Goal: Task Accomplishment & Management: Manage account settings

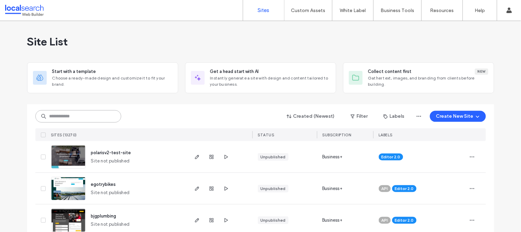
click at [66, 116] on input at bounding box center [78, 116] width 86 height 12
paste input "********"
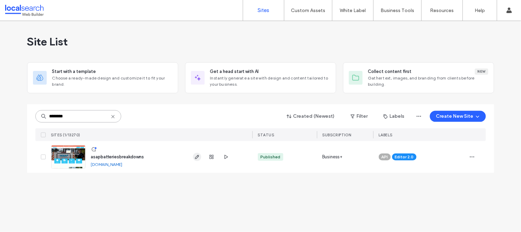
type input "********"
click at [198, 155] on icon "button" at bounding box center [196, 156] width 5 height 5
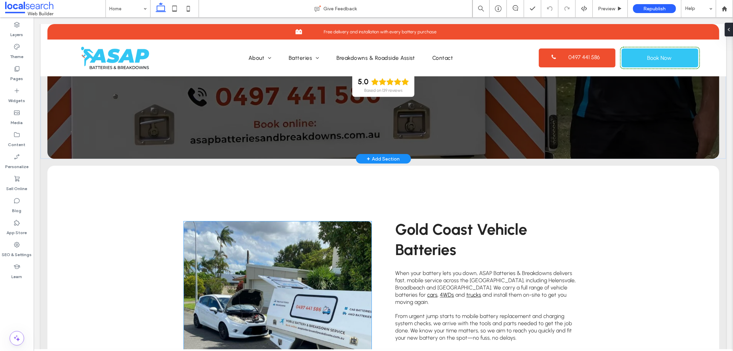
scroll to position [203, 0]
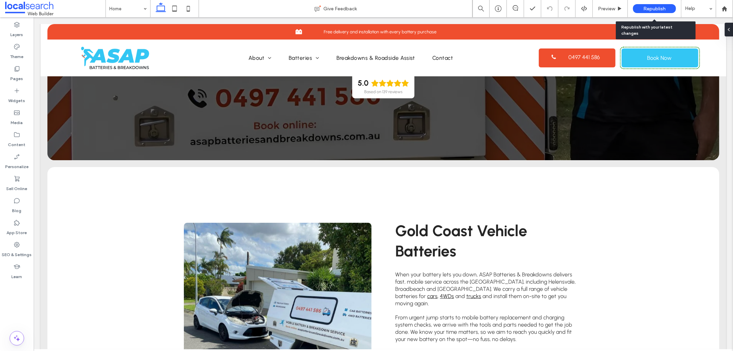
click at [655, 8] on span "Republish" at bounding box center [654, 9] width 22 height 6
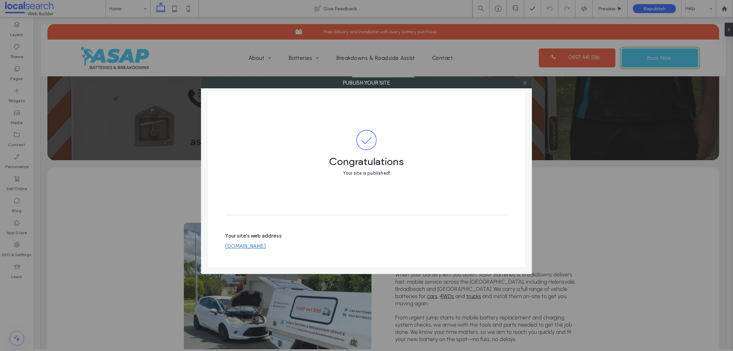
click at [524, 83] on icon at bounding box center [524, 82] width 5 height 5
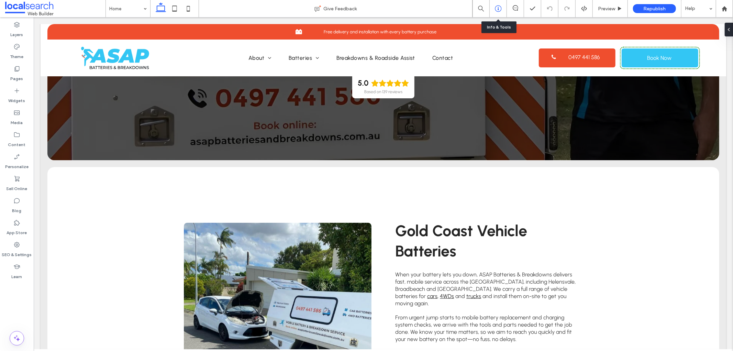
click at [499, 8] on icon at bounding box center [498, 8] width 7 height 7
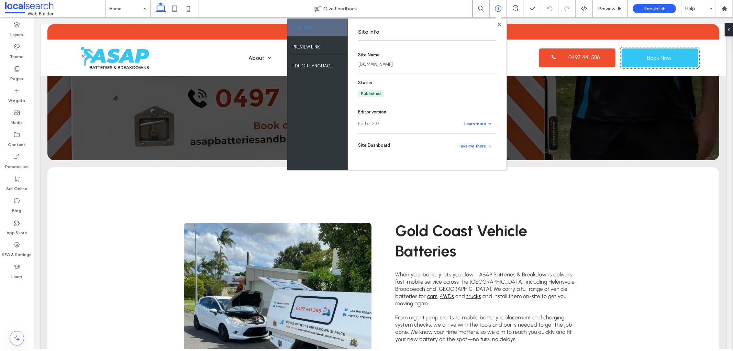
click at [393, 66] on link "asapbatteriesbreakdownsf87c6a6b.webbuilder.localsearch.com.au" at bounding box center [375, 64] width 35 height 7
click at [497, 23] on use at bounding box center [498, 23] width 3 height 3
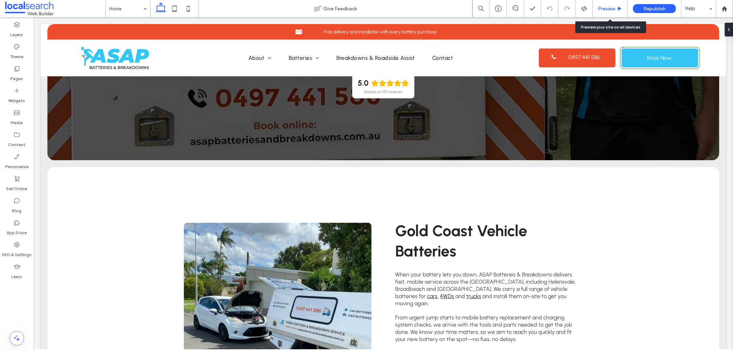
click at [620, 7] on icon at bounding box center [619, 8] width 5 height 5
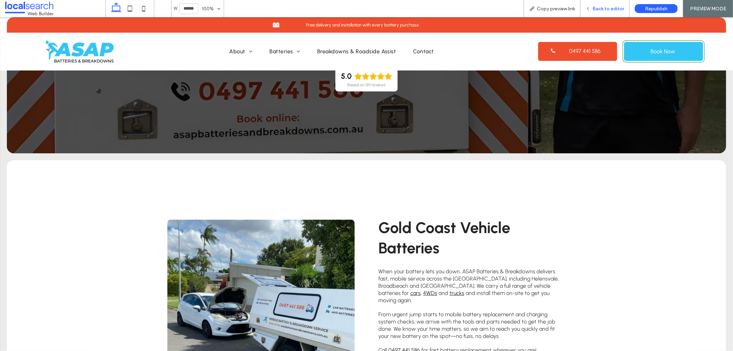
click at [591, 5] on div "Back to editor" at bounding box center [604, 8] width 49 height 17
click at [600, 10] on span "Back to editor" at bounding box center [608, 9] width 32 height 6
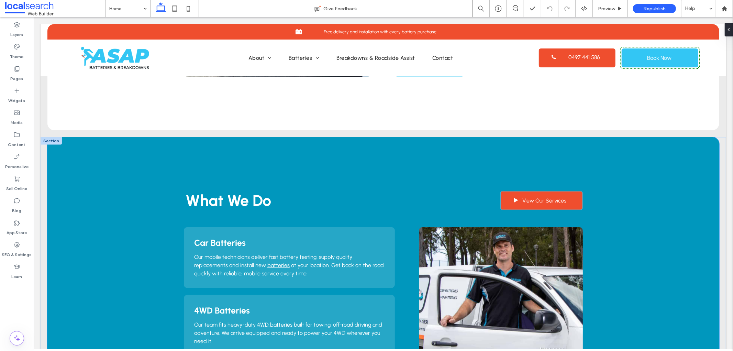
scroll to position [610, 0]
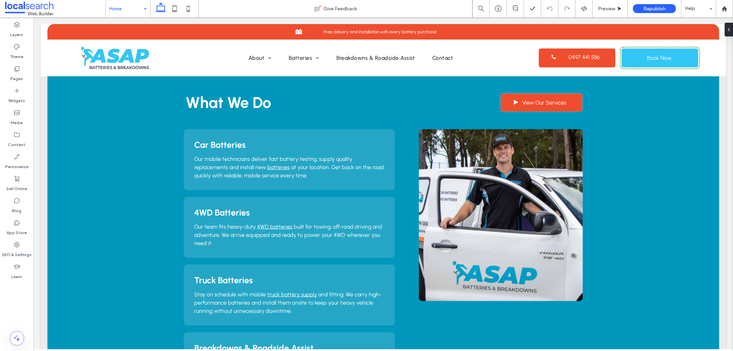
drag, startPoint x: 127, startPoint y: 8, endPoint x: 127, endPoint y: 14, distance: 6.2
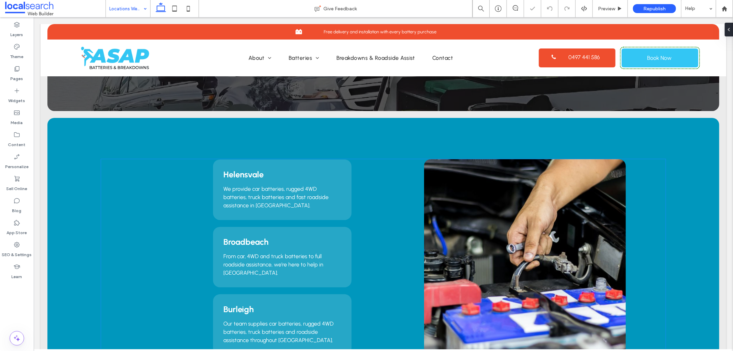
click at [334, 172] on h3 "Helensvale" at bounding box center [282, 174] width 118 height 10
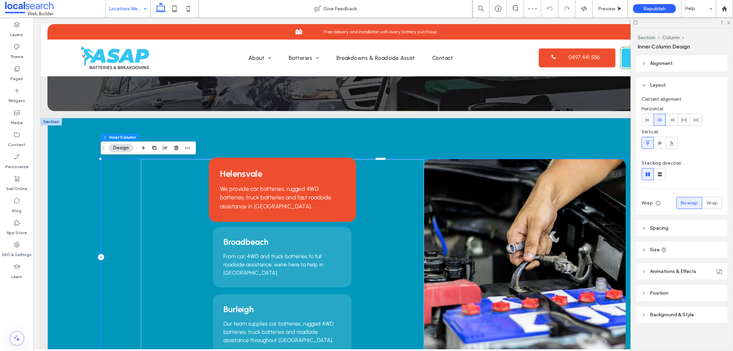
click at [334, 169] on h3 "Helensvale" at bounding box center [281, 173] width 125 height 11
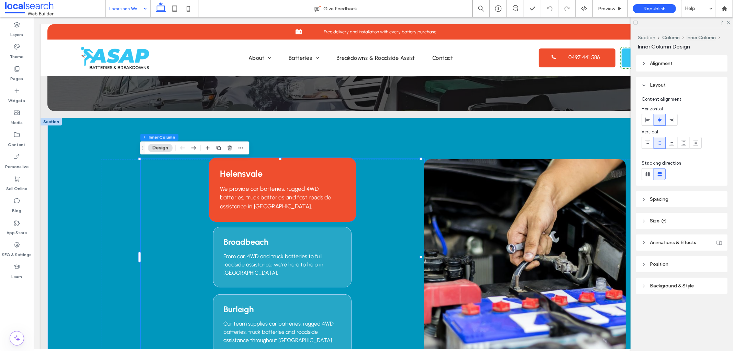
click at [343, 178] on div "Helensvale We provide car batteries, rugged 4WD batteries, truck batteries and …" at bounding box center [282, 189] width 147 height 64
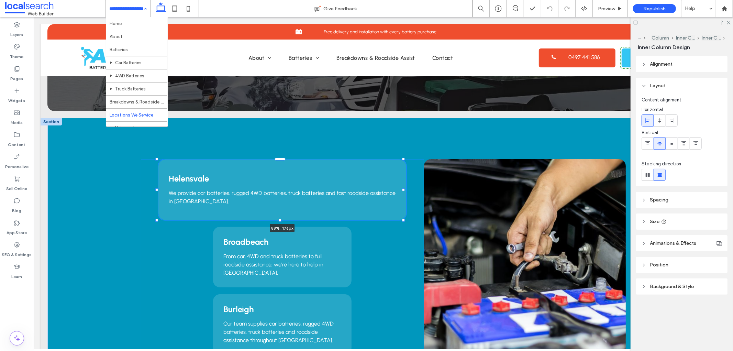
drag, startPoint x: 353, startPoint y: 190, endPoint x: 408, endPoint y: 191, distance: 55.0
click at [408, 191] on div "Helensvale We provide car batteries, rugged 4WD batteries, truck batteries and …" at bounding box center [383, 256] width 672 height 278
type input "**"
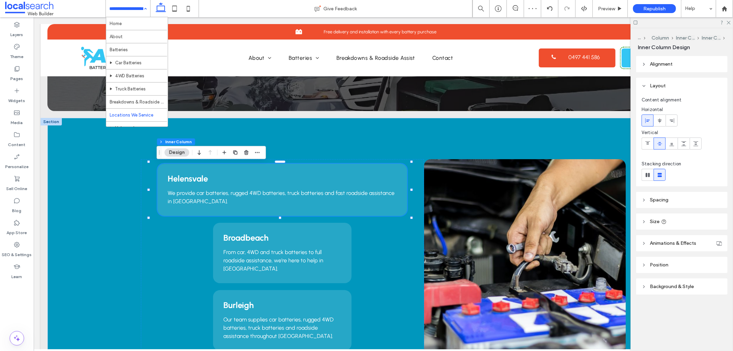
click at [700, 223] on header "Size" at bounding box center [681, 221] width 91 height 16
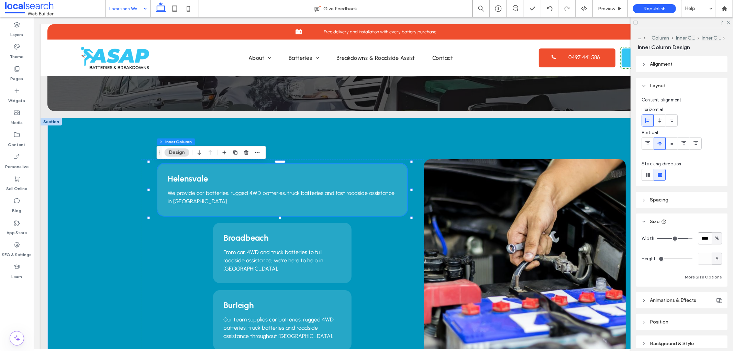
click at [698, 242] on input "****" at bounding box center [705, 238] width 14 height 12
type input "**"
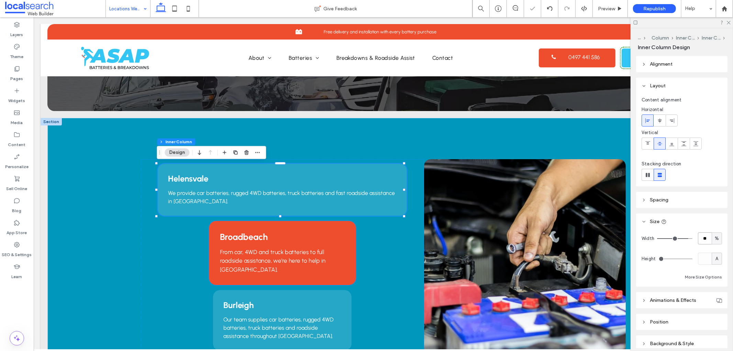
click at [338, 237] on h3 "Broadbeach" at bounding box center [281, 237] width 125 height 11
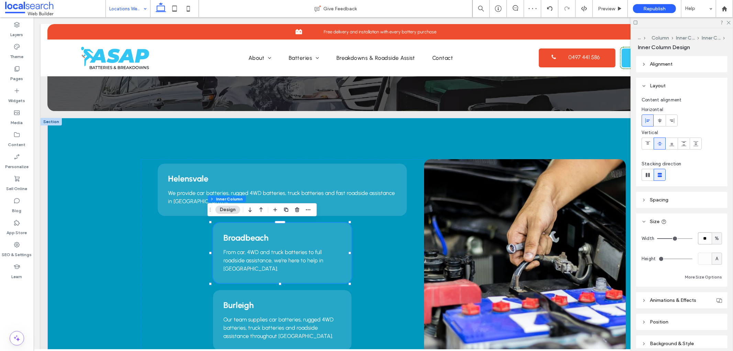
click at [701, 241] on input "**" at bounding box center [705, 238] width 14 height 12
type input "**"
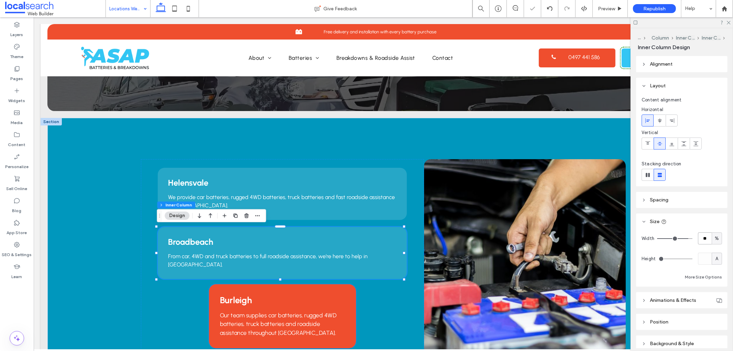
click at [312, 297] on h3 "Burleigh" at bounding box center [281, 299] width 125 height 11
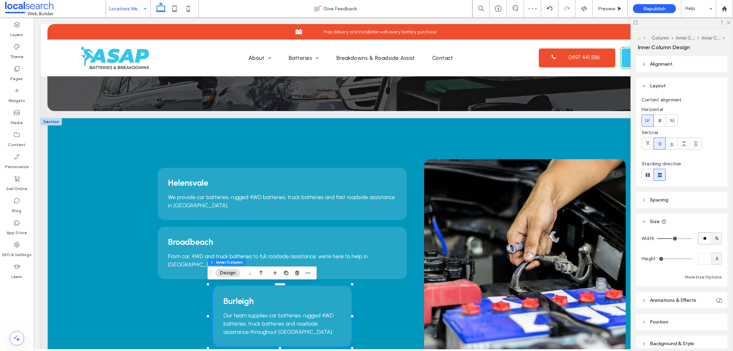
click at [705, 238] on input "**" at bounding box center [705, 238] width 14 height 12
type input "**"
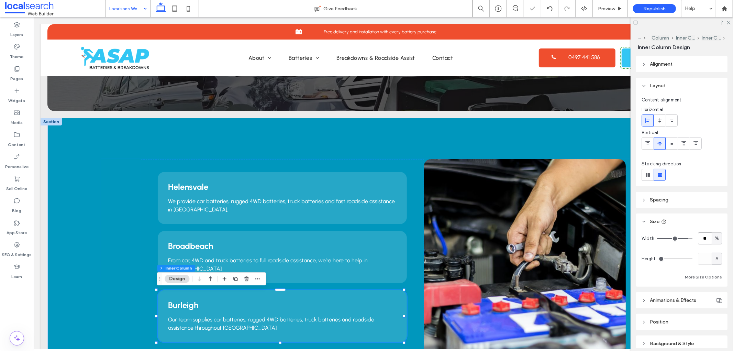
click at [115, 196] on div "Helensvale We provide car batteries, rugged 4WD batteries, truck batteries and …" at bounding box center [383, 257] width 564 height 196
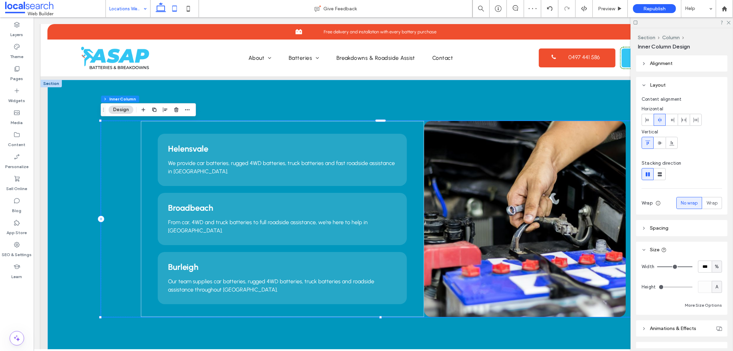
click at [176, 7] on icon at bounding box center [175, 9] width 14 height 14
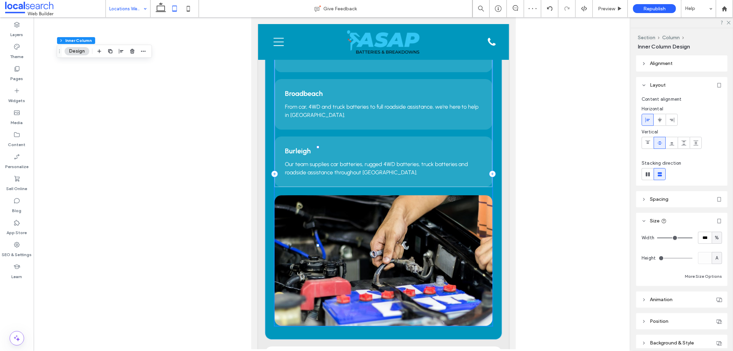
type input "**"
type input "****"
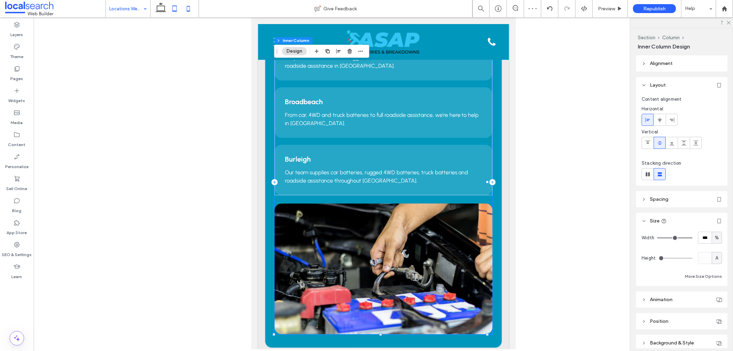
click at [190, 10] on icon at bounding box center [188, 9] width 14 height 14
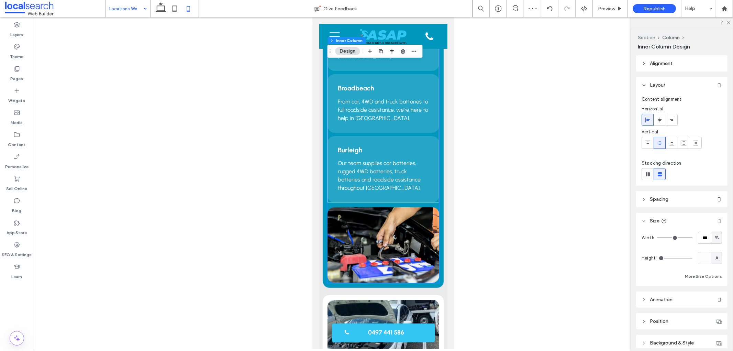
scroll to position [104, 0]
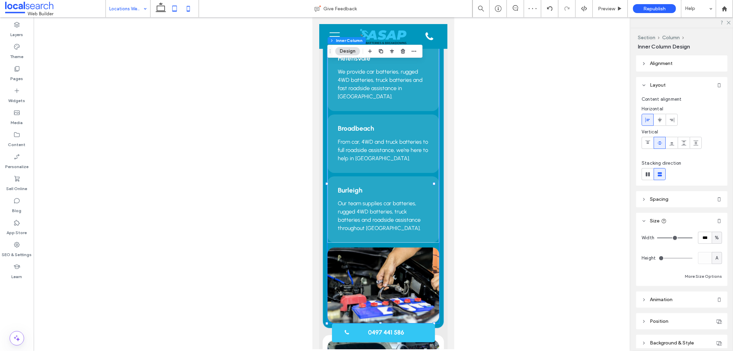
click at [168, 11] on icon at bounding box center [175, 9] width 14 height 14
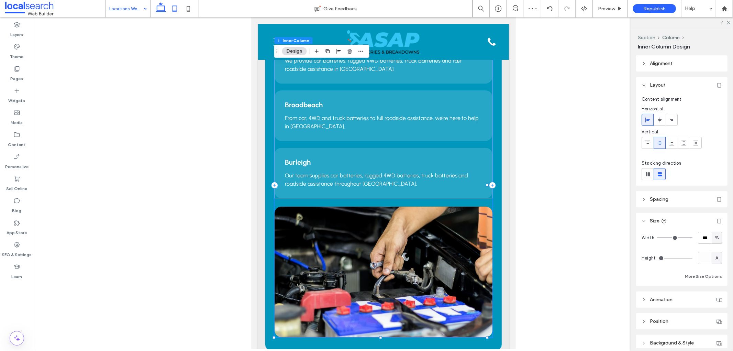
click at [160, 10] on icon at bounding box center [161, 9] width 14 height 14
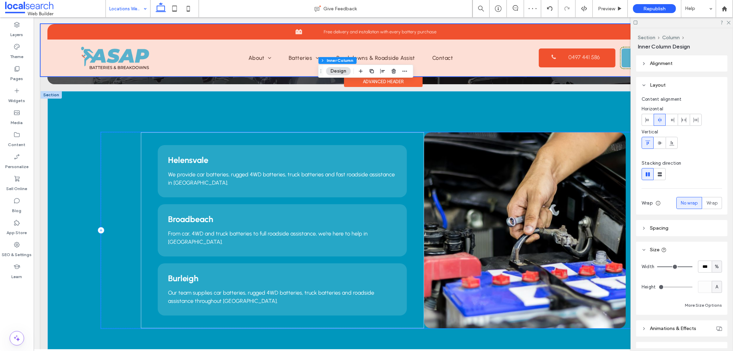
type input "*"
type input "**"
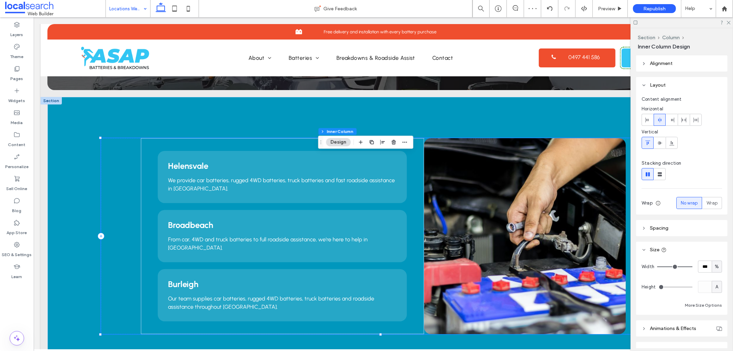
scroll to position [153, 0]
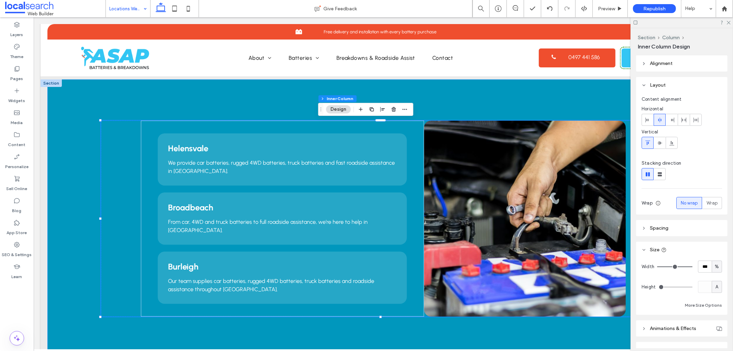
click at [97, 194] on div "Helensvale We provide car batteries, rugged 4WD batteries, truck batteries and …" at bounding box center [383, 218] width 672 height 278
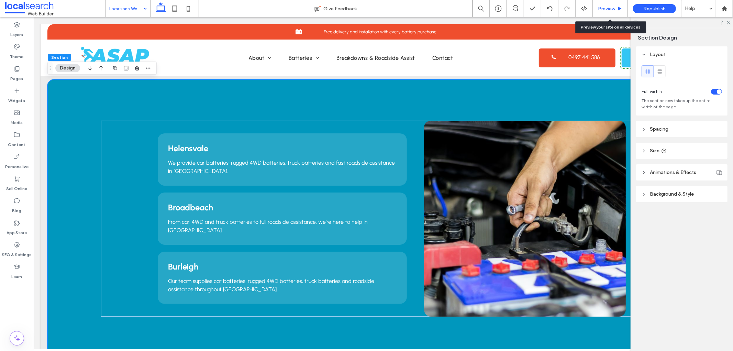
click at [620, 4] on div "Preview" at bounding box center [610, 8] width 35 height 17
click at [618, 5] on div "Preview" at bounding box center [610, 8] width 35 height 17
click at [604, 8] on span "Preview" at bounding box center [606, 9] width 17 height 6
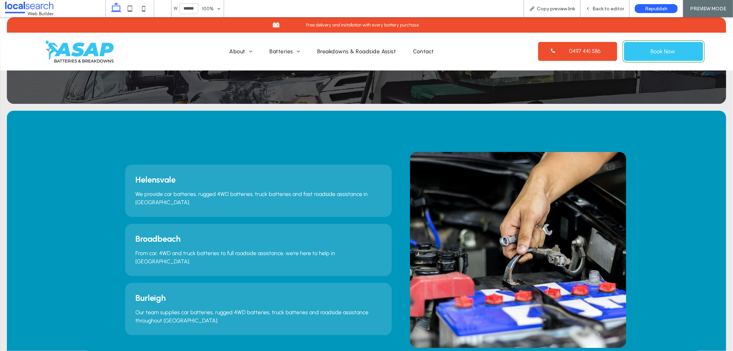
scroll to position [153, 0]
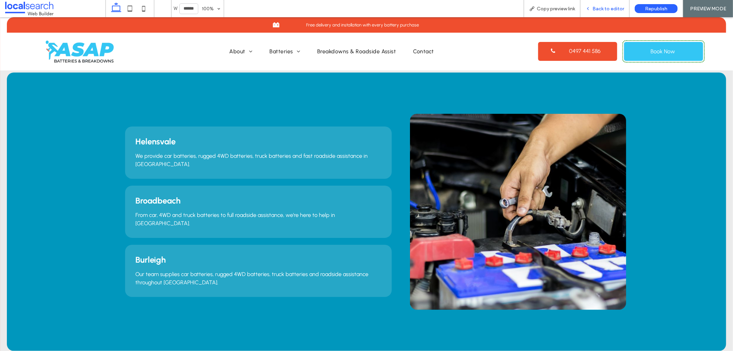
click at [609, 6] on span "Back to editor" at bounding box center [608, 9] width 32 height 6
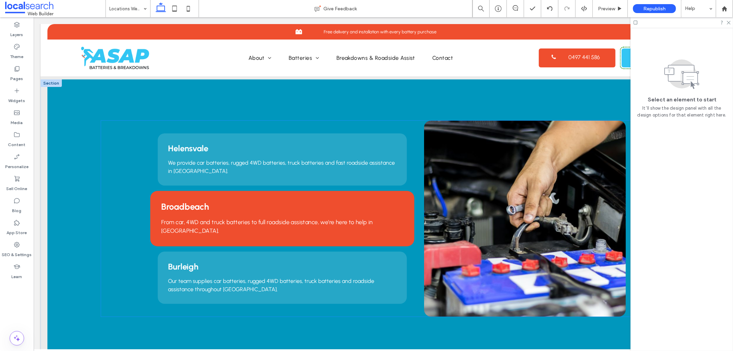
click at [284, 205] on h3 "Broadbeach" at bounding box center [282, 206] width 242 height 11
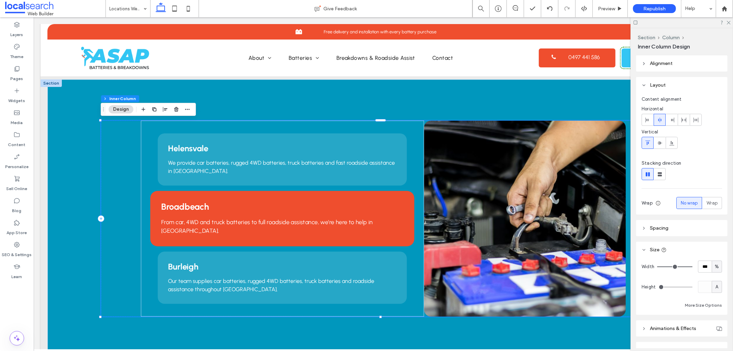
click at [284, 205] on h3 "Broadbeach" at bounding box center [282, 206] width 242 height 11
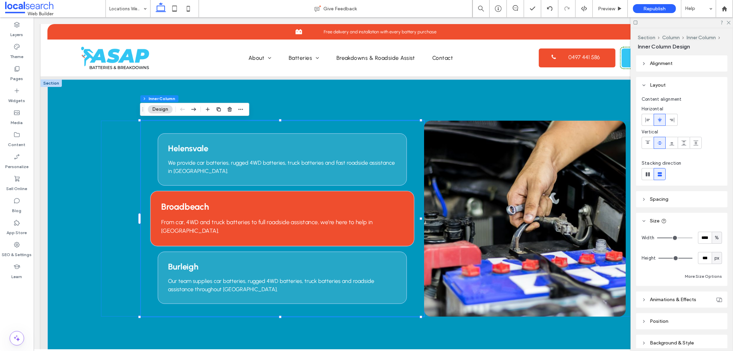
click at [284, 205] on h3 "Broadbeach" at bounding box center [282, 206] width 242 height 11
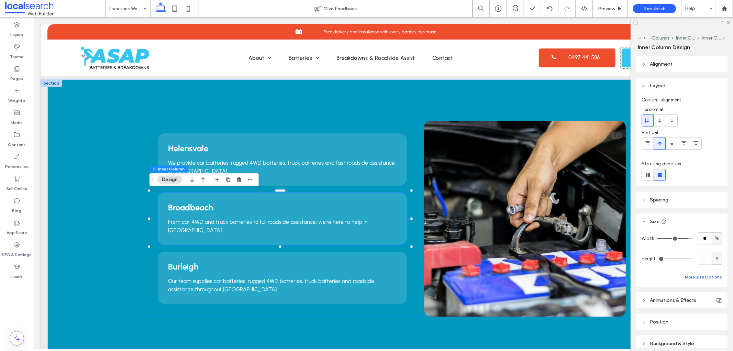
click at [708, 273] on button "More Size Options" at bounding box center [703, 277] width 37 height 8
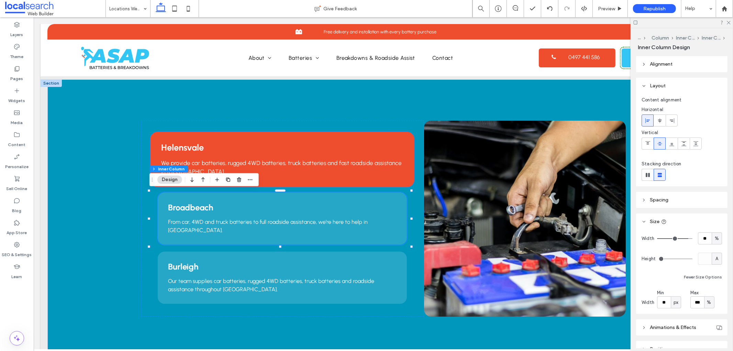
click at [385, 176] on p "We provide car batteries, rugged 4WD batteries, truck batteries and fast roadsi…" at bounding box center [282, 167] width 242 height 18
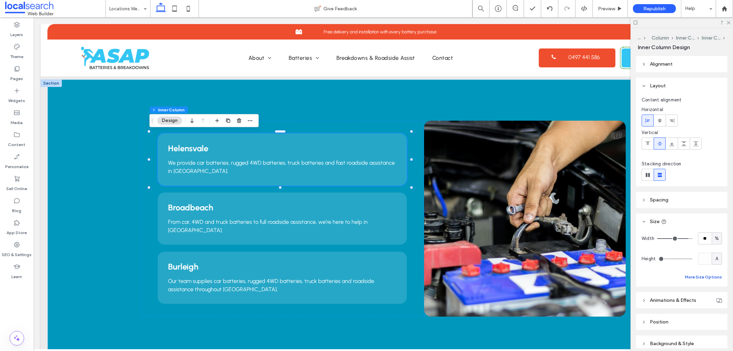
click at [699, 275] on button "More Size Options" at bounding box center [703, 277] width 37 height 8
click at [662, 303] on input "**" at bounding box center [664, 302] width 14 height 12
type input "**"
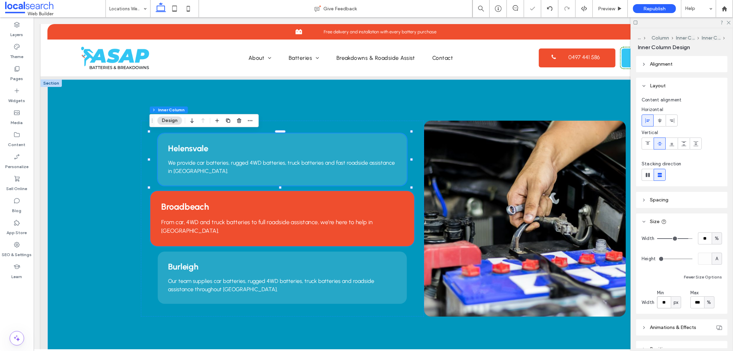
click at [385, 200] on div "Broadbeach From car, 4WD and truck batteries to full roadside assistance, we’re…" at bounding box center [282, 218] width 264 height 55
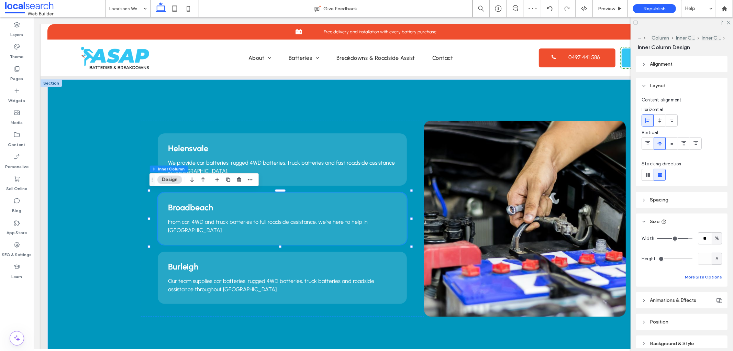
click at [694, 279] on button "More Size Options" at bounding box center [703, 277] width 37 height 8
click at [661, 305] on input "**" at bounding box center [664, 302] width 14 height 12
type input "**"
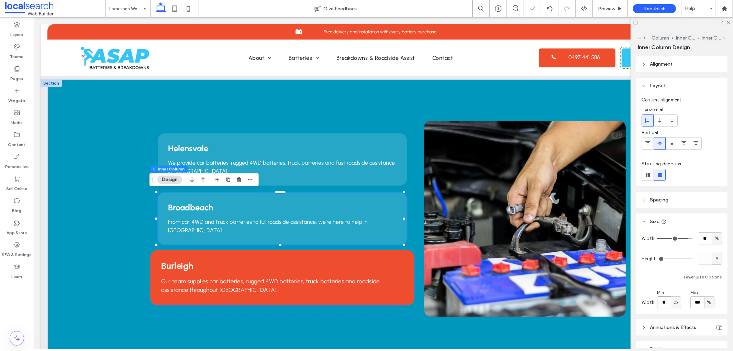
click at [380, 257] on div "Burleigh Our team supplies car batteries, rugged 4WD batteries, truck batteries…" at bounding box center [282, 276] width 264 height 55
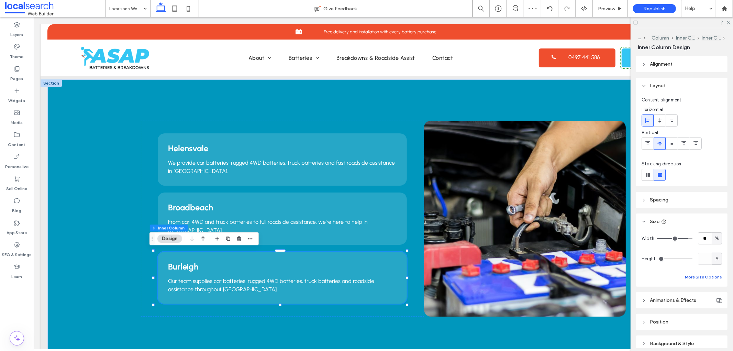
click at [710, 280] on button "More Size Options" at bounding box center [703, 277] width 37 height 8
click at [665, 303] on input "**" at bounding box center [664, 302] width 14 height 12
type input "**"
click at [600, 8] on span "Preview" at bounding box center [606, 9] width 17 height 6
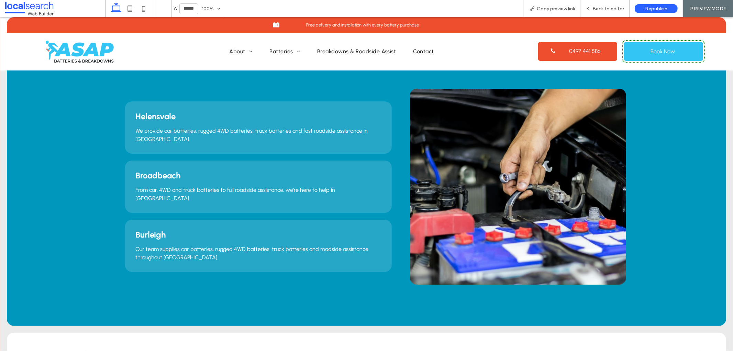
scroll to position [191, 0]
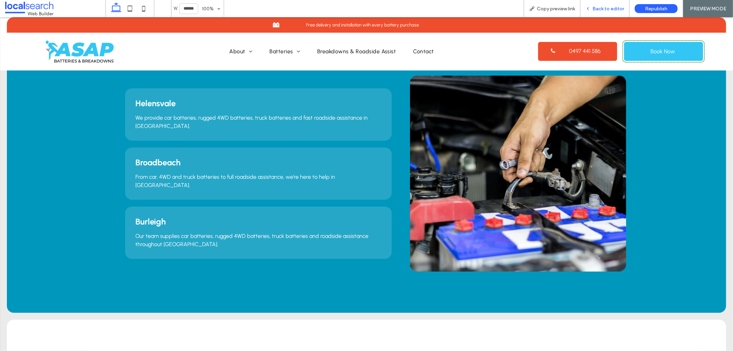
click at [617, 11] on span "Back to editor" at bounding box center [608, 9] width 32 height 6
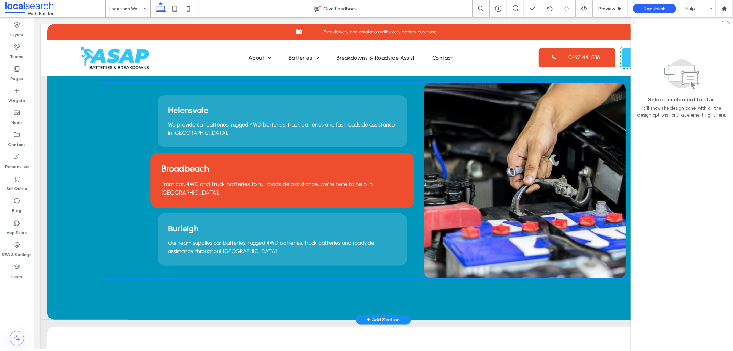
click at [358, 166] on h3 "Broadbeach" at bounding box center [282, 168] width 242 height 11
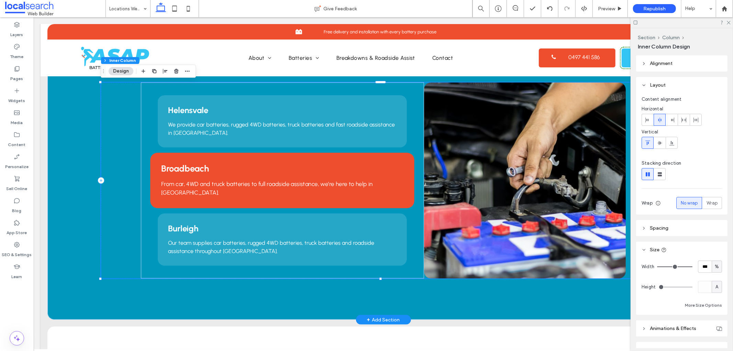
click at [358, 166] on h3 "Broadbeach" at bounding box center [282, 168] width 242 height 11
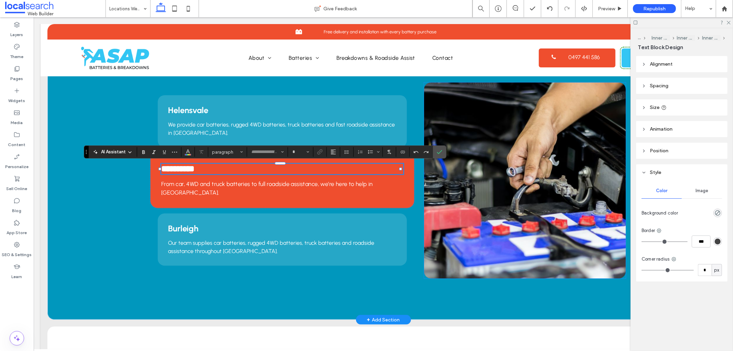
type input "********"
type input "**"
click at [399, 192] on p "From car, 4WD and truck batteries to full roadside assistance, we’re here to he…" at bounding box center [282, 188] width 242 height 18
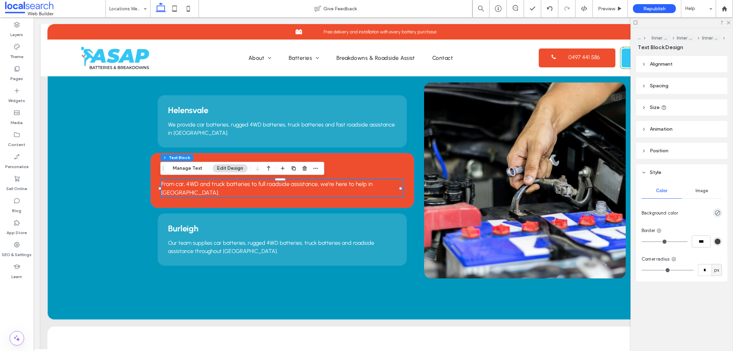
click at [404, 197] on div "Broadbeach From car, 4WD and truck batteries to full roadside assistance, we’re…" at bounding box center [282, 180] width 264 height 55
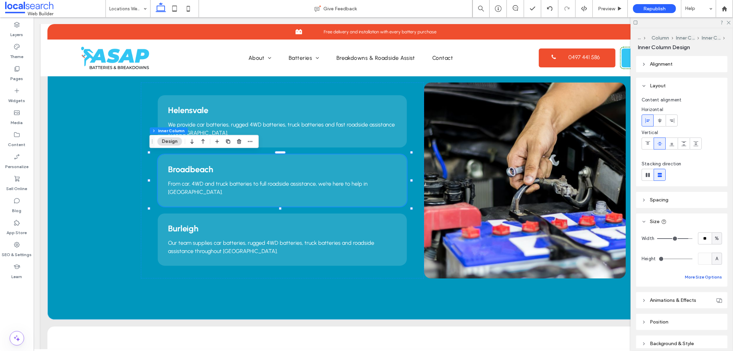
click at [712, 276] on button "More Size Options" at bounding box center [703, 277] width 37 height 8
drag, startPoint x: 728, startPoint y: 22, endPoint x: 686, endPoint y: 8, distance: 43.5
click at [728, 22] on use at bounding box center [729, 23] width 4 height 4
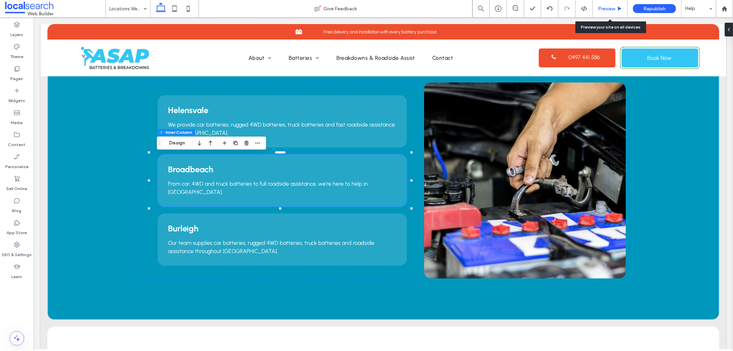
click at [602, 11] on div "Preview" at bounding box center [610, 8] width 35 height 17
click at [602, 8] on span "Preview" at bounding box center [606, 9] width 17 height 6
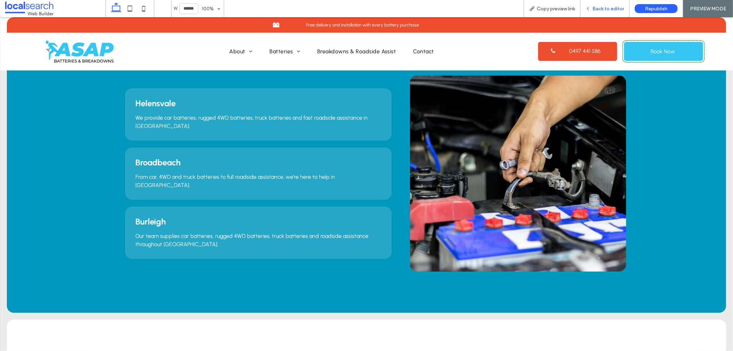
click at [600, 12] on div "Back to editor" at bounding box center [604, 8] width 49 height 17
click at [604, 7] on span "Back to editor" at bounding box center [608, 9] width 32 height 6
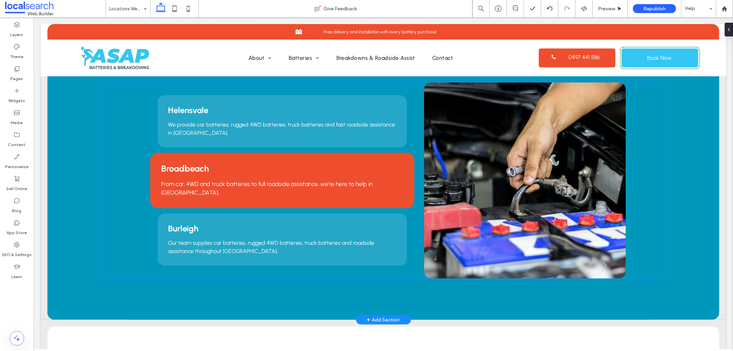
click at [403, 163] on div "Broadbeach From car, 4WD and truck batteries to full roadside assistance, we’re…" at bounding box center [282, 180] width 264 height 55
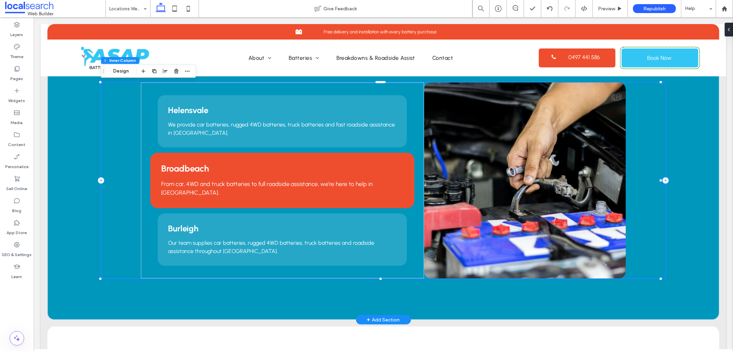
click at [403, 163] on div "Broadbeach From car, 4WD and truck batteries to full roadside assistance, we’re…" at bounding box center [282, 180] width 264 height 55
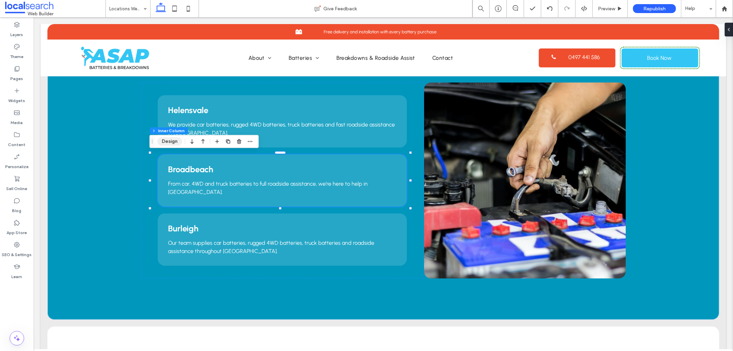
click at [180, 141] on button "Design" at bounding box center [169, 141] width 25 height 8
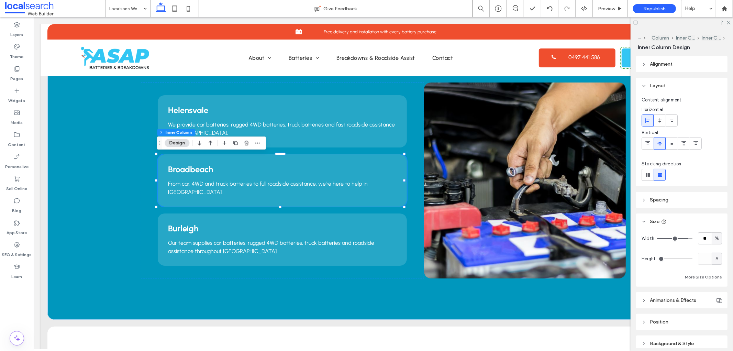
click at [715, 259] on span "A" at bounding box center [716, 258] width 3 height 7
click at [715, 270] on span "px" at bounding box center [712, 270] width 5 height 7
type input "***"
click at [703, 262] on input "*****" at bounding box center [705, 258] width 14 height 12
type input "**"
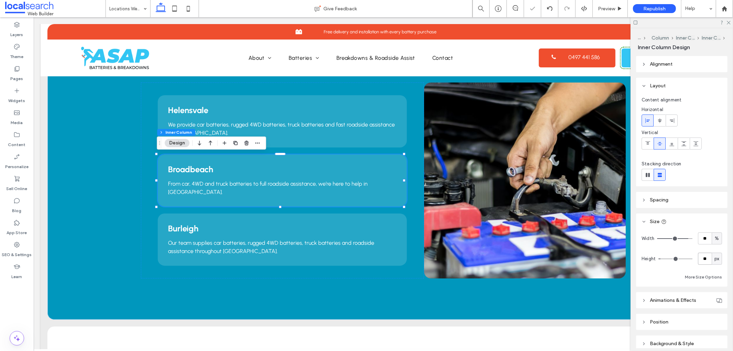
type input "**"
click at [516, 301] on div "Helensvale We provide car batteries, rugged 4WD batteries, truck batteries and …" at bounding box center [383, 180] width 672 height 278
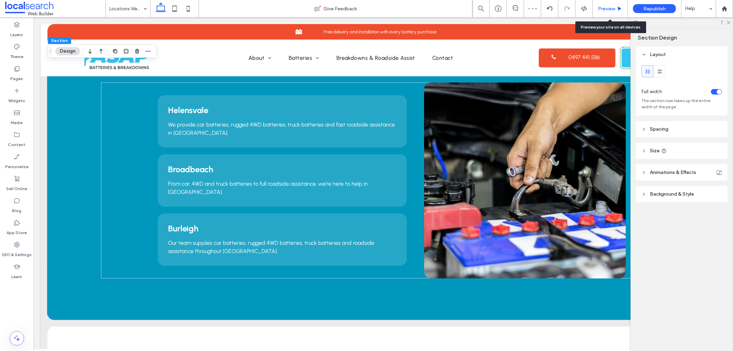
click at [614, 8] on span "Preview" at bounding box center [606, 9] width 17 height 6
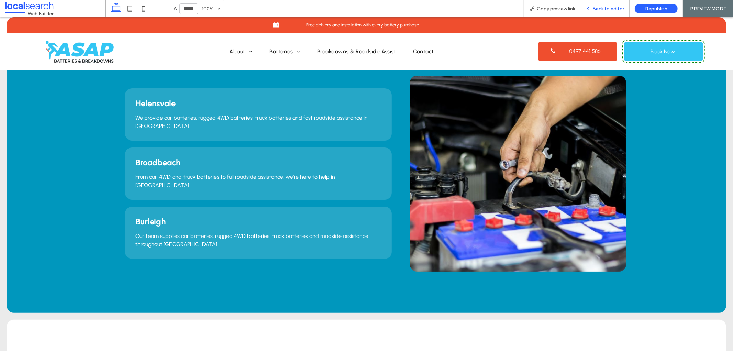
click at [592, 8] on div "Back to editor" at bounding box center [604, 9] width 49 height 6
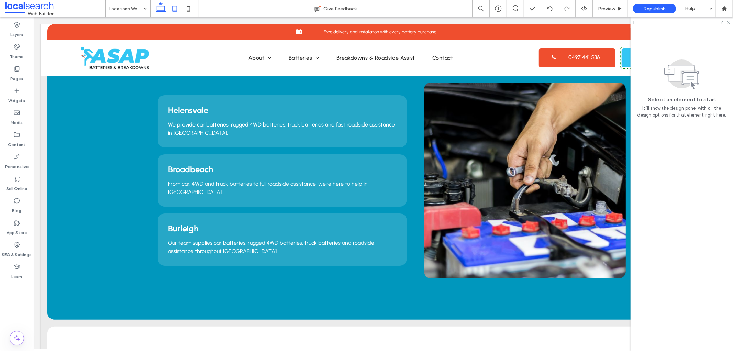
click at [179, 7] on icon at bounding box center [175, 9] width 14 height 14
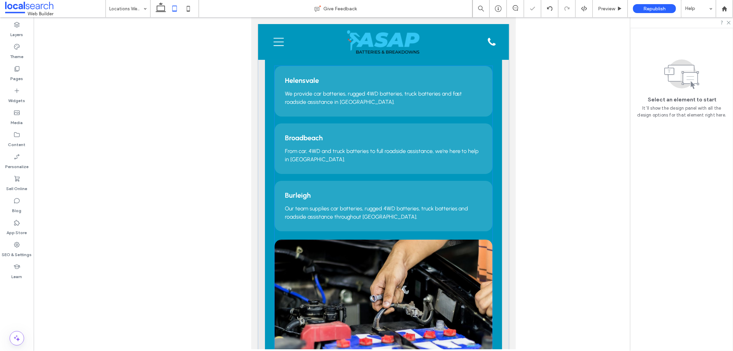
scroll to position [65, 0]
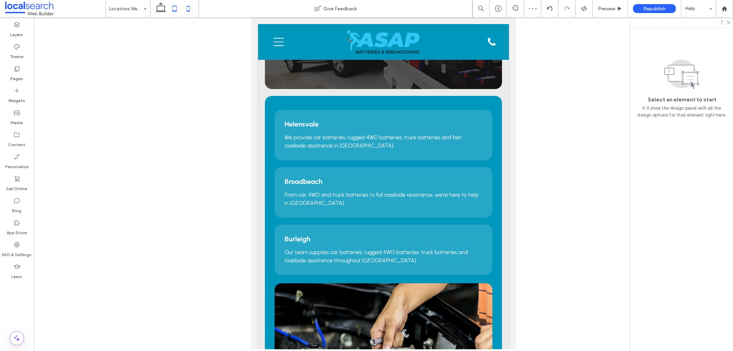
click at [188, 11] on use at bounding box center [188, 8] width 3 height 5
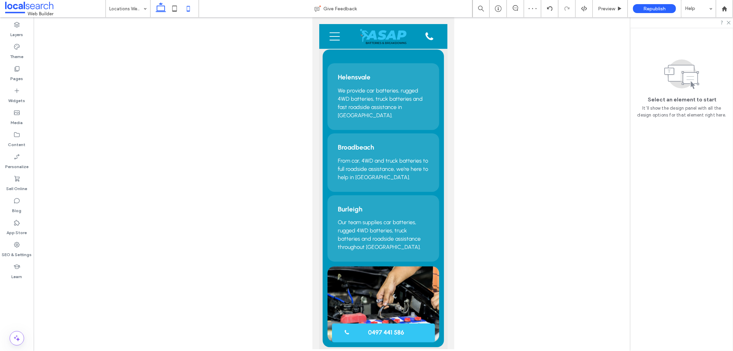
click at [156, 9] on icon at bounding box center [161, 9] width 14 height 14
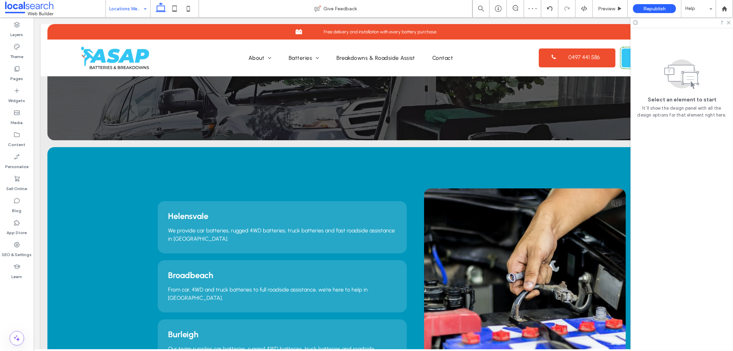
scroll to position [156, 0]
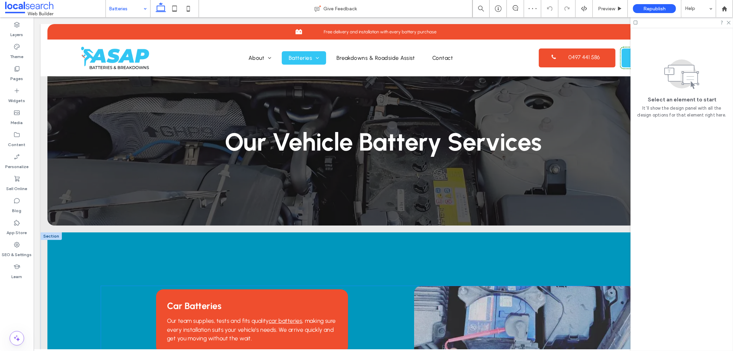
scroll to position [114, 0]
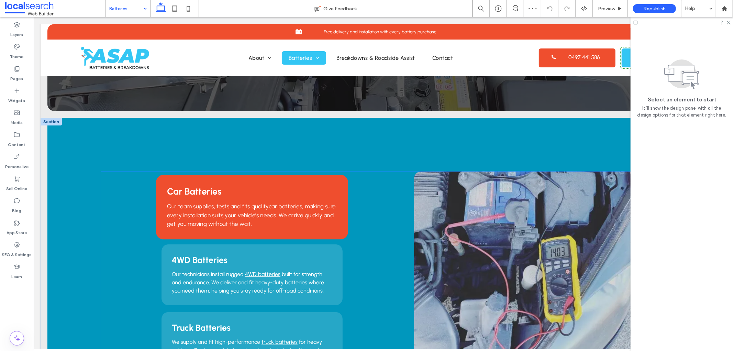
click at [330, 225] on p "Our team supplies, tests and fits quality car batteries , making sure every ins…" at bounding box center [252, 215] width 170 height 26
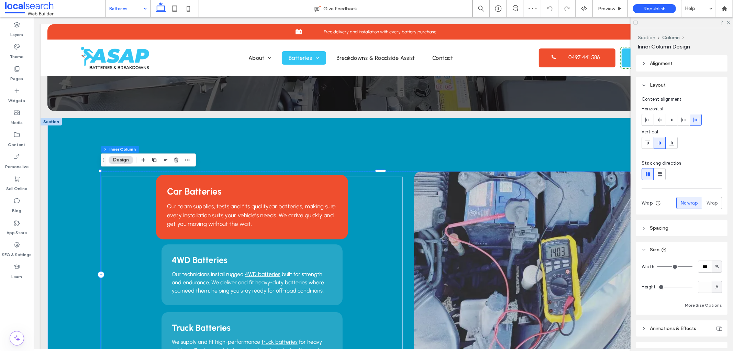
click at [330, 225] on p "Our team supplies, tests and fits quality car batteries , making sure every ins…" at bounding box center [252, 215] width 170 height 26
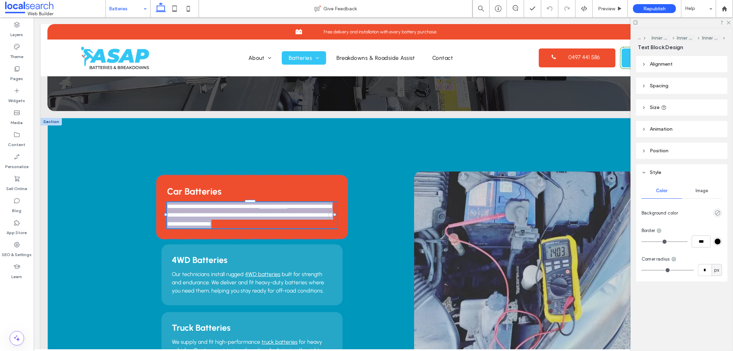
type input "********"
type input "**"
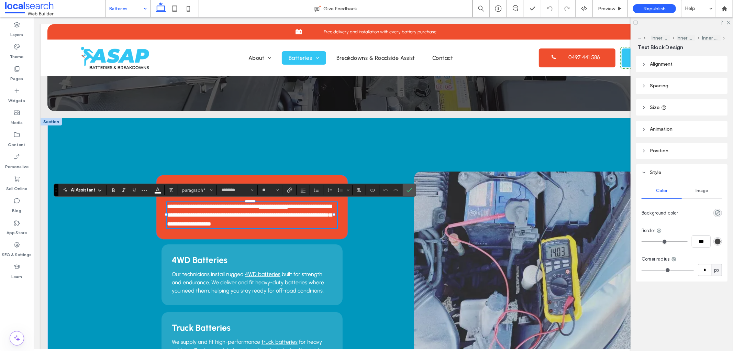
click at [341, 232] on div "**********" at bounding box center [252, 207] width 192 height 65
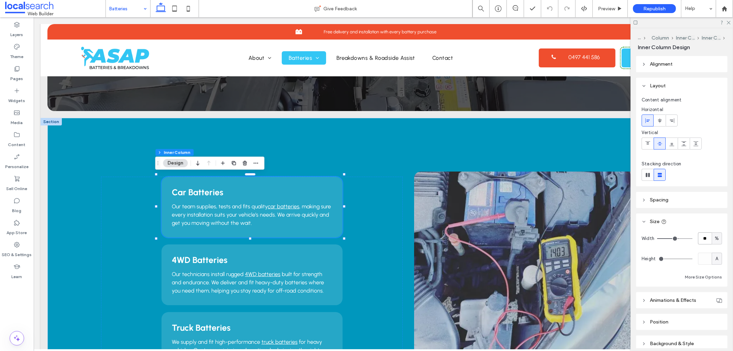
click at [705, 239] on input "**" at bounding box center [705, 238] width 14 height 12
type input "**"
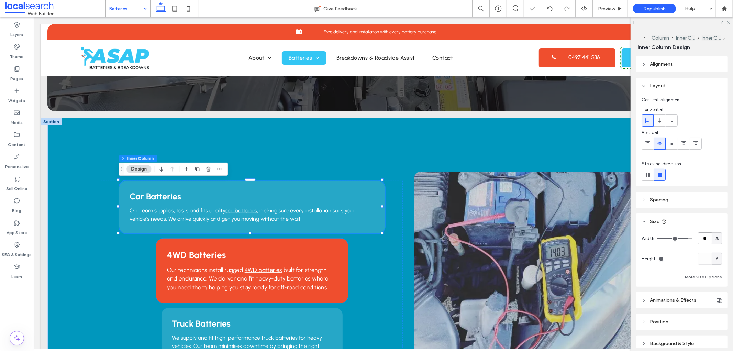
click at [314, 254] on h3 "4WD Batteries" at bounding box center [252, 254] width 170 height 11
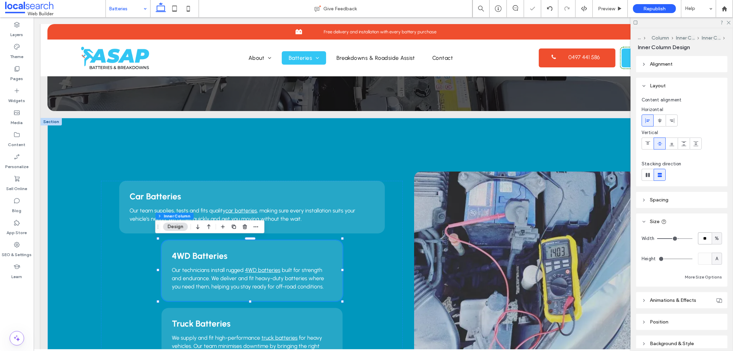
click at [704, 239] on input "**" at bounding box center [705, 238] width 14 height 12
type input "**"
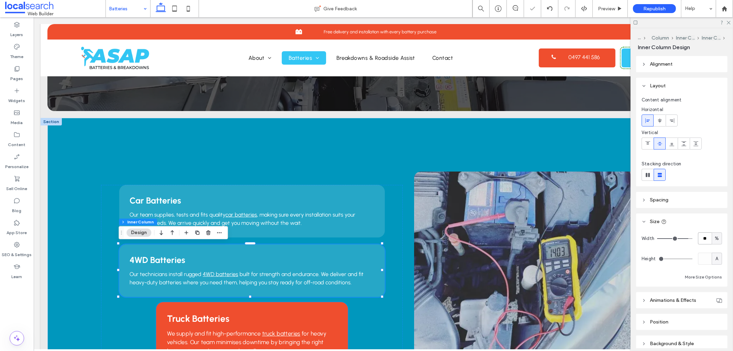
click at [320, 313] on h3 "Truck Batteries" at bounding box center [252, 317] width 170 height 11
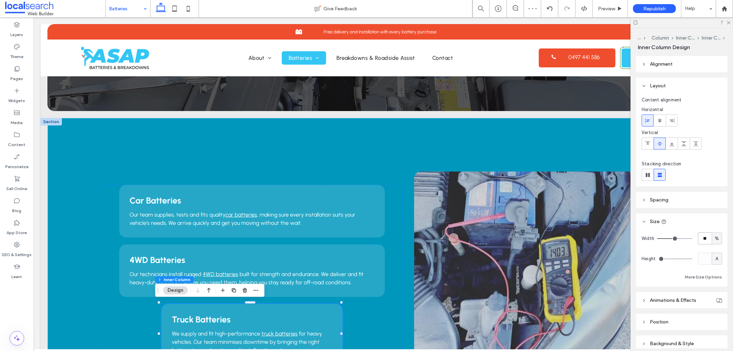
click at [700, 237] on input "**" at bounding box center [705, 238] width 14 height 12
type input "**"
click at [699, 223] on header "Size" at bounding box center [681, 221] width 91 height 16
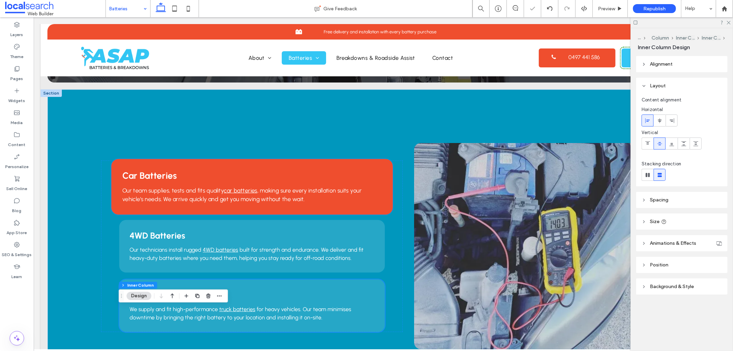
scroll to position [191, 0]
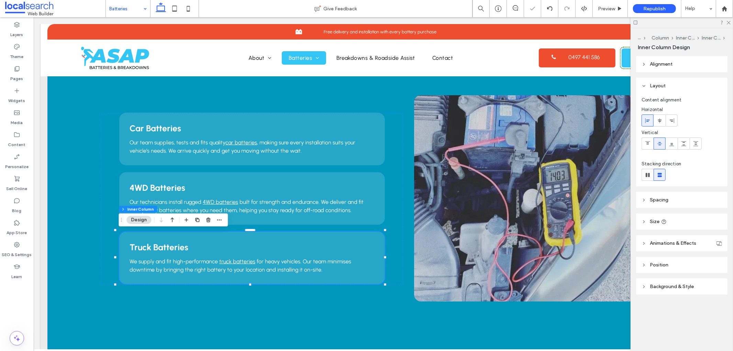
click at [210, 316] on div "Car Batteries Our team supplies, tests and fits quality car batteries , making …" at bounding box center [383, 198] width 672 height 314
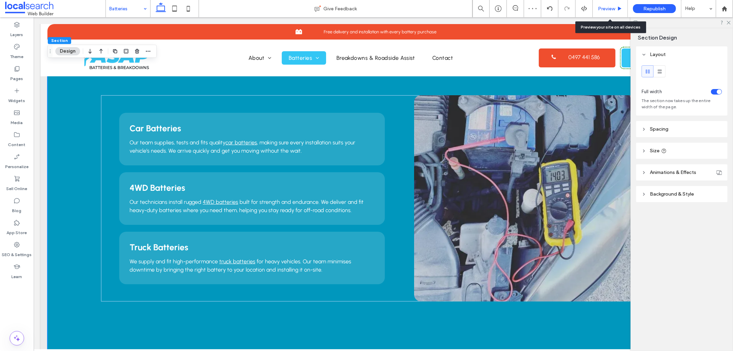
click at [615, 6] on div "Preview" at bounding box center [610, 9] width 35 height 6
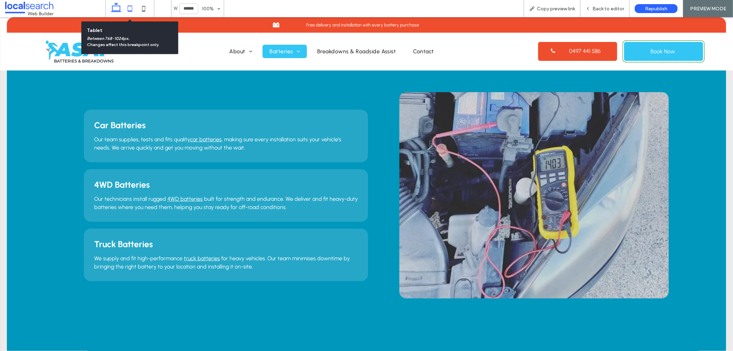
click at [131, 11] on use at bounding box center [129, 8] width 4 height 6
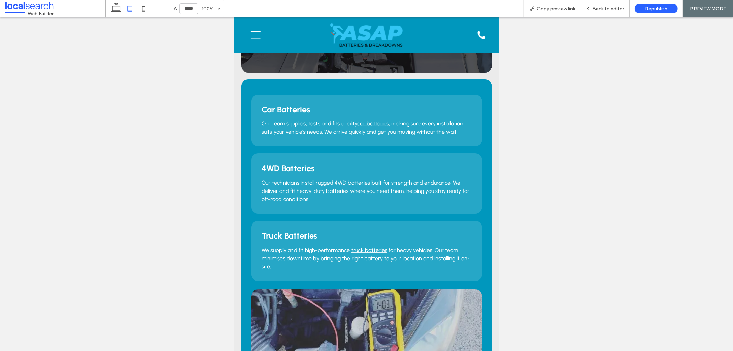
scroll to position [77, 0]
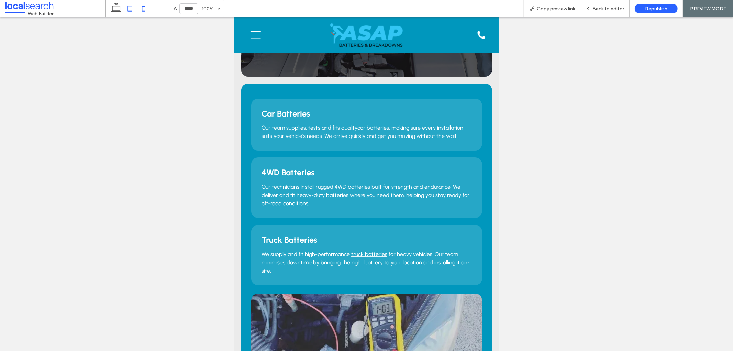
click at [147, 8] on icon at bounding box center [144, 9] width 14 height 14
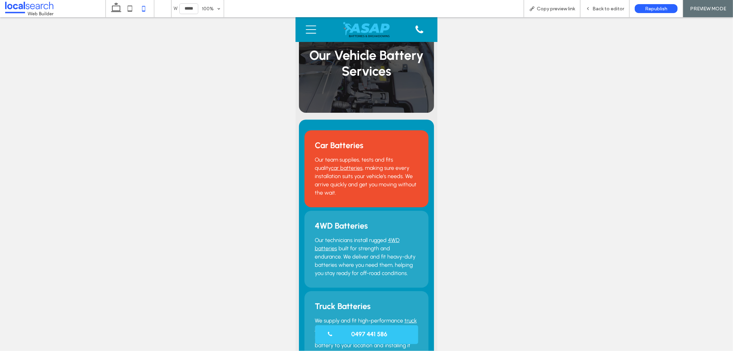
scroll to position [18, 0]
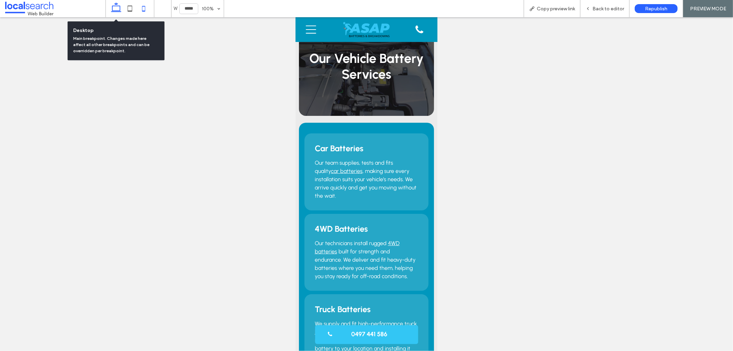
click at [117, 9] on icon at bounding box center [116, 9] width 14 height 14
type input "******"
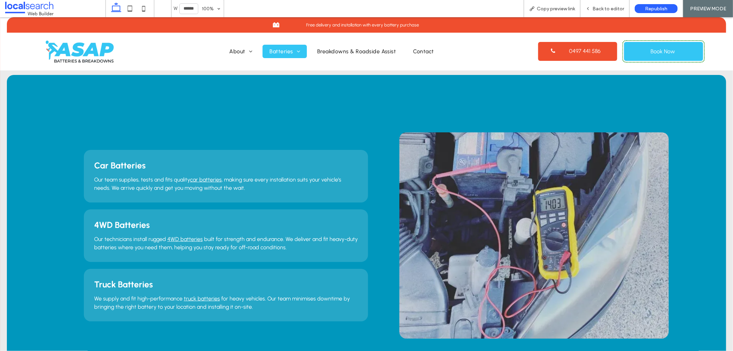
scroll to position [146, 0]
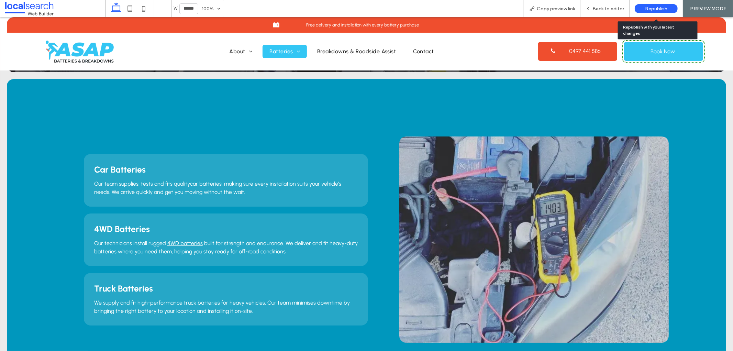
click at [644, 11] on div "Republish" at bounding box center [656, 8] width 43 height 9
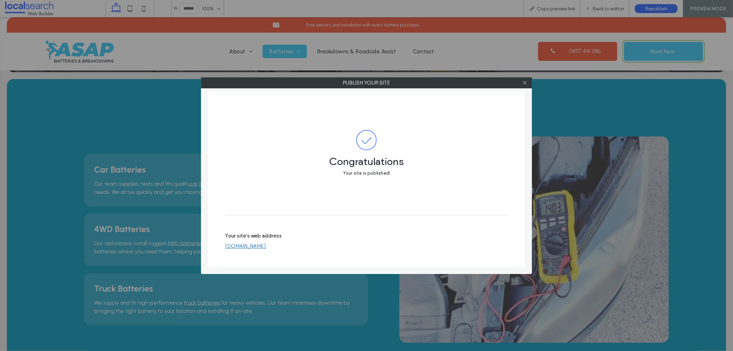
drag, startPoint x: 527, startPoint y: 82, endPoint x: 503, endPoint y: 60, distance: 31.9
click at [527, 82] on icon at bounding box center [524, 82] width 5 height 5
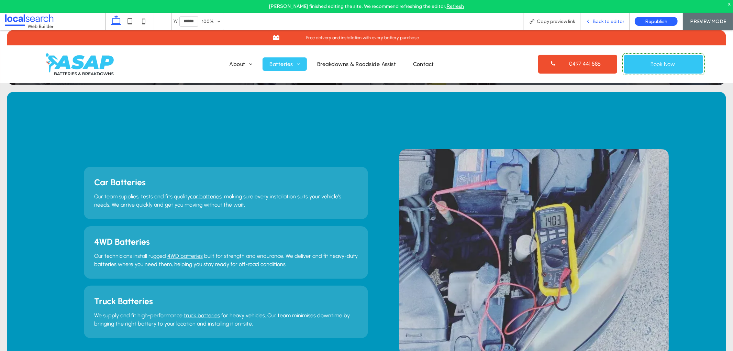
click at [595, 25] on div "Back to editor" at bounding box center [604, 21] width 49 height 17
click at [596, 23] on span "Back to editor" at bounding box center [608, 22] width 32 height 6
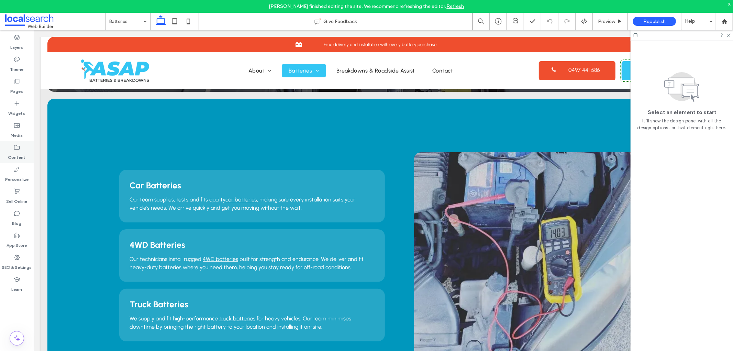
click at [16, 157] on label "Content" at bounding box center [17, 156] width 18 height 10
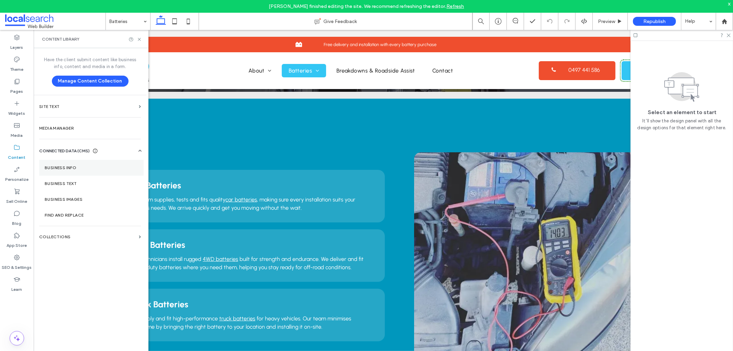
click at [66, 166] on label "Business Info" at bounding box center [91, 167] width 93 height 5
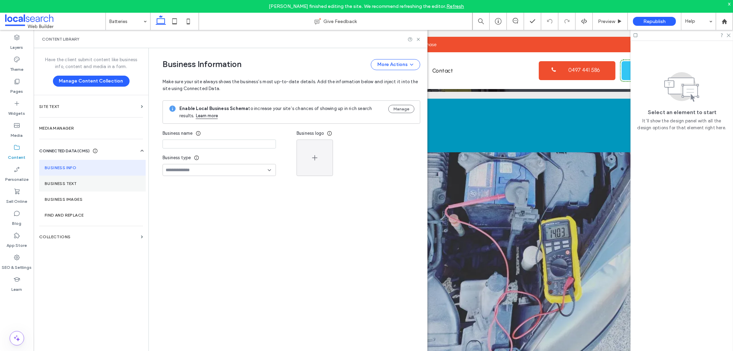
type input "**********"
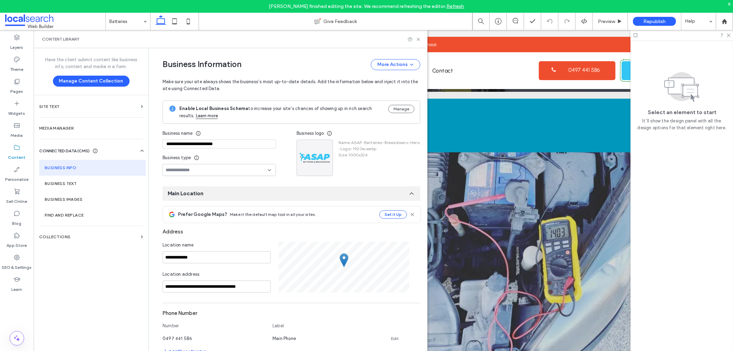
scroll to position [44, 0]
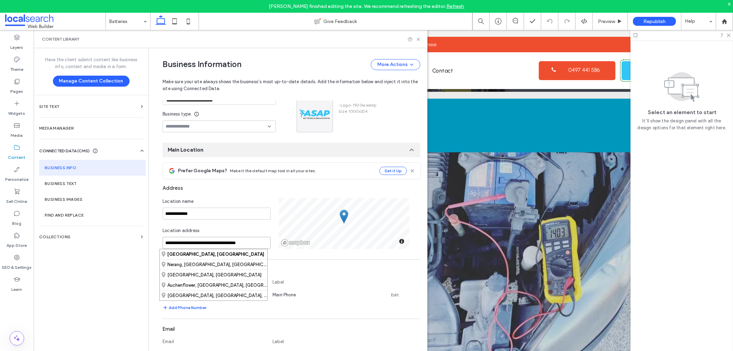
drag, startPoint x: 195, startPoint y: 243, endPoint x: 157, endPoint y: 243, distance: 38.1
click at [157, 243] on div "**********" at bounding box center [286, 352] width 268 height 696
drag, startPoint x: 222, startPoint y: 243, endPoint x: 202, endPoint y: 242, distance: 19.6
click at [202, 242] on input "**********" at bounding box center [216, 243] width 108 height 12
click at [207, 255] on div "Nerang, Queensland, Australia" at bounding box center [214, 254] width 108 height 10
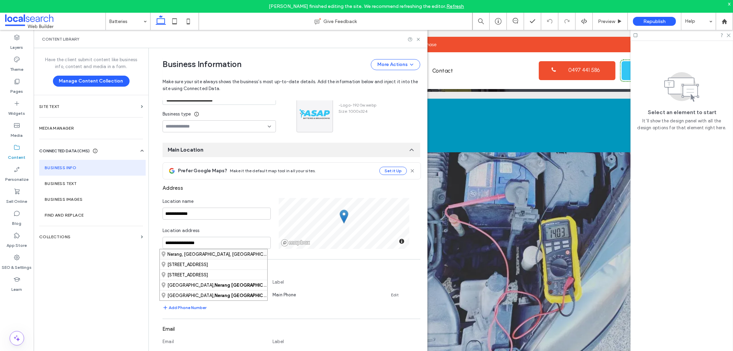
type input "**********"
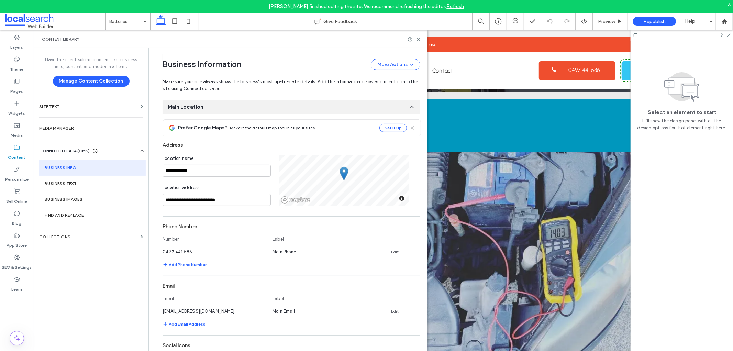
scroll to position [120, 0]
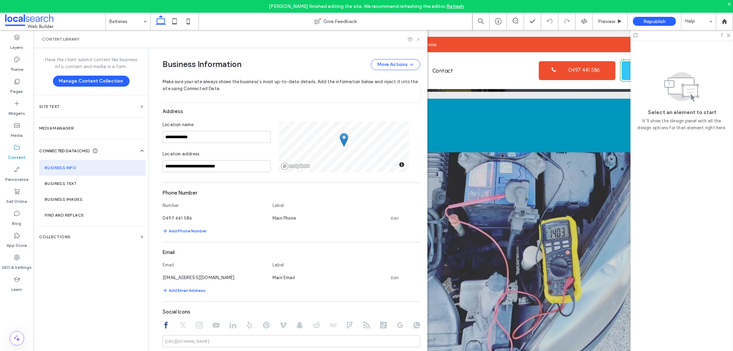
click at [420, 39] on icon at bounding box center [418, 39] width 5 height 5
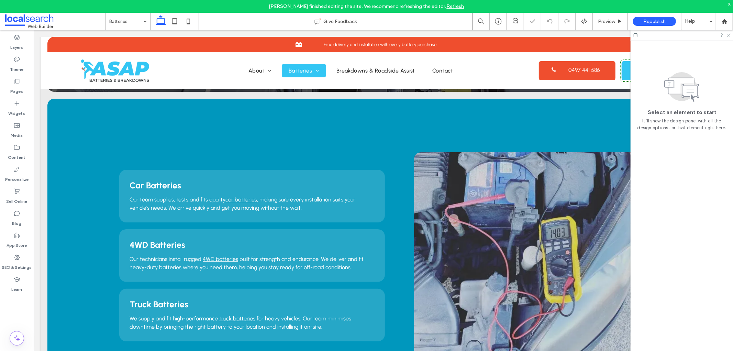
click at [729, 36] on icon at bounding box center [728, 35] width 4 height 4
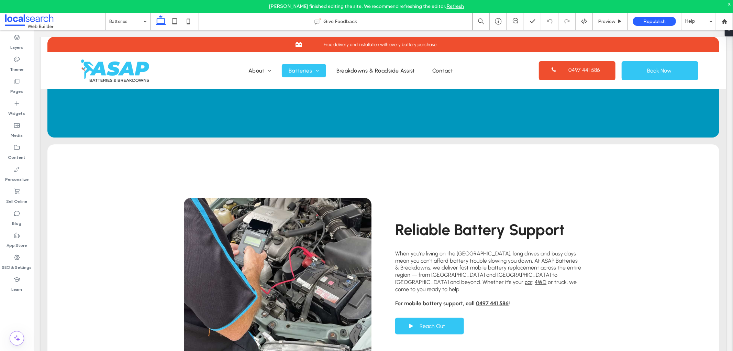
scroll to position [420, 0]
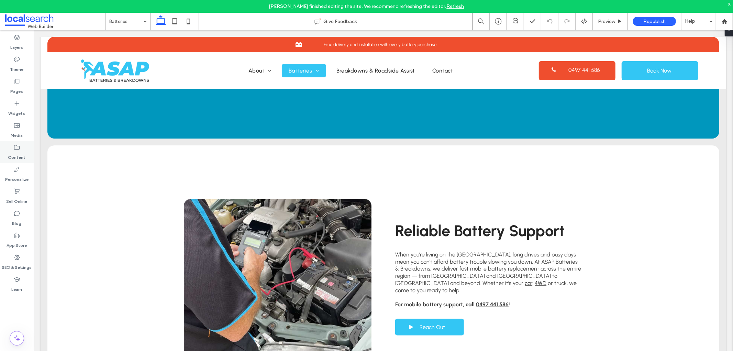
click at [14, 151] on label "Content" at bounding box center [17, 156] width 18 height 10
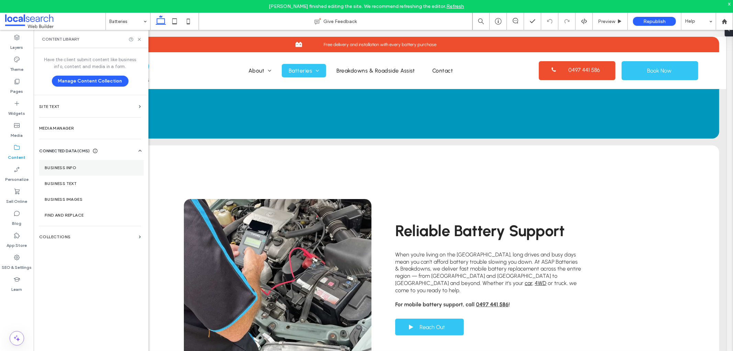
click at [57, 169] on label "Business Info" at bounding box center [91, 167] width 93 height 5
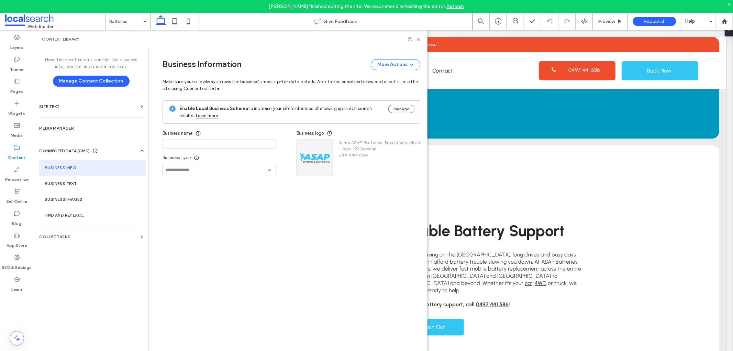
type input "**********"
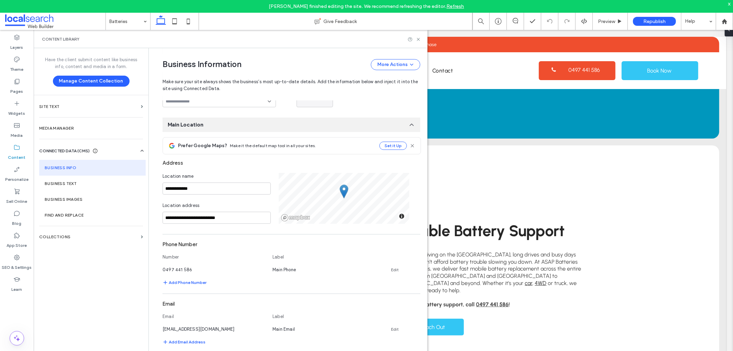
scroll to position [82, 0]
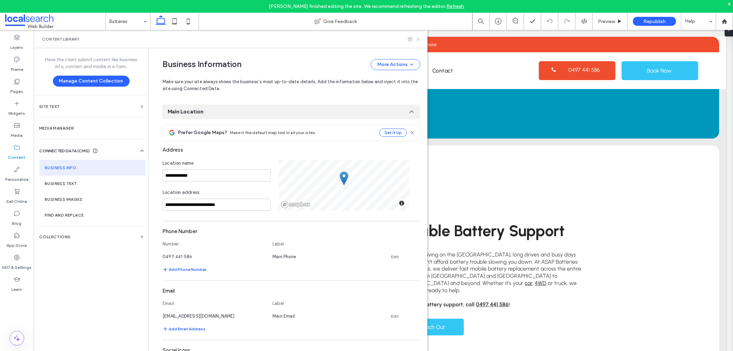
click at [417, 38] on use at bounding box center [418, 39] width 3 height 3
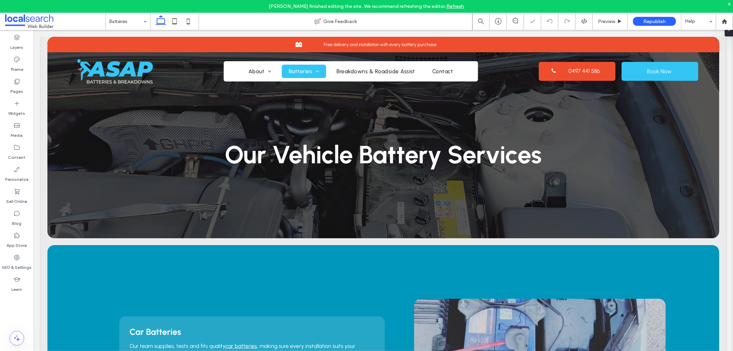
scroll to position [0, 0]
click at [23, 151] on label "Content" at bounding box center [17, 156] width 18 height 10
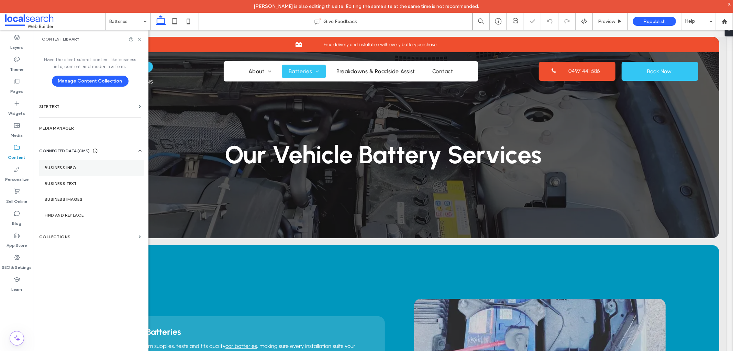
click at [54, 160] on section "Business Info" at bounding box center [91, 168] width 104 height 16
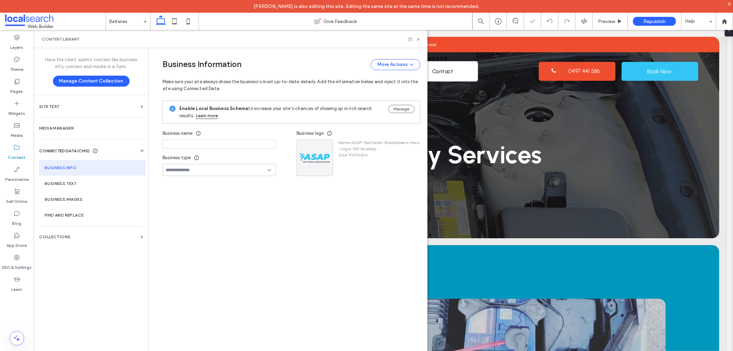
type input "**********"
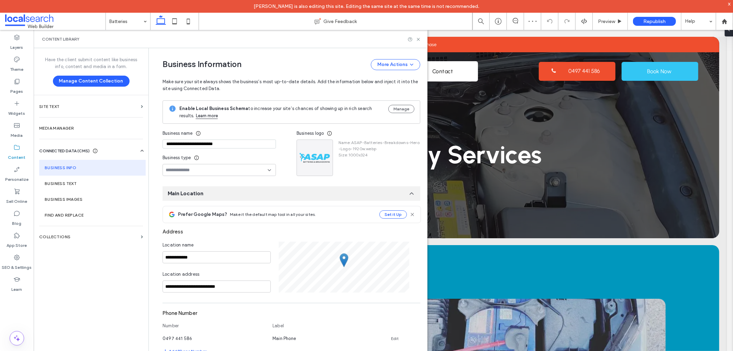
scroll to position [44, 0]
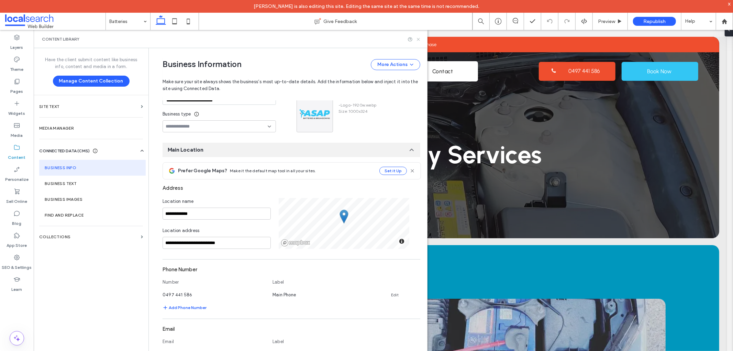
click at [417, 40] on icon at bounding box center [418, 39] width 5 height 5
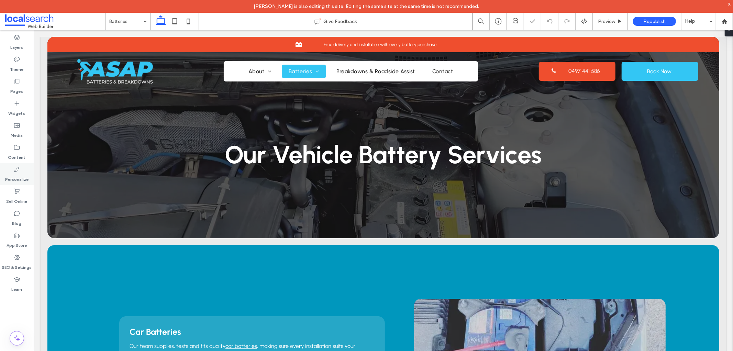
scroll to position [0, 0]
click at [602, 20] on span "Preview" at bounding box center [606, 22] width 17 height 6
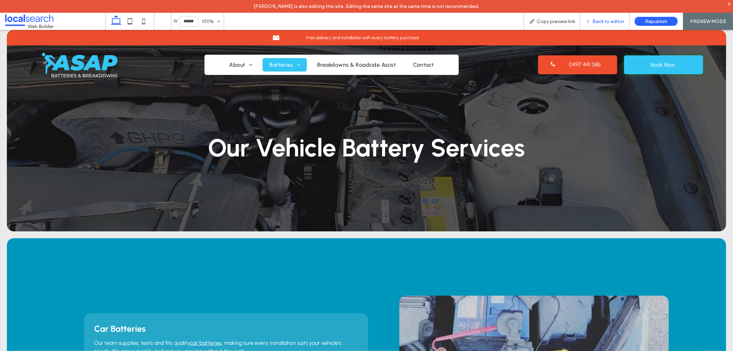
click at [597, 24] on span "Back to editor" at bounding box center [608, 22] width 32 height 6
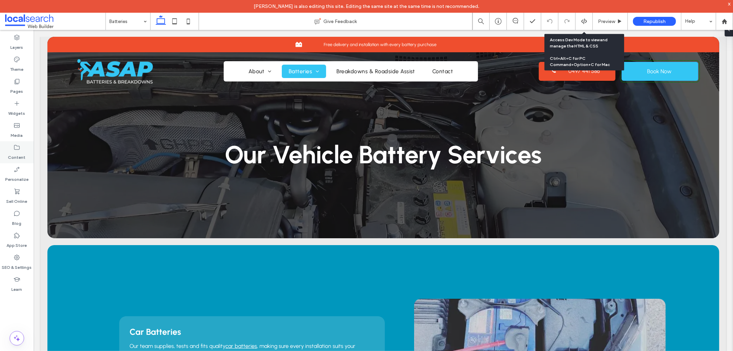
click at [16, 151] on label "Content" at bounding box center [17, 156] width 18 height 10
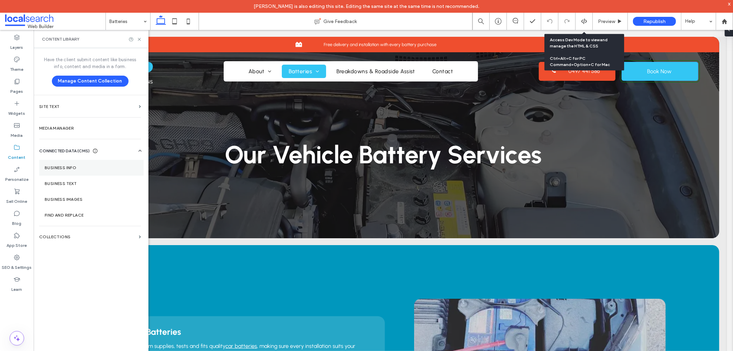
click at [57, 169] on label "Business Info" at bounding box center [91, 167] width 93 height 5
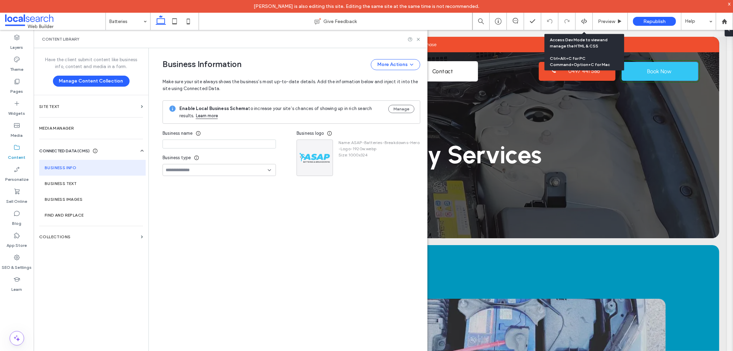
type input "**********"
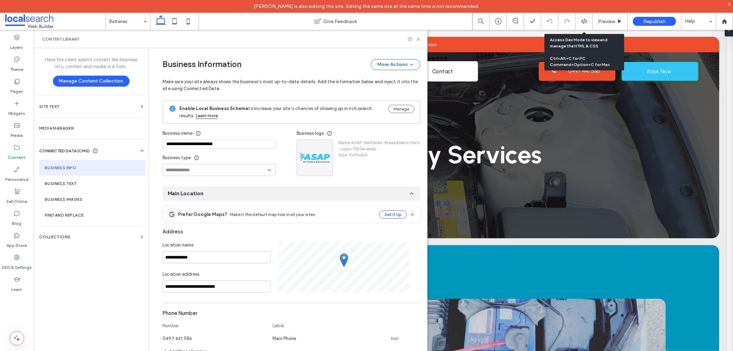
scroll to position [44, 0]
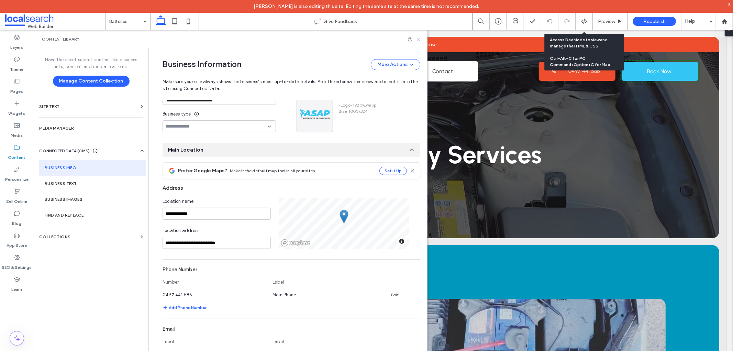
drag, startPoint x: 418, startPoint y: 39, endPoint x: 391, endPoint y: 9, distance: 40.6
click at [418, 39] on use at bounding box center [418, 39] width 3 height 3
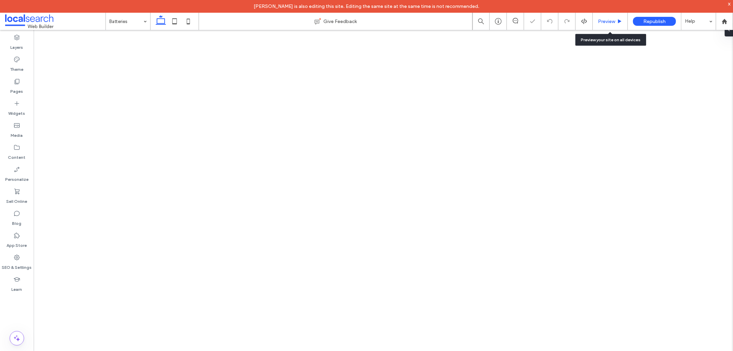
click at [614, 21] on span "Preview" at bounding box center [606, 22] width 17 height 6
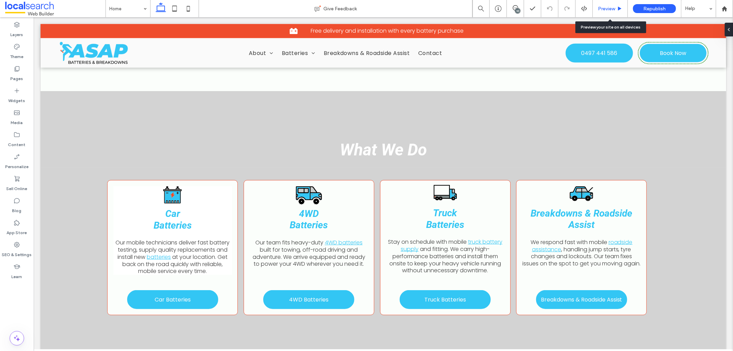
click at [603, 14] on div "Preview" at bounding box center [610, 8] width 35 height 17
click at [602, 8] on span "Preview" at bounding box center [606, 9] width 17 height 6
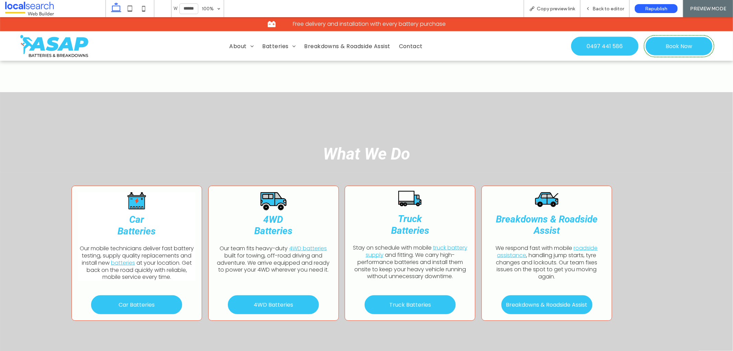
scroll to position [538, 0]
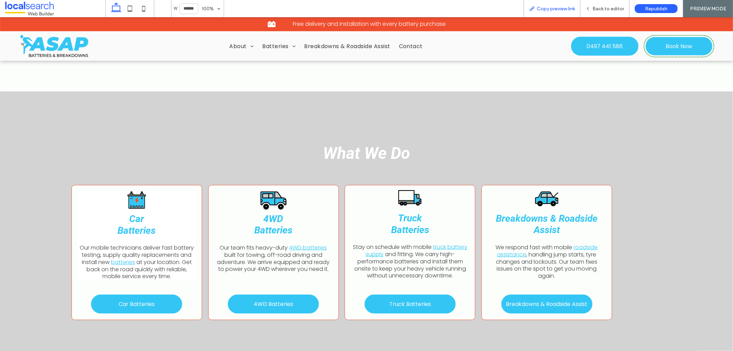
click at [556, 8] on span "Copy preview link" at bounding box center [556, 9] width 38 height 6
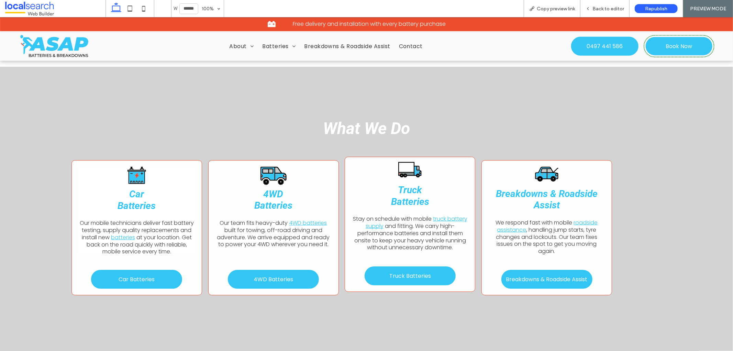
scroll to position [576, 0]
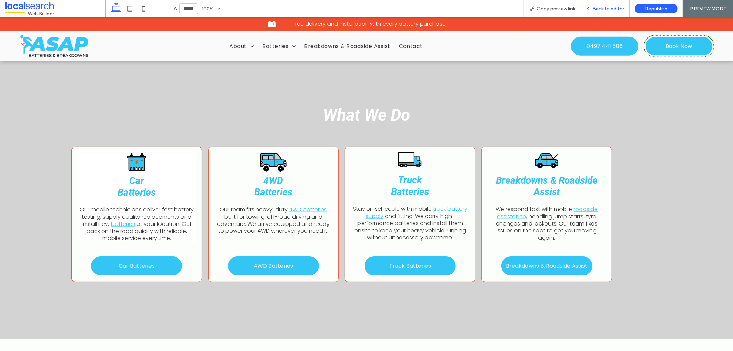
click at [606, 8] on span "Back to editor" at bounding box center [608, 9] width 32 height 6
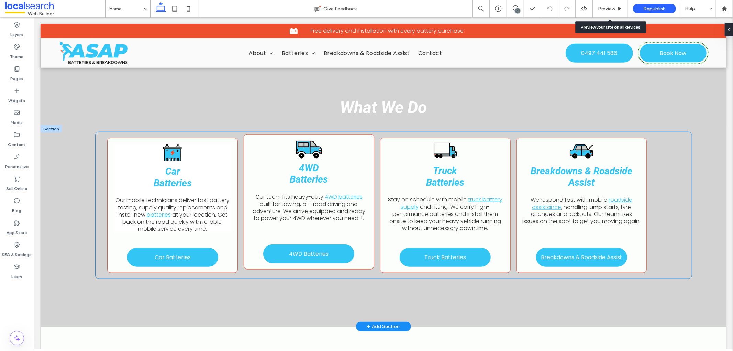
scroll to position [569, 0]
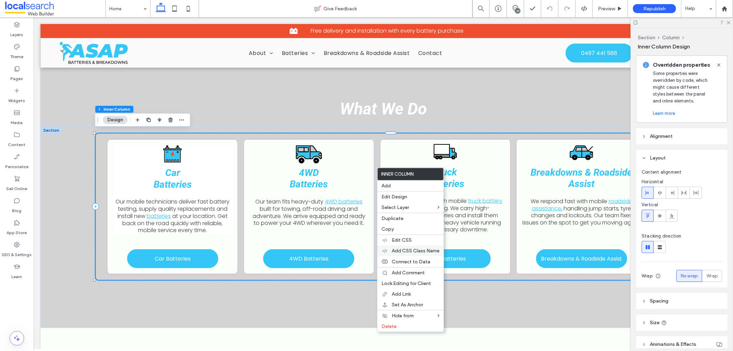
click at [407, 246] on div "Add CSS Class Name" at bounding box center [410, 250] width 66 height 11
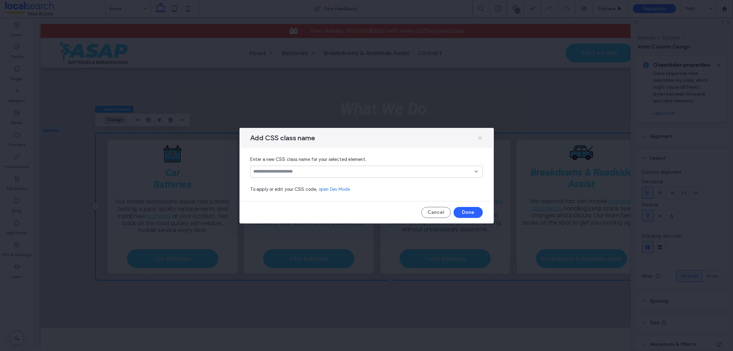
click at [479, 136] on use at bounding box center [479, 137] width 3 height 3
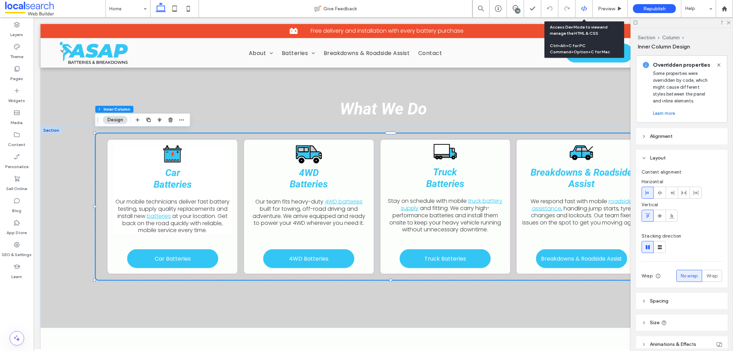
click at [581, 5] on icon at bounding box center [584, 8] width 6 height 6
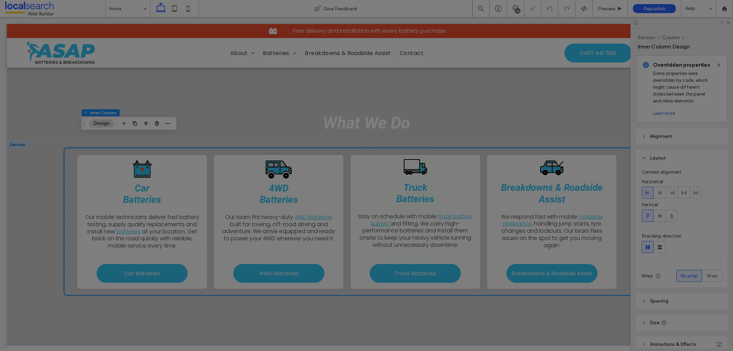
scroll to position [0, 0]
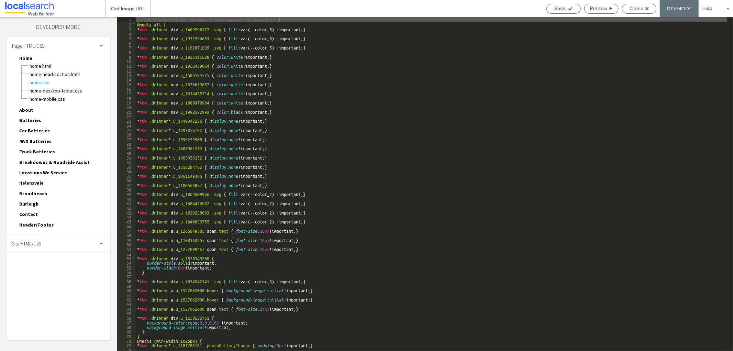
click at [39, 235] on div "Site HTML/CSS" at bounding box center [58, 243] width 103 height 17
drag, startPoint x: 41, startPoint y: 271, endPoint x: 48, endPoint y: 269, distance: 8.1
click at [40, 278] on span "site-theme.css" at bounding box center [71, 281] width 78 height 7
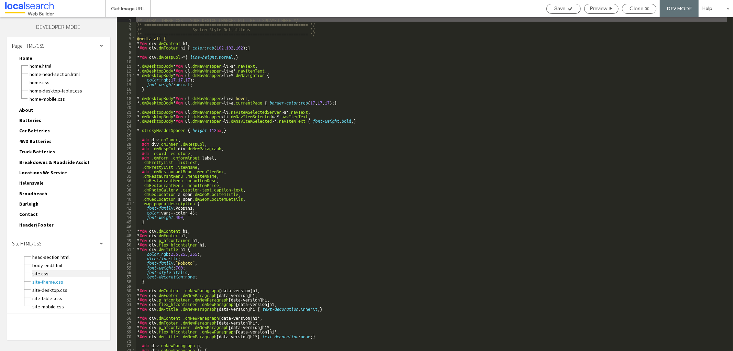
click at [46, 270] on span "site.css" at bounding box center [71, 273] width 78 height 7
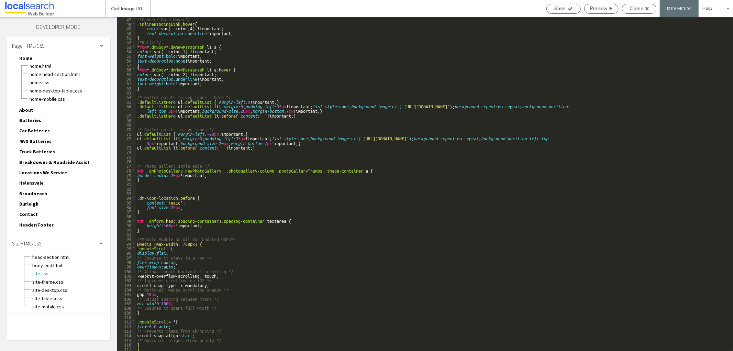
scroll to position [211, 0]
click at [637, 7] on span "Close" at bounding box center [636, 8] width 14 height 6
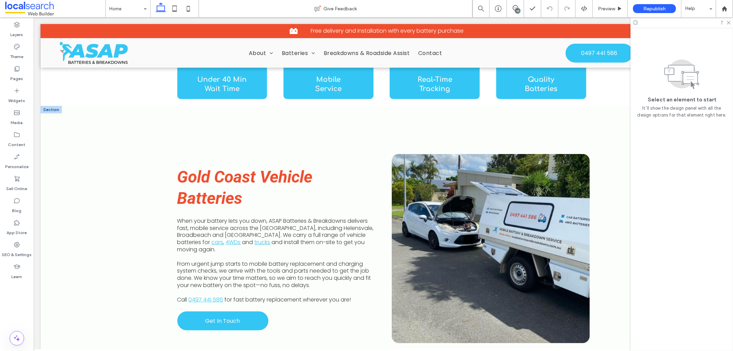
scroll to position [420, 0]
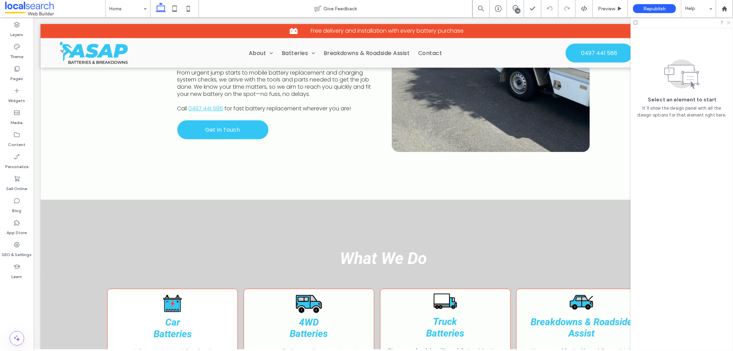
click at [726, 20] on icon at bounding box center [728, 22] width 4 height 4
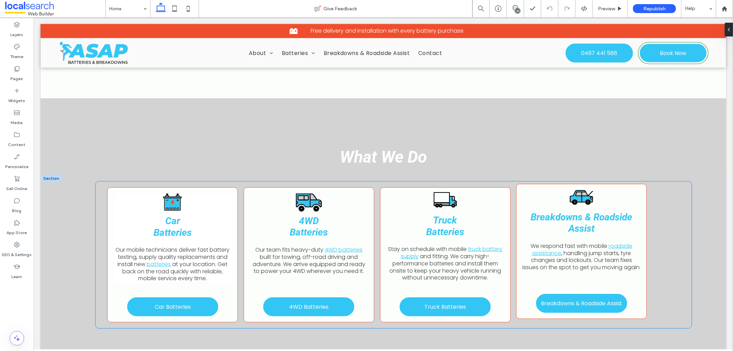
scroll to position [534, 0]
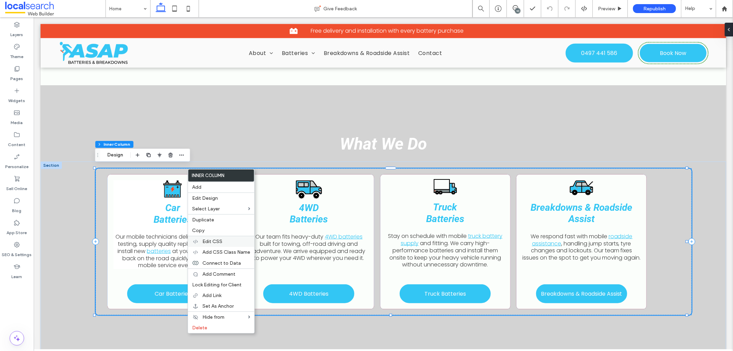
click at [228, 244] on label "Edit CSS" at bounding box center [226, 241] width 48 height 6
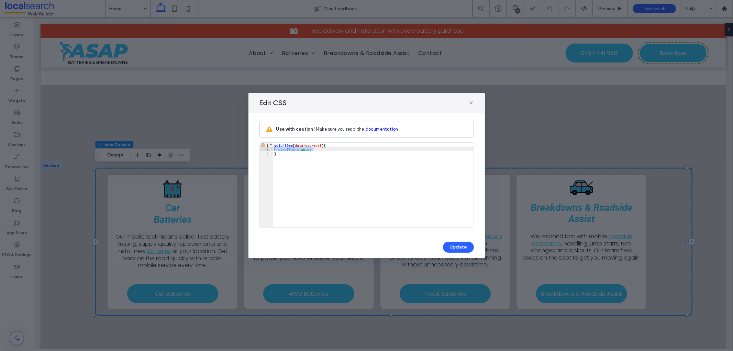
drag, startPoint x: 315, startPoint y: 150, endPoint x: 266, endPoint y: 148, distance: 49.1
click at [266, 148] on div "** 1 2 3 #d1b430aa [ data-css-edit ] { overflow-x : auto ; } XXXXXXXXXXXXXXXXXX…" at bounding box center [366, 184] width 214 height 85
click at [459, 247] on button "Update" at bounding box center [458, 247] width 31 height 11
click at [471, 102] on use at bounding box center [470, 102] width 3 height 3
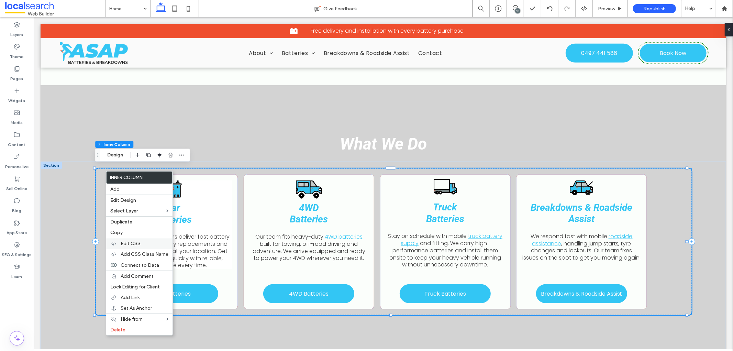
click at [143, 246] on label "Edit CSS" at bounding box center [145, 243] width 48 height 6
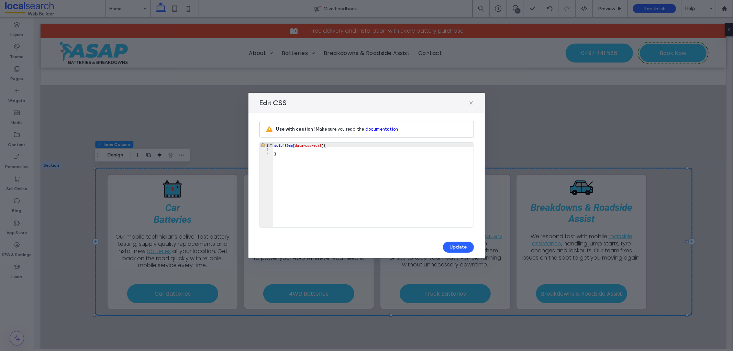
click at [303, 149] on div "#d1b430aa [ data-css-edit ] { }" at bounding box center [373, 189] width 200 height 93
click at [297, 149] on div "#d1b430aa [ data-css-edit ] { overflow-x ; auto }" at bounding box center [373, 189] width 200 height 93
click at [311, 151] on div "#d1b430aa [ data-css-edit ] { overflow-x : auto }" at bounding box center [373, 189] width 200 height 93
click at [314, 149] on div "#d1b430aa [ data-css-edit ] { overflow-x : auto }" at bounding box center [373, 189] width 200 height 93
click at [297, 153] on div "#d1b430aa [ data-css-edit ] { overflow-x : auto ; }" at bounding box center [373, 189] width 200 height 93
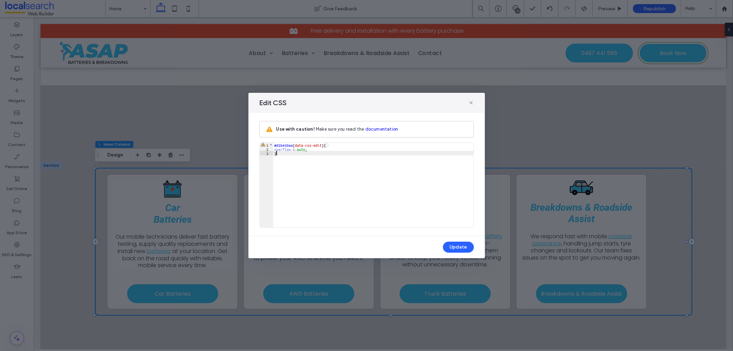
click at [296, 150] on div "#d1b430aa [ data-css-edit ] { overflow-x : auto ; }" at bounding box center [373, 189] width 200 height 93
type textarea "**"
click at [447, 244] on button "Update" at bounding box center [458, 247] width 31 height 11
click at [469, 103] on icon at bounding box center [470, 102] width 5 height 5
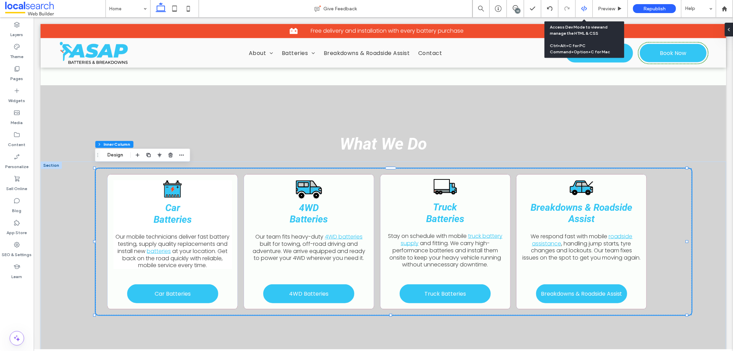
click at [583, 7] on icon at bounding box center [584, 8] width 6 height 6
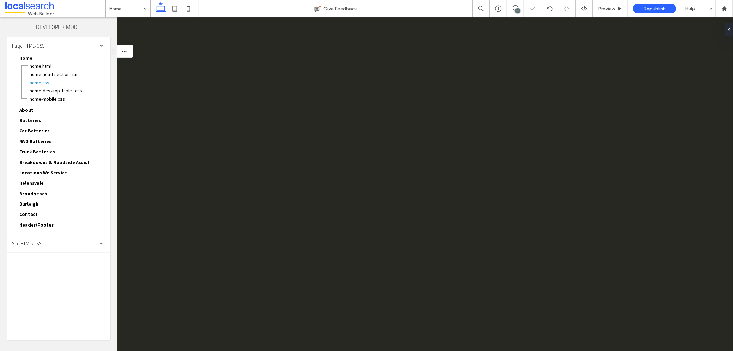
scroll to position [0, 0]
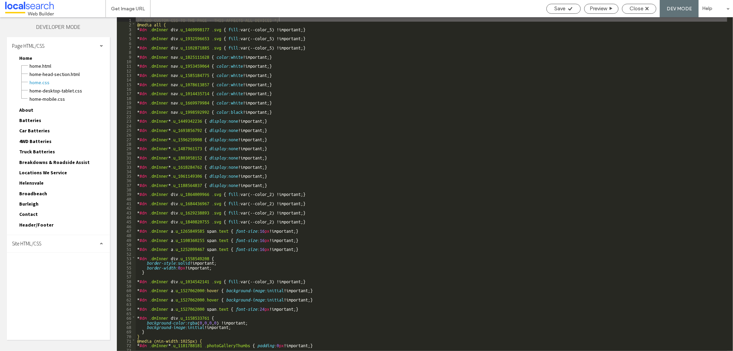
click at [38, 240] on span "Site HTML/CSS" at bounding box center [26, 243] width 29 height 7
click at [46, 270] on span "site.css" at bounding box center [71, 273] width 78 height 7
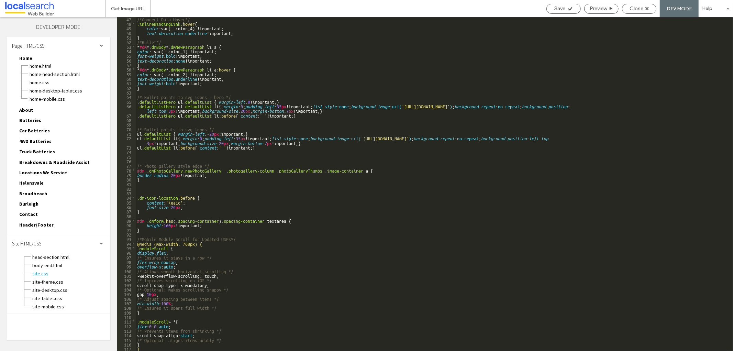
scroll to position [211, 0]
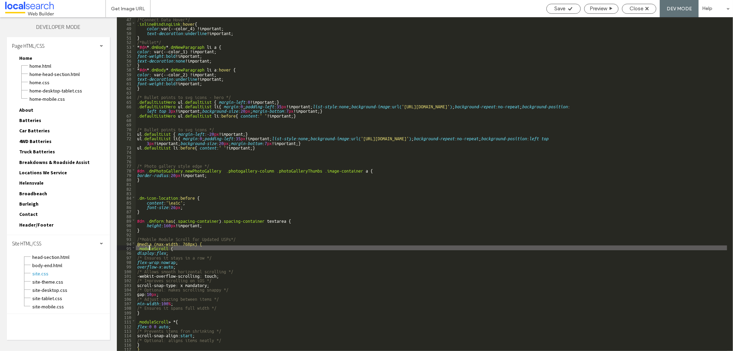
drag, startPoint x: 172, startPoint y: 249, endPoint x: 149, endPoint y: 247, distance: 23.8
click at [149, 247] on div "/*Connect Data Hover*/ .inlineBindingLink :hover { color :var(--color_4) !impor…" at bounding box center [431, 187] width 591 height 343
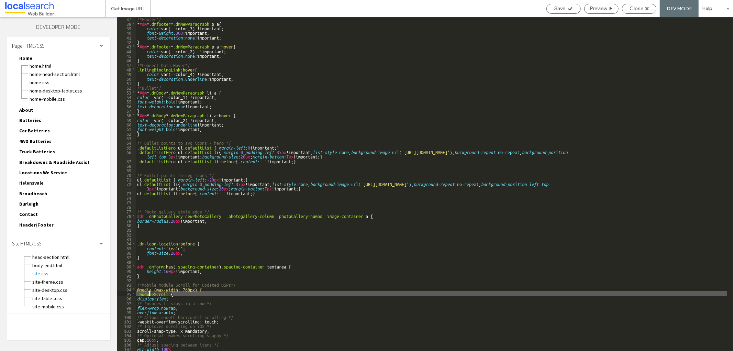
scroll to position [166, 0]
click at [650, 9] on div "Close" at bounding box center [639, 8] width 34 height 6
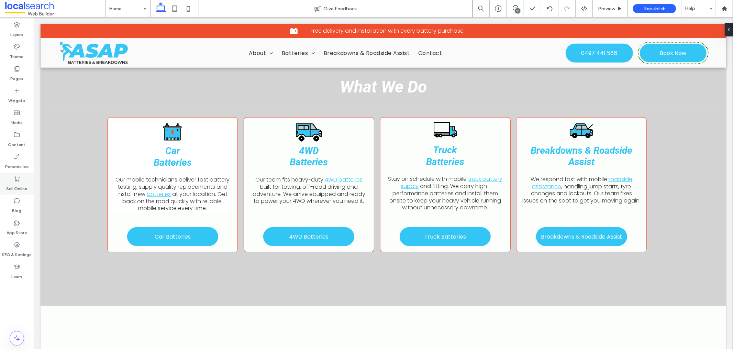
scroll to position [572, 0]
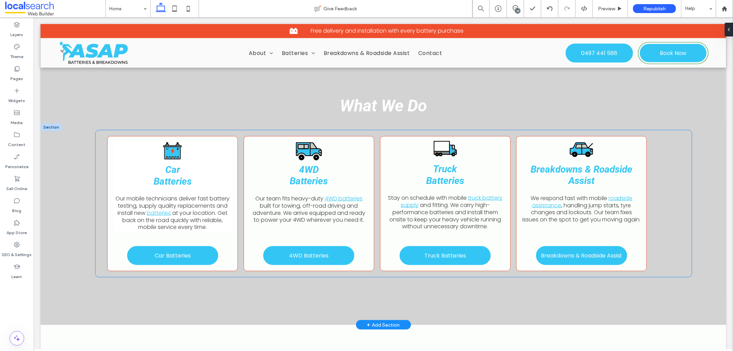
click at [102, 173] on div "Car Batteries Our mobile technicians deliver fast battery testing, supply quali…" at bounding box center [393, 203] width 596 height 146
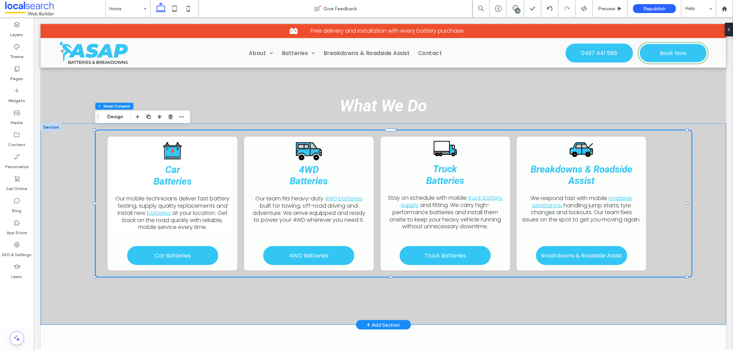
click at [186, 291] on div "Car Batteries Our mobile technicians deliver fast battery testing, supply quali…" at bounding box center [382, 223] width 685 height 201
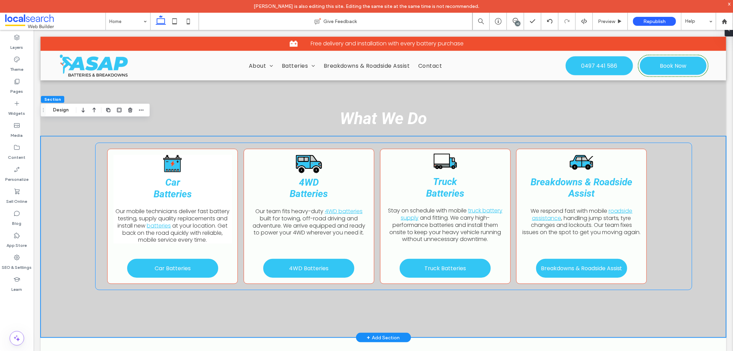
click at [662, 181] on div "Car Batteries Our mobile technicians deliver fast battery testing, supply quali…" at bounding box center [393, 216] width 596 height 146
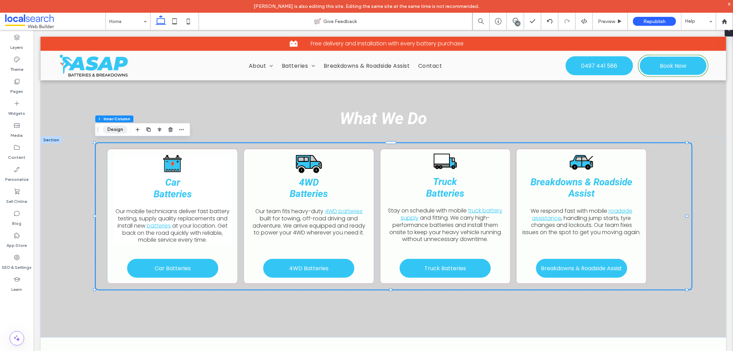
click at [121, 129] on button "Design" at bounding box center [115, 129] width 25 height 8
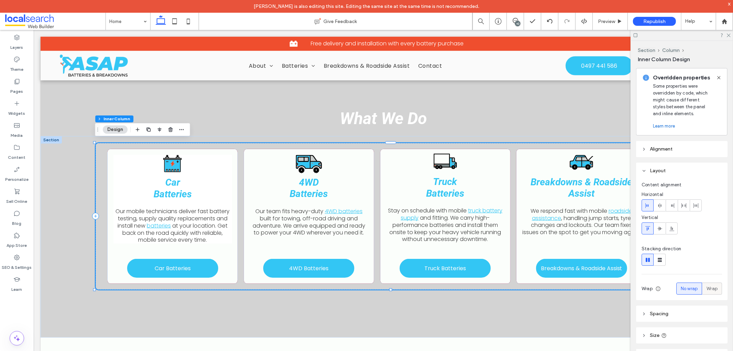
click at [707, 293] on div "Wrap" at bounding box center [711, 288] width 11 height 11
click at [378, 163] on div "Car Batteries Our mobile technicians deliver fast battery testing, supply quali…" at bounding box center [393, 216] width 596 height 146
click at [660, 227] on use at bounding box center [659, 228] width 5 height 4
click at [650, 229] on icon at bounding box center [647, 228] width 5 height 5
click at [657, 201] on span at bounding box center [659, 205] width 5 height 11
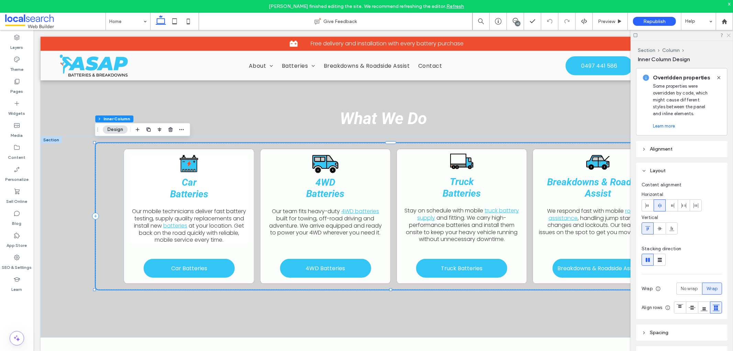
click at [729, 33] on icon at bounding box center [728, 35] width 4 height 4
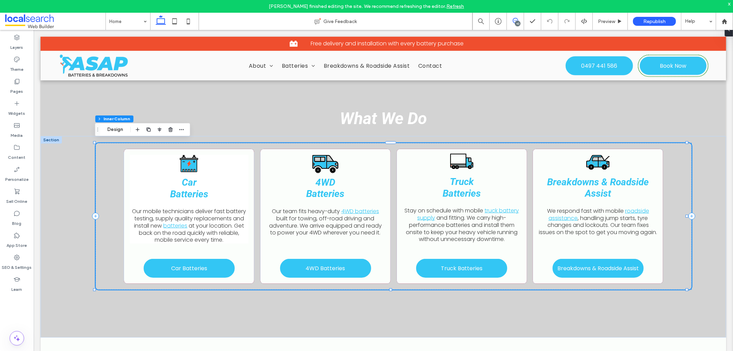
drag, startPoint x: 518, startPoint y: 20, endPoint x: 514, endPoint y: 23, distance: 4.9
click at [518, 20] on span at bounding box center [515, 20] width 17 height 5
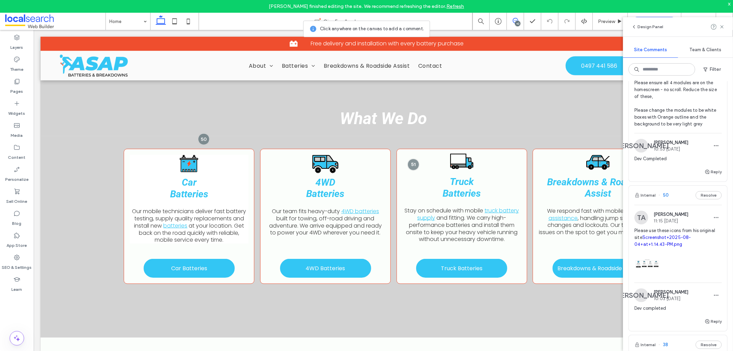
scroll to position [229, 0]
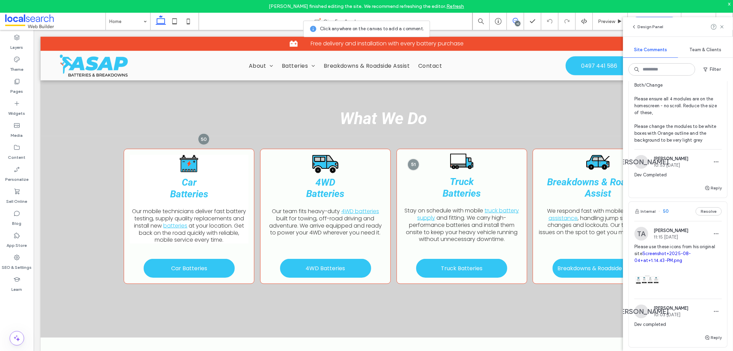
click at [674, 59] on div "Internal 51 Resolve" at bounding box center [678, 49] width 98 height 19
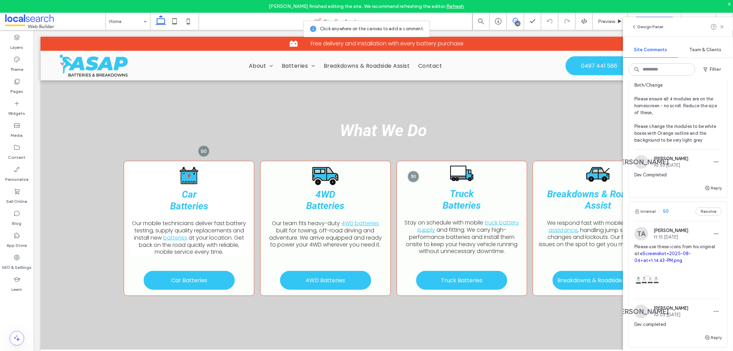
scroll to position [543, 0]
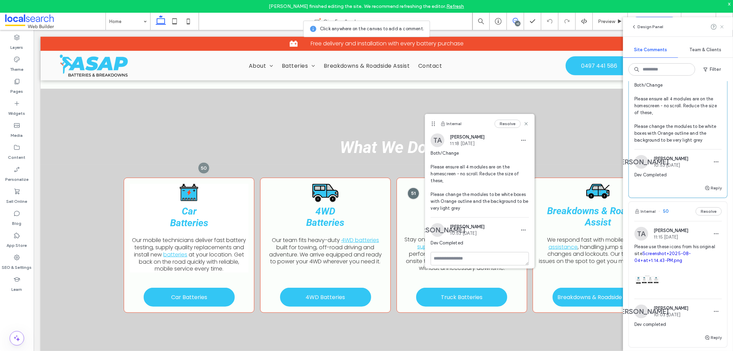
click at [723, 26] on icon at bounding box center [721, 26] width 5 height 5
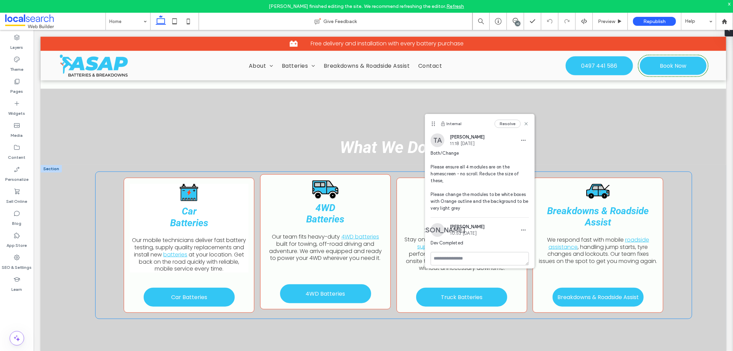
scroll to position [0, 0]
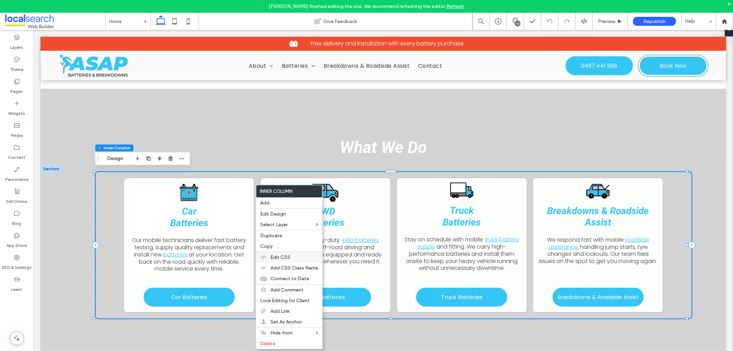
click at [278, 252] on div "Edit CSS" at bounding box center [289, 256] width 66 height 11
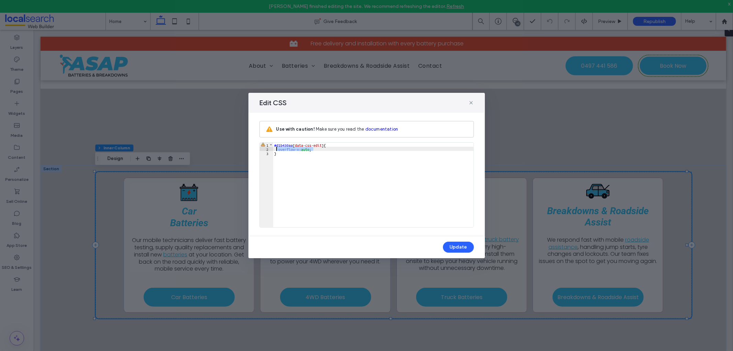
drag, startPoint x: 316, startPoint y: 148, endPoint x: 276, endPoint y: 149, distance: 40.5
click at [276, 149] on div "#d1b430aa [ data-css-edit ] { overflow-x : auto ; }" at bounding box center [373, 189] width 200 height 93
click at [452, 243] on button "Update" at bounding box center [458, 247] width 31 height 11
click at [304, 148] on div "#d1b430aa [ data-css-edit ] { }" at bounding box center [373, 189] width 200 height 93
click at [453, 246] on button "Update" at bounding box center [458, 247] width 31 height 11
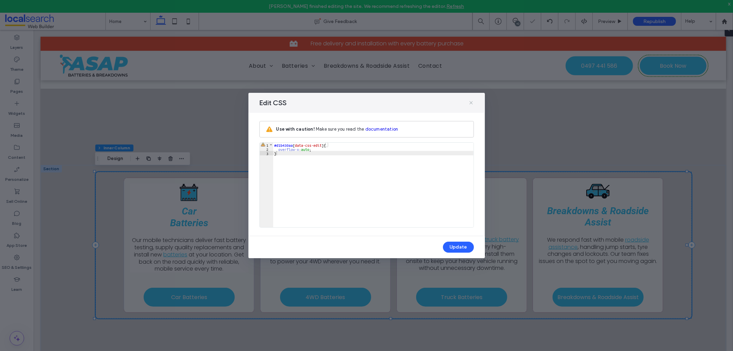
drag, startPoint x: 472, startPoint y: 101, endPoint x: 442, endPoint y: 34, distance: 73.7
click at [472, 101] on icon at bounding box center [470, 102] width 5 height 5
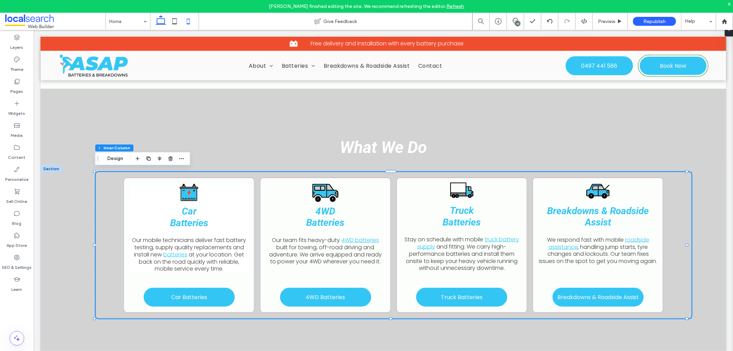
click at [182, 20] on icon at bounding box center [188, 21] width 14 height 14
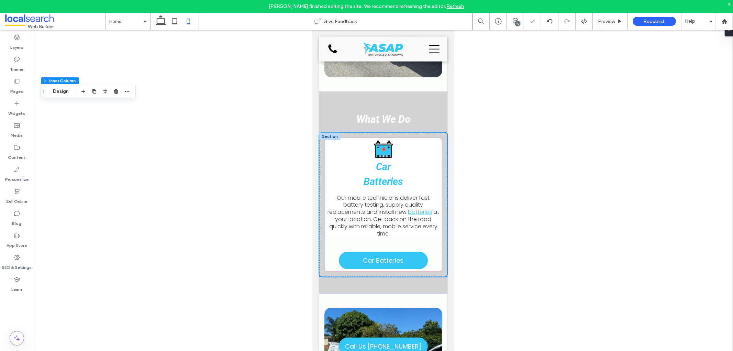
type input "*"
type input "**"
type input "*"
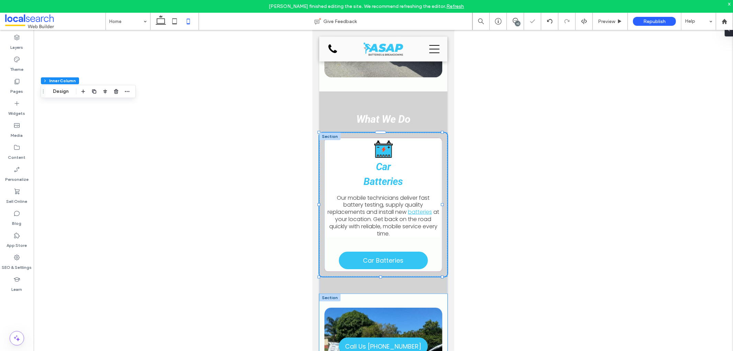
scroll to position [555, 0]
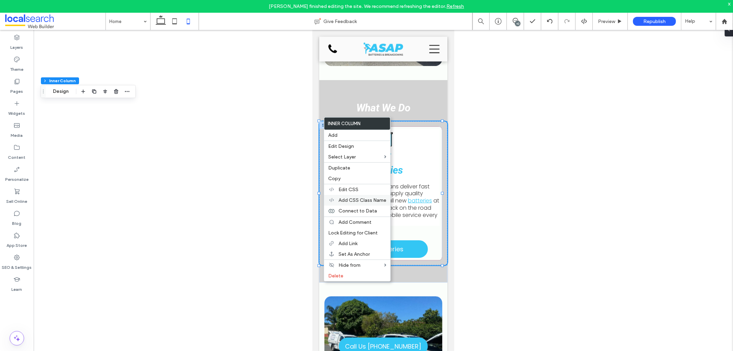
click at [344, 197] on span "Add CSS Class Name" at bounding box center [362, 200] width 48 height 6
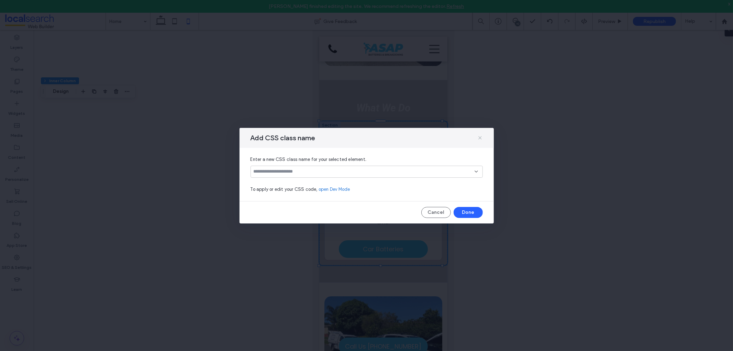
click at [479, 134] on span at bounding box center [479, 137] width 5 height 9
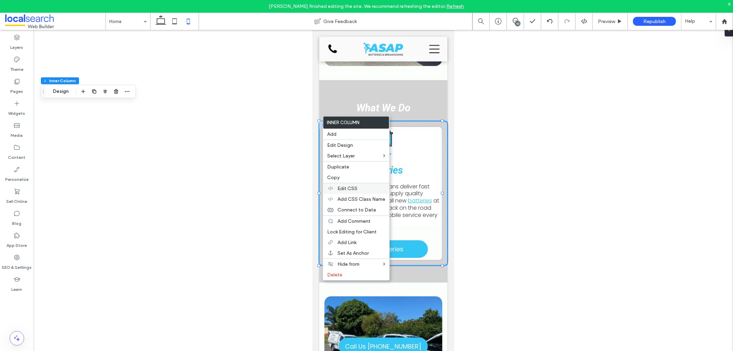
click at [354, 187] on span "Edit CSS" at bounding box center [347, 189] width 20 height 6
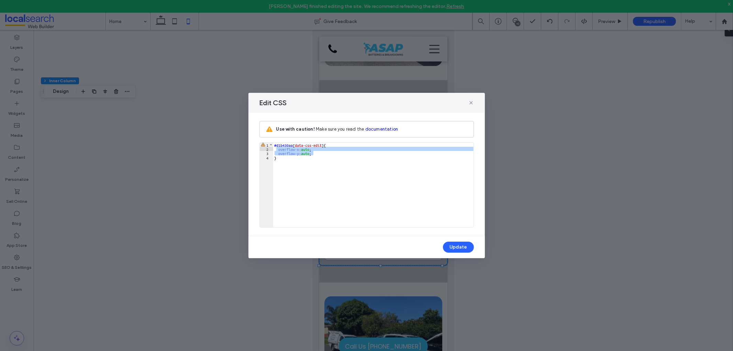
drag, startPoint x: 319, startPoint y: 153, endPoint x: 277, endPoint y: 148, distance: 42.2
click at [277, 148] on div "#d1b430aa [ data-css-edit ] { overflow-x : auto ; overflow-y : auto ; }" at bounding box center [373, 189] width 200 height 93
click at [465, 247] on button "Update" at bounding box center [458, 247] width 31 height 11
drag, startPoint x: 411, startPoint y: 104, endPoint x: 295, endPoint y: 101, distance: 115.8
click at [295, 101] on div "Edit CSS" at bounding box center [366, 103] width 236 height 20
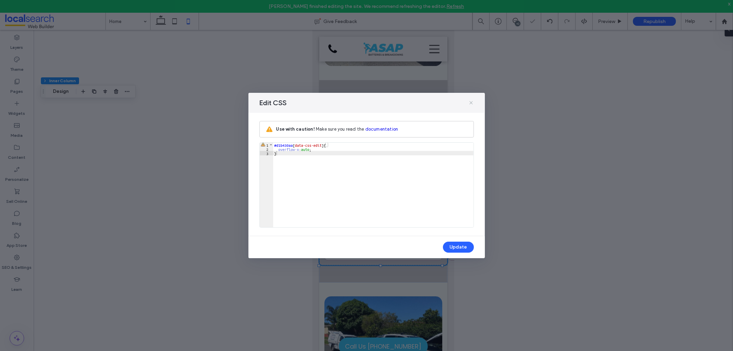
click at [472, 103] on icon at bounding box center [470, 102] width 5 height 5
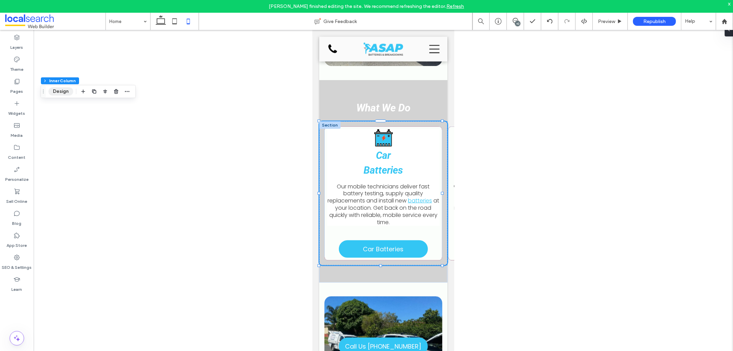
click at [67, 90] on button "Design" at bounding box center [60, 91] width 25 height 8
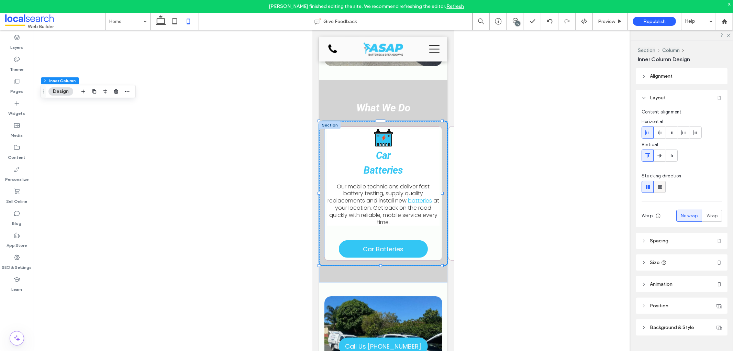
click at [662, 189] on icon at bounding box center [659, 186] width 7 height 7
type input "**"
type input "***"
type input "**"
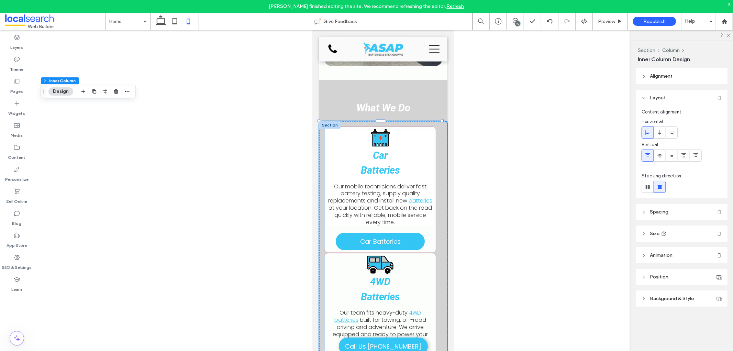
click at [684, 212] on header "Spacing" at bounding box center [681, 212] width 91 height 16
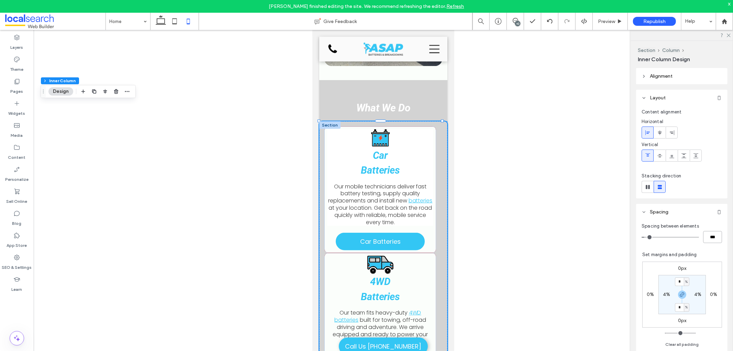
click at [703, 237] on input "***" at bounding box center [712, 237] width 19 height 12
type input "*"
type input "**"
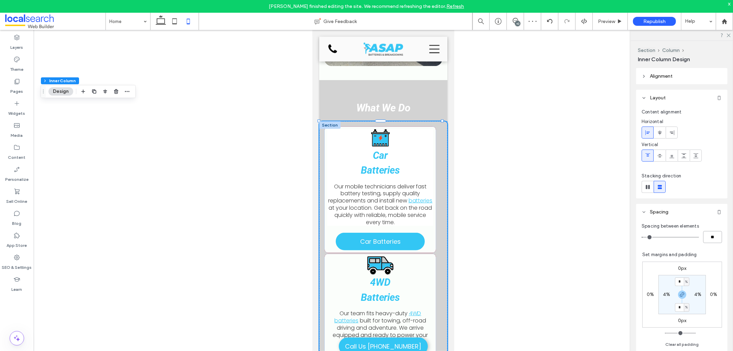
type input "**"
type input "****"
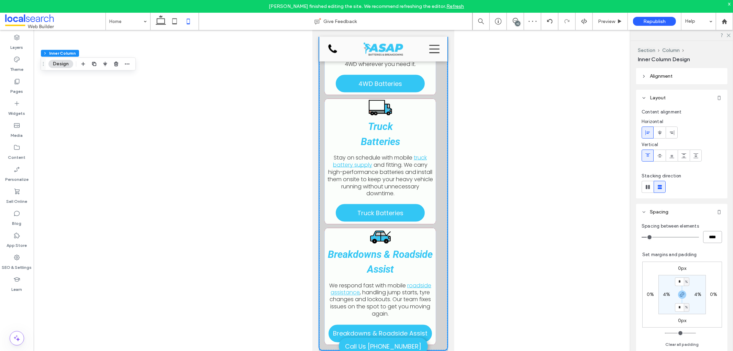
scroll to position [822, 0]
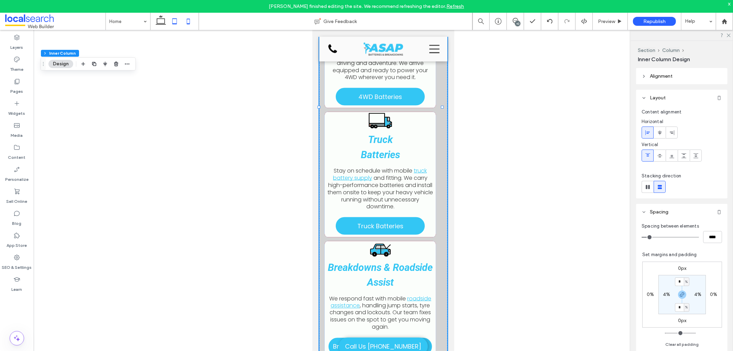
click at [178, 23] on icon at bounding box center [175, 21] width 14 height 14
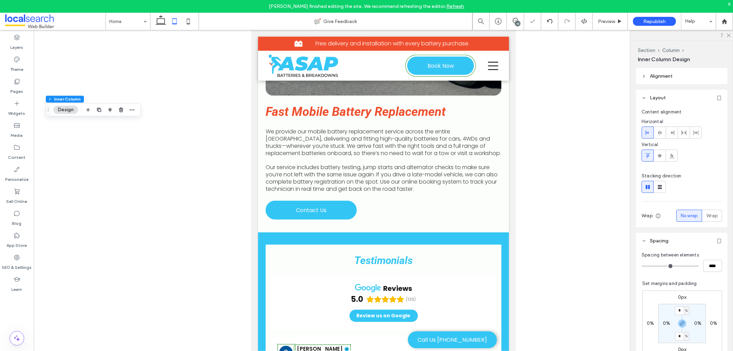
type input "*"
type input "**"
type input "*"
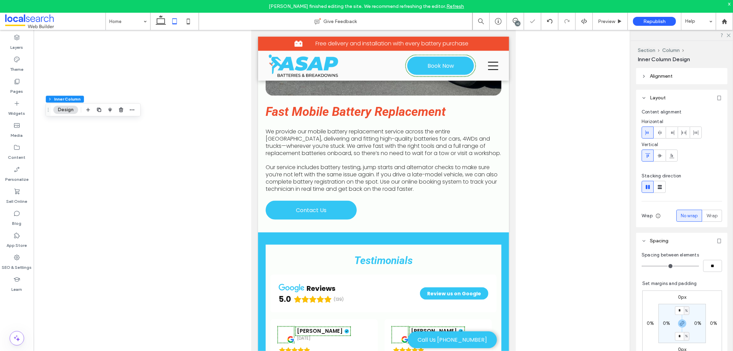
scroll to position [497, 0]
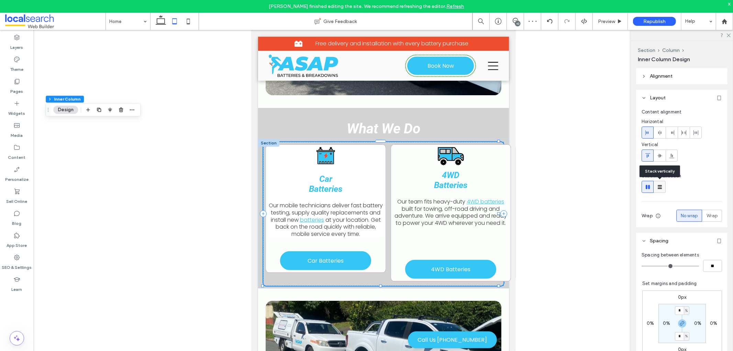
click at [659, 185] on use at bounding box center [660, 187] width 4 height 4
type input "**"
type input "***"
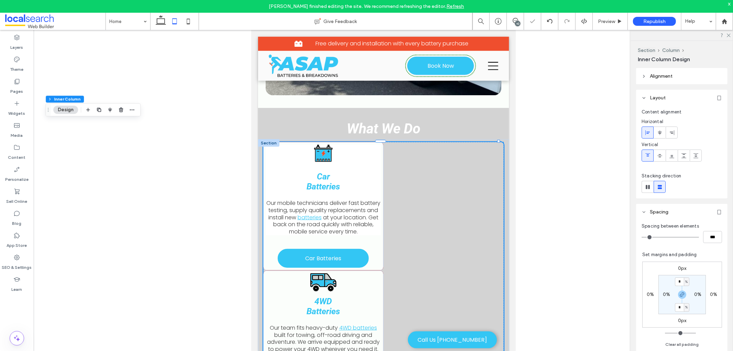
click at [662, 133] on div at bounding box center [659, 132] width 11 height 11
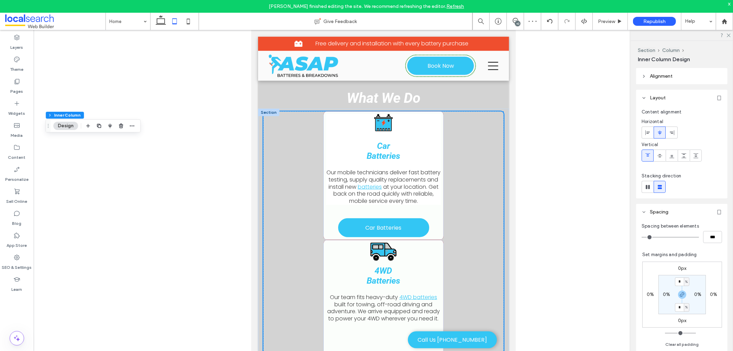
scroll to position [459, 0]
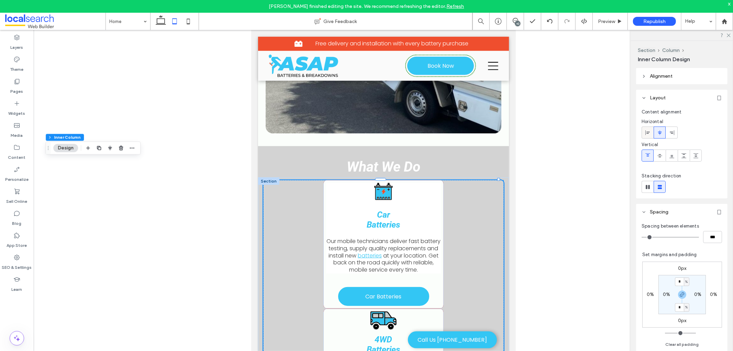
click at [647, 133] on use at bounding box center [647, 132] width 4 height 5
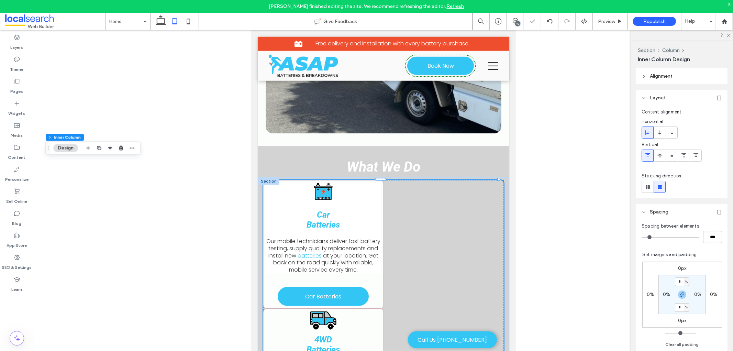
type input "**"
click at [705, 236] on input "***" at bounding box center [712, 237] width 19 height 12
type input "**"
type input "****"
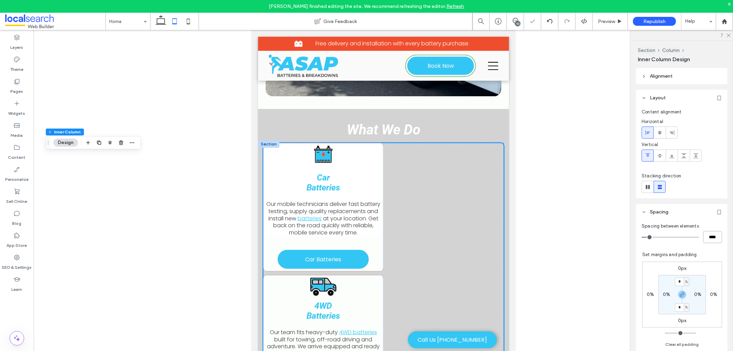
scroll to position [497, 0]
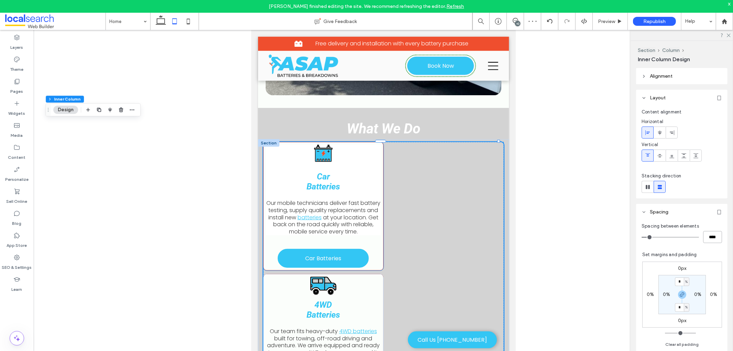
click at [377, 144] on div "Car Batteries Our mobile technicians deliver fast battery testing, supply quali…" at bounding box center [323, 189] width 115 height 91
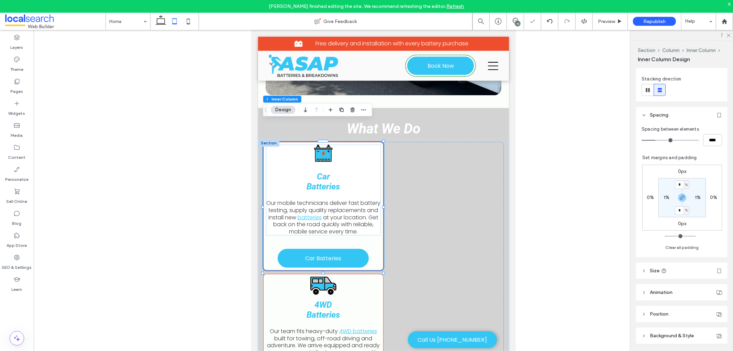
scroll to position [106, 0]
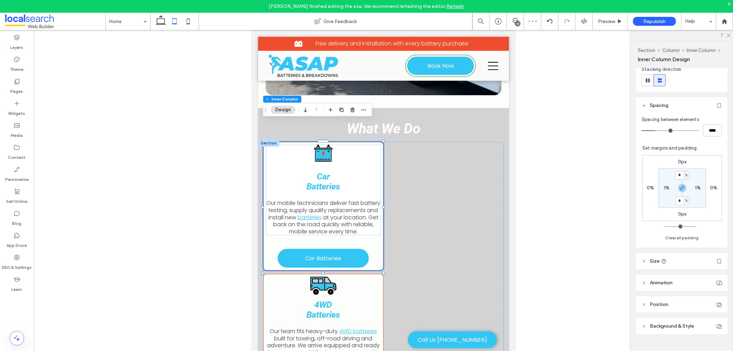
click at [676, 262] on header "Size" at bounding box center [681, 261] width 91 height 16
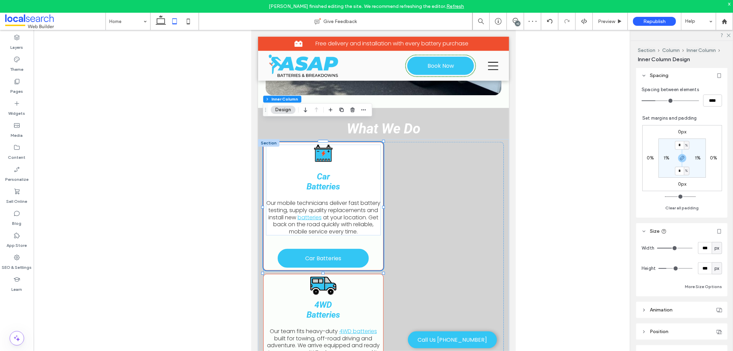
scroll to position [158, 0]
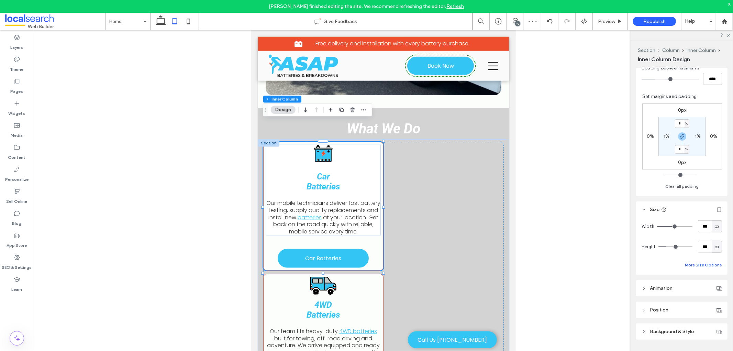
click at [694, 266] on button "More Size Options" at bounding box center [703, 265] width 37 height 8
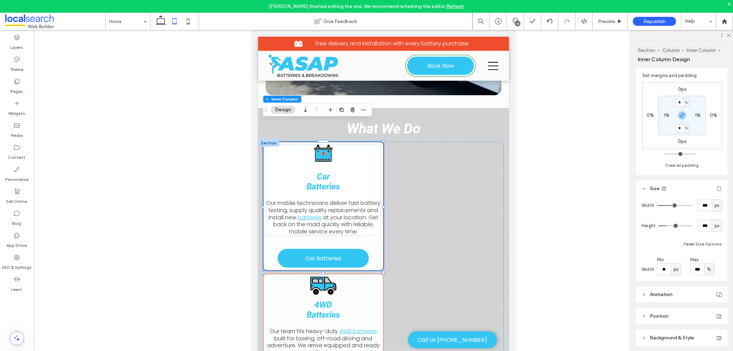
scroll to position [191, 0]
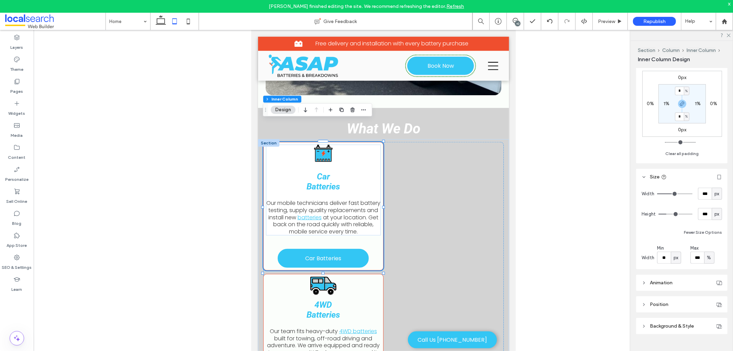
click at [672, 256] on div "px" at bounding box center [675, 257] width 7 height 7
click at [677, 279] on span "%" at bounding box center [675, 281] width 4 height 7
click at [663, 259] on input "***" at bounding box center [664, 257] width 14 height 12
type input "**"
click at [708, 257] on span "%" at bounding box center [709, 257] width 4 height 7
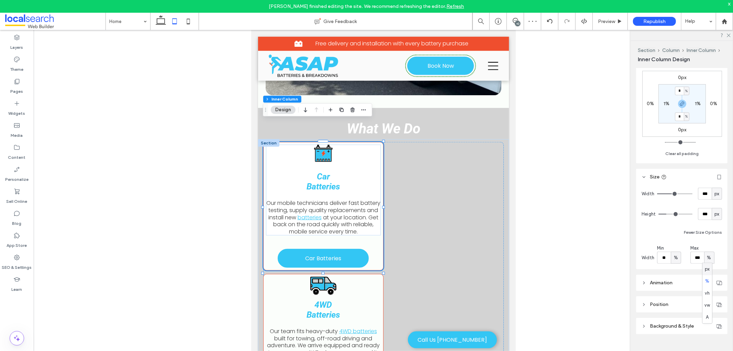
click at [708, 257] on span "%" at bounding box center [709, 257] width 4 height 7
click at [697, 258] on input "***" at bounding box center [697, 257] width 14 height 12
type input "**"
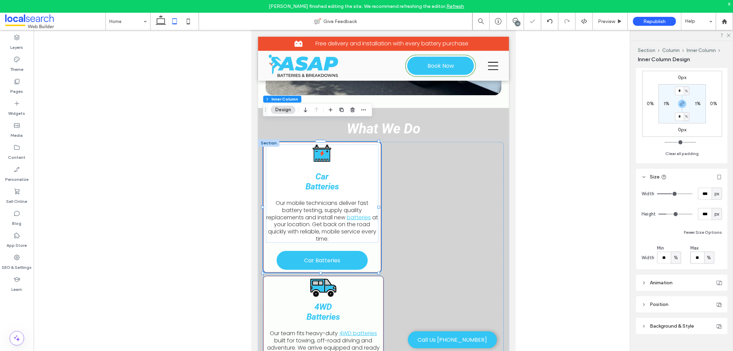
click at [377, 278] on div "4WD Batteries Our team fits heavy-duty 4WD batteries built for towing, off-road…" at bounding box center [323, 318] width 115 height 80
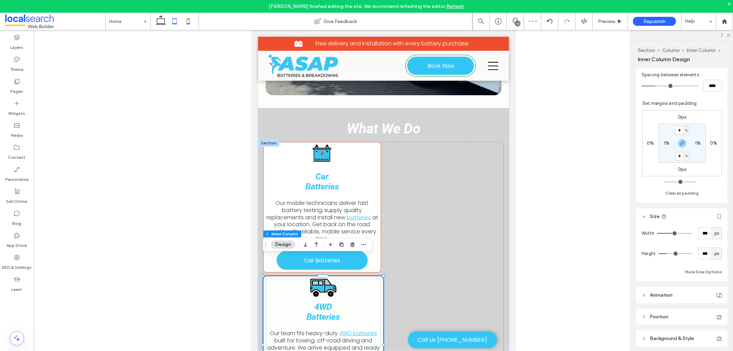
scroll to position [153, 0]
click at [706, 269] on button "More Size Options" at bounding box center [703, 270] width 37 height 8
click at [677, 294] on span "px" at bounding box center [675, 295] width 5 height 7
click at [674, 246] on span "%" at bounding box center [675, 247] width 4 height 7
click at [663, 297] on input "***" at bounding box center [664, 296] width 14 height 12
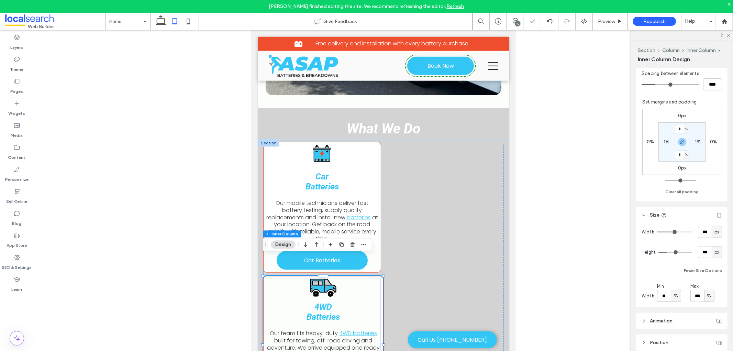
type input "**"
click at [699, 294] on input "***" at bounding box center [697, 296] width 14 height 12
type input "**"
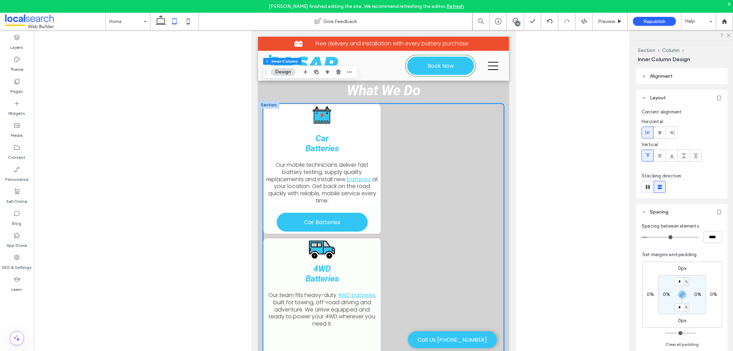
scroll to position [497, 0]
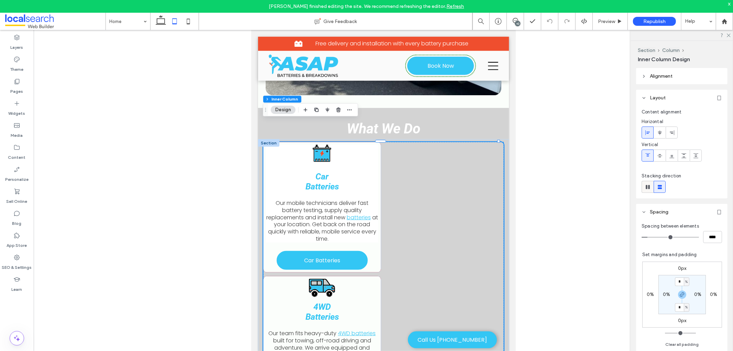
click at [648, 188] on use at bounding box center [648, 187] width 4 height 4
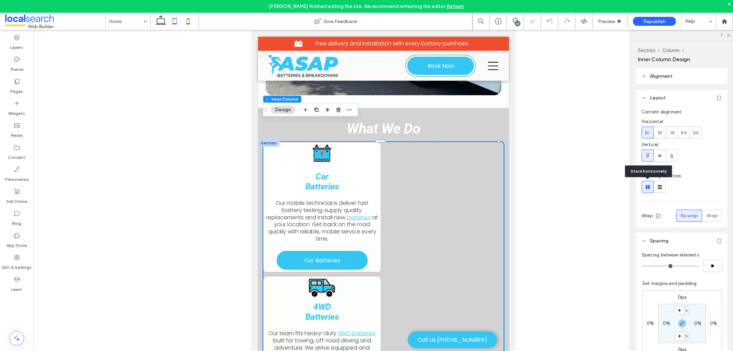
type input "*"
type input "**"
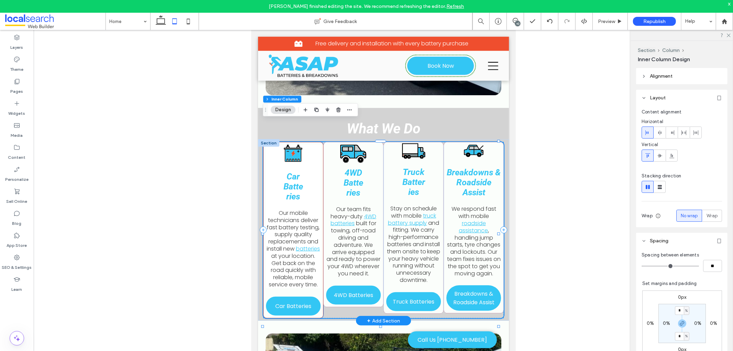
click at [318, 279] on div "Car Batteries Our mobile technicians deliver fast battery testing, supply quali…" at bounding box center [293, 230] width 60 height 176
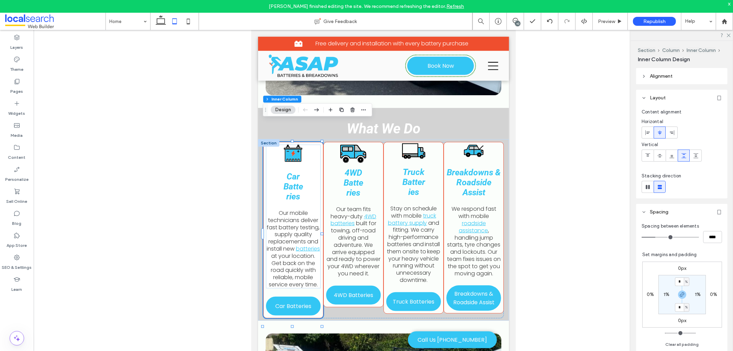
scroll to position [164, 0]
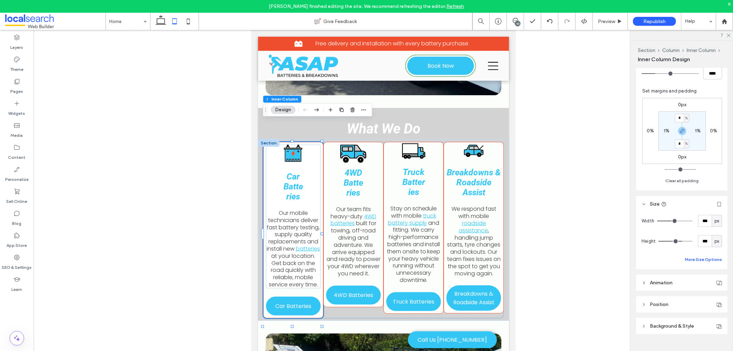
click at [707, 259] on button "More Size Options" at bounding box center [703, 259] width 37 height 8
click at [675, 288] on div "px" at bounding box center [676, 285] width 10 height 12
click at [678, 305] on div "%" at bounding box center [676, 308] width 10 height 12
click at [660, 285] on input "***" at bounding box center [664, 285] width 14 height 12
type input "**"
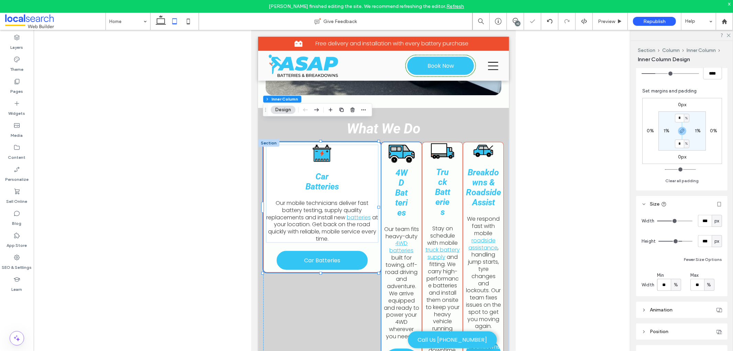
click at [383, 270] on p "Our team fits heavy-duty 4WD batteries built for towing, off-road driving and a…" at bounding box center [400, 282] width 35 height 114
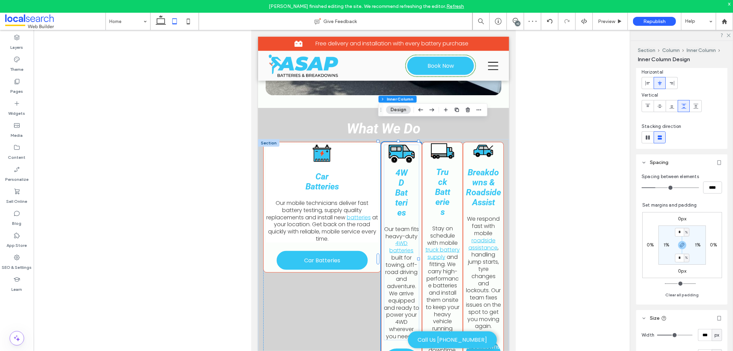
scroll to position [114, 0]
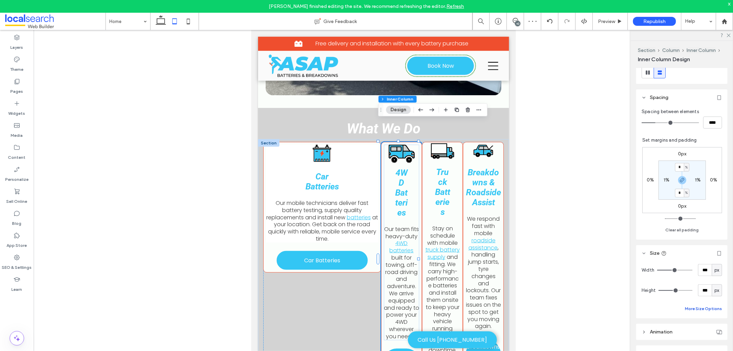
click at [698, 310] on button "More Size Options" at bounding box center [703, 308] width 37 height 8
click at [673, 336] on span "px" at bounding box center [675, 333] width 5 height 7
click at [677, 286] on span "%" at bounding box center [675, 285] width 4 height 7
click at [666, 332] on input "***" at bounding box center [664, 334] width 14 height 12
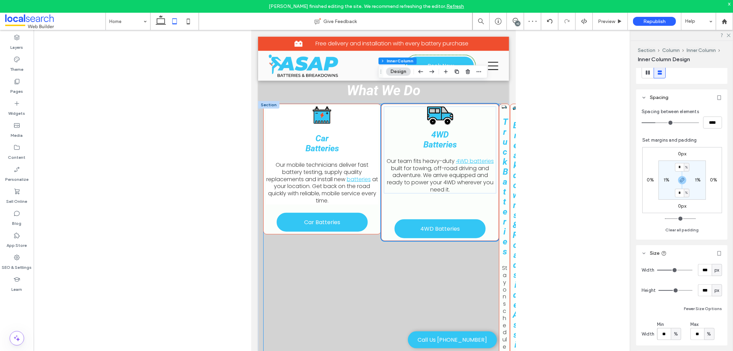
scroll to position [497, 0]
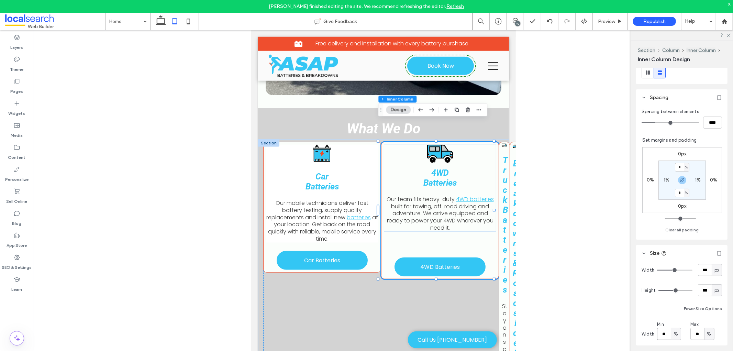
drag, startPoint x: 667, startPoint y: 330, endPoint x: 653, endPoint y: 332, distance: 14.5
click at [653, 332] on div "Width Min ** % Max ** %" at bounding box center [681, 330] width 80 height 19
type input "**"
click at [371, 243] on div "Car Batteries Our mobile technicians deliver fast battery testing, supply quali…" at bounding box center [322, 207] width 118 height 131
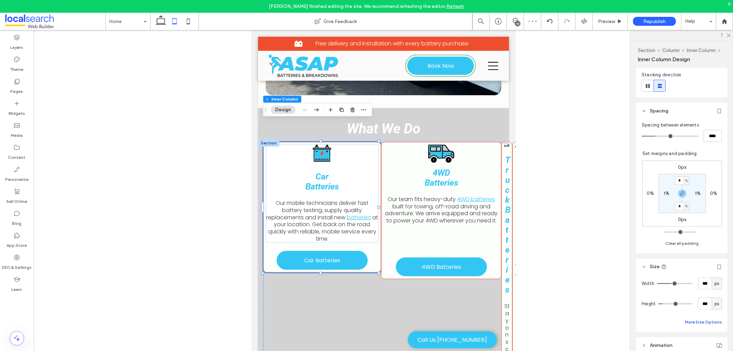
scroll to position [114, 0]
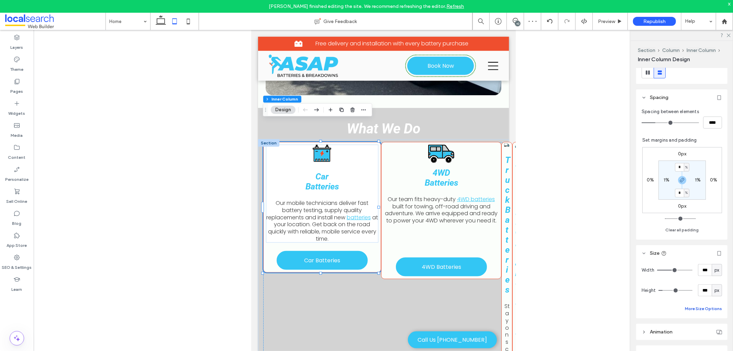
click at [689, 310] on button "More Size Options" at bounding box center [703, 308] width 37 height 8
click at [667, 331] on input "**" at bounding box center [664, 334] width 14 height 12
type input "**"
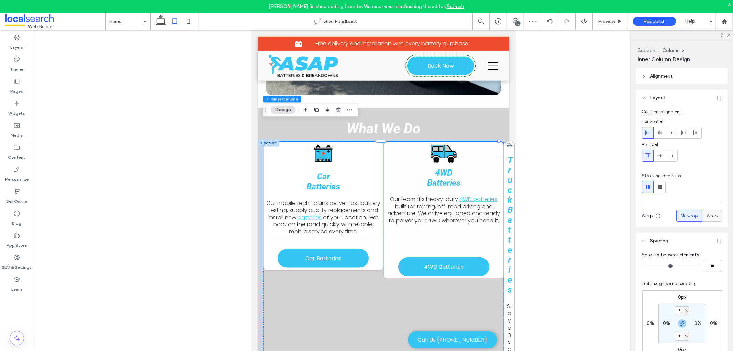
click at [711, 215] on span "Wrap" at bounding box center [711, 215] width 11 height 7
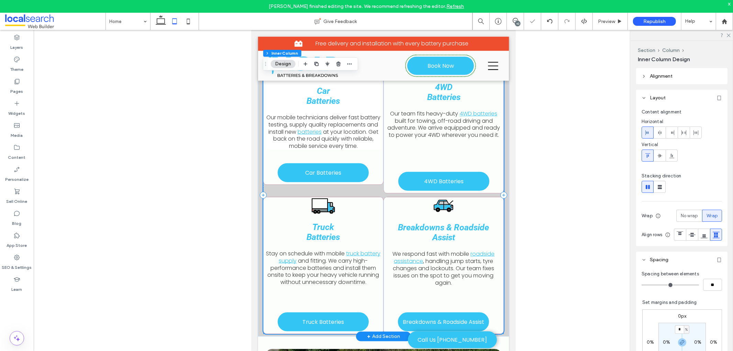
scroll to position [497, 0]
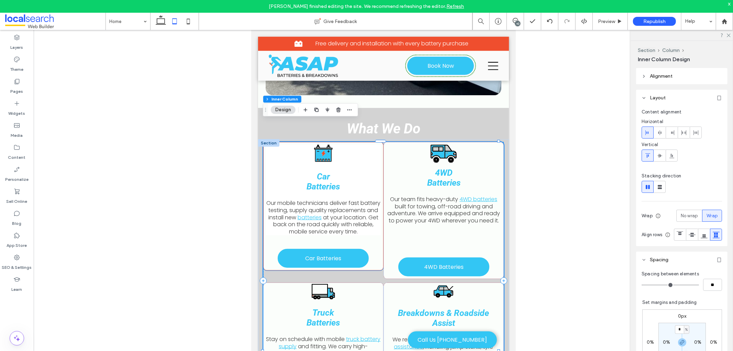
click at [377, 249] on div "Car Batteries Our mobile technicians deliver fast battery testing, supply quali…" at bounding box center [323, 206] width 120 height 128
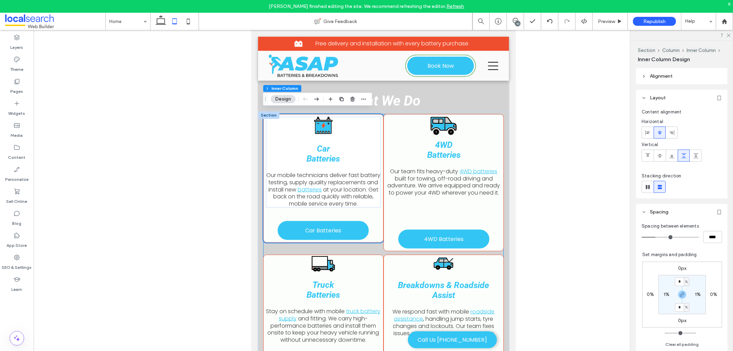
scroll to position [535, 0]
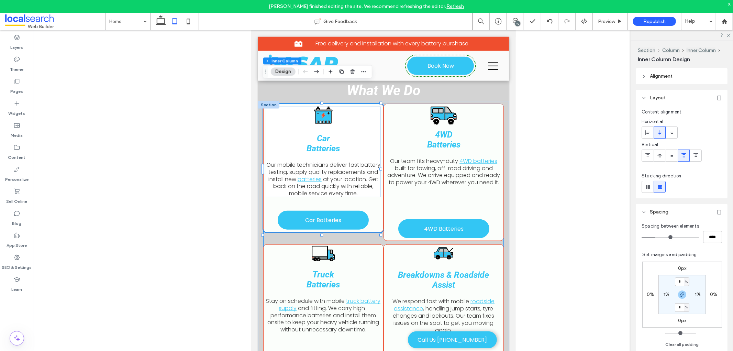
click at [424, 270] on div "Car Batteries Our mobile technicians deliver fast battery testing, supply quali…" at bounding box center [383, 242] width 241 height 278
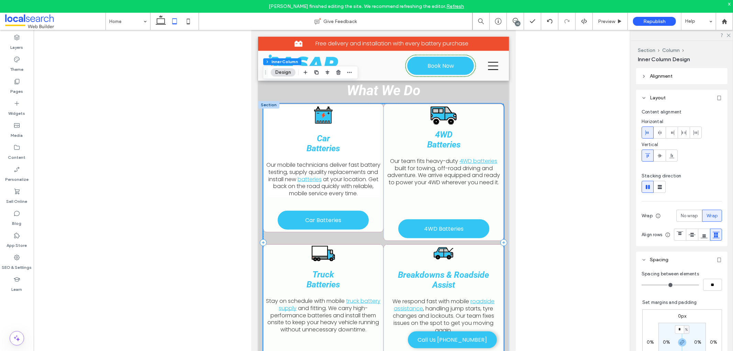
scroll to position [497, 0]
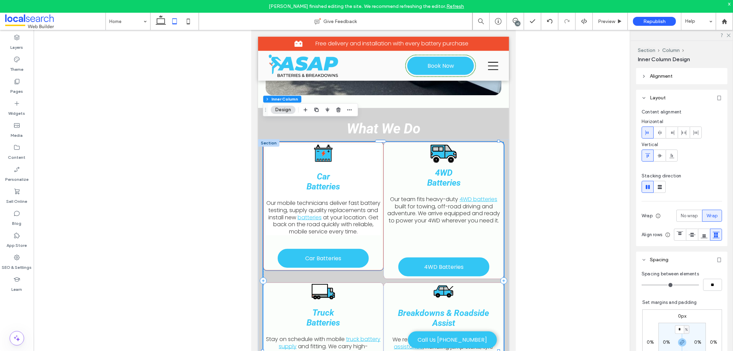
click at [370, 231] on div "Car Batteries Our mobile technicians deliver fast battery testing, supply quali…" at bounding box center [323, 206] width 120 height 128
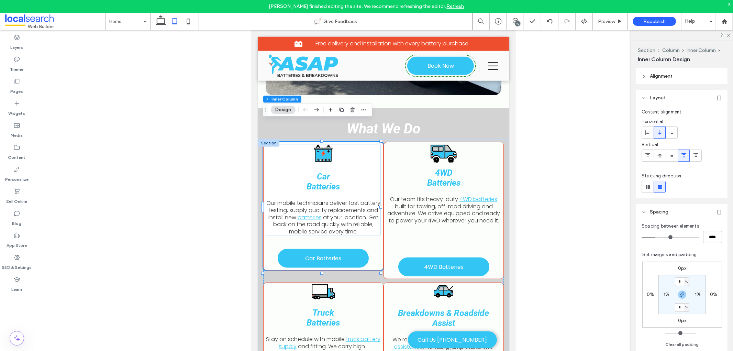
scroll to position [114, 0]
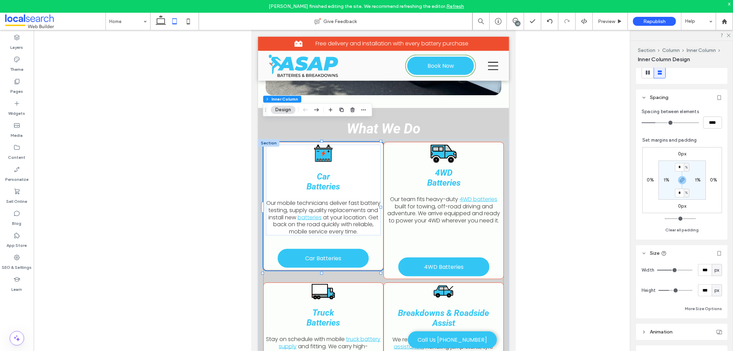
click at [695, 301] on div "Width *** px Height *** px More Size Options" at bounding box center [681, 288] width 80 height 49
drag, startPoint x: 695, startPoint y: 303, endPoint x: 695, endPoint y: 307, distance: 4.1
click at [695, 303] on div "Width *** px Height *** px More Size Options" at bounding box center [681, 288] width 80 height 49
click at [695, 307] on button "More Size Options" at bounding box center [703, 308] width 37 height 8
click at [662, 334] on input "**" at bounding box center [664, 334] width 14 height 12
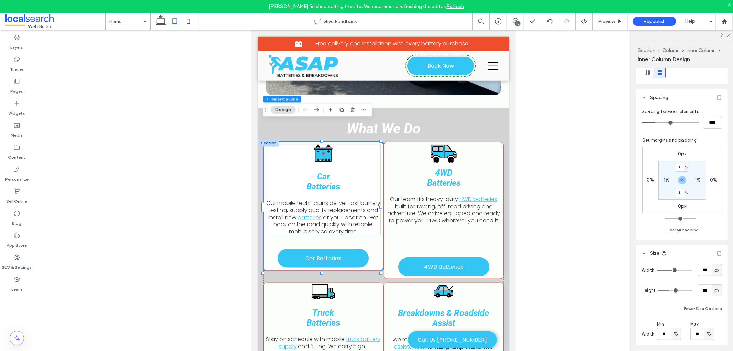
type input "**"
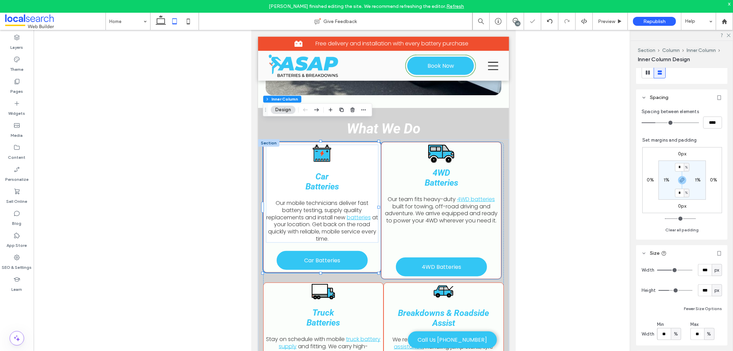
click at [491, 222] on div "4WD Batteries Our team fits heavy-duty 4WD batteries built for towing, off-road…" at bounding box center [441, 210] width 120 height 137
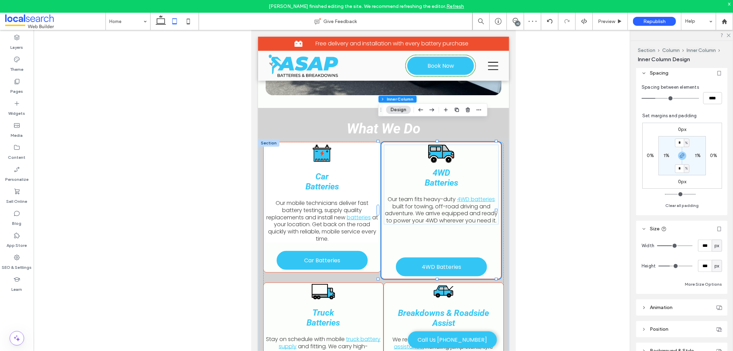
scroll to position [153, 0]
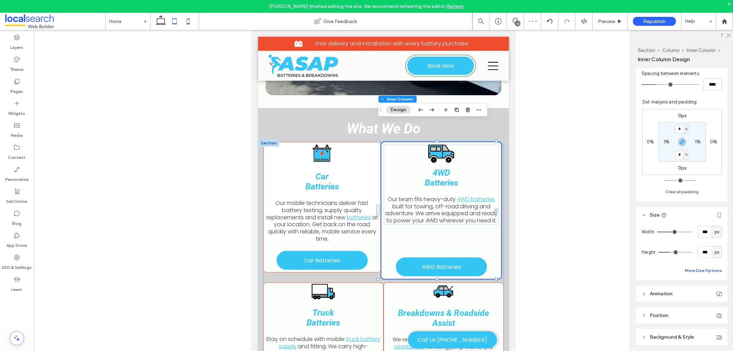
click at [694, 272] on button "More Size Options" at bounding box center [703, 270] width 37 height 8
click at [666, 296] on input "**" at bounding box center [664, 296] width 14 height 12
type input "**"
click at [371, 248] on div "Car Batteries Our mobile technicians deliver fast battery testing, supply quali…" at bounding box center [322, 207] width 118 height 131
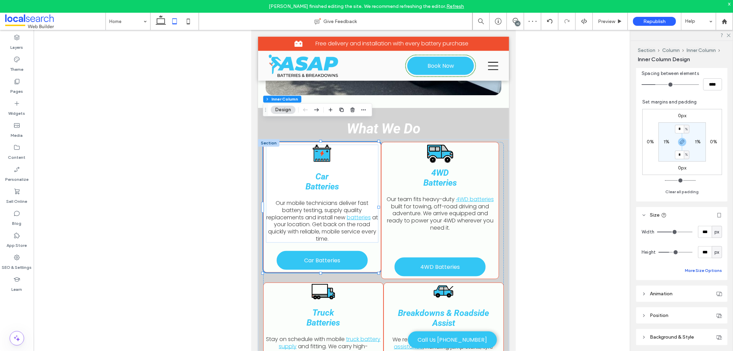
click at [699, 271] on button "More Size Options" at bounding box center [703, 270] width 37 height 8
click at [666, 293] on input "**" at bounding box center [664, 296] width 14 height 12
type input "**"
click at [695, 297] on input "**" at bounding box center [697, 296] width 14 height 12
type input "**"
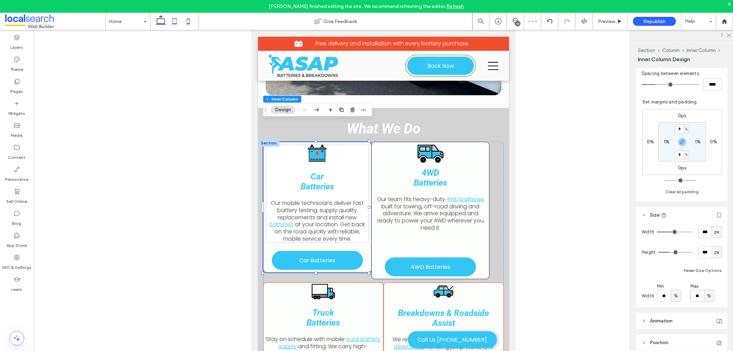
click at [377, 231] on div "4WD Batteries Our team fits heavy-duty 4WD batteries built for towing, off-road…" at bounding box center [430, 210] width 118 height 137
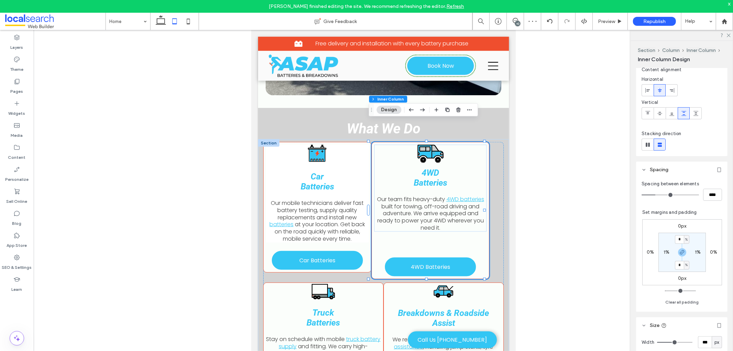
scroll to position [114, 0]
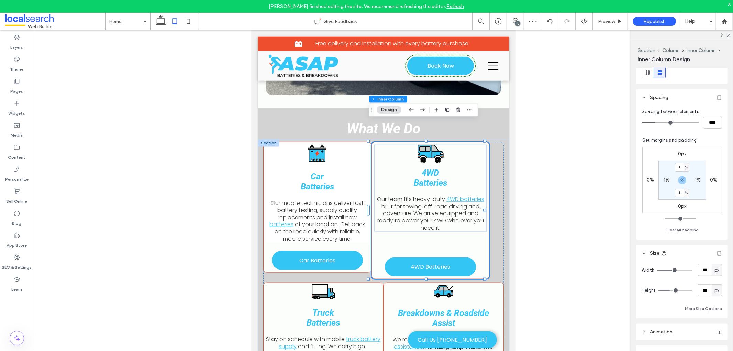
click at [703, 313] on div "Width *** px Height *** px More Size Options" at bounding box center [681, 289] width 91 height 57
click at [704, 308] on button "More Size Options" at bounding box center [703, 308] width 37 height 8
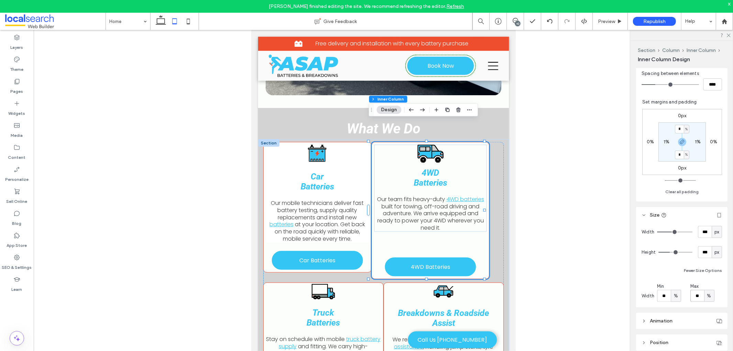
click at [697, 294] on input "**" at bounding box center [697, 296] width 14 height 12
type input "**"
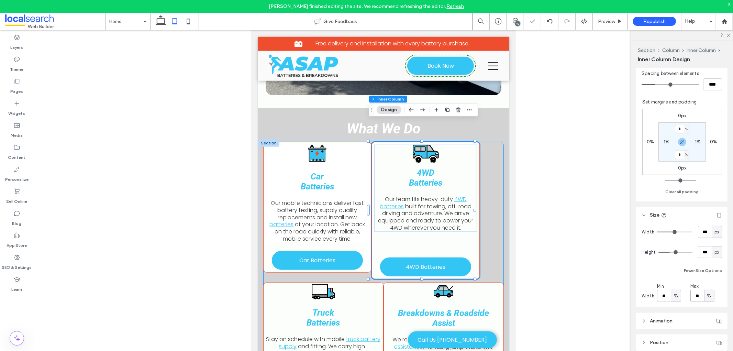
drag, startPoint x: 464, startPoint y: 276, endPoint x: 794, endPoint y: 238, distance: 332.0
click at [464, 276] on div "Car Batteries Our mobile technicians deliver fast battery testing, supply quali…" at bounding box center [383, 281] width 241 height 278
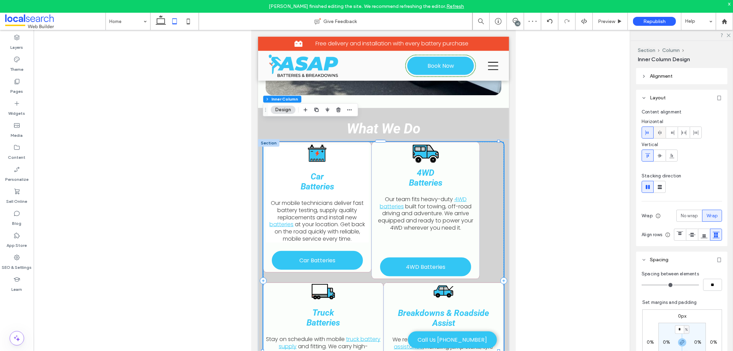
click at [663, 131] on div at bounding box center [659, 132] width 11 height 11
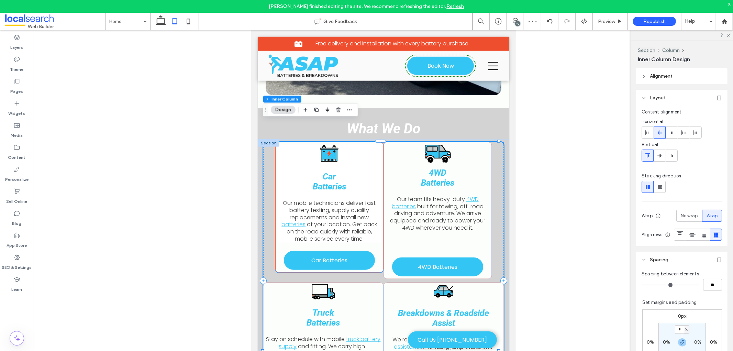
click at [379, 235] on div "Car Batteries Our mobile technicians deliver fast battery testing, supply quali…" at bounding box center [329, 207] width 108 height 131
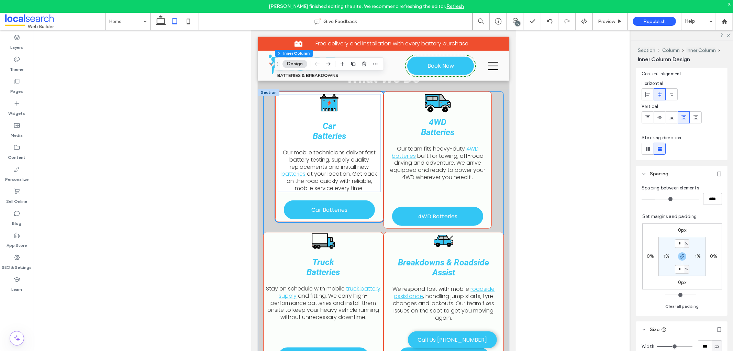
scroll to position [573, 0]
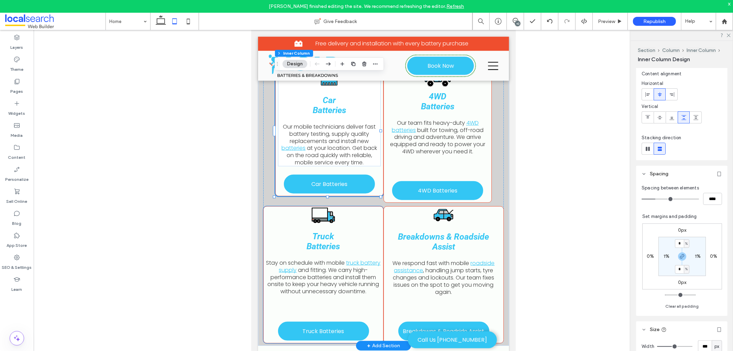
click at [380, 209] on div "Truck Batteries Stay on schedule with mobile truck battery supply and fitting. …" at bounding box center [323, 252] width 115 height 86
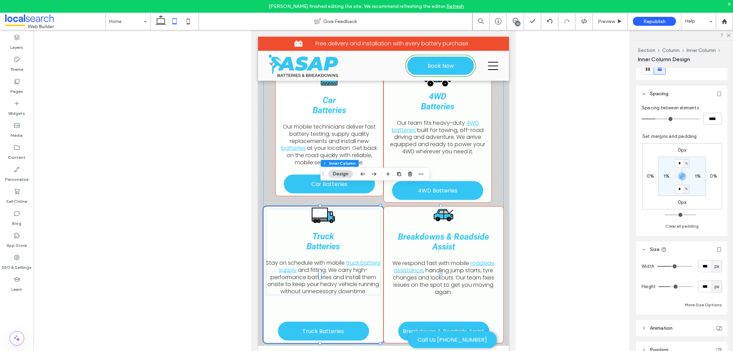
scroll to position [153, 0]
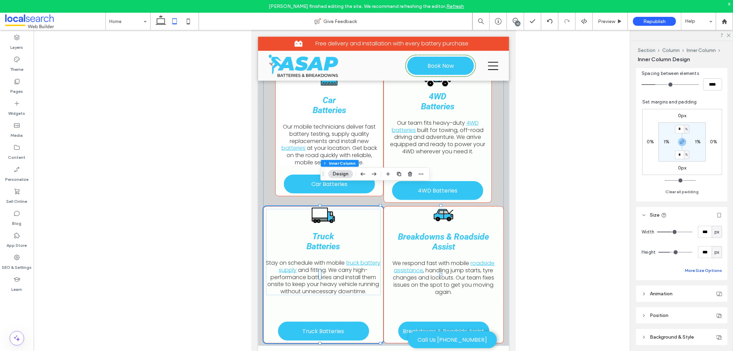
click at [697, 271] on button "More Size Options" at bounding box center [703, 270] width 37 height 8
click at [675, 294] on span "px" at bounding box center [675, 295] width 5 height 7
click at [677, 248] on span "%" at bounding box center [675, 247] width 4 height 7
click at [664, 295] on input "***" at bounding box center [664, 296] width 14 height 12
type input "**"
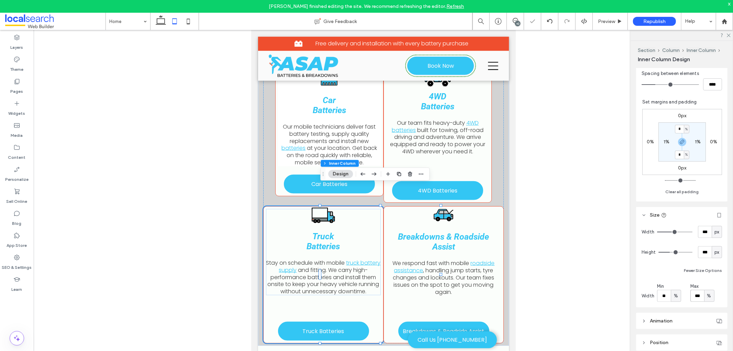
click at [697, 294] on input "***" at bounding box center [697, 296] width 14 height 12
type input "**"
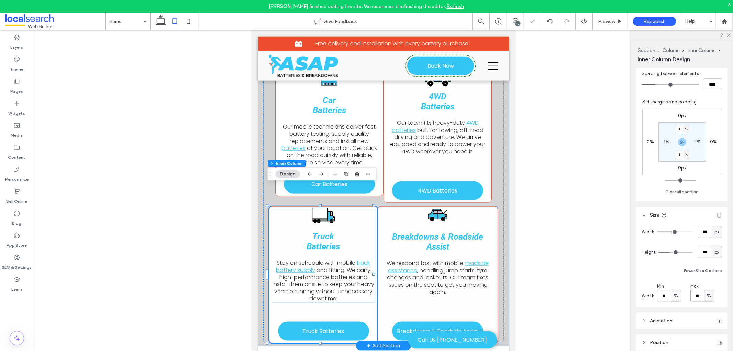
click at [381, 209] on div "Breakdowns & Roadside Assist We respond fast with mobile roadside assistance , …" at bounding box center [437, 252] width 115 height 87
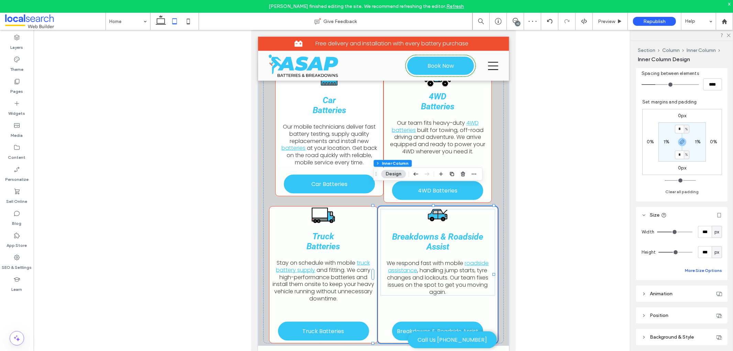
click at [701, 268] on button "More Size Options" at bounding box center [703, 270] width 37 height 8
click at [673, 295] on span "px" at bounding box center [675, 295] width 5 height 7
click at [674, 248] on span "%" at bounding box center [675, 247] width 4 height 7
click at [664, 293] on input "***" at bounding box center [664, 296] width 14 height 12
type input "**"
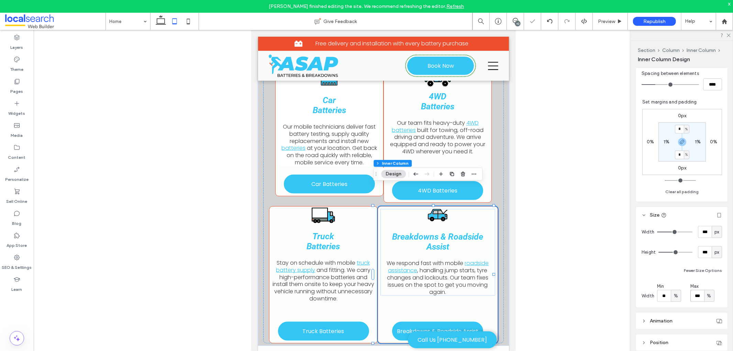
click at [693, 296] on input "***" at bounding box center [697, 296] width 14 height 12
type input "**"
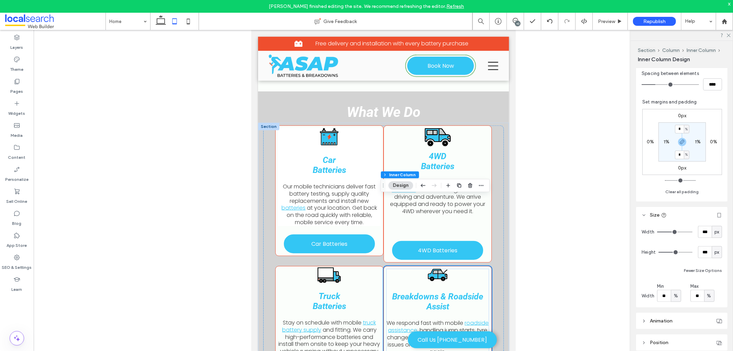
scroll to position [497, 0]
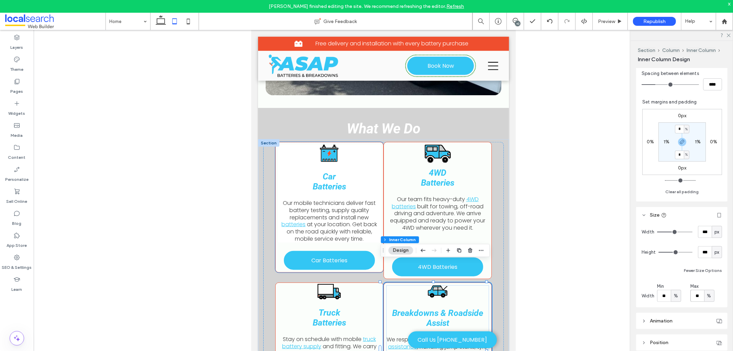
click at [374, 145] on div "Car Batteries Our mobile technicians deliver fast battery testing, supply quali…" at bounding box center [329, 193] width 103 height 98
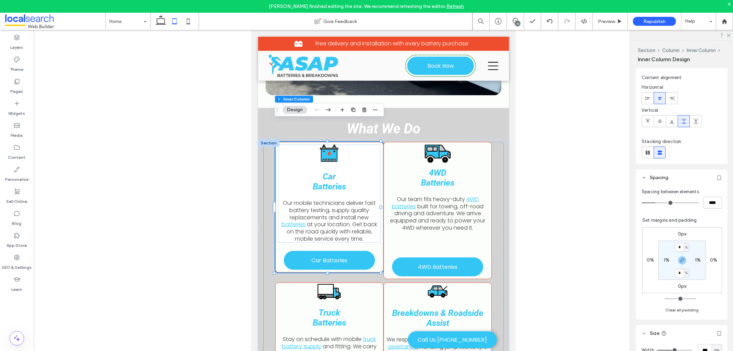
scroll to position [76, 0]
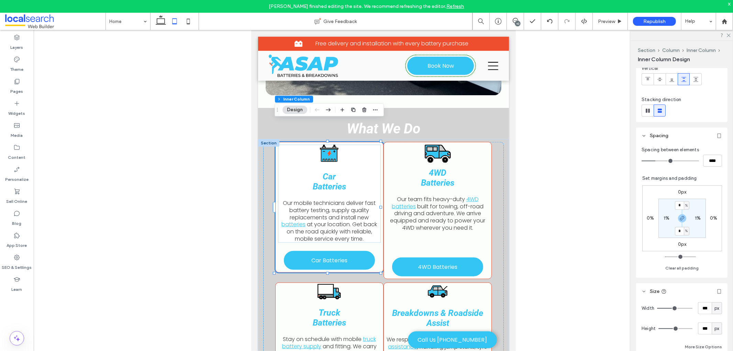
click at [710, 217] on label "0%" at bounding box center [713, 218] width 7 height 6
type input "*"
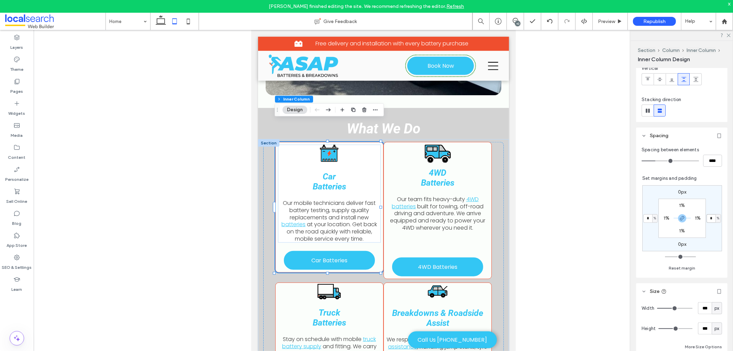
click at [710, 220] on input "*" at bounding box center [710, 218] width 9 height 9
click at [680, 216] on icon "button" at bounding box center [681, 217] width 5 height 5
click at [706, 215] on input "*" at bounding box center [710, 218] width 9 height 9
type input "*"
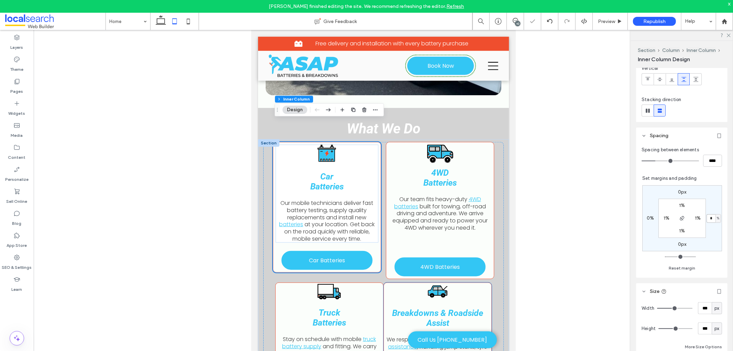
scroll to position [535, 0]
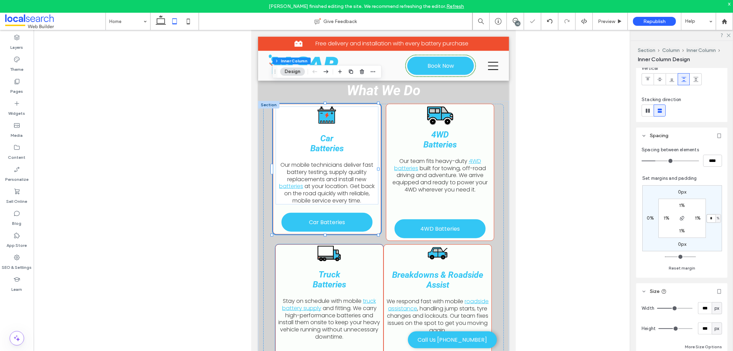
click at [376, 247] on div "Truck Batteries Stay on schedule with mobile truck battery supply and fitting. …" at bounding box center [329, 293] width 103 height 93
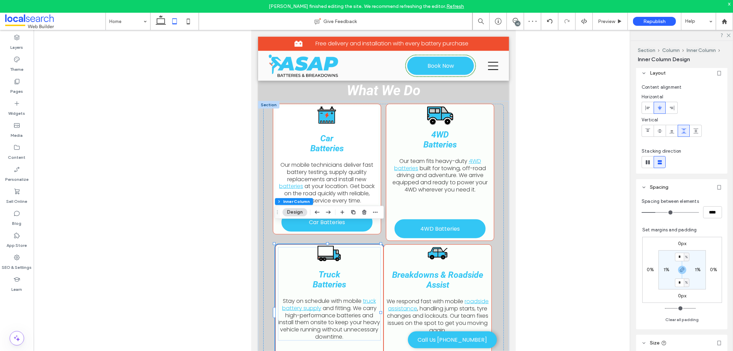
scroll to position [38, 0]
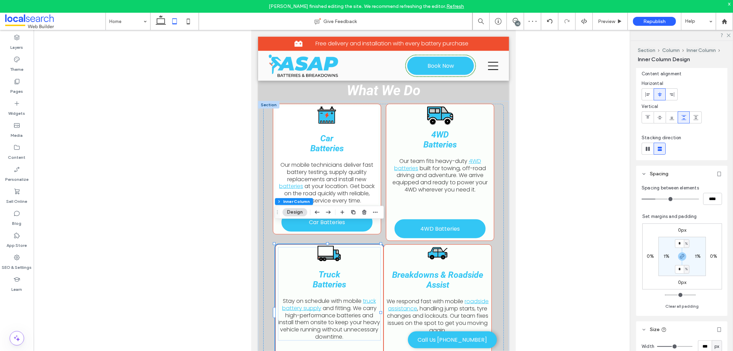
click at [710, 256] on label "0%" at bounding box center [713, 256] width 7 height 6
type input "*"
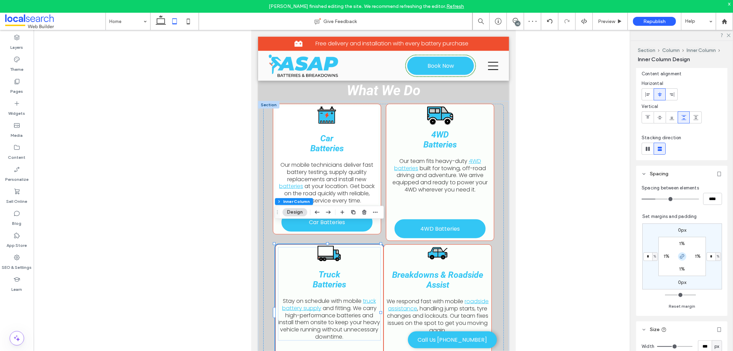
click at [680, 255] on use "button" at bounding box center [682, 256] width 4 height 4
click at [706, 253] on input "*" at bounding box center [710, 256] width 9 height 9
type input "*"
click at [710, 273] on div "0px * % 0px 0% 1% 1% 1% 1%" at bounding box center [682, 256] width 80 height 66
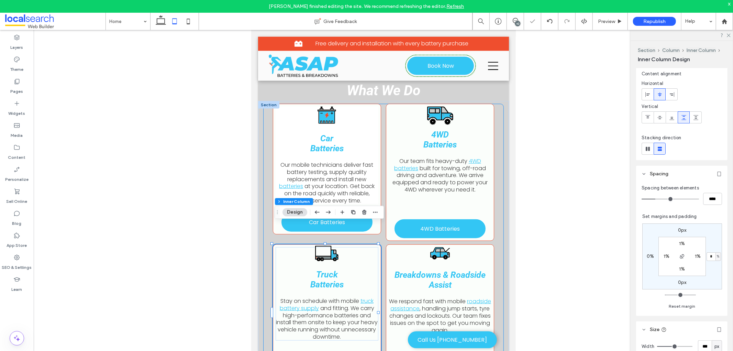
click at [495, 228] on div "Car Batteries Our mobile technicians deliver fast battery testing, supply quali…" at bounding box center [383, 242] width 241 height 278
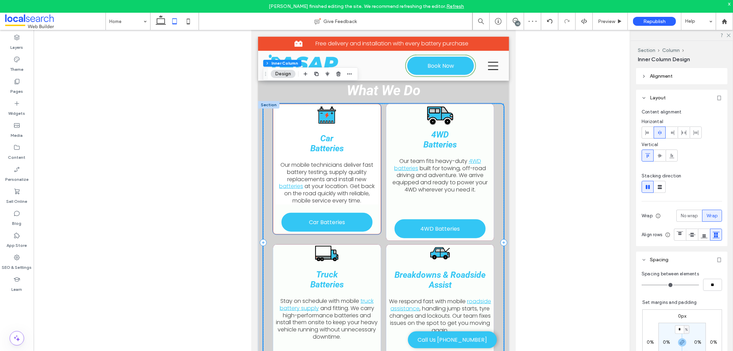
scroll to position [497, 0]
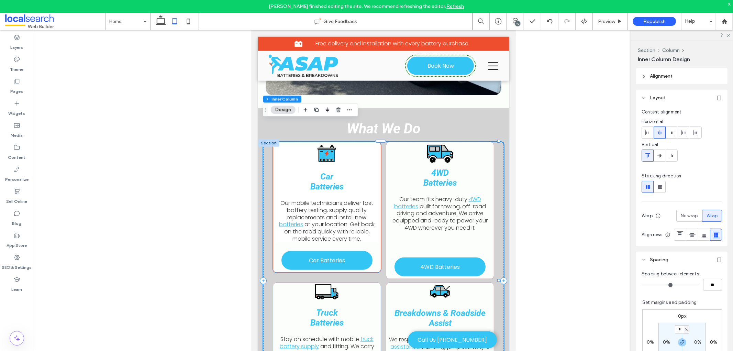
click at [370, 153] on div "Car Batteries Our mobile technicians deliver fast battery testing, supply quali…" at bounding box center [326, 193] width 103 height 98
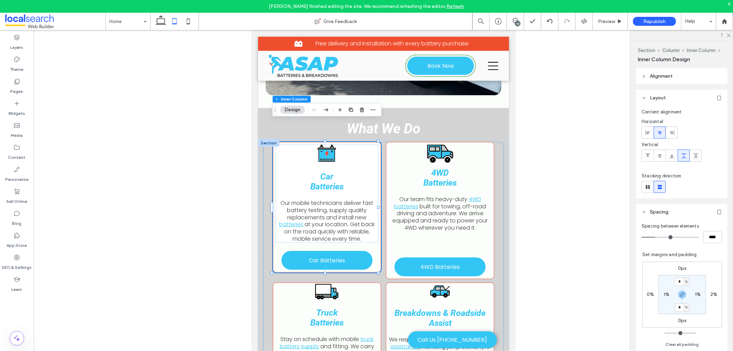
click at [682, 74] on header "Alignment" at bounding box center [681, 76] width 91 height 16
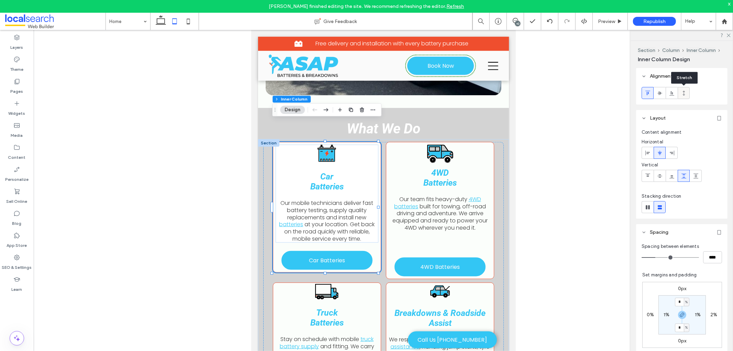
click at [684, 94] on icon at bounding box center [683, 92] width 5 height 5
type input "***"
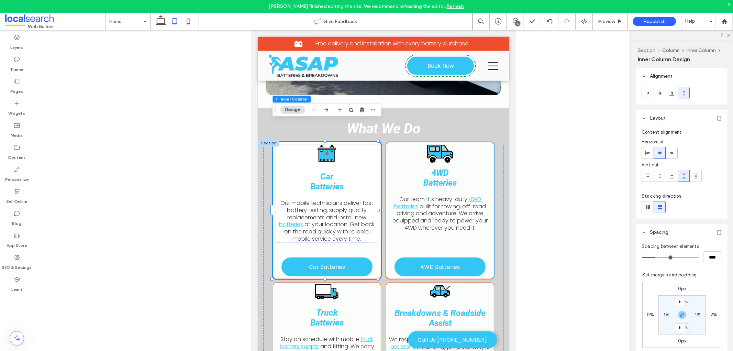
click at [434, 202] on span "built for towing, off-road driving and adventure. We arrive equipped and ready …" at bounding box center [439, 216] width 95 height 29
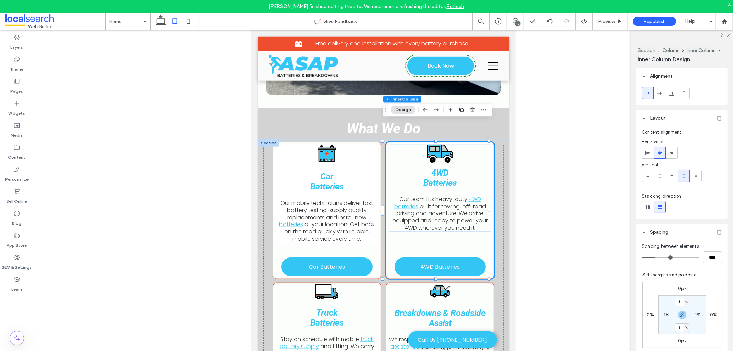
click at [415, 202] on span "built for towing, off-road driving and adventure. We arrive equipped and ready …" at bounding box center [439, 216] width 95 height 29
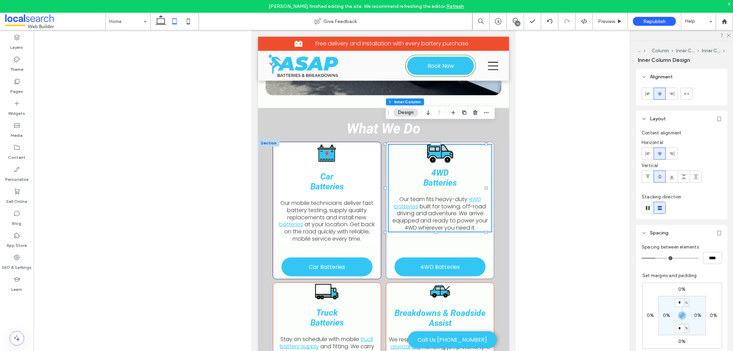
click at [345, 171] on h3 "Car Batteries" at bounding box center [326, 181] width 41 height 20
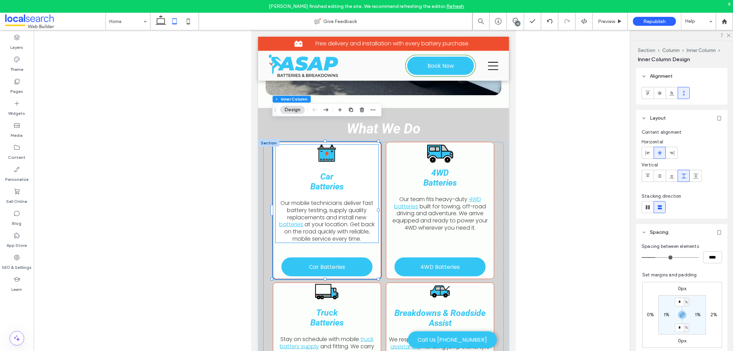
click at [347, 199] on span "Our mobile technicians deliver fast battery testing, supply quality replacement…" at bounding box center [326, 210] width 93 height 22
click at [430, 167] on span "4WD Batteries" at bounding box center [439, 177] width 33 height 20
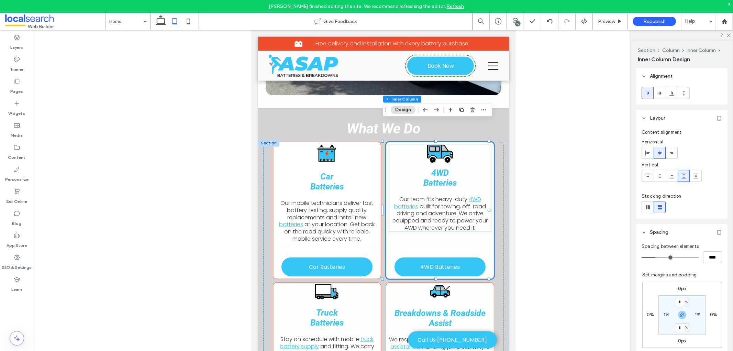
click at [434, 167] on span "4WD Batteries" at bounding box center [439, 177] width 33 height 20
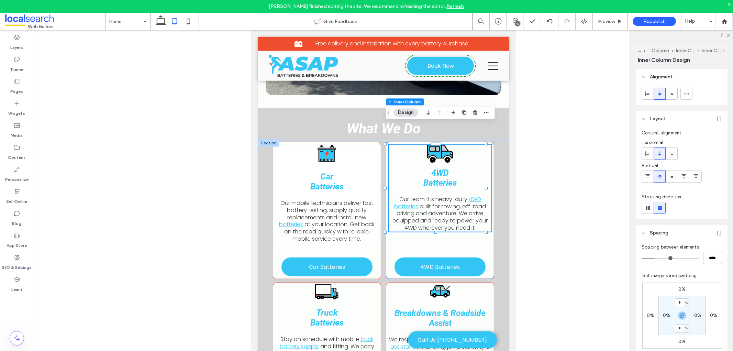
click at [434, 167] on span "4WD Batteries" at bounding box center [439, 177] width 33 height 20
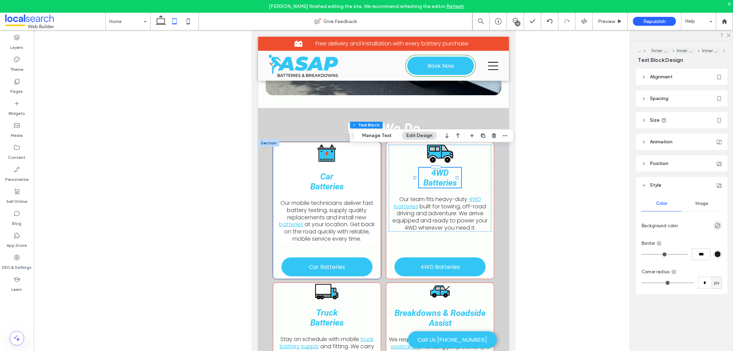
click at [327, 144] on icon at bounding box center [326, 152] width 19 height 17
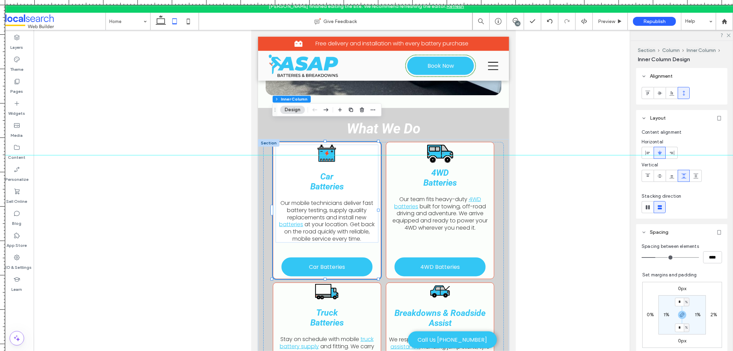
drag, startPoint x: 464, startPoint y: 2, endPoint x: 468, endPoint y: 155, distance: 152.6
click at [468, 350] on div at bounding box center [366, 351] width 733 height 0
click at [327, 171] on span "Car Batteries" at bounding box center [326, 181] width 33 height 20
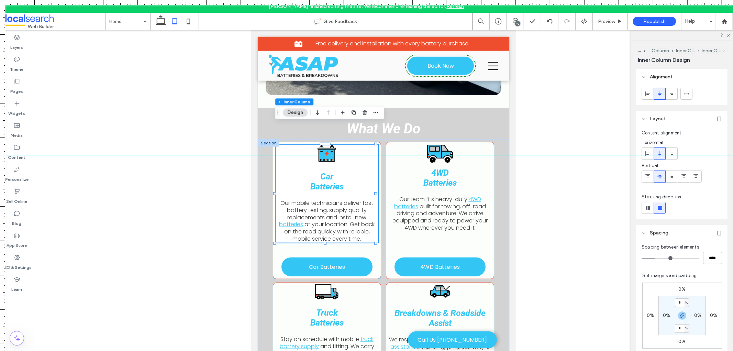
click at [327, 171] on span "Car Batteries" at bounding box center [326, 181] width 33 height 20
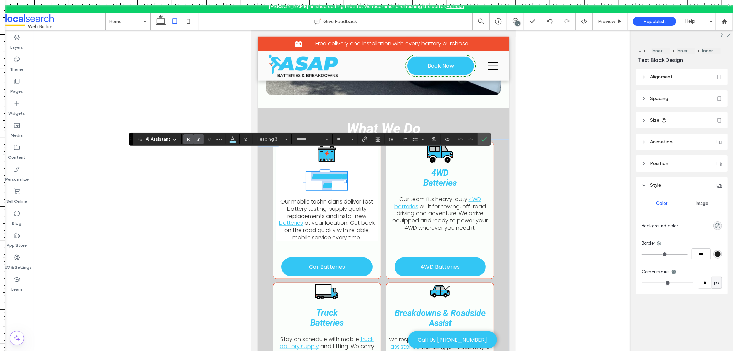
type input "******"
type input "**"
click at [673, 97] on header "Spacing" at bounding box center [681, 98] width 91 height 16
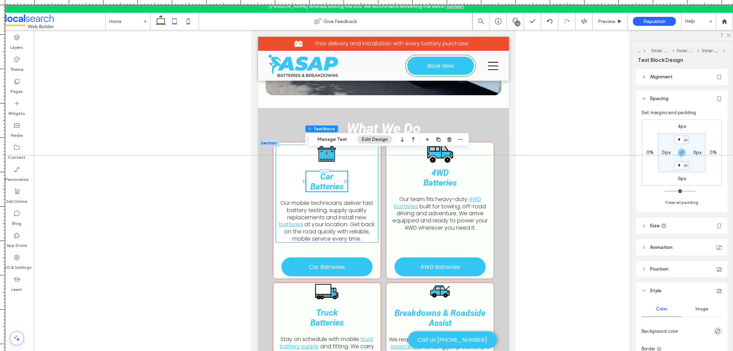
click at [682, 124] on label "4px" at bounding box center [681, 126] width 9 height 6
type input "*"
type input "**"
type input "*"
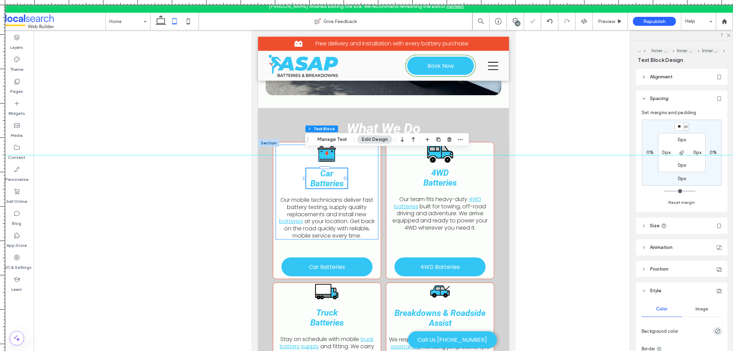
type input "**"
type input "*"
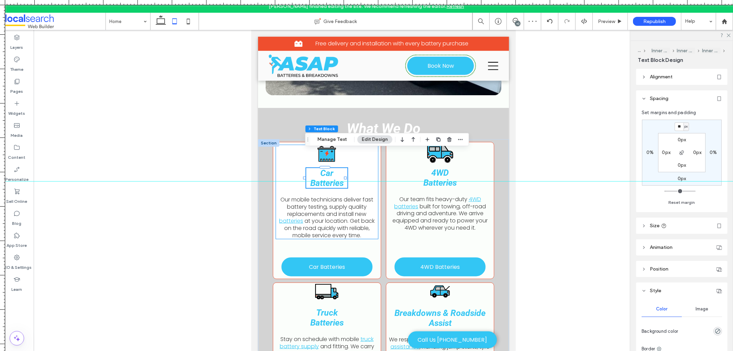
drag, startPoint x: 584, startPoint y: 155, endPoint x: 583, endPoint y: 181, distance: 26.1
click at [583, 181] on div at bounding box center [366, 181] width 733 height 0
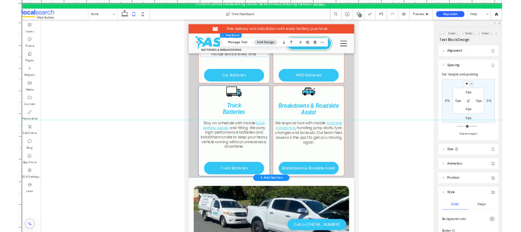
scroll to position [611, 0]
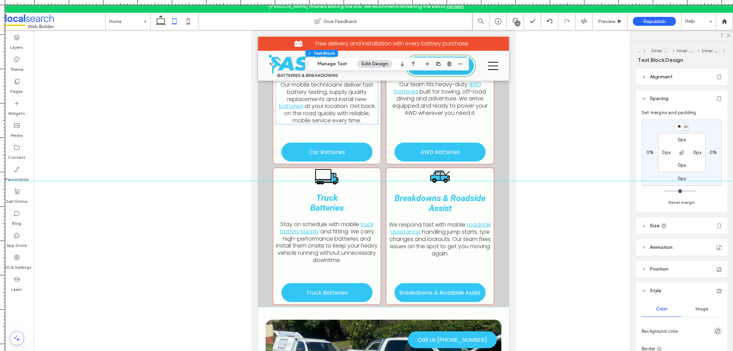
click at [372, 181] on div at bounding box center [366, 181] width 733 height 6
click at [327, 192] on span "Truck Batteries" at bounding box center [326, 202] width 33 height 20
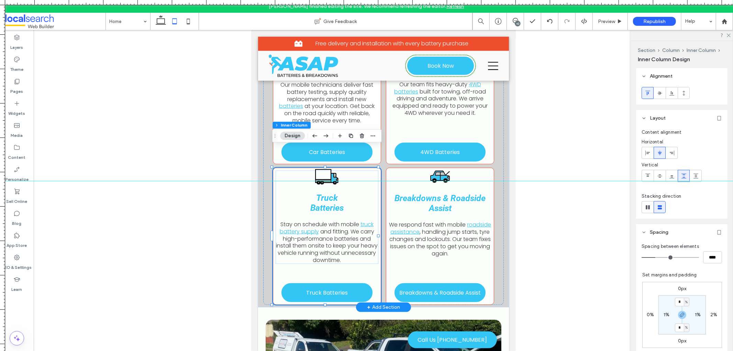
click at [327, 192] on span "Truck Batteries" at bounding box center [326, 202] width 33 height 20
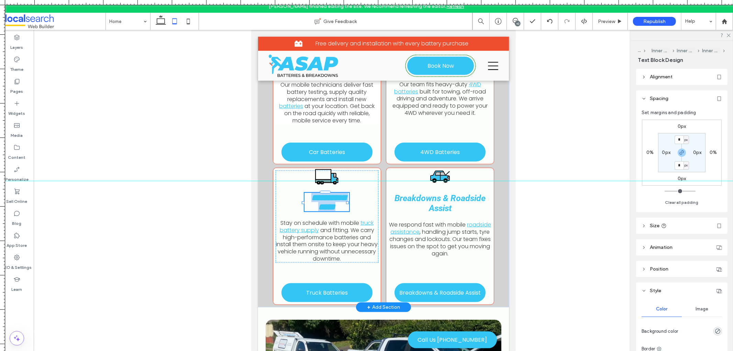
type input "******"
type input "**"
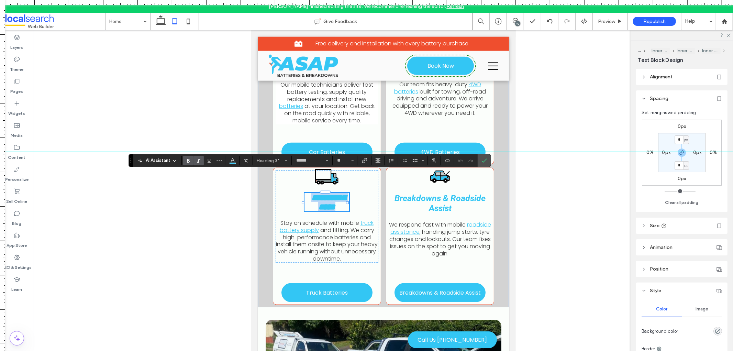
drag, startPoint x: 349, startPoint y: 159, endPoint x: 349, endPoint y: 151, distance: 7.6
click at [349, 151] on div at bounding box center [366, 152] width 733 height 6
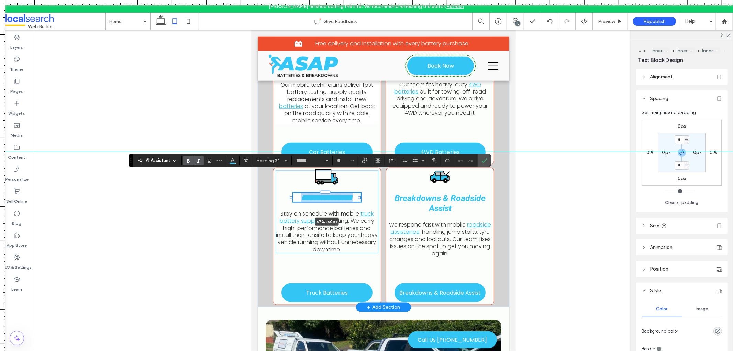
drag, startPoint x: 347, startPoint y: 183, endPoint x: 359, endPoint y: 183, distance: 12.0
click at [359, 183] on div "**********" at bounding box center [383, 165] width 251 height 283
type input "**"
type input "****"
click at [562, 198] on div at bounding box center [383, 196] width 699 height 332
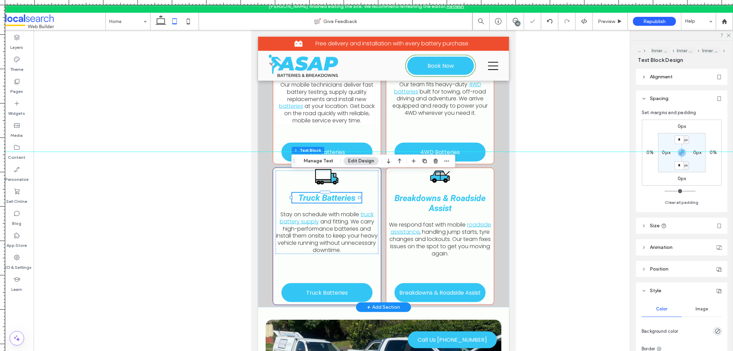
click at [330, 244] on div "Truck Batteries 67% , 60px Stay on schedule with mobile truck battery supply an…" at bounding box center [326, 235] width 108 height 137
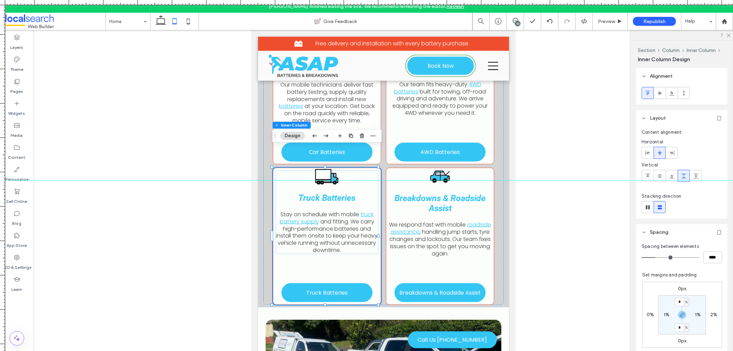
drag, startPoint x: 403, startPoint y: 153, endPoint x: 407, endPoint y: 180, distance: 27.1
click at [407, 180] on div at bounding box center [366, 180] width 733 height 6
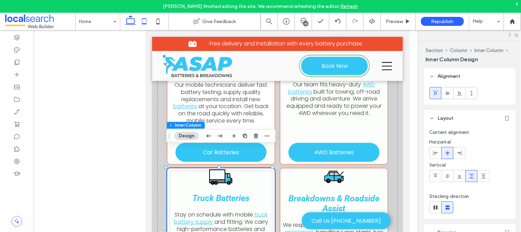
drag, startPoint x: 131, startPoint y: 19, endPoint x: 284, endPoint y: 91, distance: 169.4
click at [131, 19] on use at bounding box center [130, 20] width 10 height 10
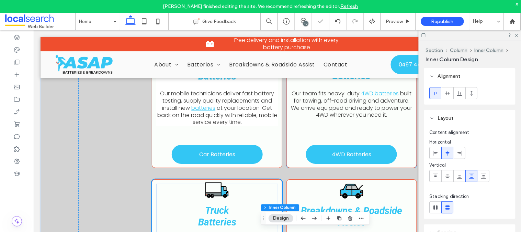
type input "**"
type input "****"
type input "***"
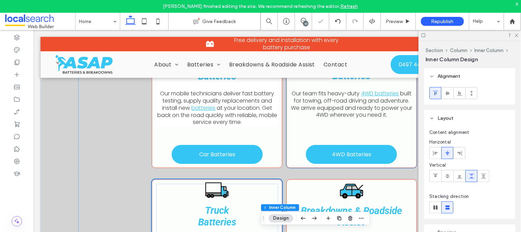
type input "***"
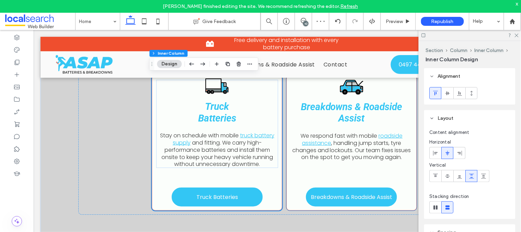
scroll to position [703, 0]
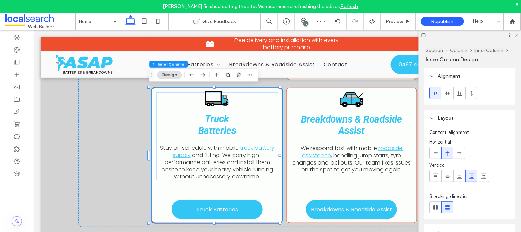
click at [518, 35] on use at bounding box center [517, 36] width 4 height 4
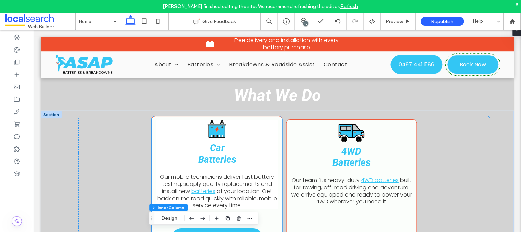
scroll to position [588, 0]
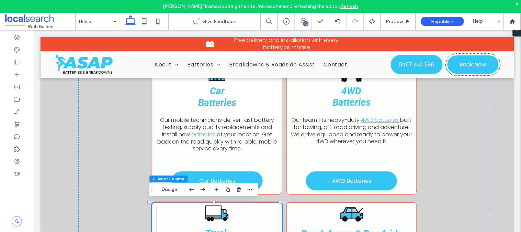
click at [308, 22] on span at bounding box center [303, 20] width 17 height 5
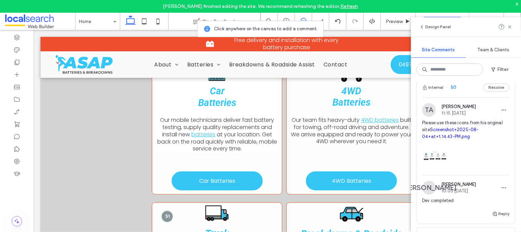
scroll to position [382, 0]
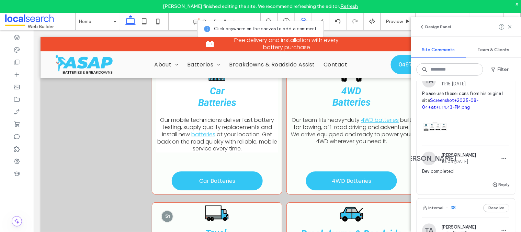
scroll to position [420, 0]
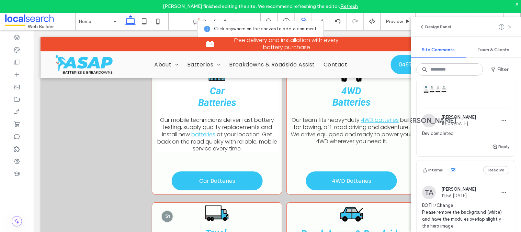
click at [510, 30] on span at bounding box center [509, 27] width 5 height 8
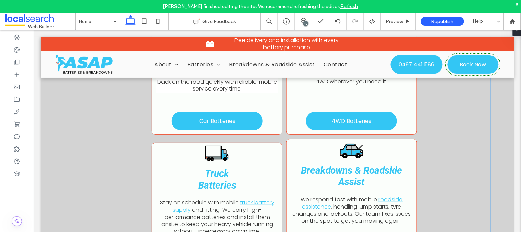
scroll to position [703, 0]
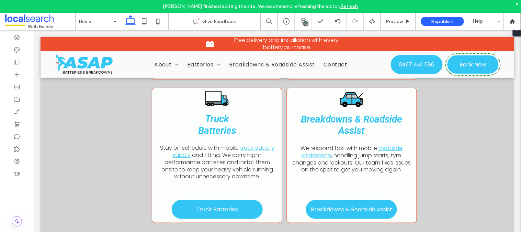
click at [38, 119] on body "Battery Icon Free delivery and installation with every battery purchase Section…" at bounding box center [276, 179] width 487 height 1704
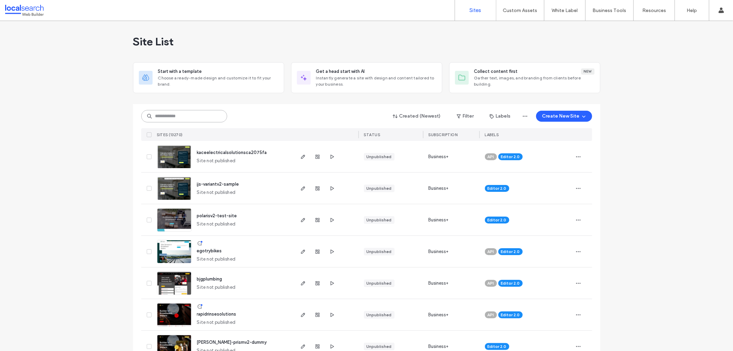
click at [197, 119] on input at bounding box center [184, 116] width 86 height 12
paste input "********"
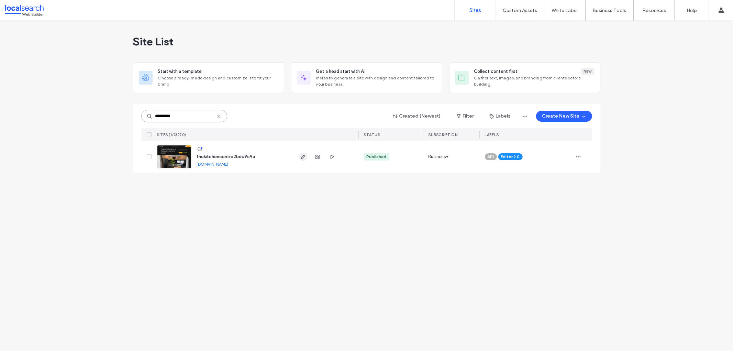
type input "********"
click at [304, 157] on icon "button" at bounding box center [302, 156] width 5 height 5
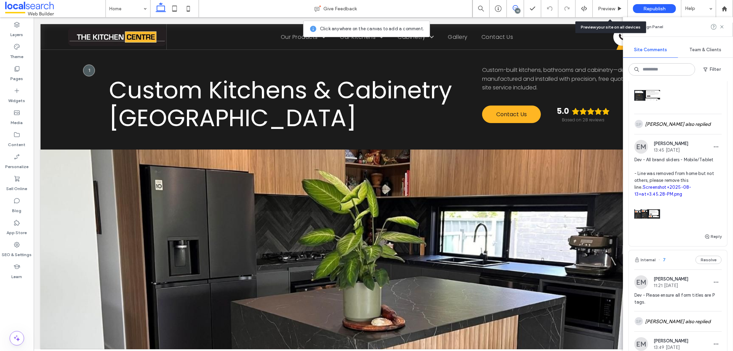
scroll to position [840, 0]
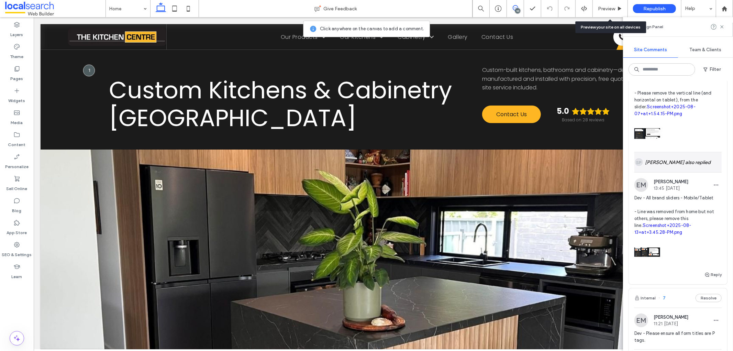
click at [695, 172] on div "SP [PERSON_NAME] also replied" at bounding box center [677, 162] width 87 height 20
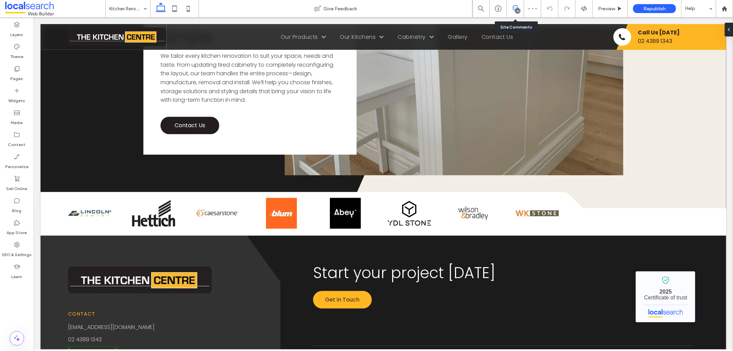
click at [519, 8] on span at bounding box center [515, 7] width 17 height 5
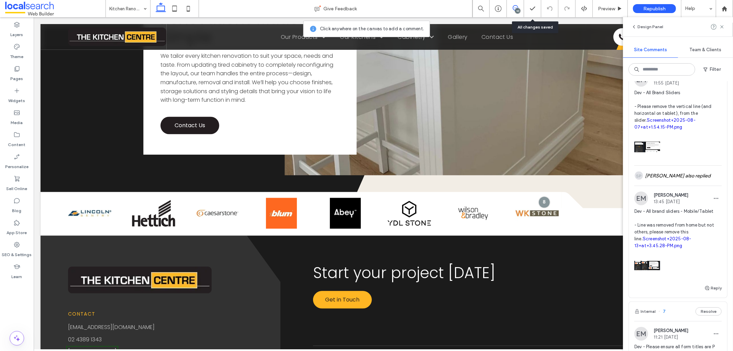
scroll to position [840, 0]
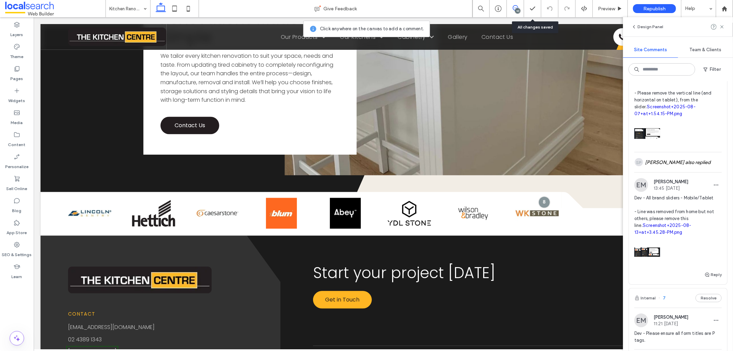
click at [682, 184] on span "[PERSON_NAME]" at bounding box center [670, 181] width 35 height 5
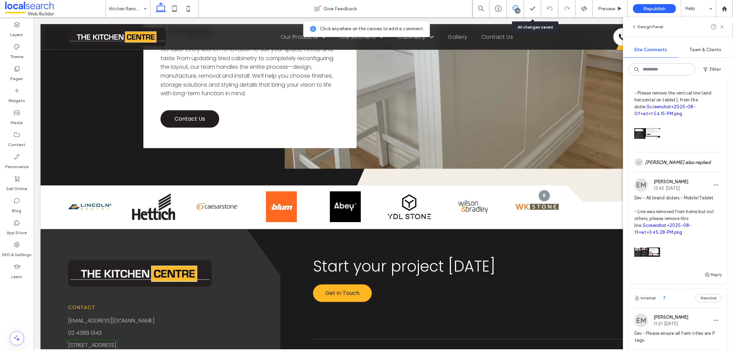
scroll to position [1232, 0]
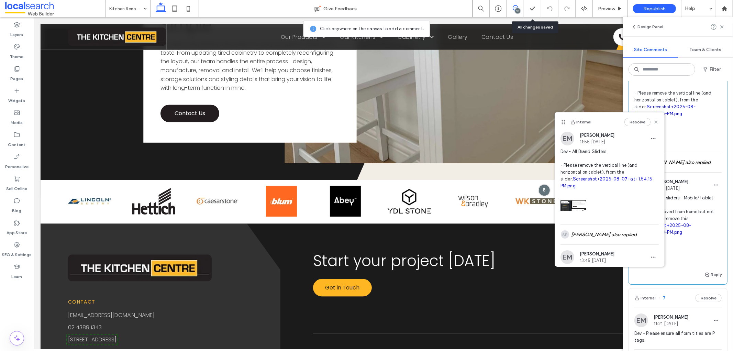
click at [653, 120] on icon at bounding box center [655, 121] width 5 height 5
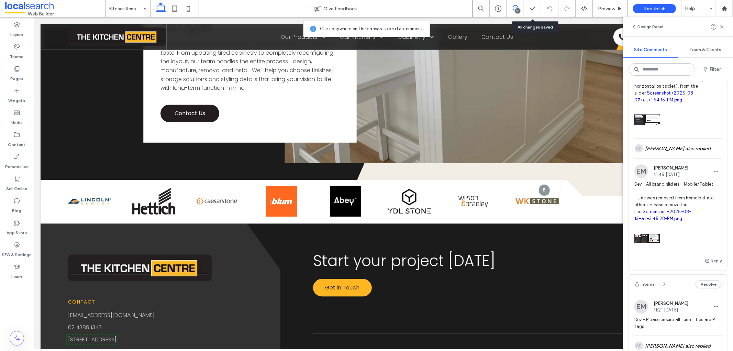
scroll to position [840, 0]
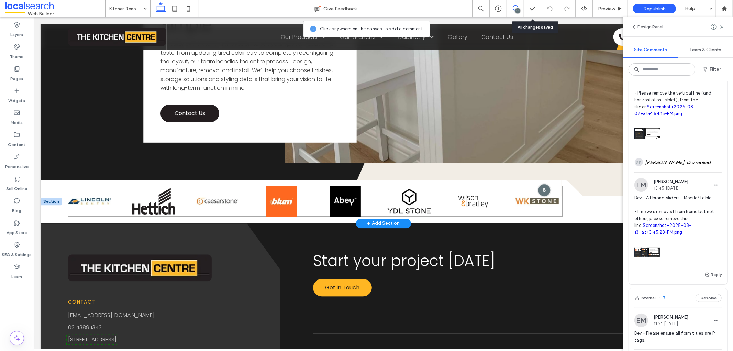
click at [539, 188] on div at bounding box center [543, 189] width 13 height 13
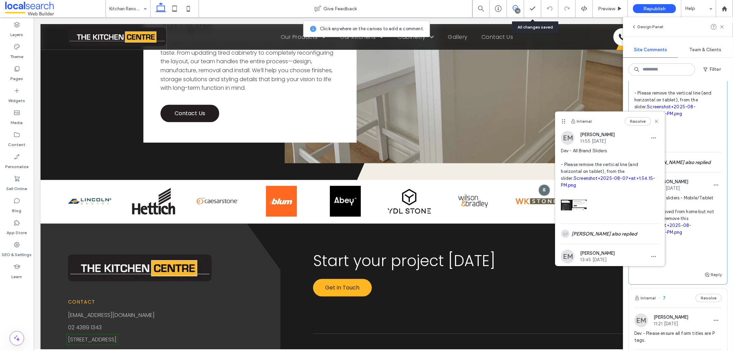
click at [588, 185] on link "Screenshot+2025-08-07+at+1.54.15-PM.png" at bounding box center [608, 182] width 94 height 12
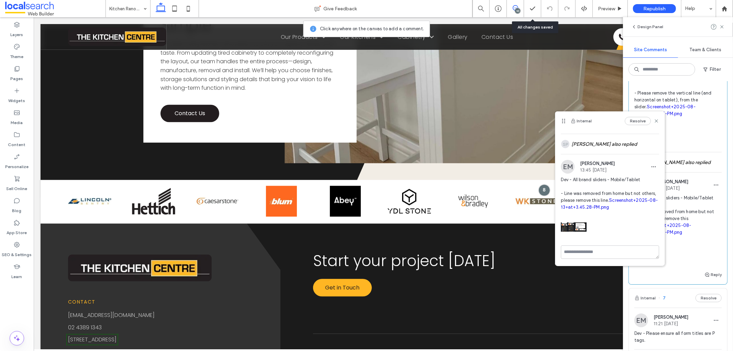
scroll to position [110, 0]
click at [653, 121] on icon at bounding box center [655, 120] width 5 height 5
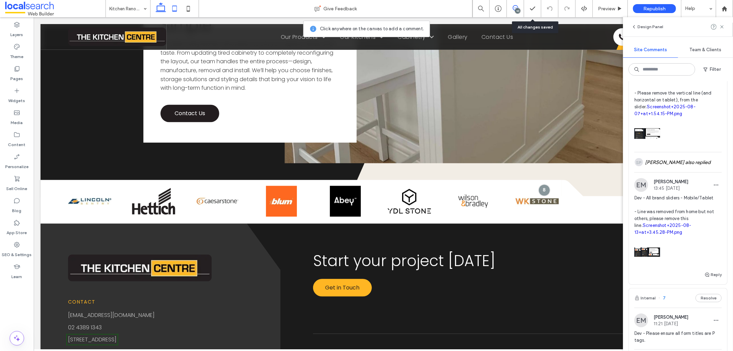
click at [177, 8] on icon at bounding box center [175, 9] width 14 height 14
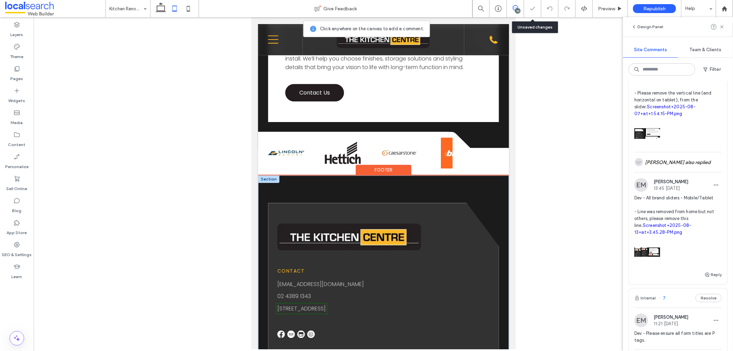
scroll to position [1526, 0]
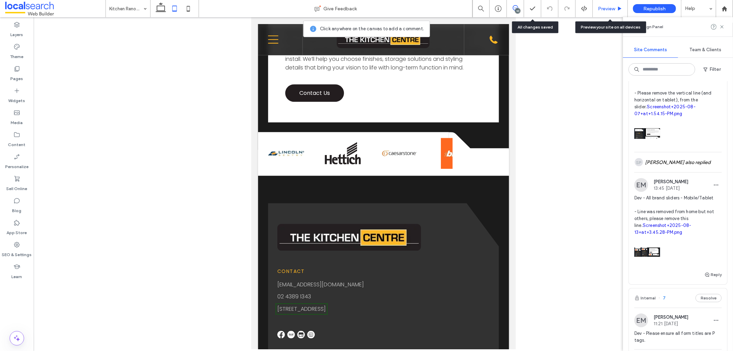
click at [609, 11] on span "Preview" at bounding box center [606, 9] width 17 height 6
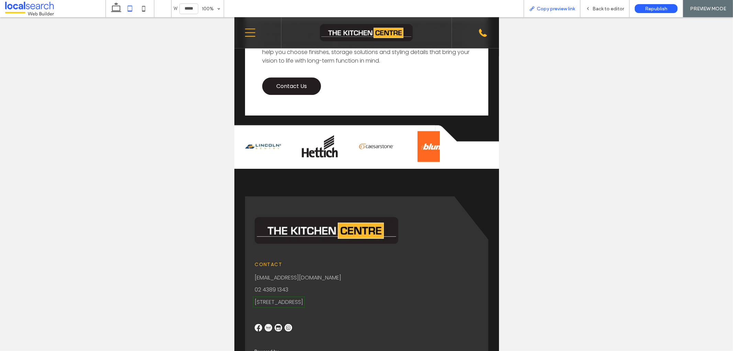
click at [554, 9] on span "Copy preview link" at bounding box center [556, 9] width 38 height 6
click at [594, 6] on span "Back to editor" at bounding box center [608, 9] width 32 height 6
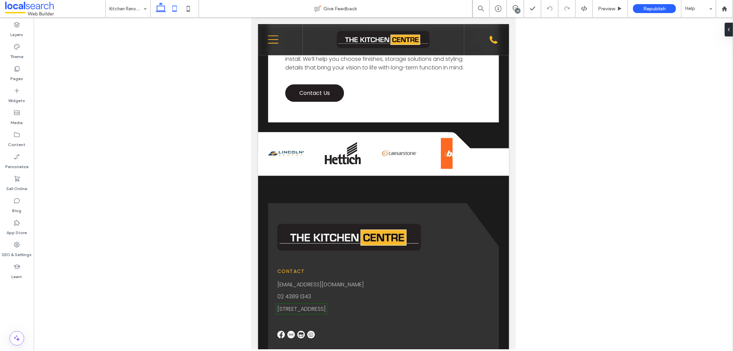
click at [162, 11] on use at bounding box center [161, 7] width 10 height 10
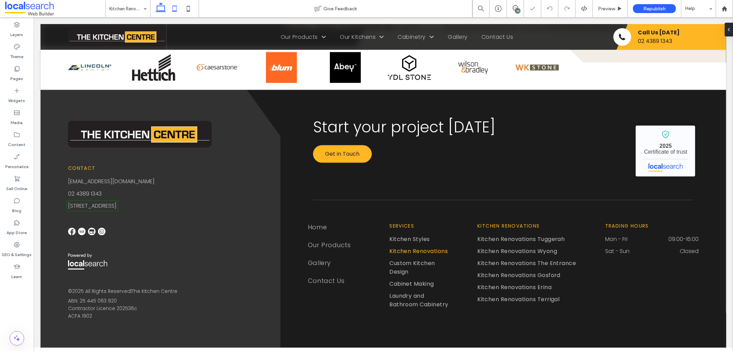
scroll to position [1363, 0]
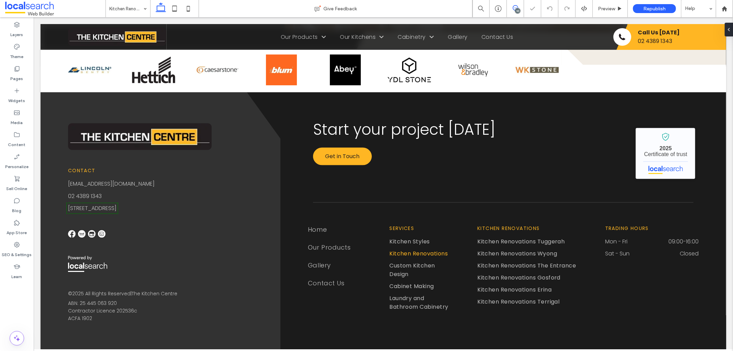
click at [518, 5] on span at bounding box center [515, 7] width 17 height 5
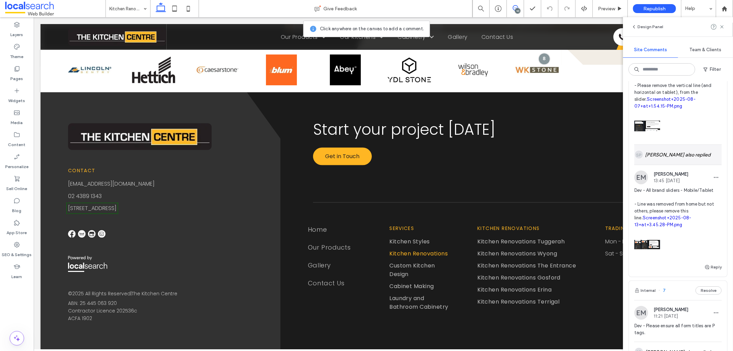
scroll to position [916, 0]
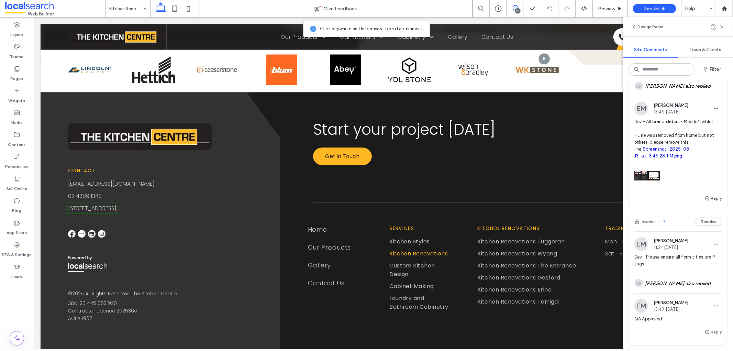
click at [671, 158] on link "Screenshot+2025-08-13+at+3.45.28-PM.png" at bounding box center [662, 152] width 57 height 12
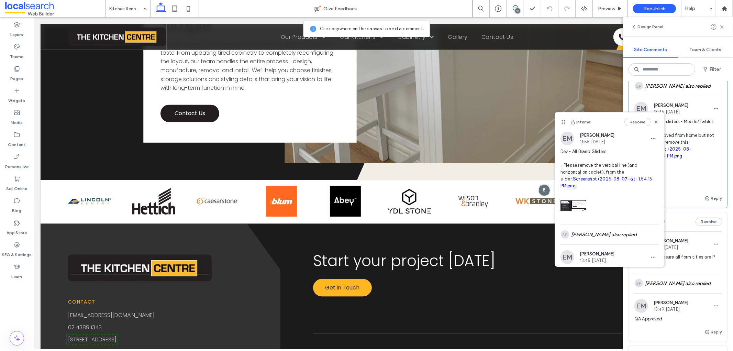
click at [677, 208] on div "Reply" at bounding box center [678, 201] width 98 height 14
click at [654, 121] on use at bounding box center [655, 122] width 3 height 3
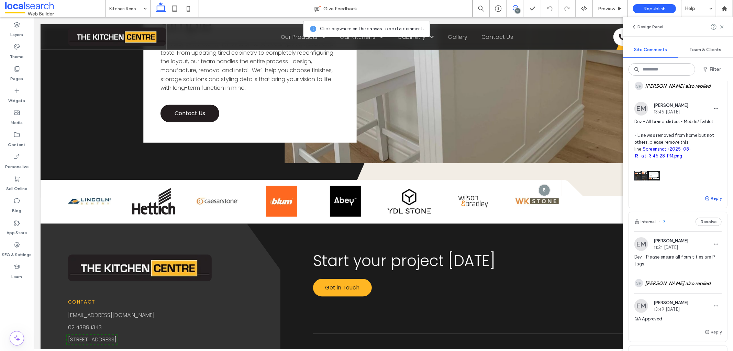
click at [706, 202] on button "Reply" at bounding box center [712, 198] width 17 height 8
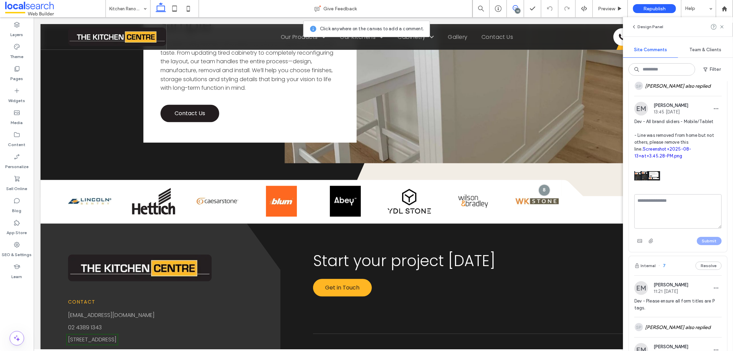
click at [665, 228] on textarea at bounding box center [677, 211] width 87 height 34
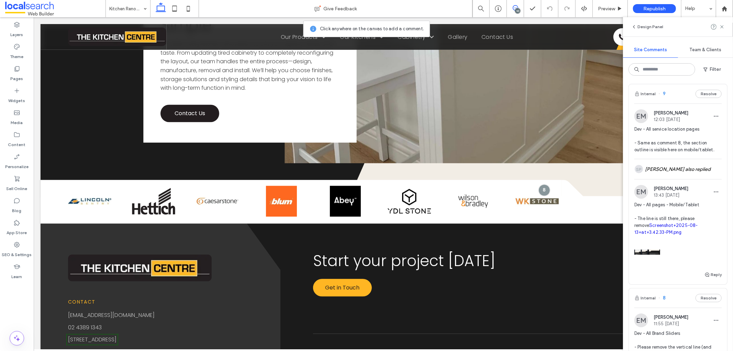
scroll to position [572, 0]
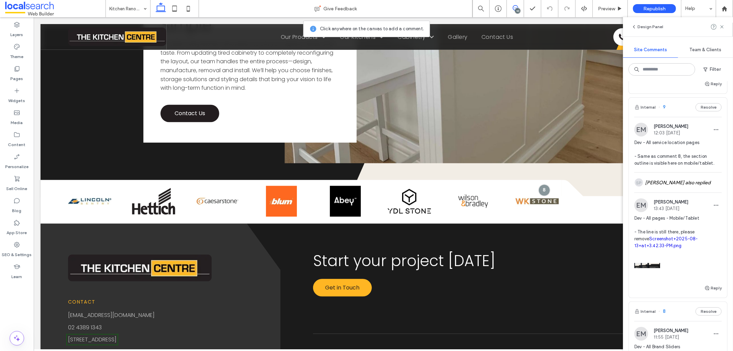
click at [674, 117] on div "Internal 9 Resolve" at bounding box center [678, 107] width 98 height 19
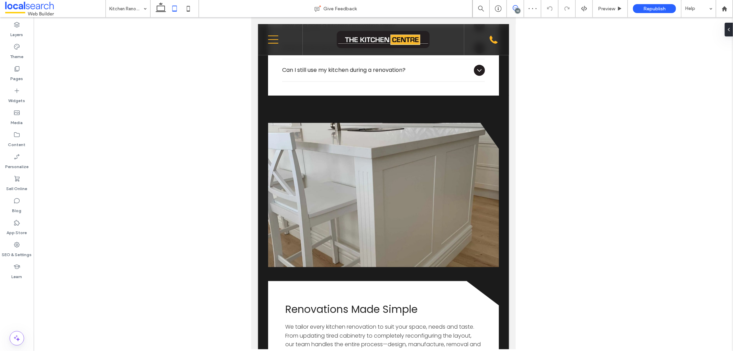
click at [512, 7] on span at bounding box center [515, 7] width 17 height 5
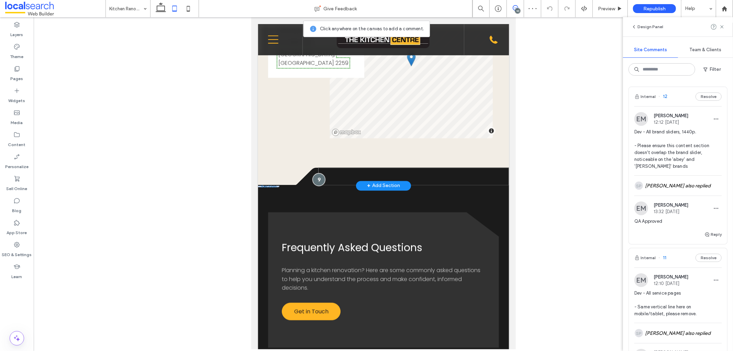
click at [316, 186] on div at bounding box center [318, 179] width 13 height 13
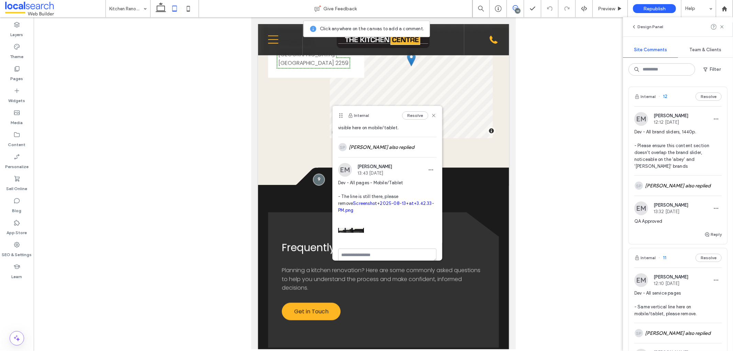
scroll to position [53, 0]
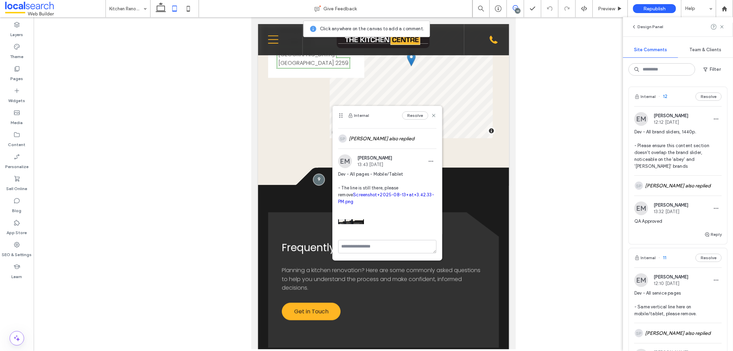
click at [362, 197] on link "Screenshot+2025-08-13+at+3.42.33-PM.png" at bounding box center [386, 198] width 96 height 12
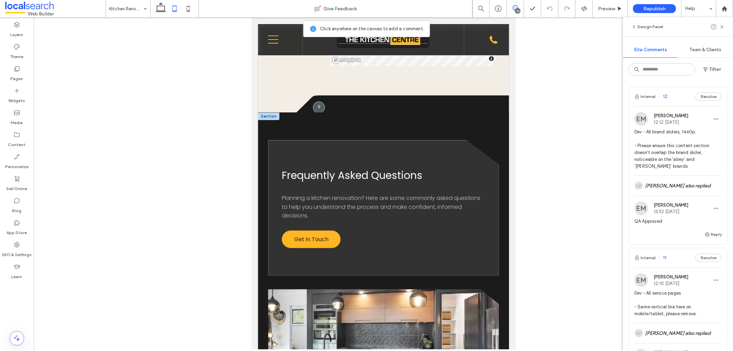
scroll to position [980, 0]
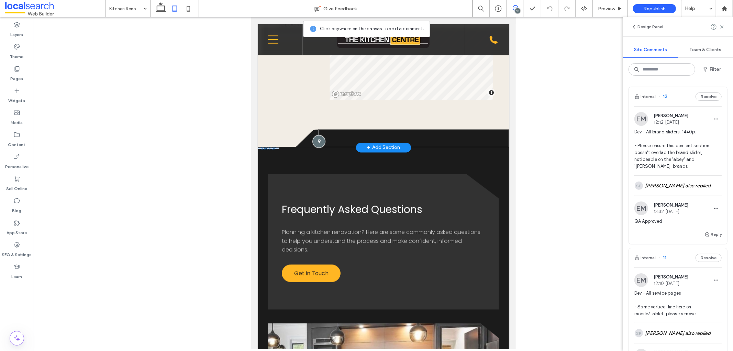
click at [317, 142] on div at bounding box center [318, 141] width 13 height 13
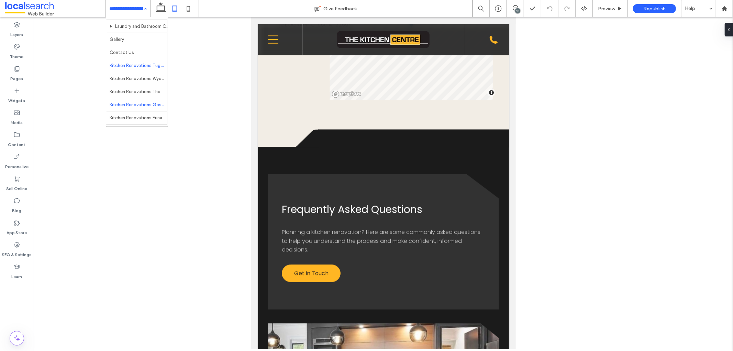
scroll to position [76, 0]
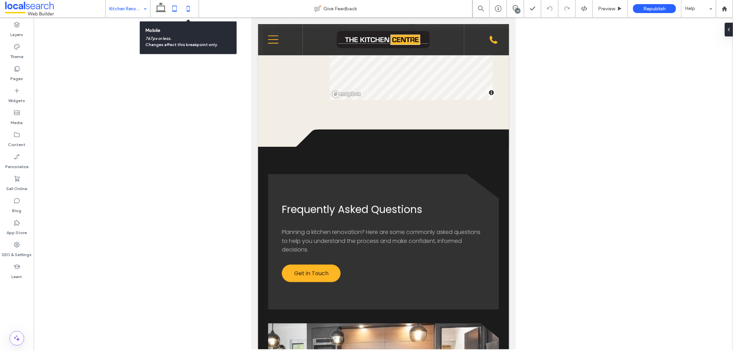
click at [186, 12] on icon at bounding box center [188, 9] width 14 height 14
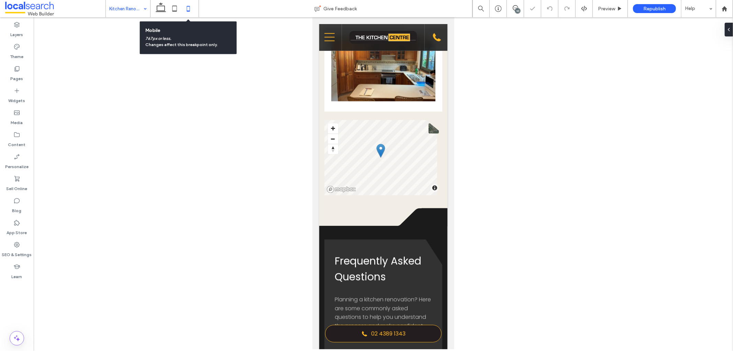
scroll to position [1158, 0]
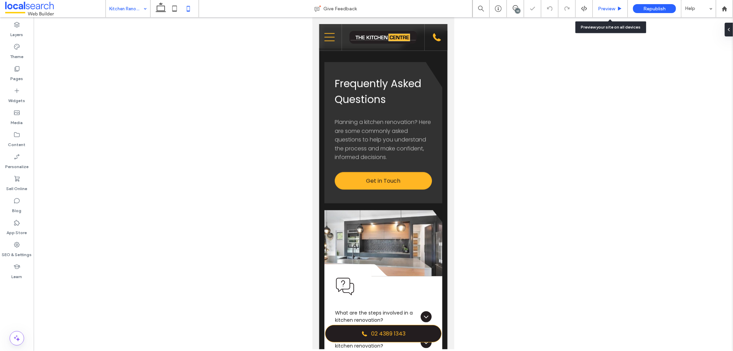
click at [606, 5] on div "Preview" at bounding box center [610, 8] width 35 height 17
click at [612, 11] on span "Preview" at bounding box center [606, 9] width 17 height 6
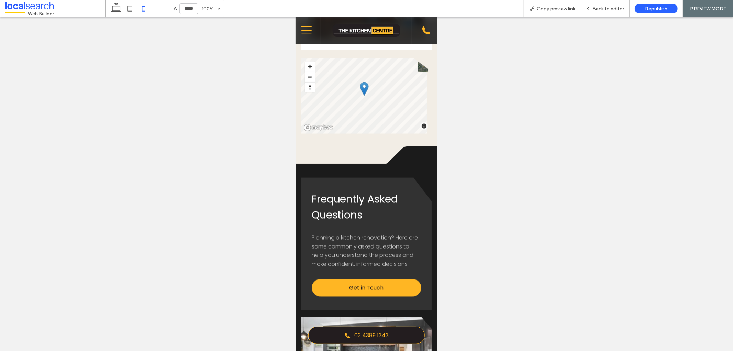
scroll to position [1005, 0]
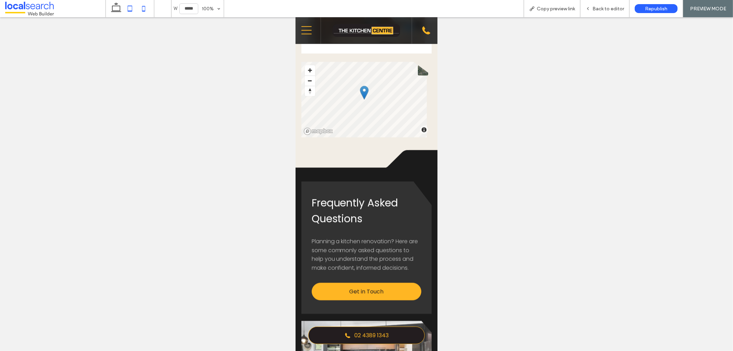
click at [132, 9] on use at bounding box center [129, 8] width 4 height 6
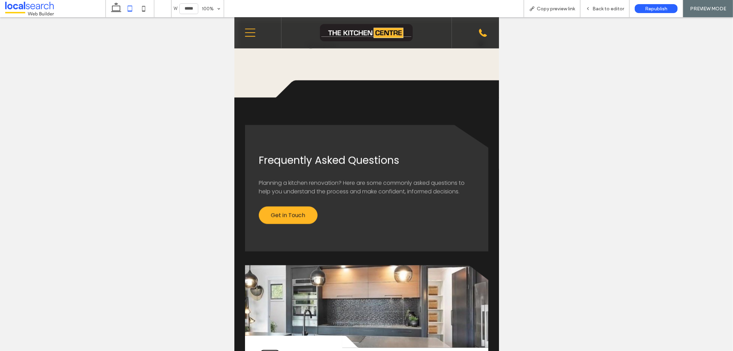
type input "*****"
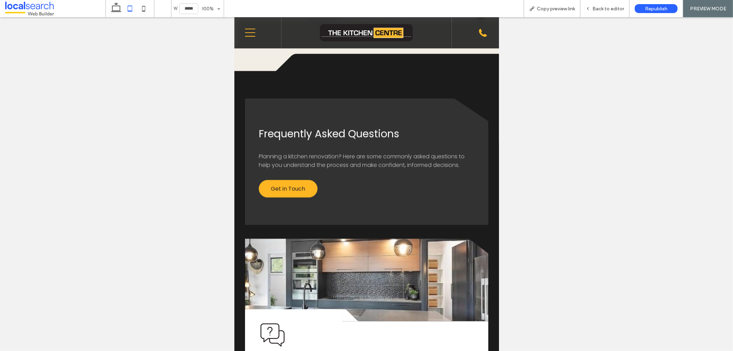
scroll to position [994, 0]
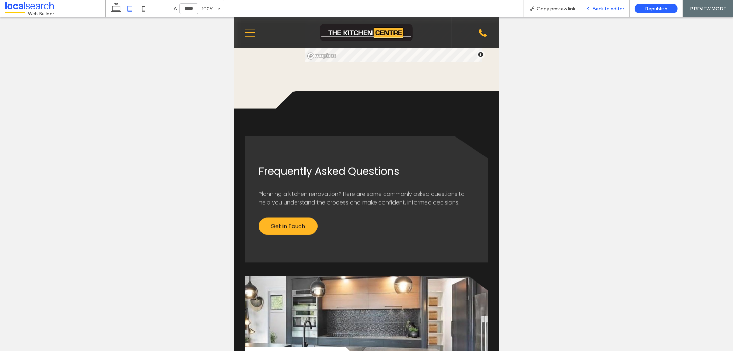
click at [614, 8] on span "Back to editor" at bounding box center [608, 9] width 32 height 6
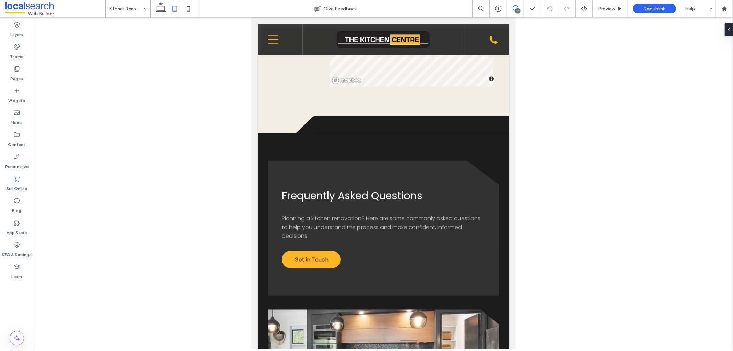
click at [514, 7] on icon at bounding box center [515, 7] width 5 height 5
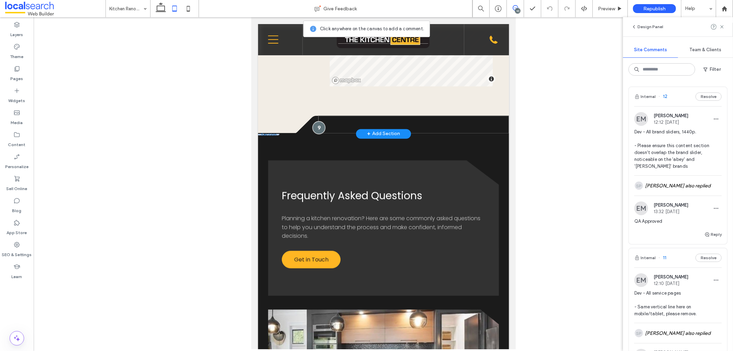
click at [317, 130] on div at bounding box center [318, 127] width 13 height 13
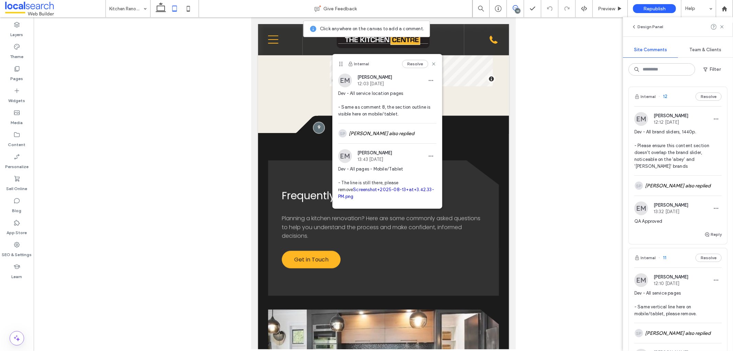
scroll to position [53, 0]
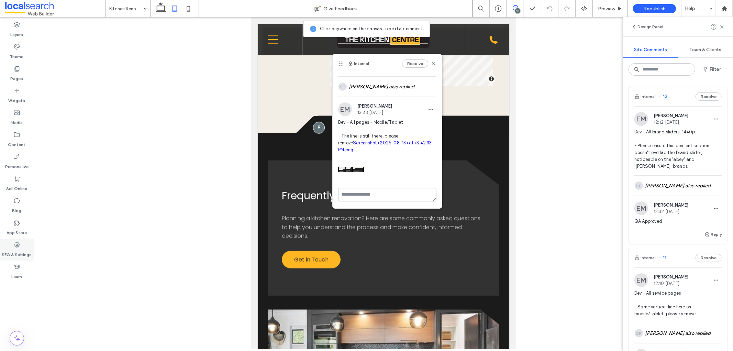
click at [25, 251] on label "SEO & Settings" at bounding box center [17, 253] width 30 height 10
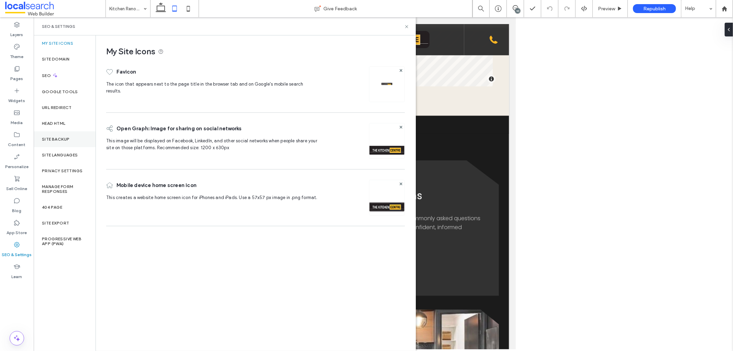
click at [68, 141] on label "Site Backup" at bounding box center [55, 139] width 27 height 5
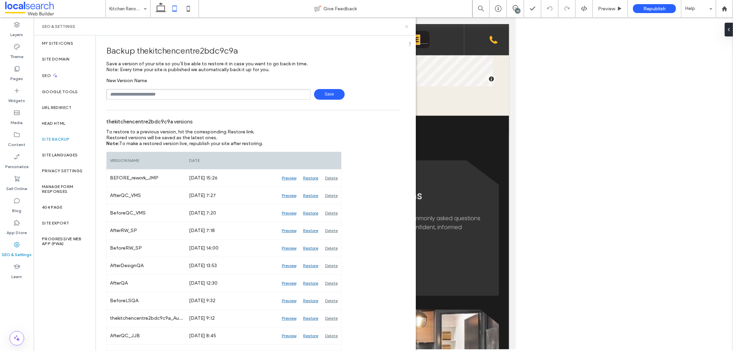
click at [407, 25] on icon at bounding box center [406, 26] width 5 height 5
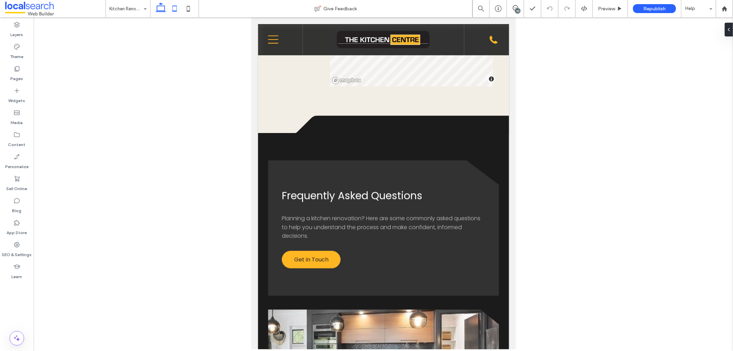
click at [163, 9] on icon at bounding box center [161, 9] width 14 height 14
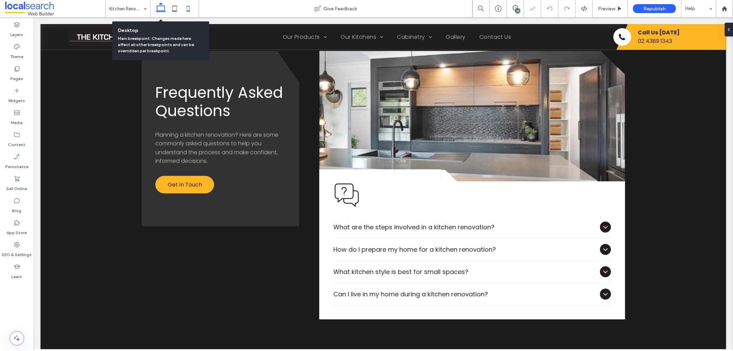
scroll to position [953, 0]
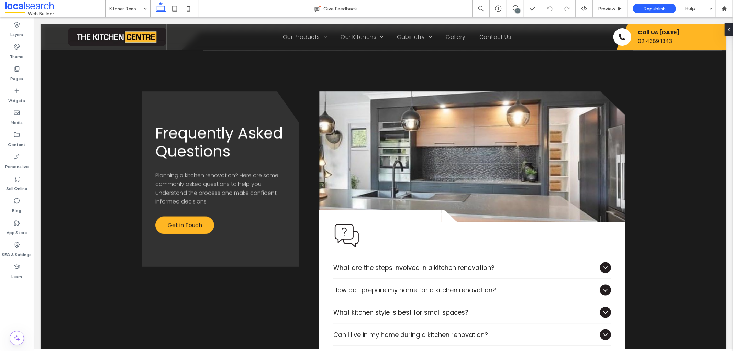
drag, startPoint x: 515, startPoint y: 10, endPoint x: 484, endPoint y: 0, distance: 32.6
click at [515, 10] on div "10" at bounding box center [517, 10] width 5 height 5
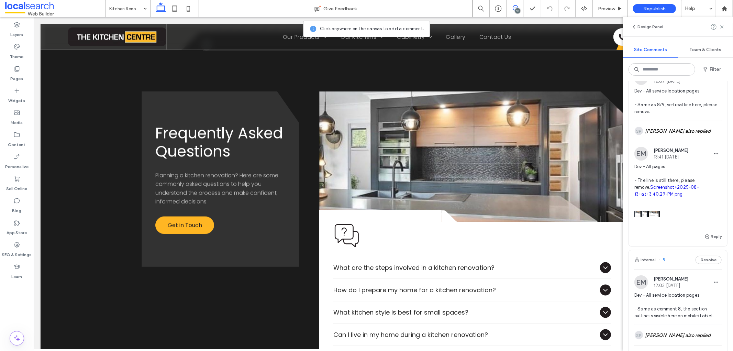
scroll to position [382, 0]
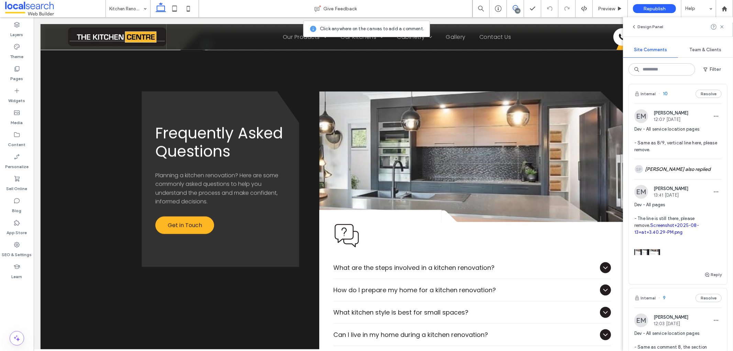
click at [681, 103] on div "Internal 10 Resolve" at bounding box center [678, 93] width 98 height 19
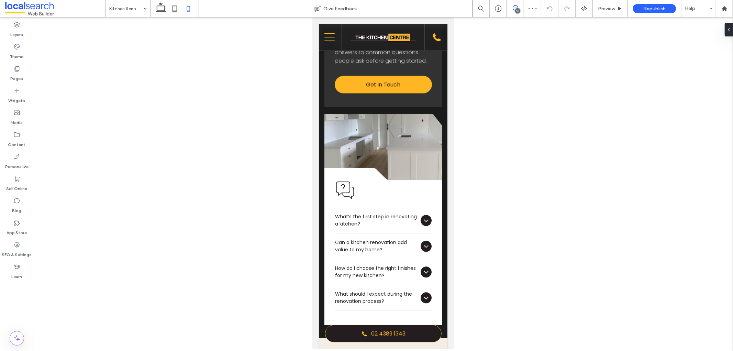
click at [516, 6] on icon at bounding box center [515, 7] width 5 height 5
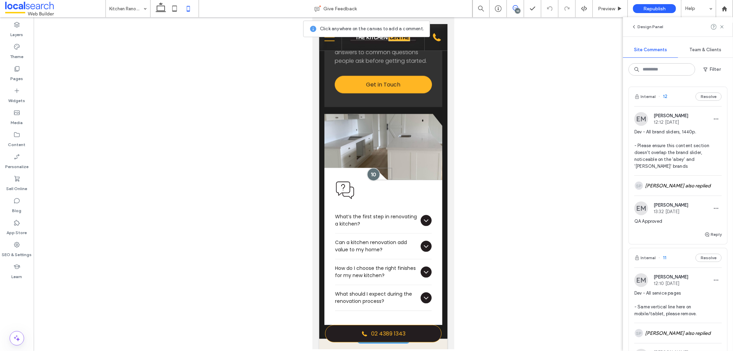
click at [368, 180] on div at bounding box center [373, 173] width 13 height 13
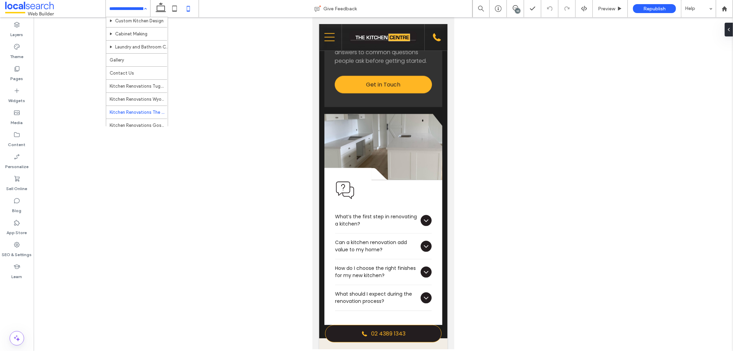
scroll to position [89, 0]
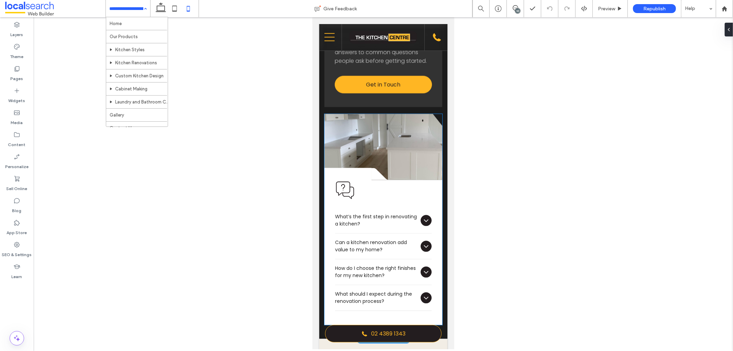
click at [374, 179] on icon at bounding box center [381, 173] width 21 height 12
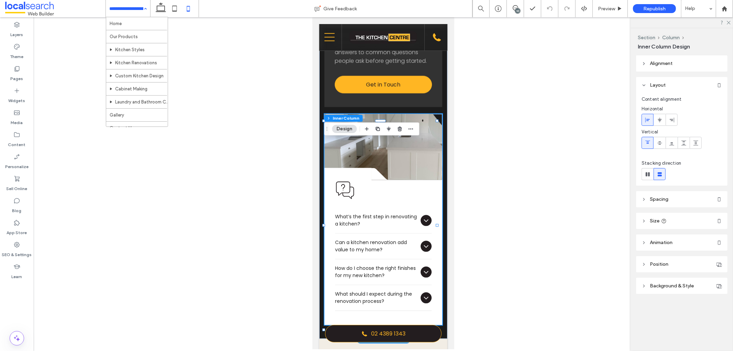
click at [372, 179] on icon at bounding box center [381, 173] width 21 height 12
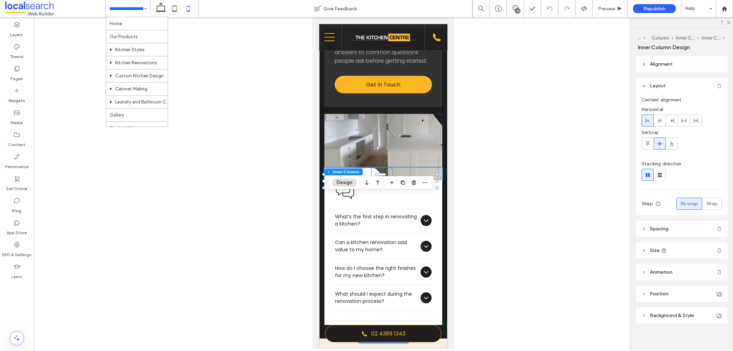
click at [375, 179] on icon at bounding box center [381, 173] width 21 height 12
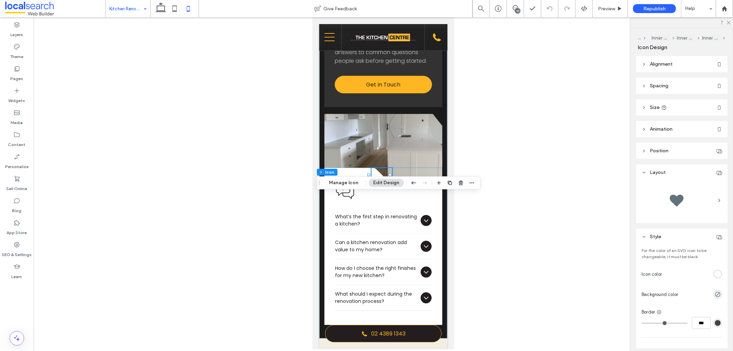
click at [670, 83] on header "Spacing" at bounding box center [681, 86] width 91 height 16
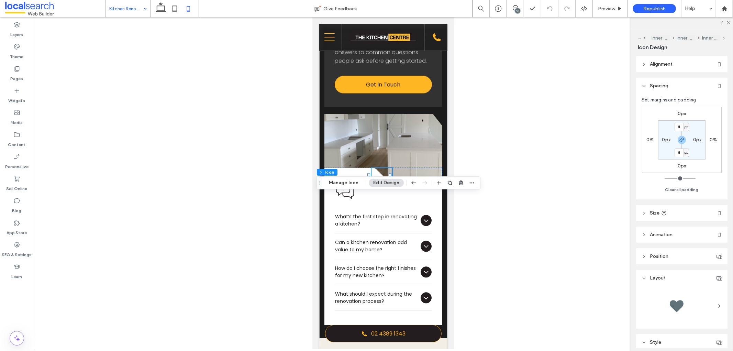
click at [647, 139] on label "0%" at bounding box center [649, 140] width 7 height 6
click at [679, 139] on icon "button" at bounding box center [681, 139] width 5 height 5
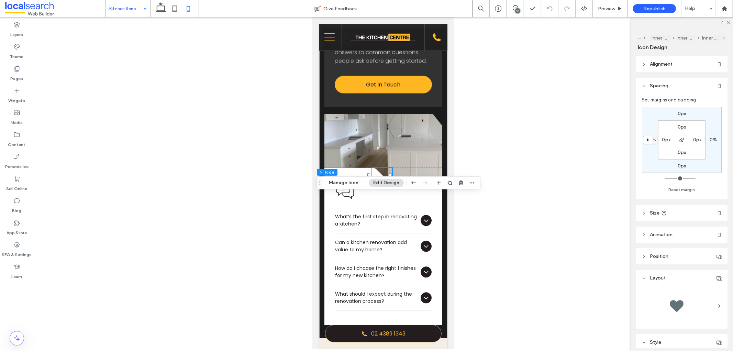
click at [645, 140] on input "*" at bounding box center [647, 140] width 9 height 9
type input "**"
type input "*"
click at [386, 148] on link at bounding box center [383, 146] width 118 height 66
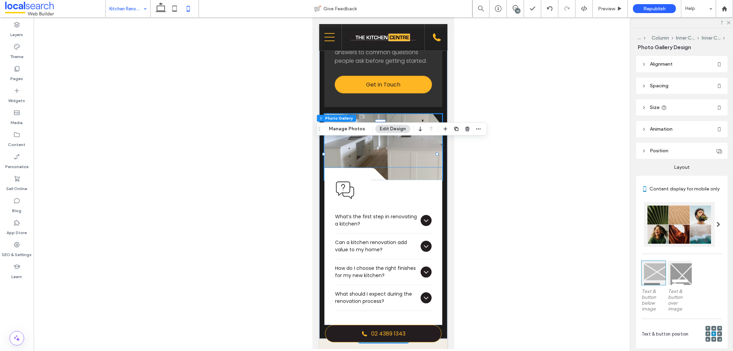
click at [373, 179] on icon at bounding box center [380, 173] width 21 height 12
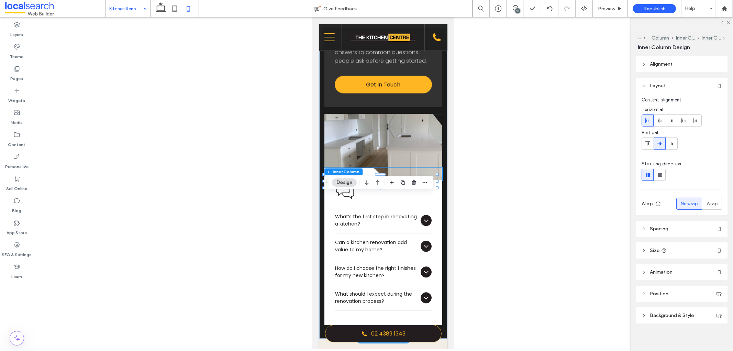
click at [371, 179] on icon at bounding box center [380, 173] width 21 height 12
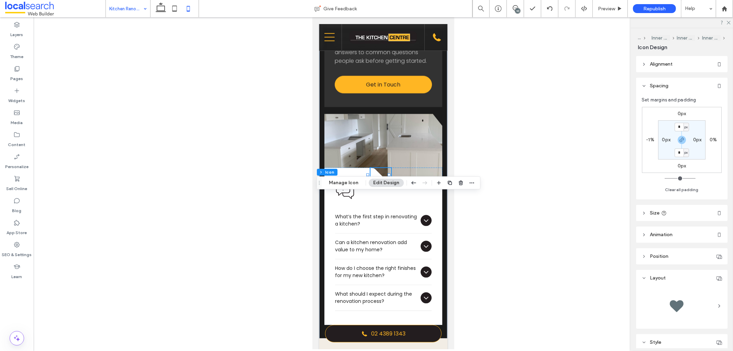
click at [682, 167] on label "0px" at bounding box center [681, 166] width 9 height 6
click at [683, 138] on use "button" at bounding box center [682, 140] width 4 height 4
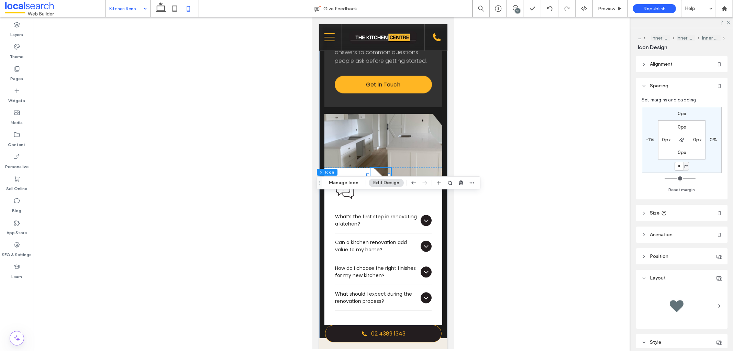
click at [678, 164] on input "*" at bounding box center [678, 166] width 9 height 9
type input "**"
type input "*"
click at [391, 226] on div "Frequently Asked Icon What’s the first step in renovating a kitchen? The first …" at bounding box center [383, 251] width 118 height 145
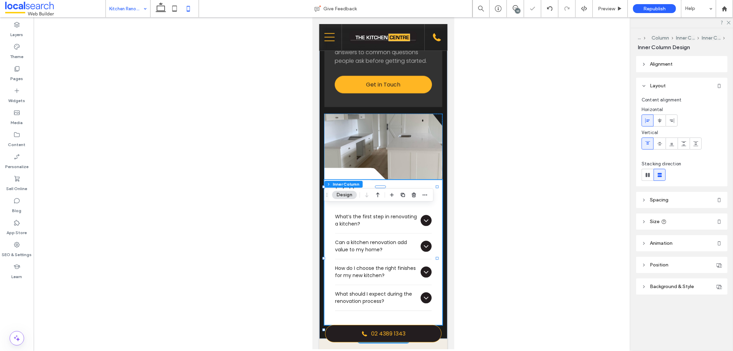
click at [396, 160] on link at bounding box center [383, 146] width 118 height 66
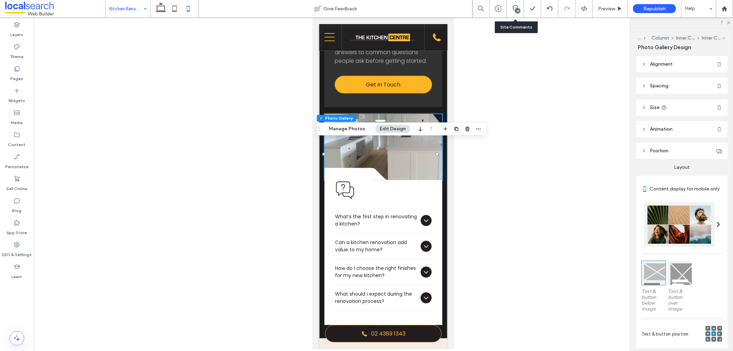
click at [522, 4] on div "10" at bounding box center [515, 8] width 17 height 17
click at [515, 8] on icon at bounding box center [515, 7] width 5 height 5
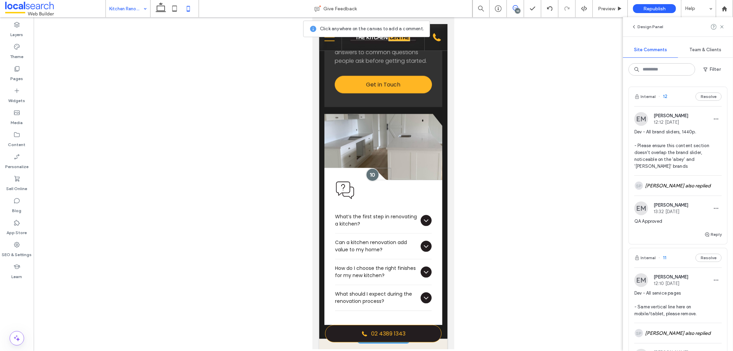
click at [369, 180] on div at bounding box center [372, 174] width 13 height 13
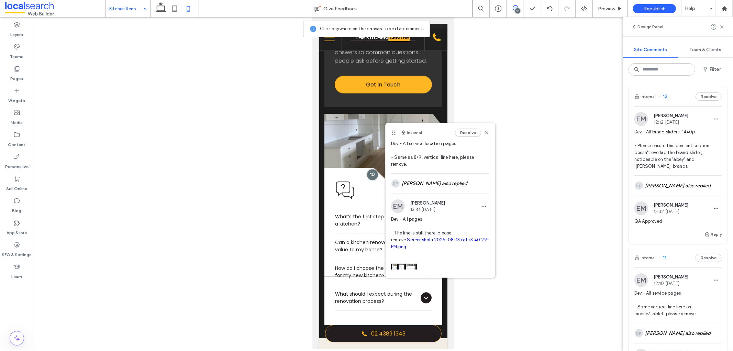
scroll to position [38, 0]
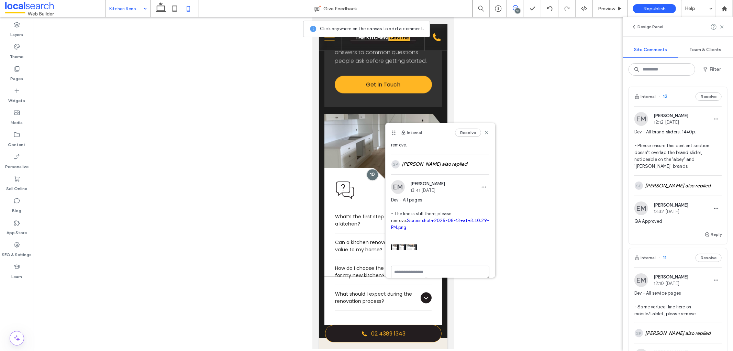
click at [409, 228] on link "Screenshot+2025-08-13+at+3.40.29-PM.png" at bounding box center [440, 224] width 98 height 12
click at [485, 132] on use at bounding box center [486, 132] width 3 height 3
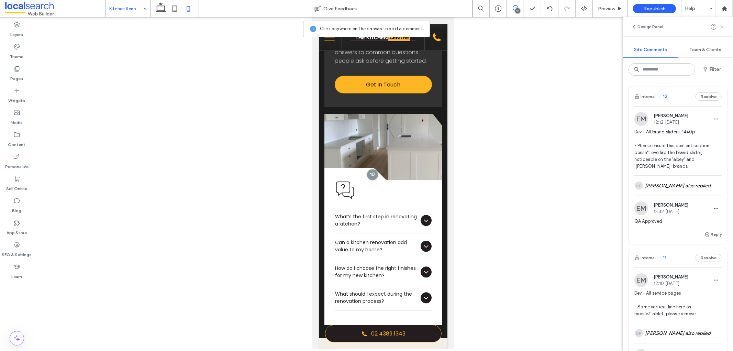
click at [722, 27] on use at bounding box center [721, 26] width 3 height 3
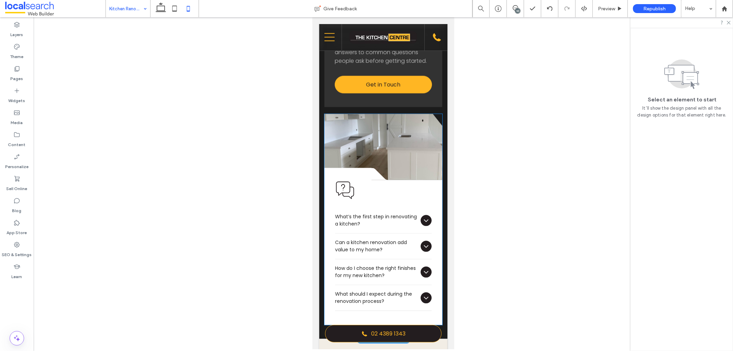
click at [376, 179] on icon at bounding box center [380, 173] width 21 height 12
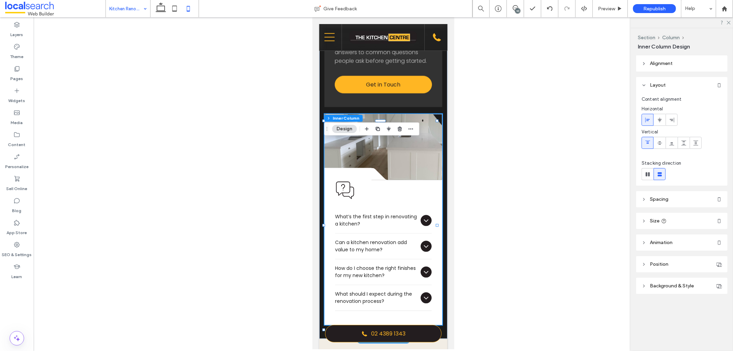
click at [374, 179] on icon at bounding box center [380, 173] width 21 height 12
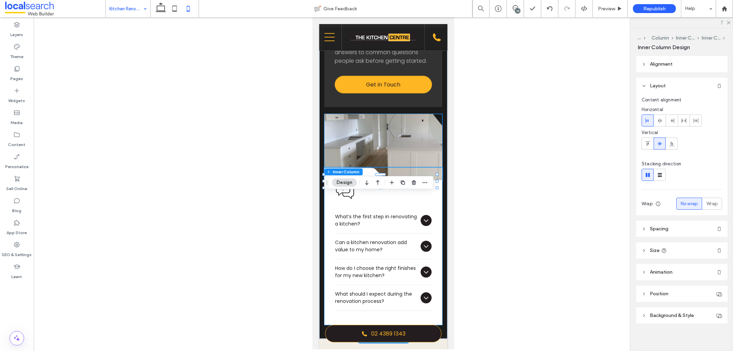
click at [374, 179] on icon at bounding box center [380, 173] width 21 height 12
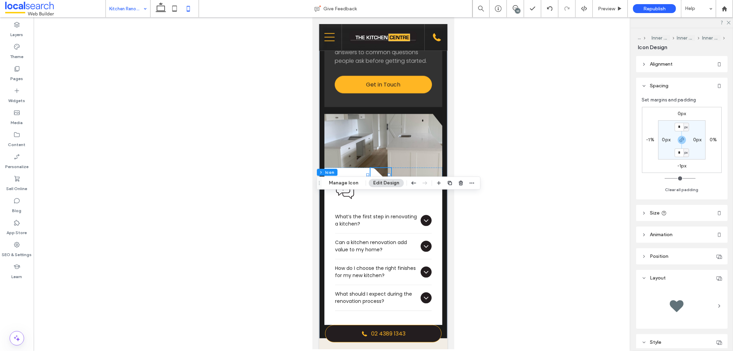
click at [683, 166] on label "-1px" at bounding box center [681, 166] width 9 height 6
type input "*"
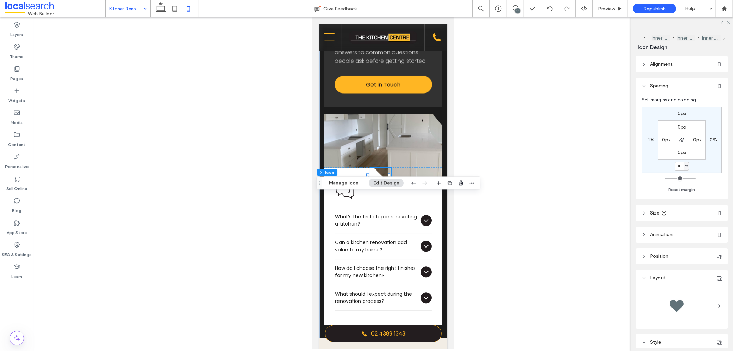
type input "*"
click at [175, 9] on icon at bounding box center [175, 9] width 14 height 14
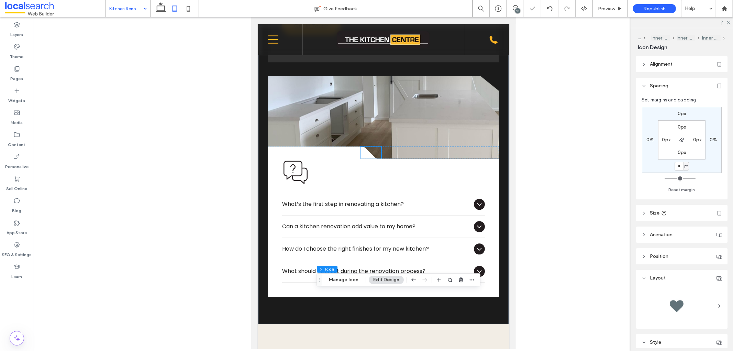
scroll to position [1068, 0]
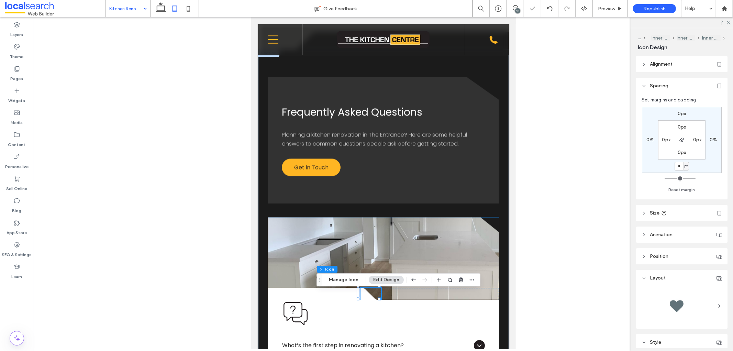
click at [448, 240] on link at bounding box center [383, 258] width 231 height 82
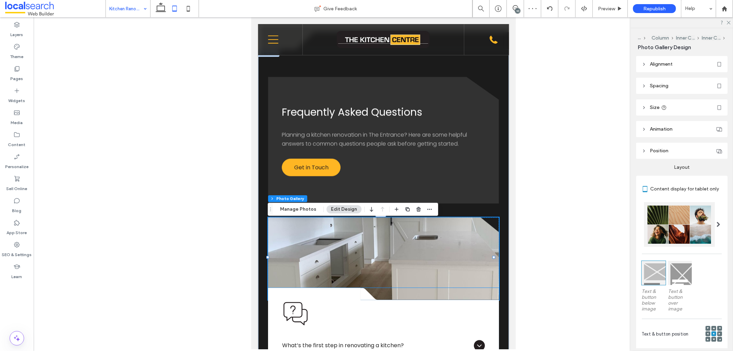
click at [364, 296] on icon at bounding box center [370, 294] width 21 height 12
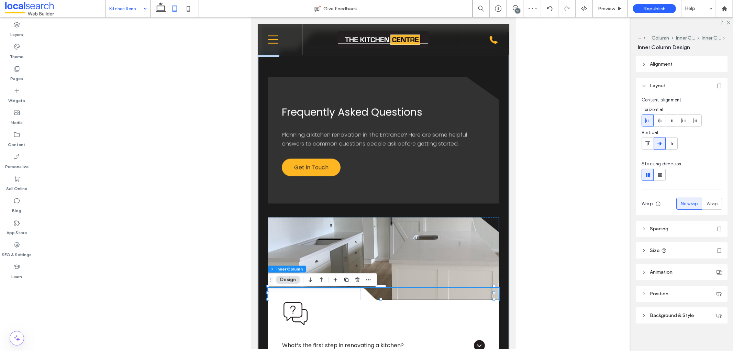
click at [361, 295] on icon at bounding box center [370, 294] width 21 height 12
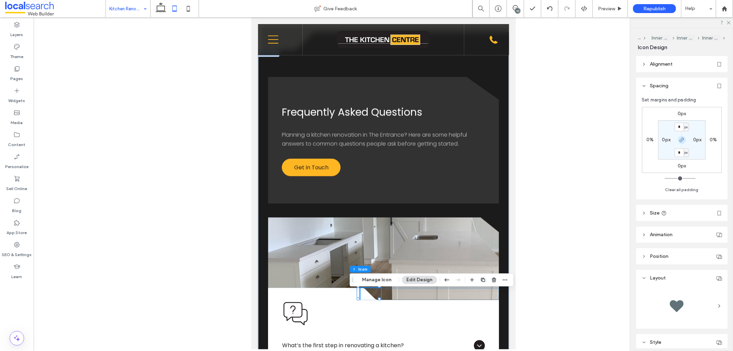
click at [682, 143] on span "button" at bounding box center [681, 140] width 8 height 8
click at [678, 115] on label "0px" at bounding box center [681, 114] width 9 height 6
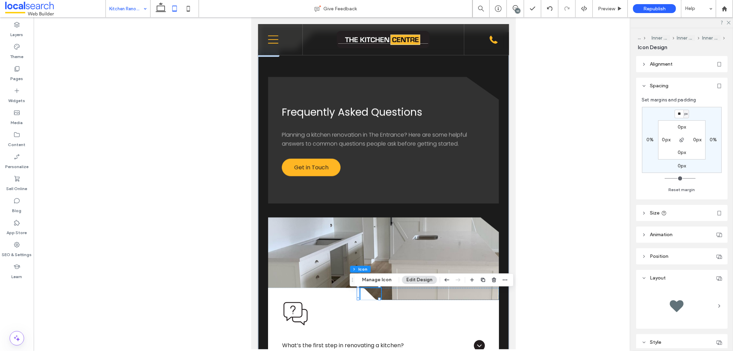
type input "**"
type input "*"
click at [514, 6] on icon at bounding box center [515, 7] width 5 height 5
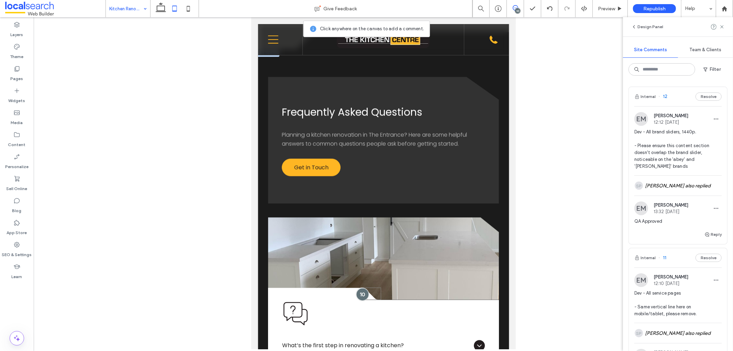
click at [356, 298] on div at bounding box center [362, 294] width 13 height 13
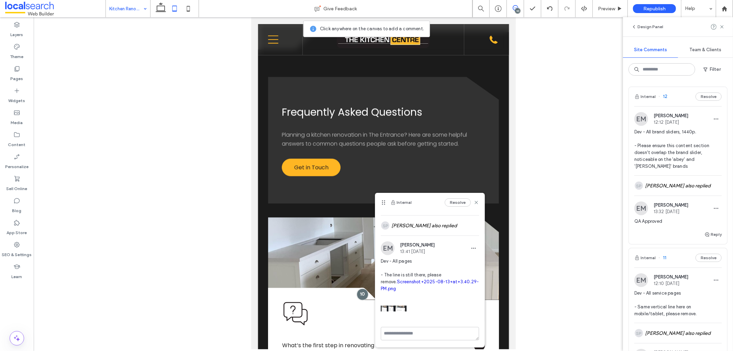
scroll to position [53, 0]
click at [156, 12] on icon at bounding box center [161, 9] width 14 height 14
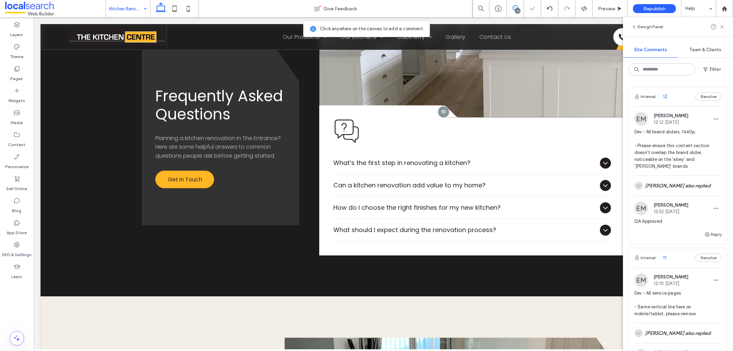
scroll to position [998, 0]
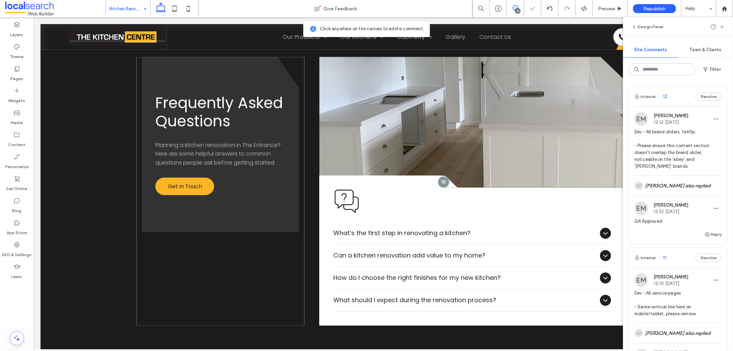
click at [296, 270] on div "Frequently Asked Questions Planning a kitchen renovation in The Entrance? Here …" at bounding box center [220, 191] width 168 height 269
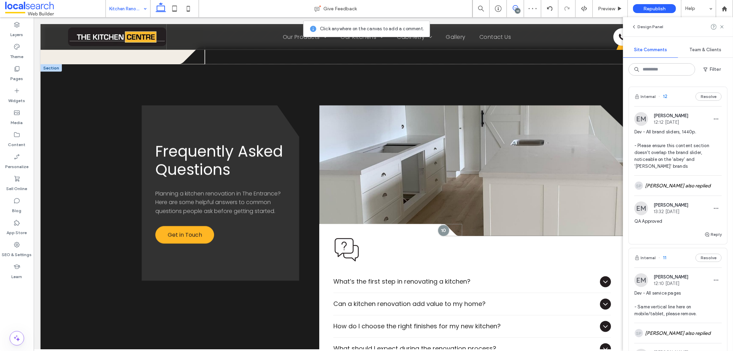
scroll to position [922, 0]
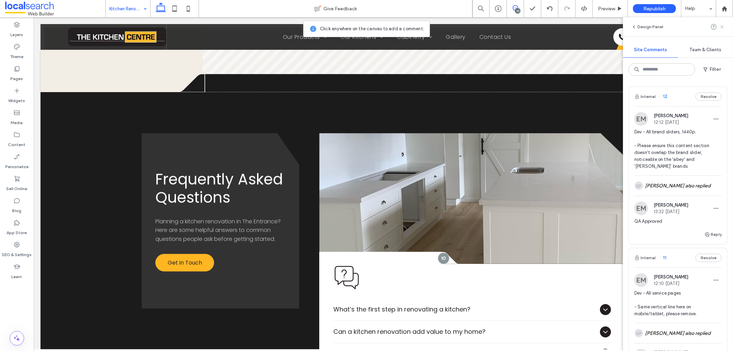
click at [722, 26] on icon at bounding box center [721, 26] width 5 height 5
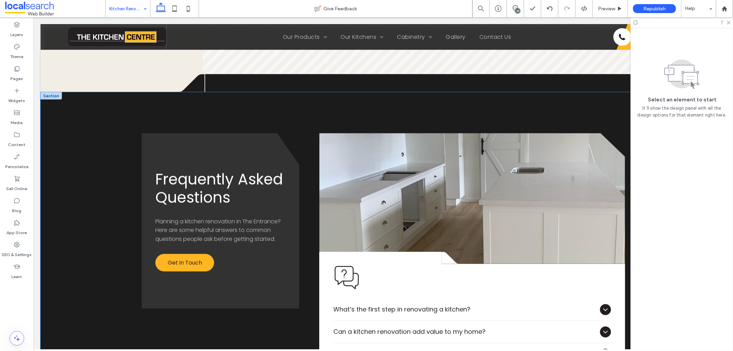
scroll to position [960, 0]
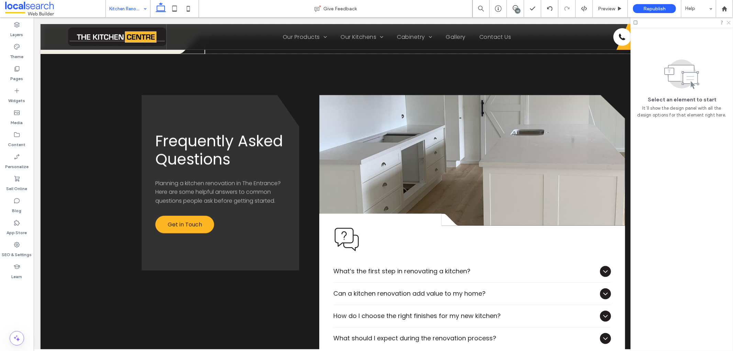
click at [727, 23] on icon at bounding box center [728, 22] width 4 height 4
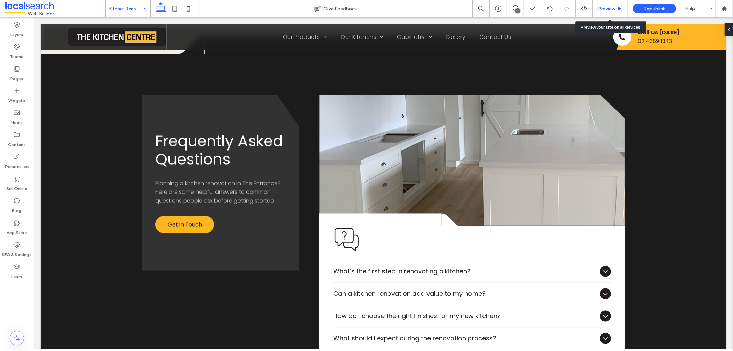
click at [604, 9] on span "Preview" at bounding box center [606, 9] width 17 height 6
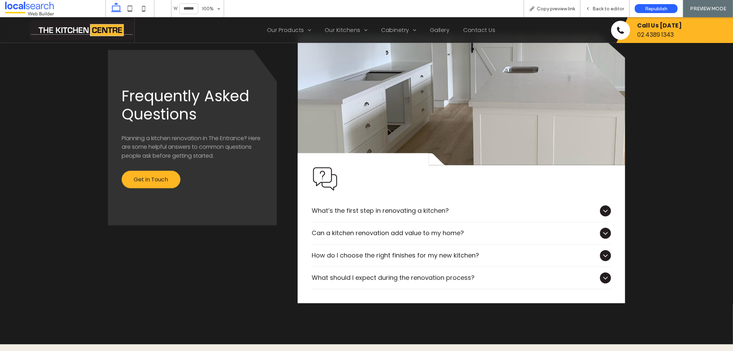
scroll to position [960, 0]
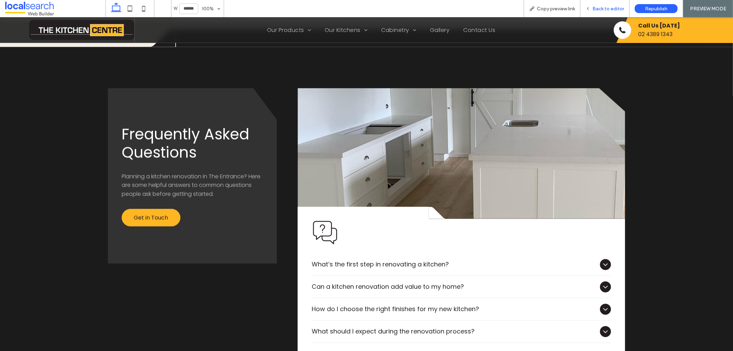
click at [603, 4] on div "Back to editor" at bounding box center [604, 8] width 49 height 17
click at [616, 10] on span "Back to editor" at bounding box center [608, 9] width 32 height 6
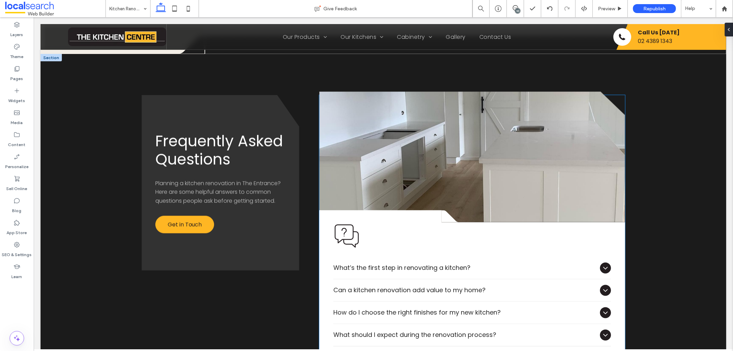
click at [447, 222] on div "Frequently Asked Icon What’s the first step in renovating a kitchen? The first …" at bounding box center [471, 291] width 305 height 138
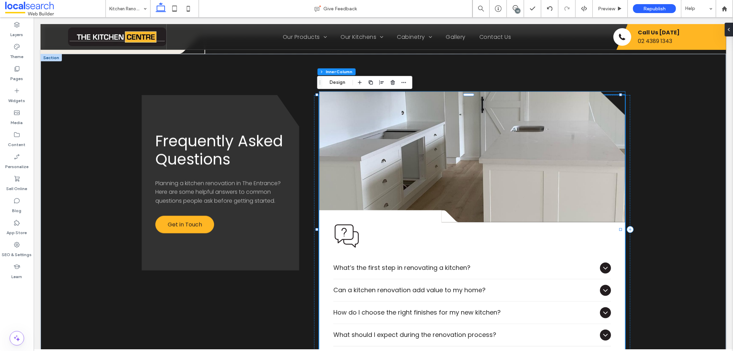
click at [443, 217] on icon at bounding box center [451, 216] width 21 height 12
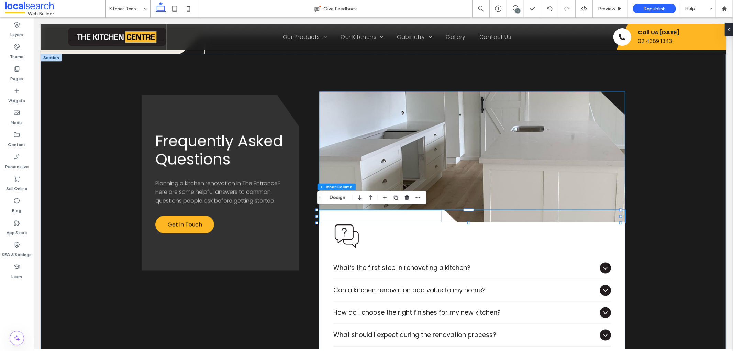
click at [443, 217] on icon at bounding box center [451, 216] width 21 height 12
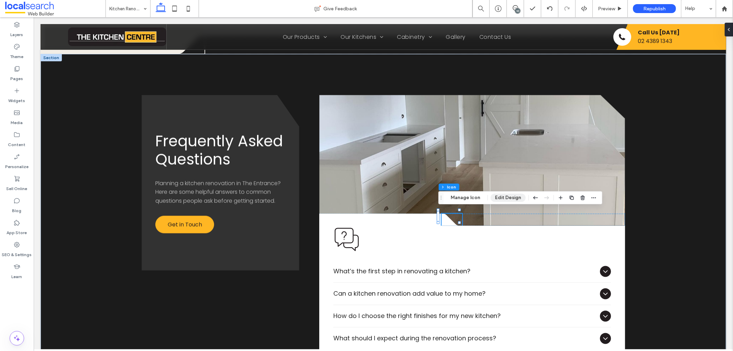
click at [513, 197] on button "Edit Design" at bounding box center [508, 197] width 35 height 8
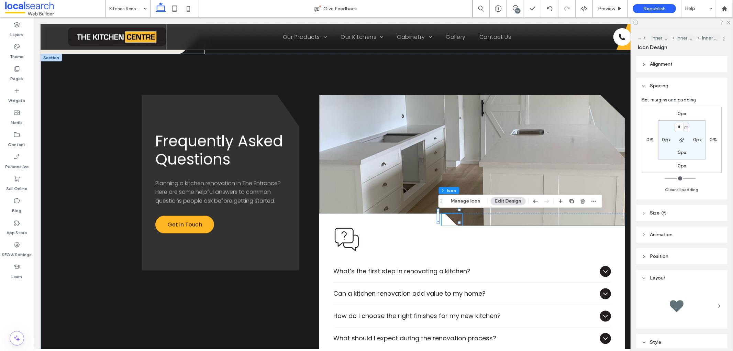
click at [678, 167] on label "0px" at bounding box center [681, 166] width 9 height 6
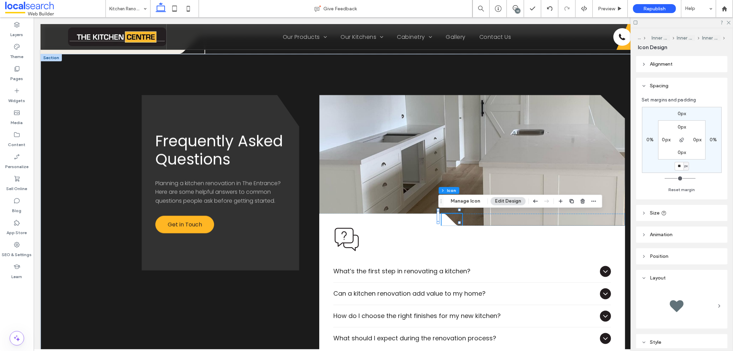
type input "**"
type input "*"
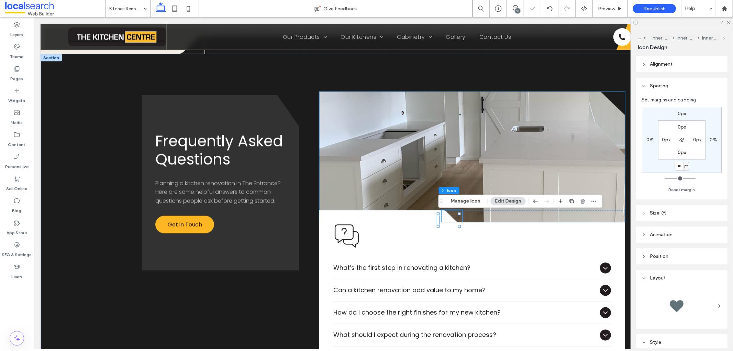
click at [527, 141] on link at bounding box center [471, 156] width 305 height 131
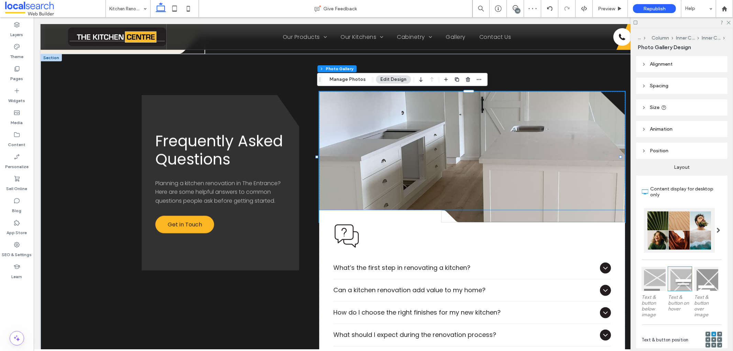
click at [426, 213] on div at bounding box center [380, 216] width 122 height 12
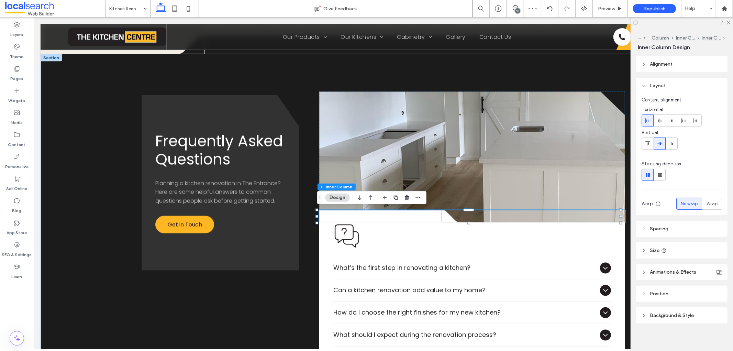
click at [426, 213] on div at bounding box center [380, 216] width 122 height 12
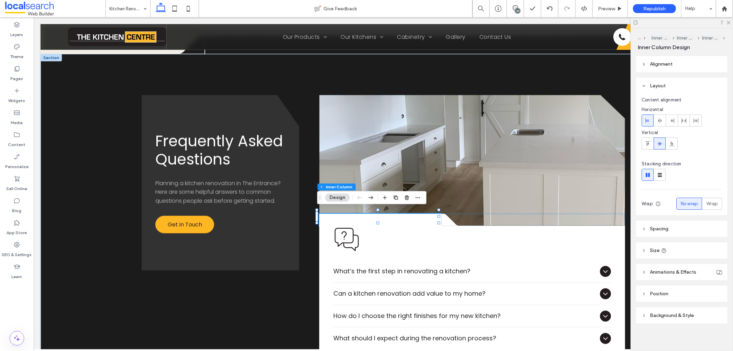
click at [679, 225] on header "Spacing" at bounding box center [681, 229] width 91 height 16
click at [680, 311] on use "button" at bounding box center [682, 311] width 4 height 4
click at [685, 339] on span "%" at bounding box center [686, 337] width 2 height 7
click at [684, 292] on div "px" at bounding box center [681, 291] width 10 height 12
click at [675, 336] on input "*" at bounding box center [679, 337] width 9 height 9
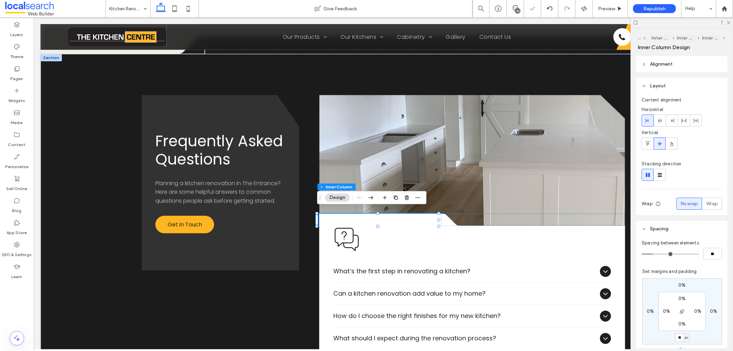
type input "**"
type input "*"
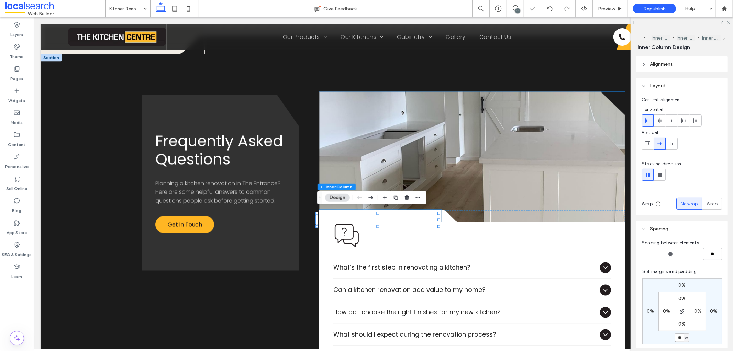
click at [503, 148] on link at bounding box center [471, 156] width 305 height 131
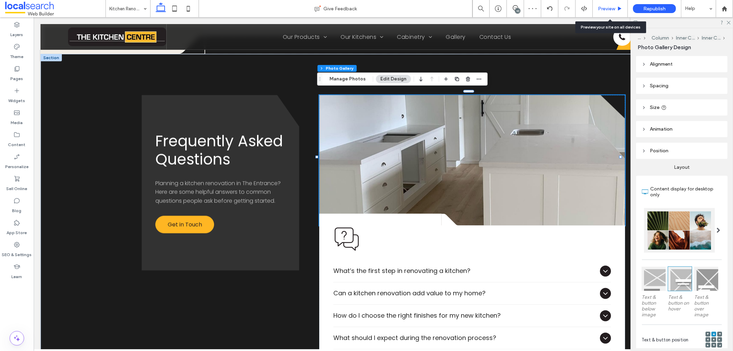
click at [617, 9] on icon at bounding box center [619, 8] width 5 height 5
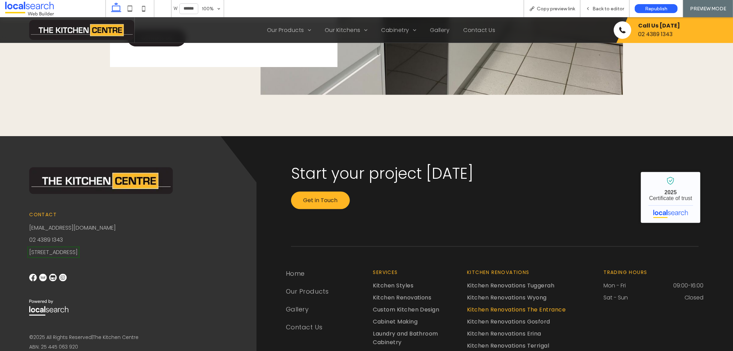
scroll to position [1550, 0]
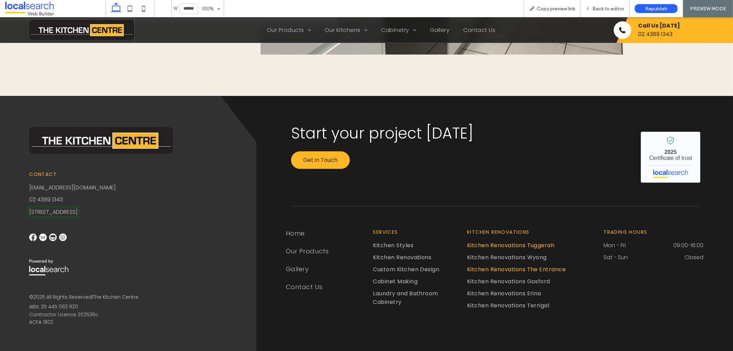
click at [530, 243] on span "Kitchen Renovations Tuggerah" at bounding box center [510, 244] width 87 height 9
click at [590, 8] on icon at bounding box center [587, 8] width 5 height 5
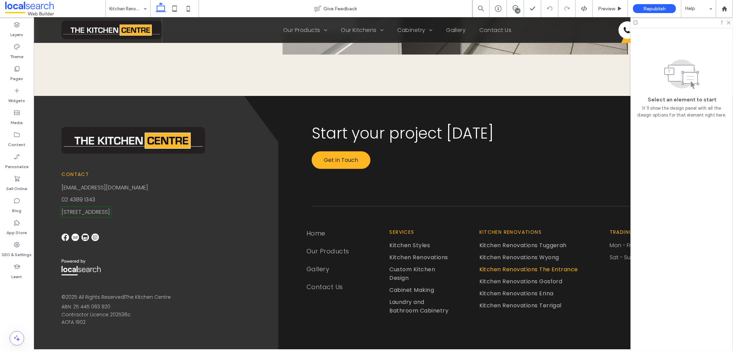
click at [729, 25] on div at bounding box center [681, 22] width 102 height 11
click at [729, 22] on icon at bounding box center [728, 22] width 4 height 4
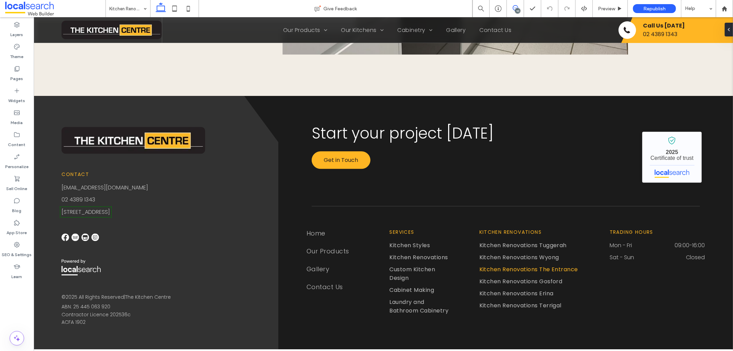
click at [513, 8] on icon at bounding box center [515, 7] width 5 height 5
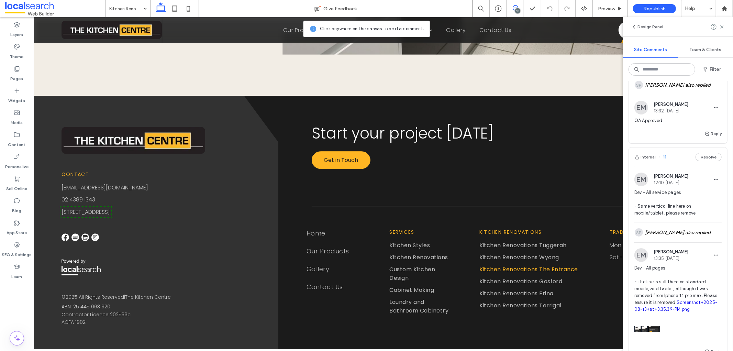
scroll to position [114, 0]
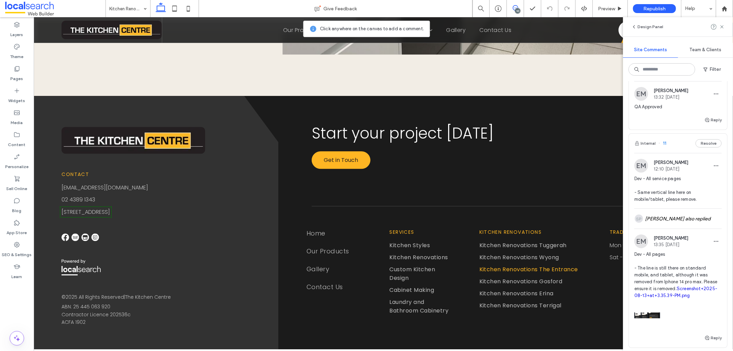
click at [676, 148] on div "Internal 11 Resolve" at bounding box center [678, 143] width 98 height 19
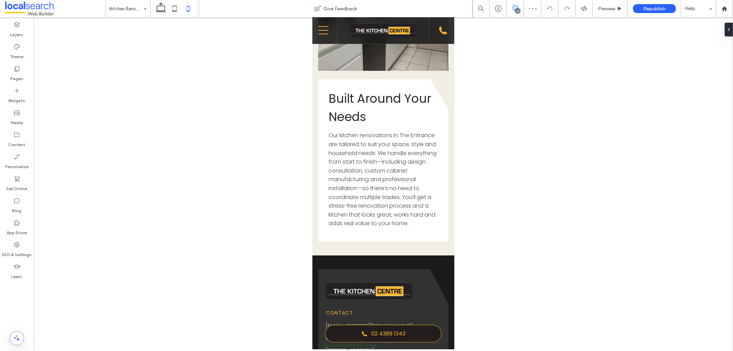
click at [517, 6] on use at bounding box center [515, 7] width 5 height 5
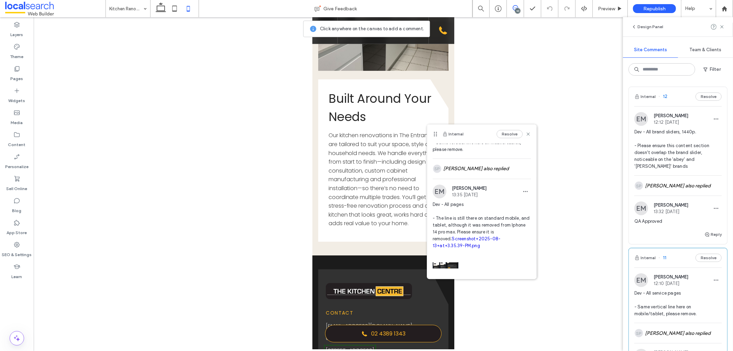
scroll to position [74, 0]
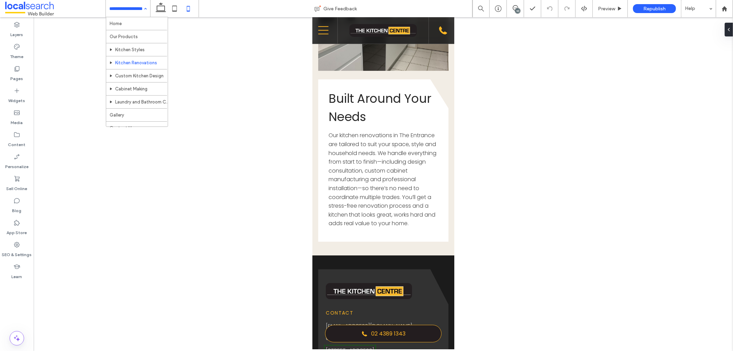
click at [147, 8] on div "Home Our Products Kitchen Styles Kitchen Renovations Custom Kitchen Design Cabi…" at bounding box center [128, 8] width 44 height 17
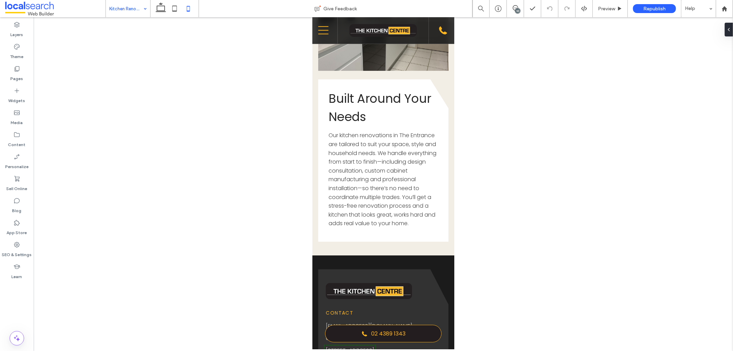
click at [517, 9] on div "10" at bounding box center [517, 10] width 5 height 5
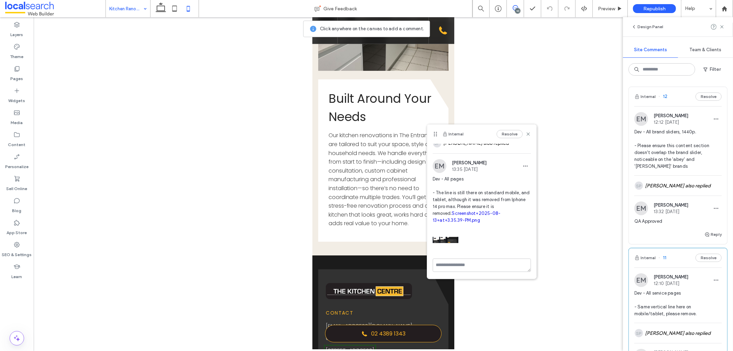
click at [445, 215] on link "Screenshot+2025-08-13+at+3.35.39-PM.png" at bounding box center [467, 217] width 68 height 12
click at [526, 133] on use at bounding box center [527, 133] width 3 height 3
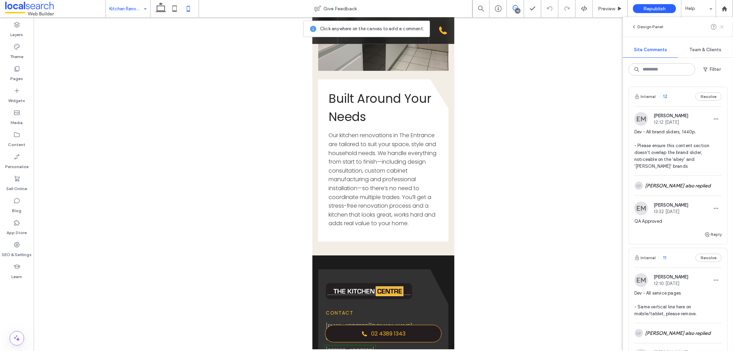
click at [721, 25] on use at bounding box center [721, 26] width 3 height 3
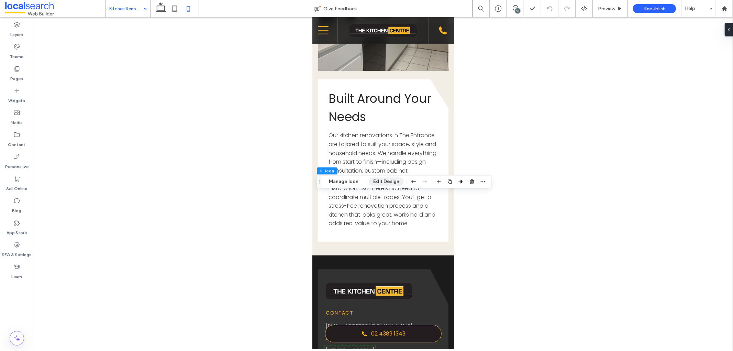
click at [390, 181] on button "Edit Design" at bounding box center [386, 181] width 35 height 8
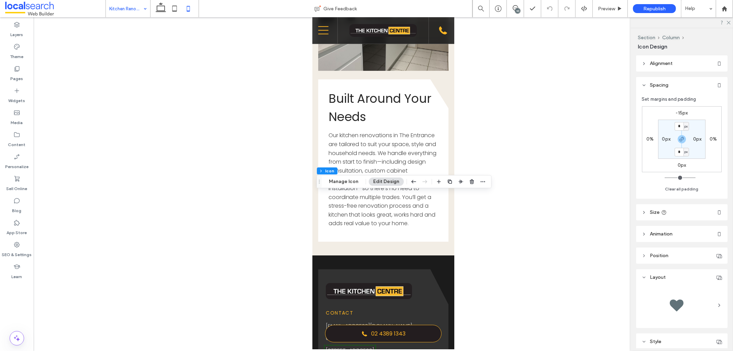
click at [650, 137] on label "0%" at bounding box center [649, 139] width 7 height 6
click at [653, 140] on div "%" at bounding box center [654, 139] width 4 height 7
click at [655, 148] on div "px" at bounding box center [652, 150] width 10 height 12
click at [681, 139] on icon "button" at bounding box center [681, 138] width 5 height 5
click at [650, 137] on input "*" at bounding box center [647, 139] width 9 height 9
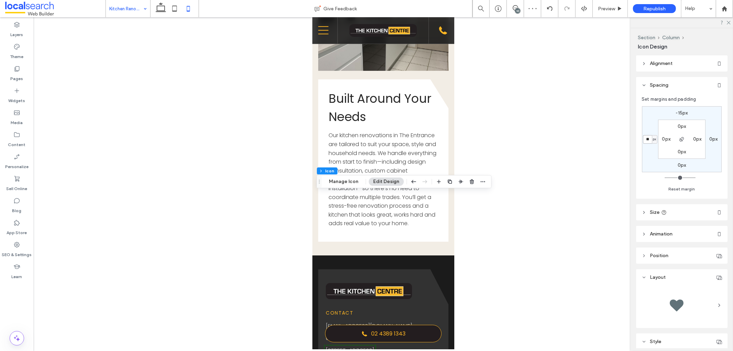
type input "**"
click at [681, 166] on label "0px" at bounding box center [681, 165] width 9 height 6
type input "*"
type input "**"
type input "*"
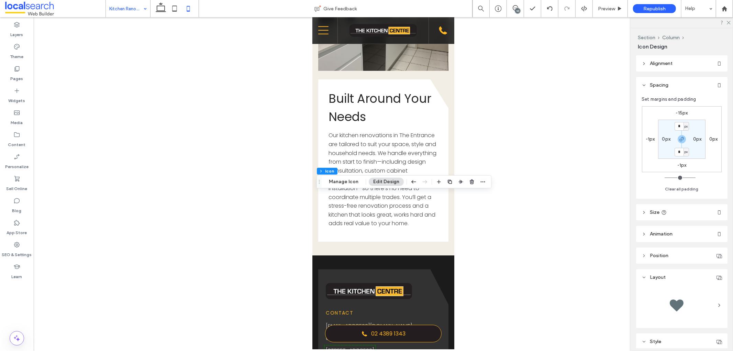
click at [682, 166] on label "-1px" at bounding box center [681, 165] width 9 height 6
type input "*"
click at [708, 165] on div "-15px 0px * px -1px 0px 0px 0px 0px" at bounding box center [682, 139] width 80 height 66
click at [649, 140] on label "-1px" at bounding box center [650, 139] width 9 height 6
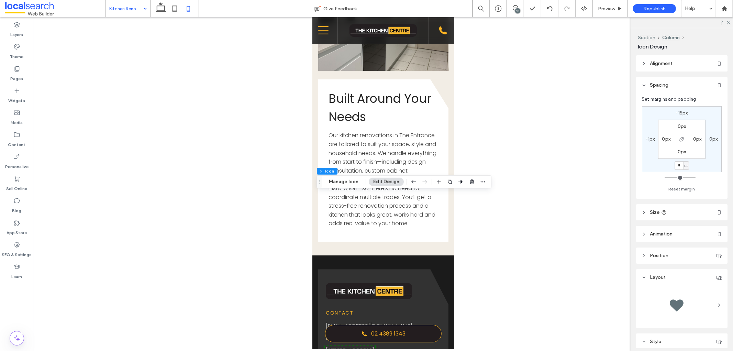
type input "*"
type input "**"
type input "*"
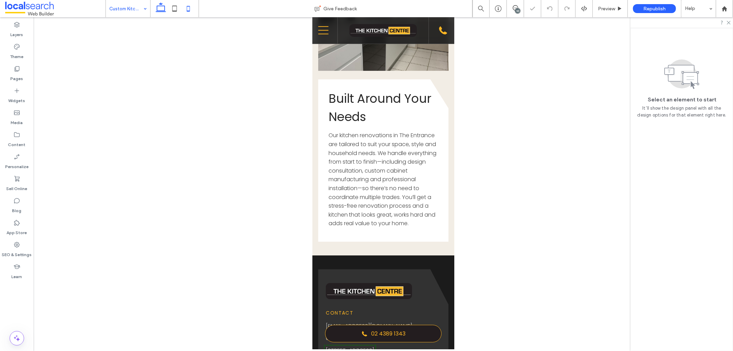
click at [161, 6] on icon at bounding box center [161, 9] width 14 height 14
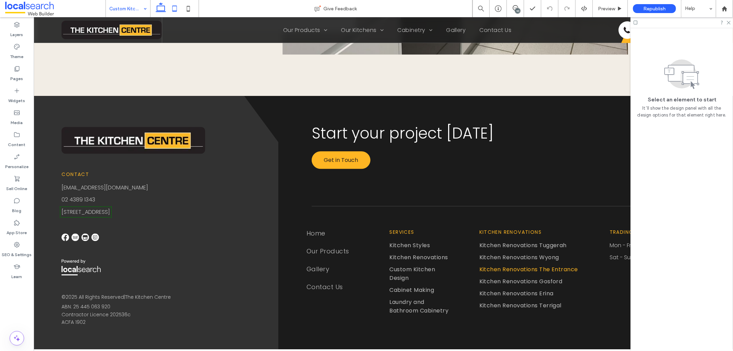
click at [179, 8] on icon at bounding box center [175, 9] width 14 height 14
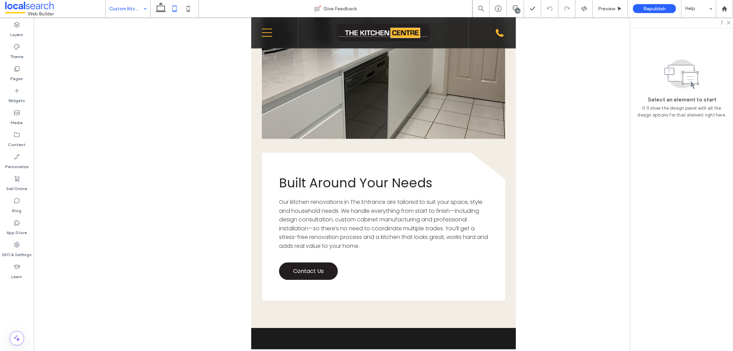
click at [168, 7] on icon at bounding box center [175, 9] width 14 height 14
click at [166, 8] on icon at bounding box center [161, 9] width 14 height 14
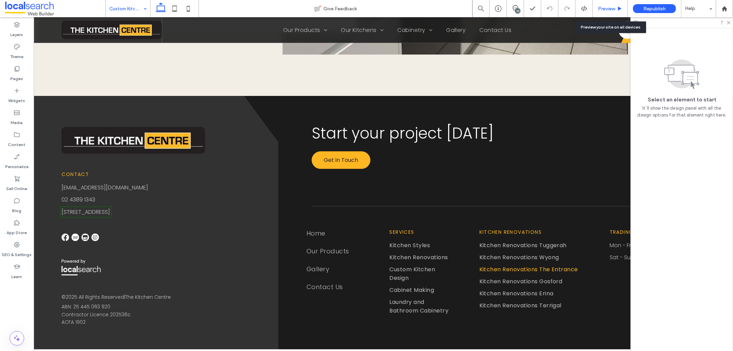
click at [605, 6] on span "Preview" at bounding box center [606, 9] width 17 height 6
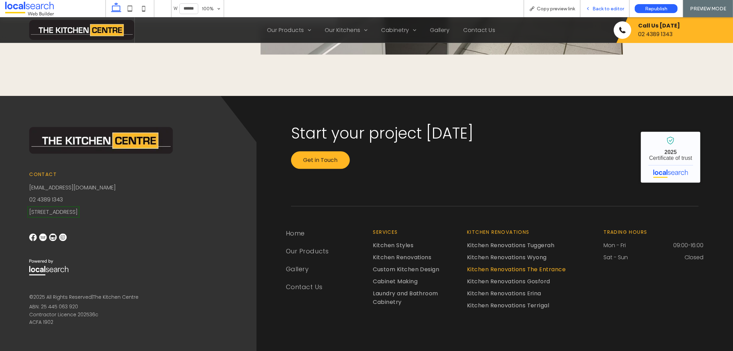
click at [606, 8] on span "Back to editor" at bounding box center [608, 9] width 32 height 6
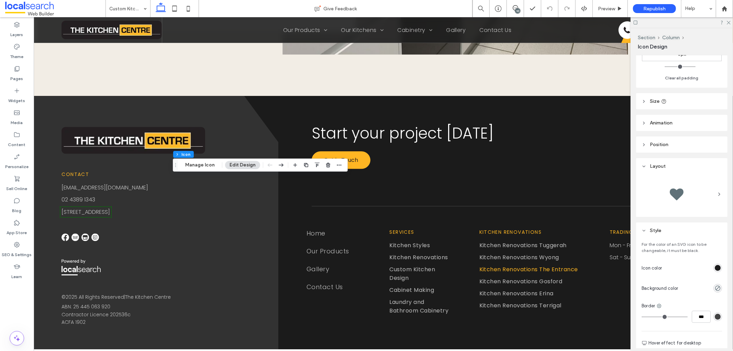
scroll to position [114, 0]
click at [715, 262] on div "rgb(27, 27, 27)" at bounding box center [718, 264] width 6 height 6
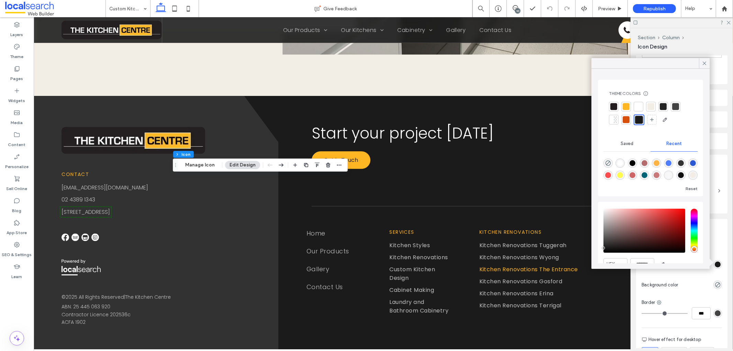
click at [604, 162] on div "rgba(0, 0, 0, 0)" at bounding box center [607, 162] width 9 height 9
type input "*******"
type input "*"
type input "**"
click at [642, 122] on div at bounding box center [638, 120] width 10 height 10
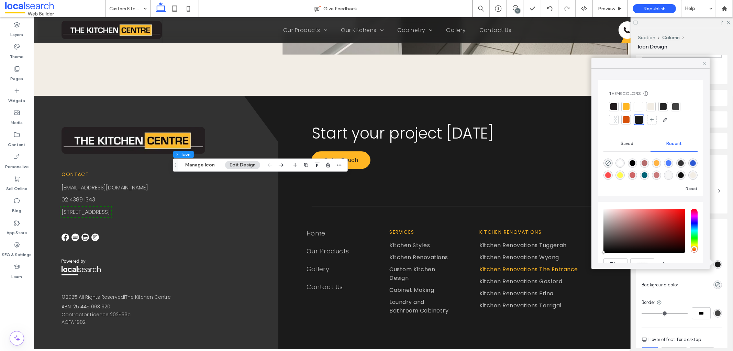
click at [703, 63] on icon at bounding box center [704, 63] width 6 height 6
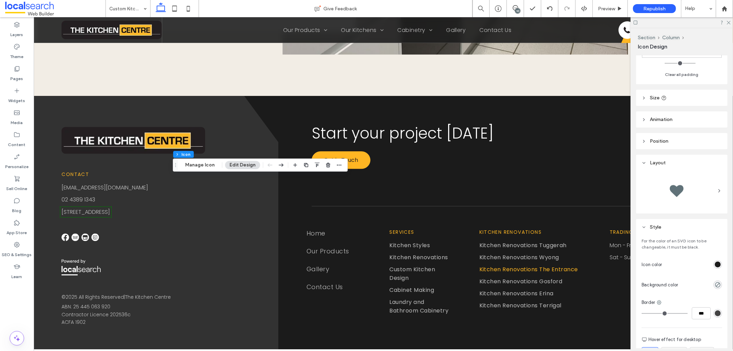
click at [731, 22] on div at bounding box center [681, 22] width 102 height 11
click at [730, 22] on icon at bounding box center [728, 22] width 4 height 4
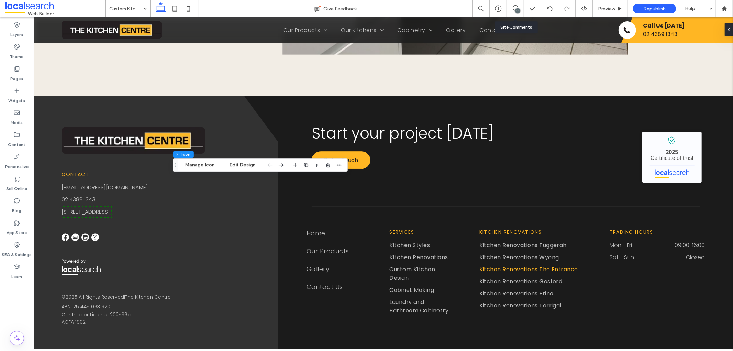
click at [513, 11] on div "10" at bounding box center [515, 8] width 17 height 7
click at [518, 9] on div "10" at bounding box center [517, 10] width 5 height 5
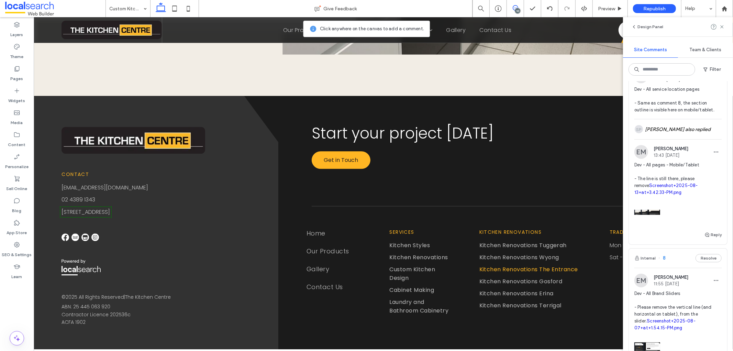
scroll to position [496, 0]
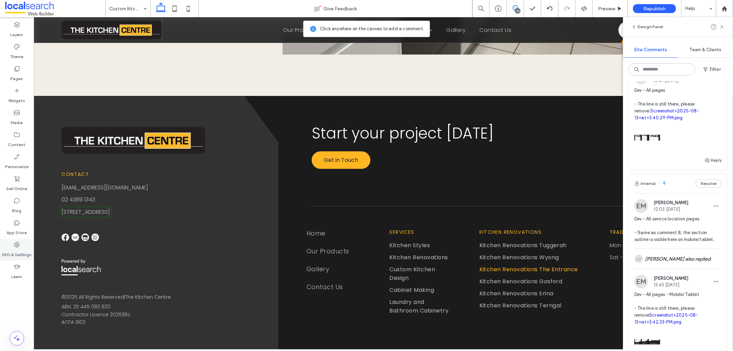
click at [19, 241] on icon at bounding box center [16, 244] width 7 height 7
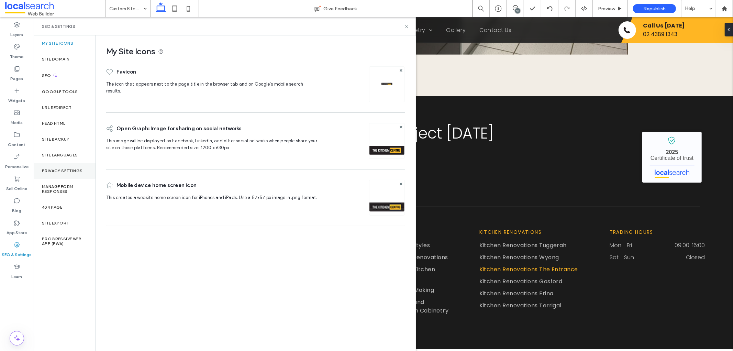
scroll to position [0, 0]
click at [65, 137] on label "Site Backup" at bounding box center [55, 139] width 27 height 5
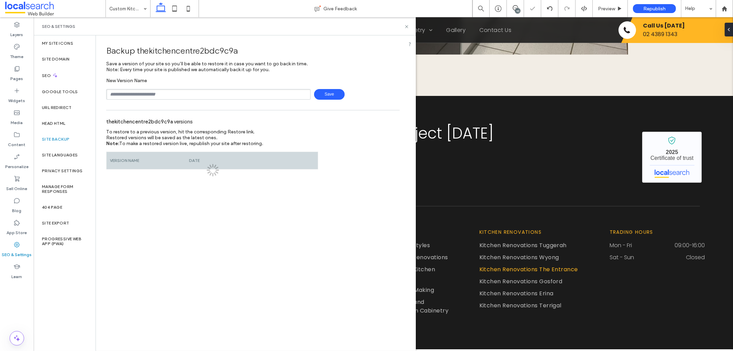
click at [150, 96] on input "text" at bounding box center [208, 94] width 204 height 11
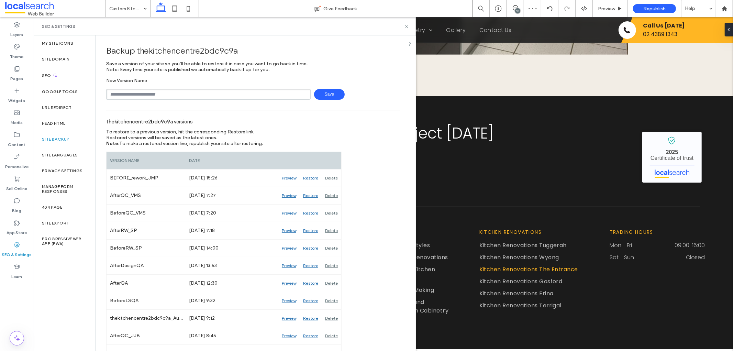
type input "**********"
click at [207, 93] on input "**********" at bounding box center [208, 94] width 204 height 11
click at [315, 93] on span "Save" at bounding box center [329, 94] width 31 height 11
click at [407, 27] on icon at bounding box center [406, 26] width 5 height 5
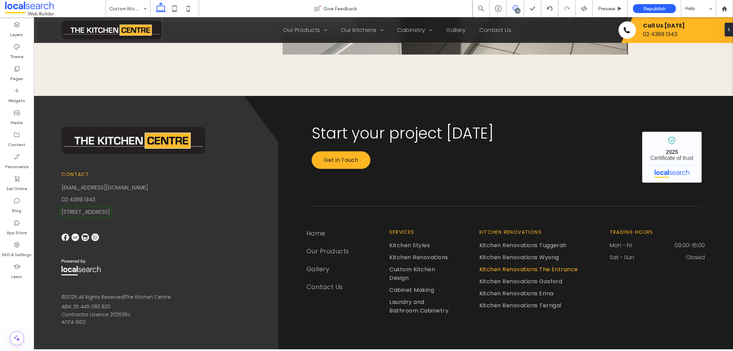
click at [518, 8] on span at bounding box center [515, 7] width 17 height 5
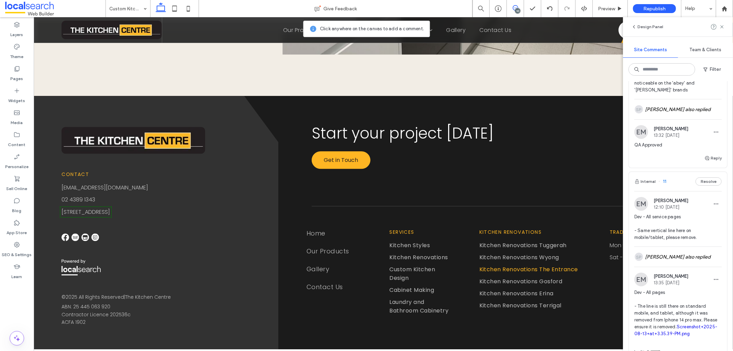
scroll to position [114, 0]
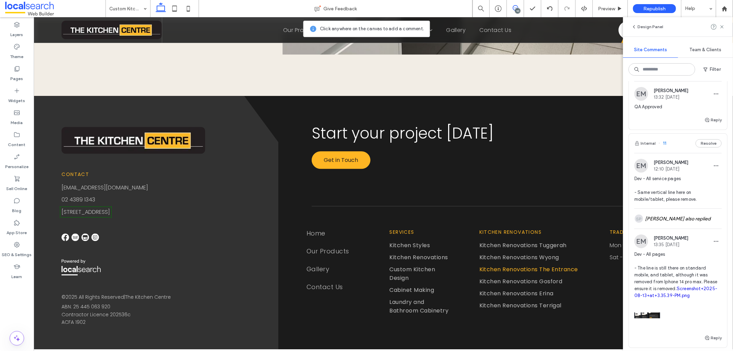
click at [692, 248] on div "EM [PERSON_NAME] 13:35 [DATE]" at bounding box center [677, 241] width 87 height 14
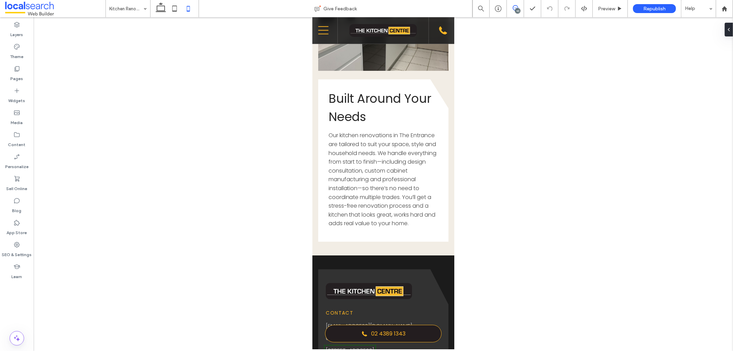
click at [516, 6] on use at bounding box center [515, 7] width 5 height 5
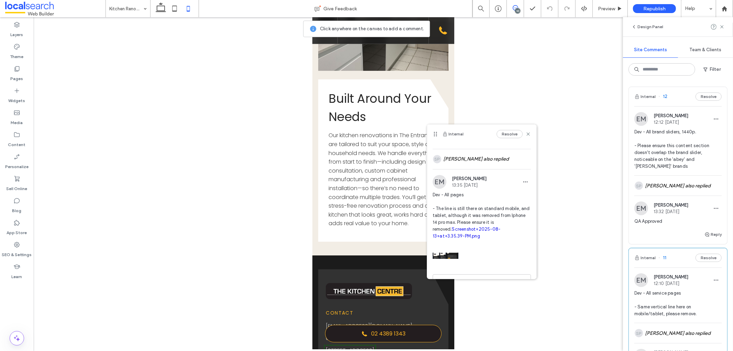
scroll to position [36, 0]
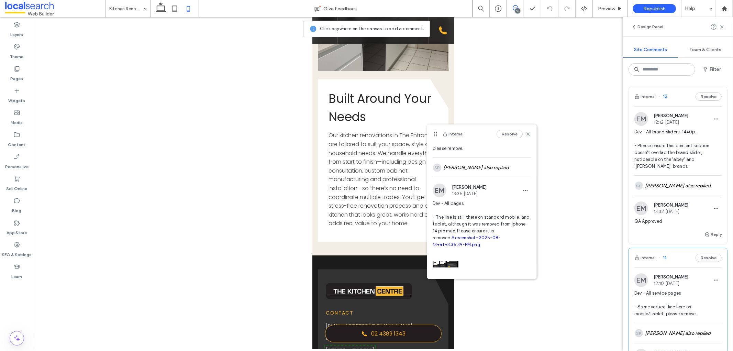
click at [455, 247] on link "Screenshot+2025-08-13+at+3.35.39-PM.png" at bounding box center [467, 241] width 68 height 12
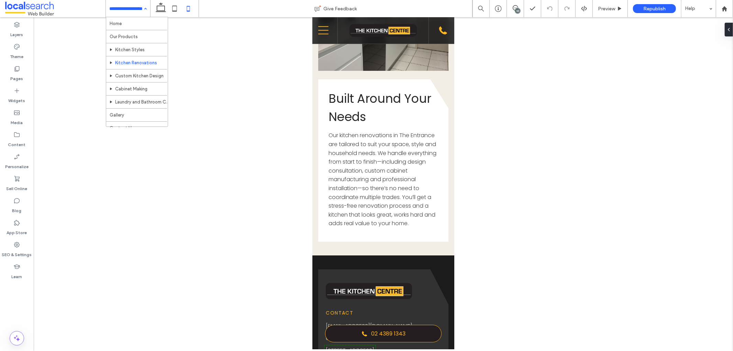
click at [145, 9] on div "Home Our Products Kitchen Styles Kitchen Renovations Custom Kitchen Design Cabi…" at bounding box center [128, 8] width 44 height 17
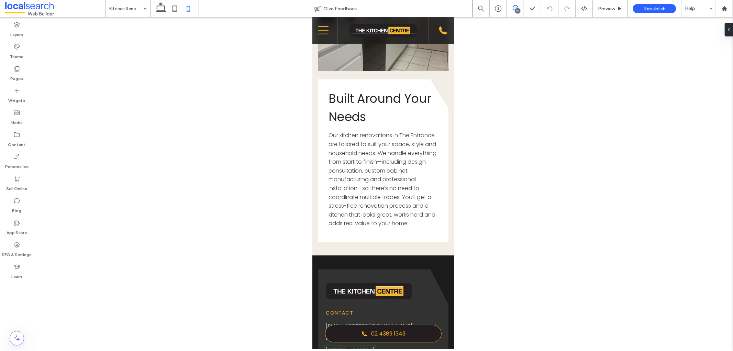
click at [515, 7] on icon at bounding box center [515, 7] width 5 height 5
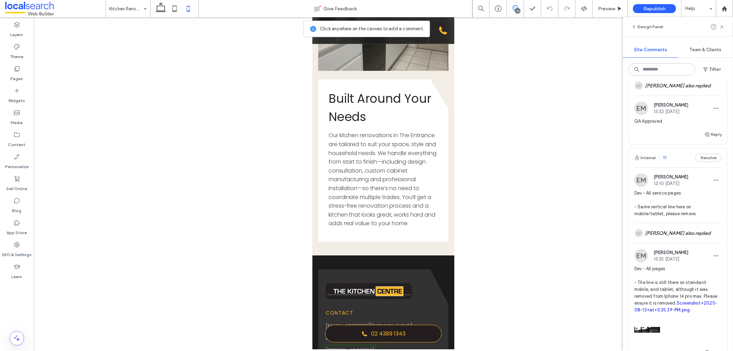
scroll to position [153, 0]
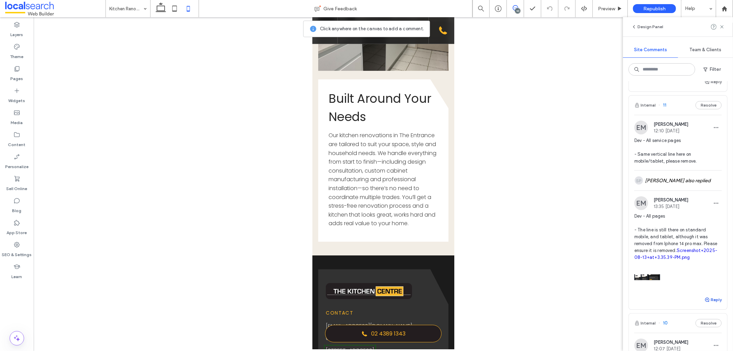
click at [704, 302] on icon "button" at bounding box center [706, 299] width 5 height 5
click at [660, 321] on textarea at bounding box center [677, 312] width 87 height 34
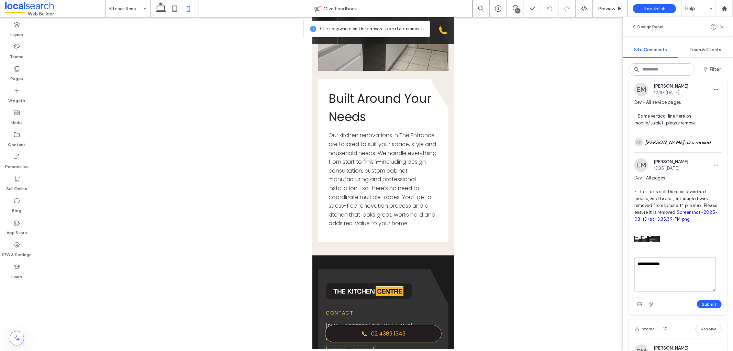
type textarea "**********"
click at [643, 310] on span "button" at bounding box center [639, 304] width 11 height 11
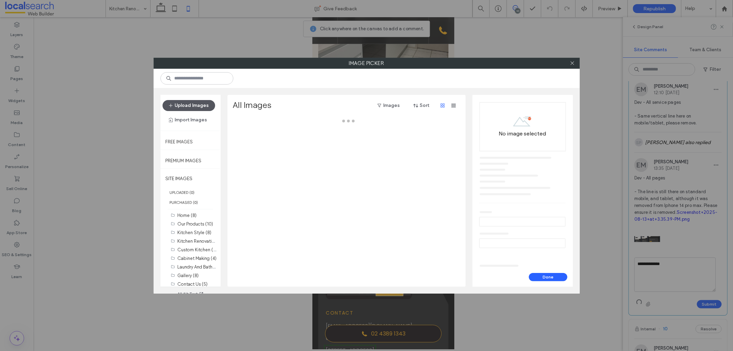
click at [210, 105] on button "Upload Images" at bounding box center [188, 105] width 53 height 11
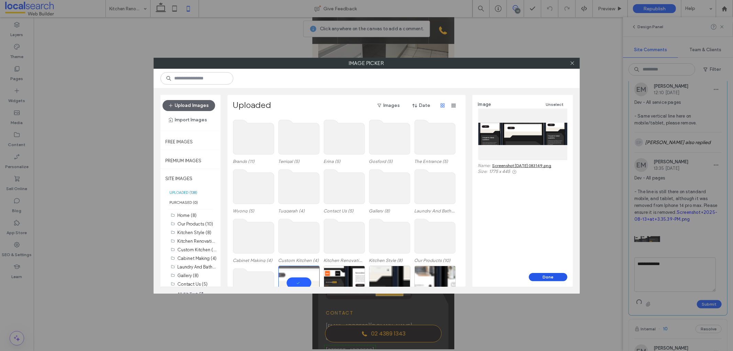
click at [558, 278] on button "Done" at bounding box center [548, 277] width 38 height 8
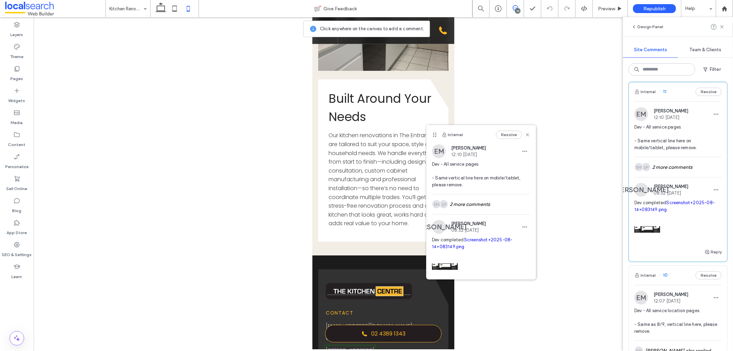
scroll to position [153, 0]
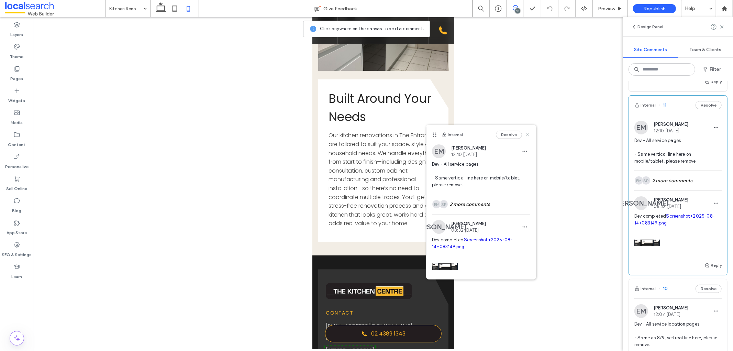
click at [526, 134] on use at bounding box center [527, 134] width 3 height 3
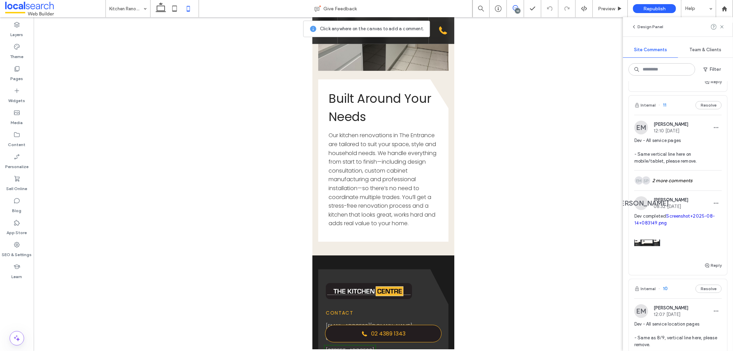
click at [678, 217] on link "Screenshot+2025-08-14+083149.png" at bounding box center [674, 219] width 80 height 12
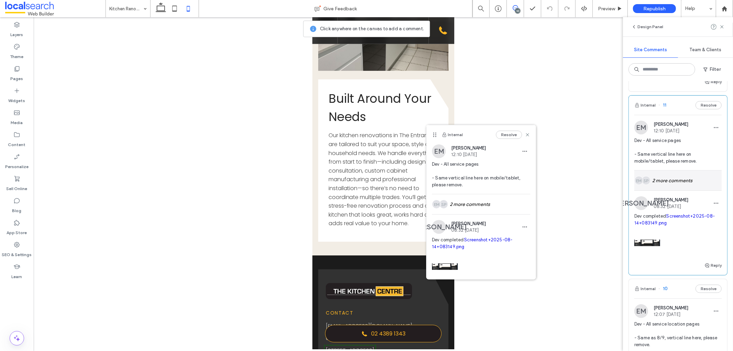
click at [660, 181] on div "SP EM 2 more comments" at bounding box center [677, 180] width 87 height 20
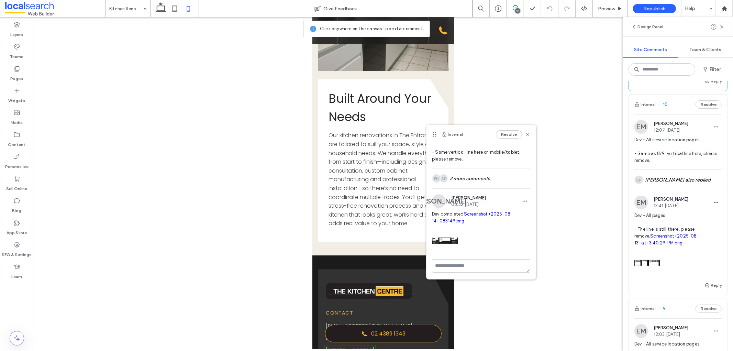
scroll to position [496, 0]
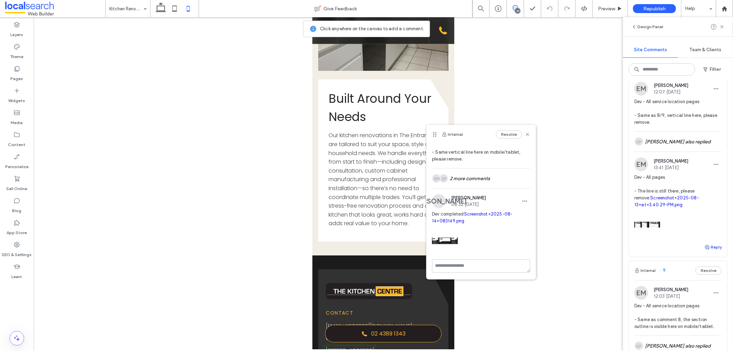
click at [705, 251] on button "Reply" at bounding box center [712, 247] width 17 height 8
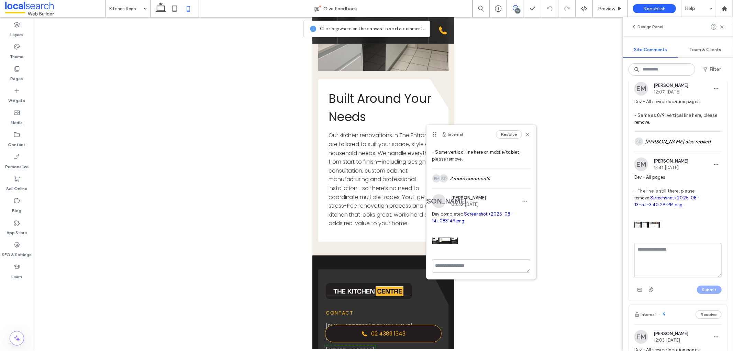
click at [684, 164] on span "[PERSON_NAME]" at bounding box center [670, 160] width 35 height 5
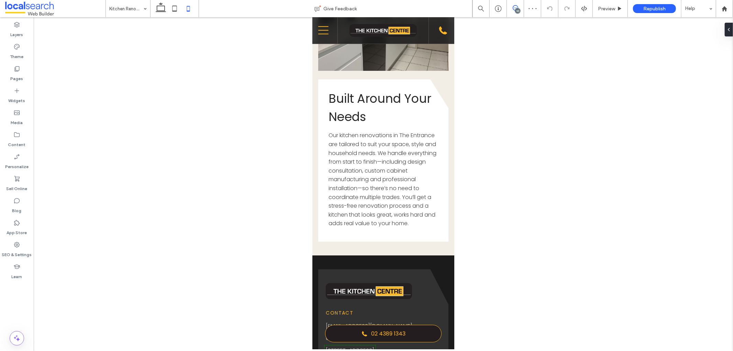
click at [521, 8] on span at bounding box center [515, 7] width 17 height 5
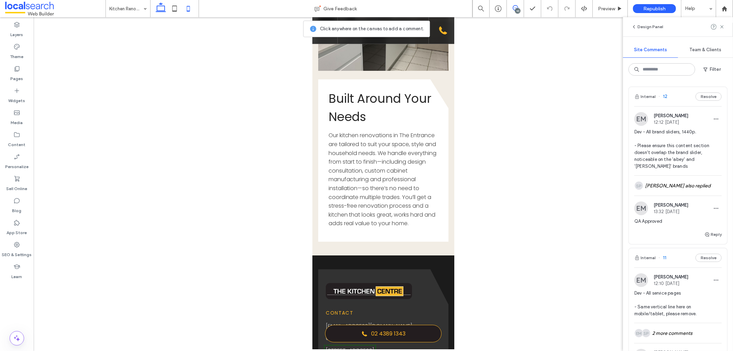
click at [156, 12] on use at bounding box center [161, 7] width 10 height 10
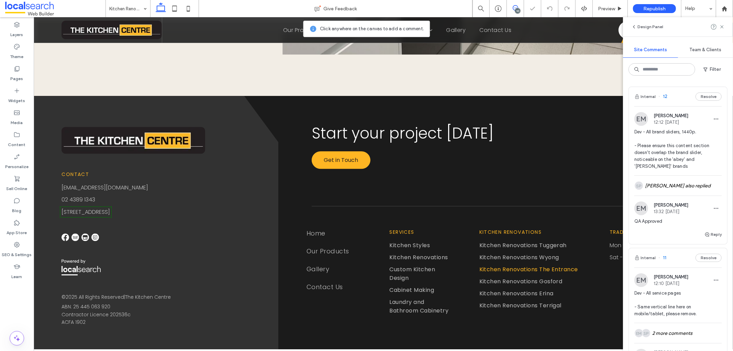
scroll to position [153, 0]
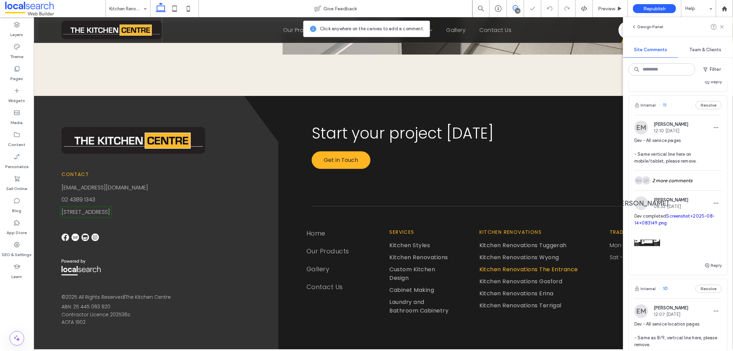
click at [680, 285] on div "Internal 10 Resolve" at bounding box center [678, 288] width 98 height 19
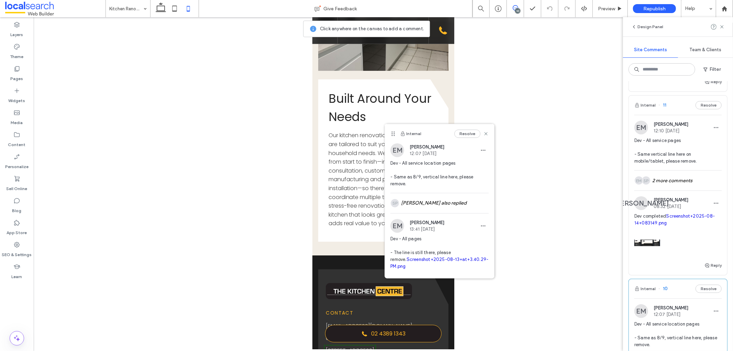
scroll to position [38, 0]
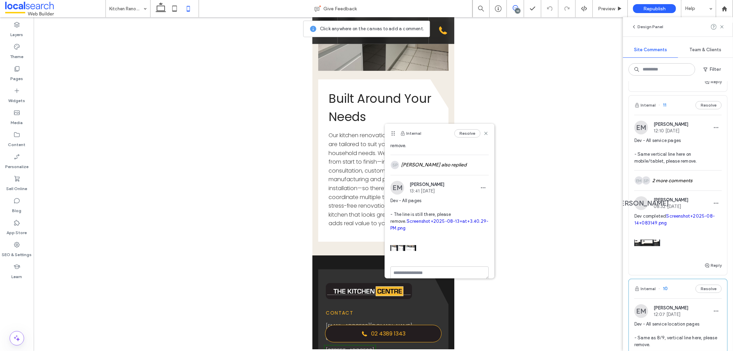
click at [401, 232] on span "Dev - All pages - The line is still there, please remove. Screenshot+2025-08-13…" at bounding box center [439, 214] width 98 height 34
click at [403, 229] on link "Screenshot+2025-08-13+at+3.40.29-PM.png" at bounding box center [439, 224] width 98 height 12
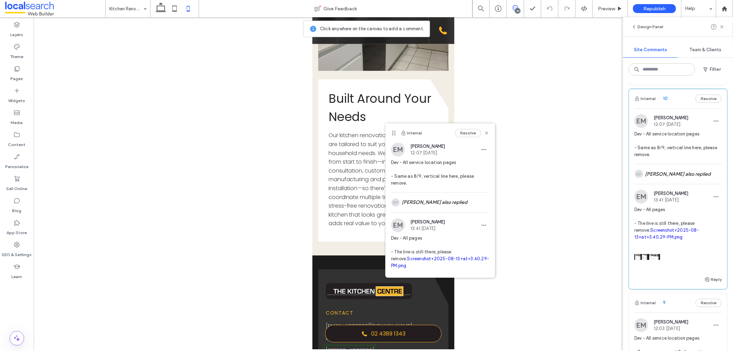
scroll to position [344, 0]
click at [704, 281] on icon "button" at bounding box center [706, 278] width 5 height 5
click at [673, 291] on textarea at bounding box center [677, 291] width 87 height 34
click at [675, 295] on textarea "**********" at bounding box center [674, 291] width 81 height 34
type textarea "**********"
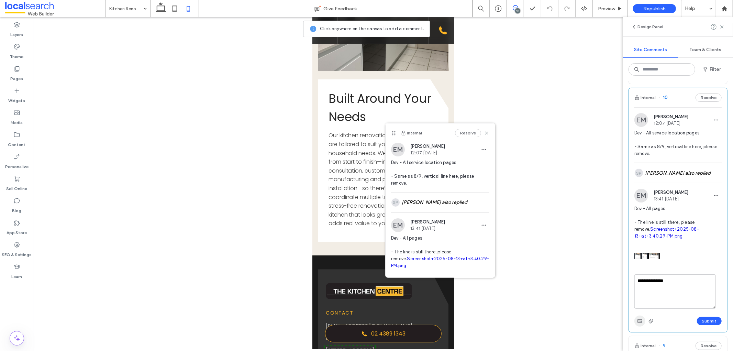
click at [638, 323] on use "button" at bounding box center [639, 320] width 4 height 3
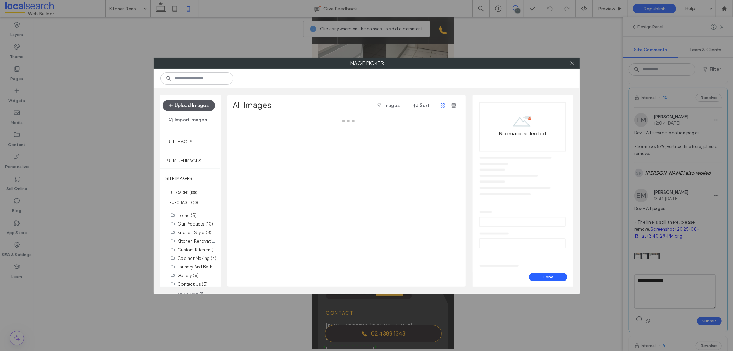
click at [184, 102] on button "Upload Images" at bounding box center [188, 105] width 53 height 11
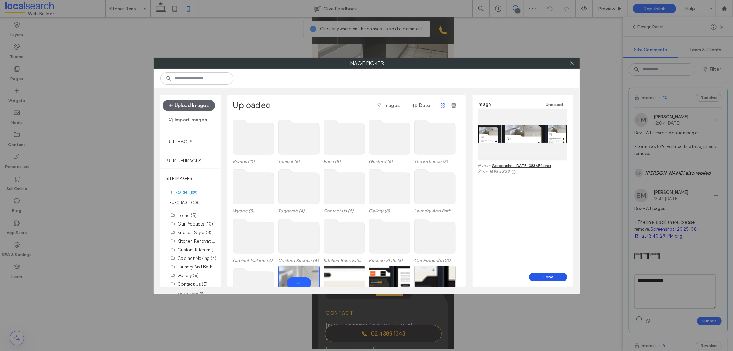
click at [538, 277] on button "Done" at bounding box center [548, 277] width 38 height 8
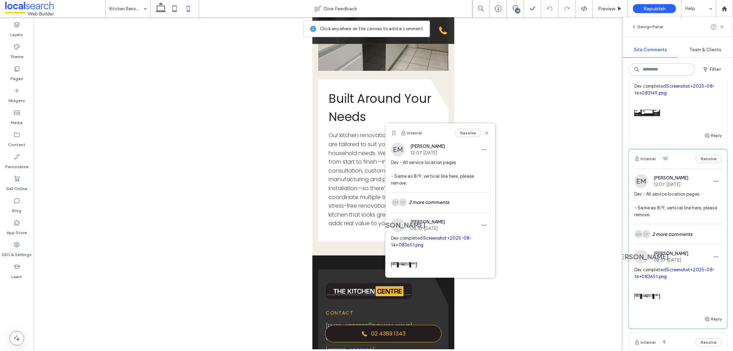
scroll to position [267, 0]
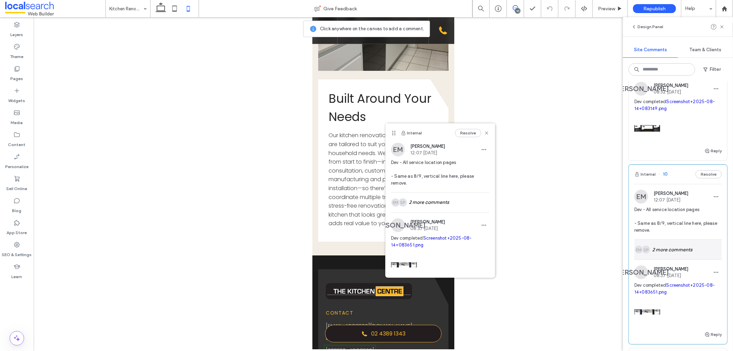
click at [688, 259] on div "SP EM 2 more comments" at bounding box center [677, 249] width 87 height 20
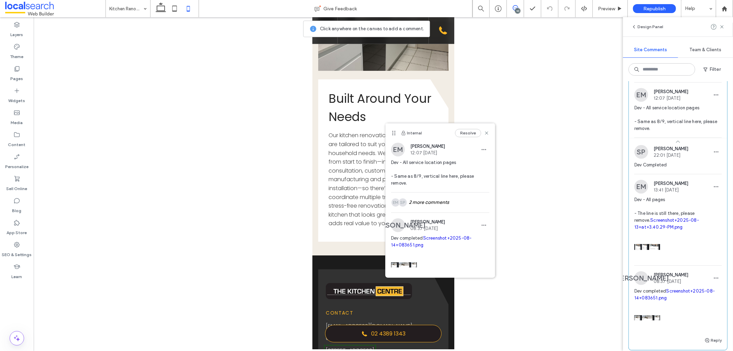
scroll to position [382, 0]
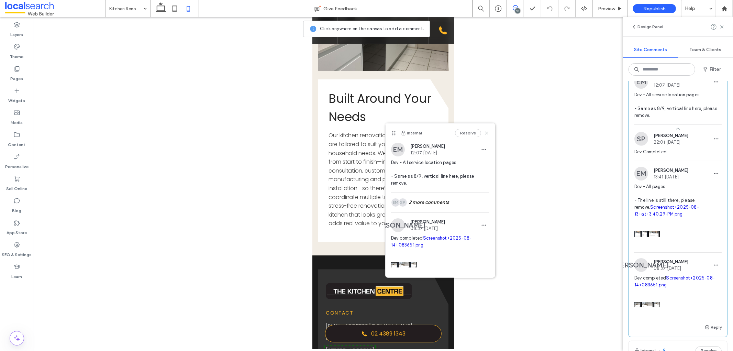
click at [485, 133] on use at bounding box center [486, 132] width 3 height 3
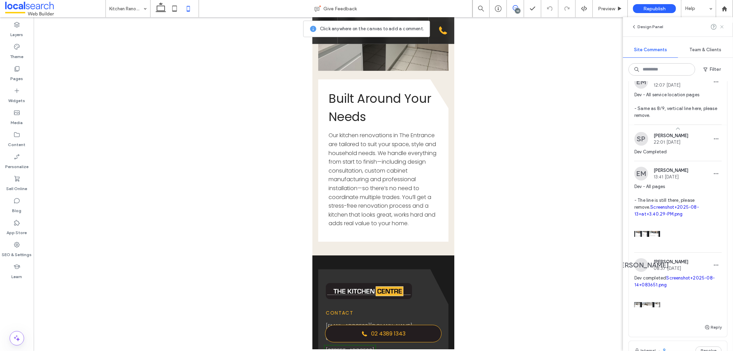
click at [721, 29] on icon at bounding box center [721, 26] width 5 height 5
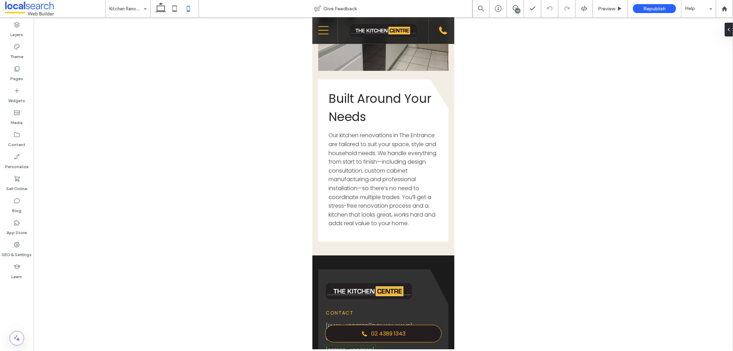
scroll to position [0, 0]
click at [375, 183] on button "Edit Design" at bounding box center [386, 183] width 35 height 8
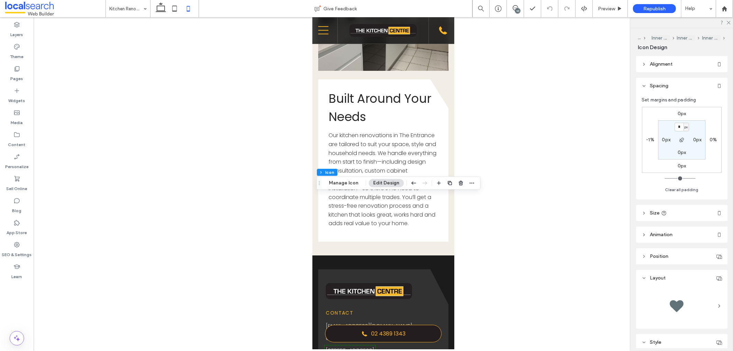
click at [681, 165] on label "0px" at bounding box center [681, 166] width 9 height 6
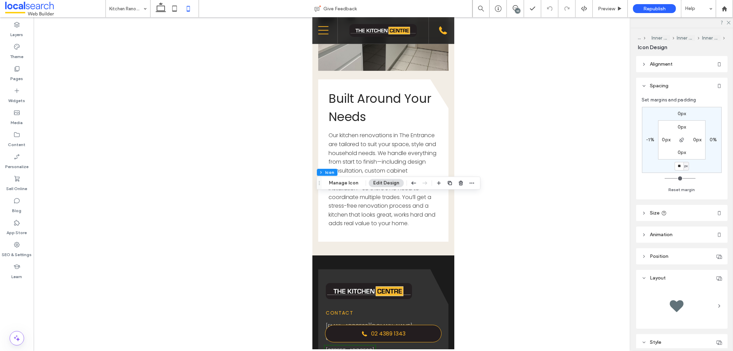
type input "**"
type input "*"
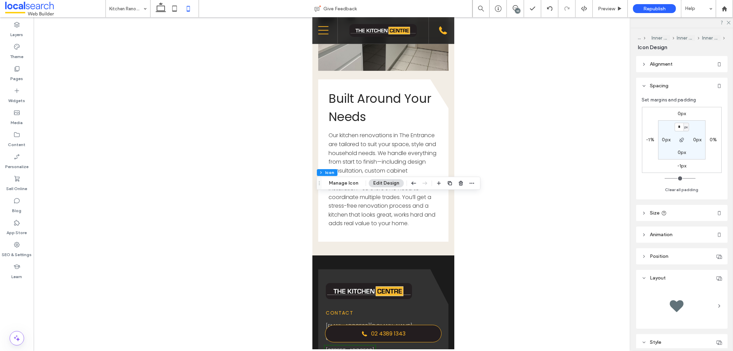
click at [679, 167] on label "-1px" at bounding box center [681, 166] width 9 height 6
type input "*"
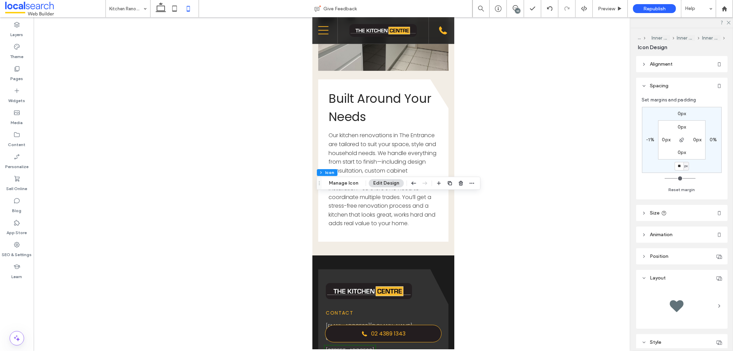
type input "**"
type input "*"
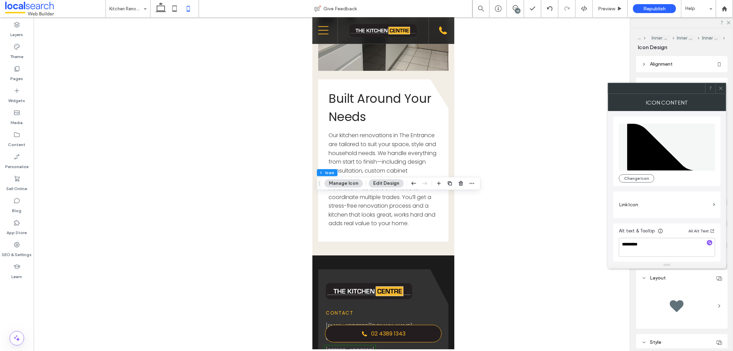
click at [723, 89] on icon at bounding box center [720, 88] width 5 height 5
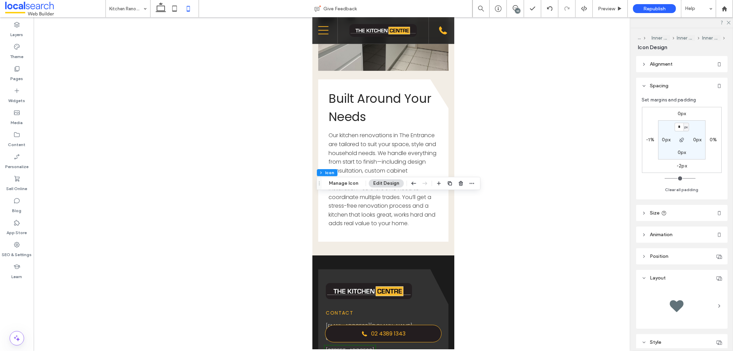
click at [683, 167] on label "-2px" at bounding box center [681, 166] width 10 height 6
type input "*"
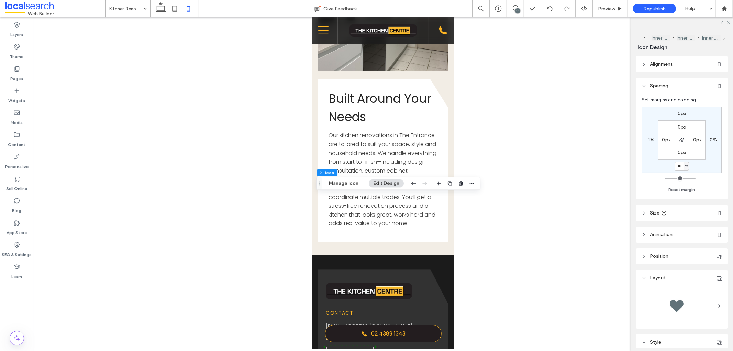
type input "*"
click at [701, 172] on div "0px 0% * px -1% 0px 0px 0px 0px" at bounding box center [682, 140] width 80 height 66
click at [728, 21] on icon at bounding box center [728, 22] width 4 height 4
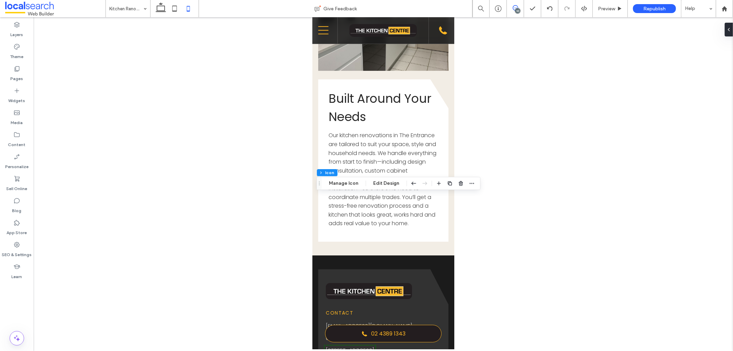
click at [519, 8] on span at bounding box center [515, 7] width 17 height 5
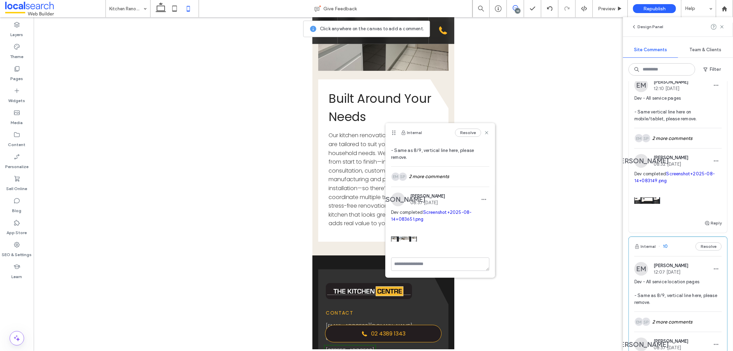
scroll to position [229, 0]
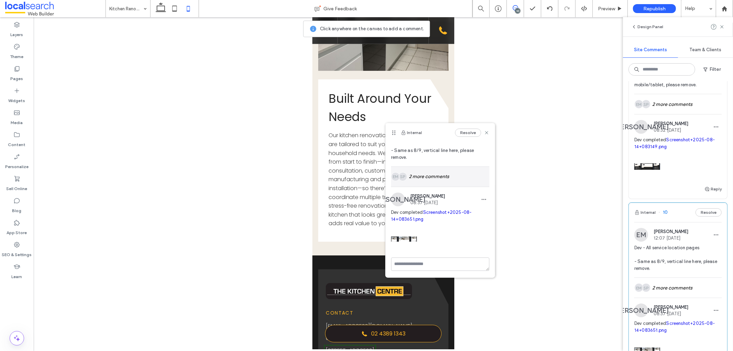
click at [447, 181] on div "SP EM 2 more comments" at bounding box center [440, 177] width 98 height 20
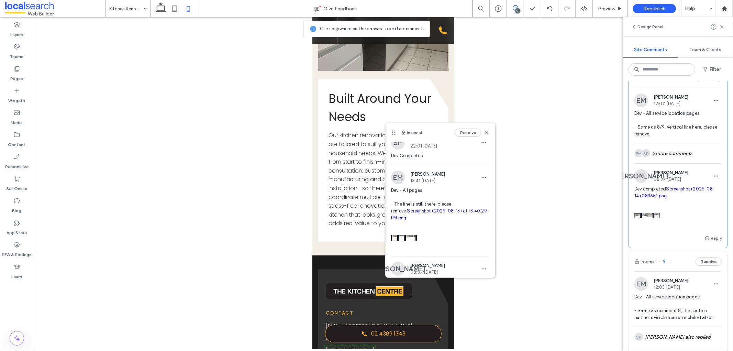
scroll to position [420, 0]
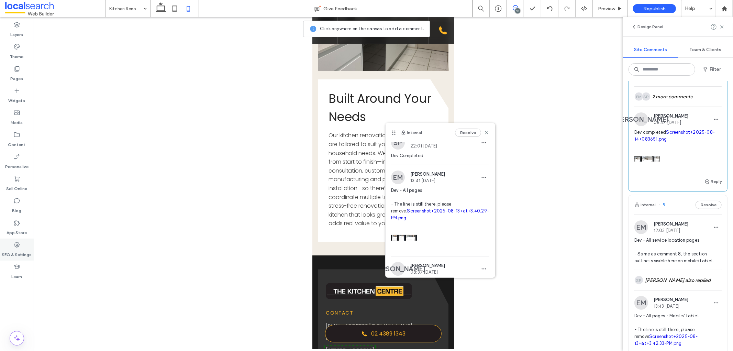
click at [8, 242] on div "SEO & Settings" at bounding box center [17, 249] width 34 height 22
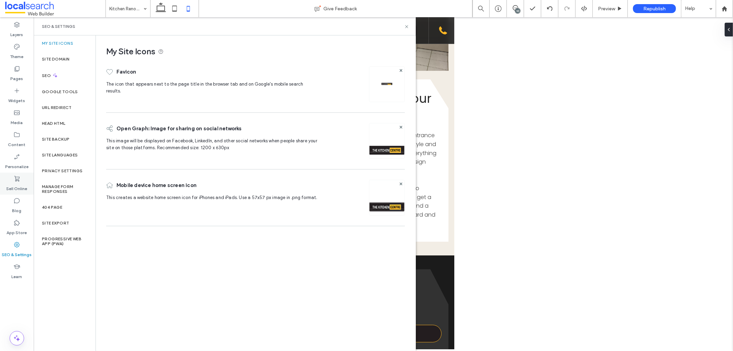
scroll to position [0, 0]
click at [45, 138] on label "Site Backup" at bounding box center [55, 139] width 27 height 5
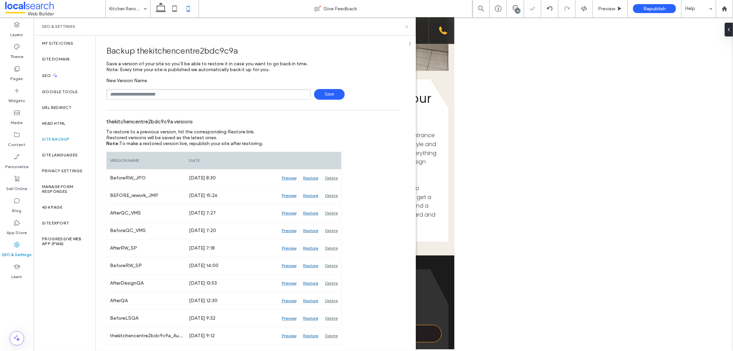
click at [406, 25] on use at bounding box center [406, 26] width 3 height 3
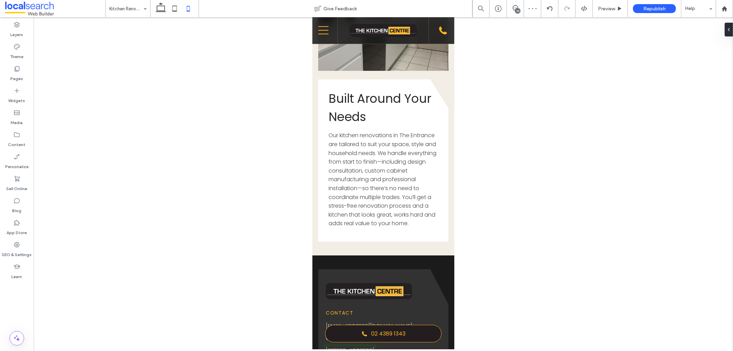
click at [519, 10] on div "10" at bounding box center [517, 10] width 5 height 5
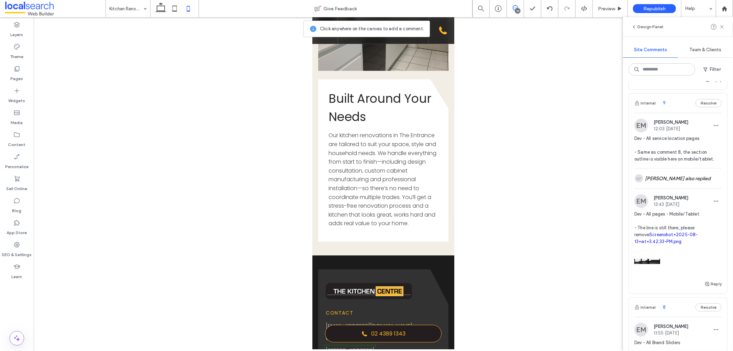
scroll to position [534, 0]
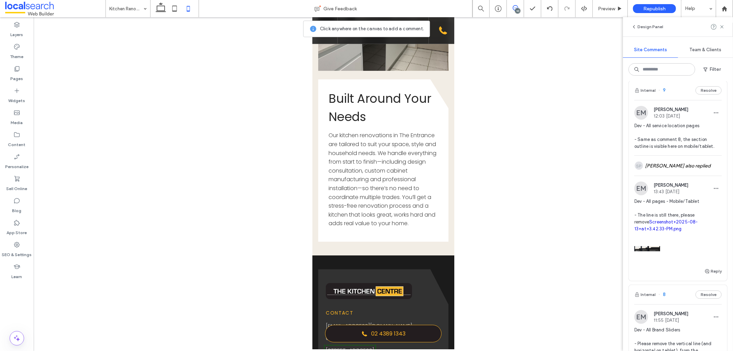
click at [688, 188] on span "[PERSON_NAME]" at bounding box center [670, 184] width 35 height 5
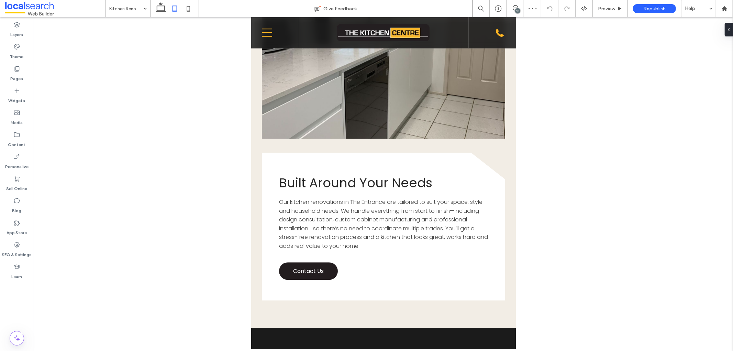
click at [516, 9] on div "10" at bounding box center [517, 10] width 5 height 5
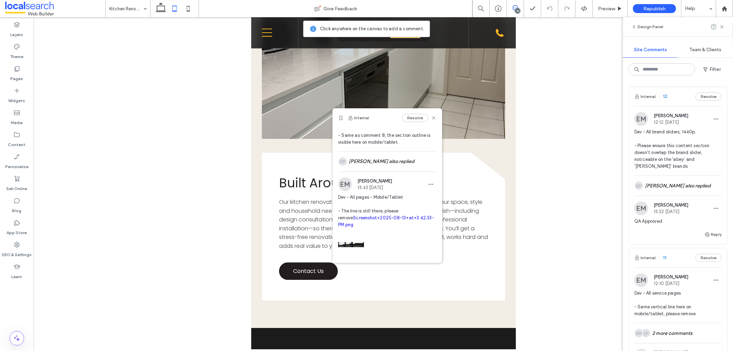
scroll to position [53, 0]
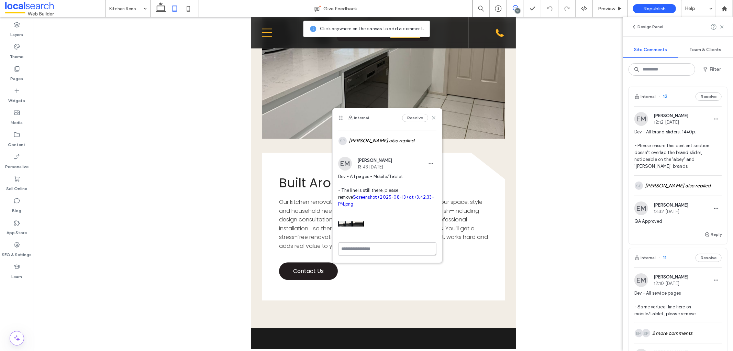
click at [348, 198] on link "Screenshot+2025-08-13+at+3.42.33-PM.png" at bounding box center [386, 200] width 96 height 12
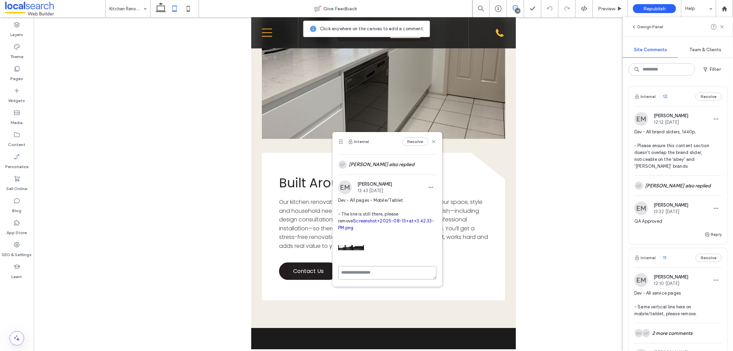
click at [382, 272] on textarea at bounding box center [387, 272] width 98 height 13
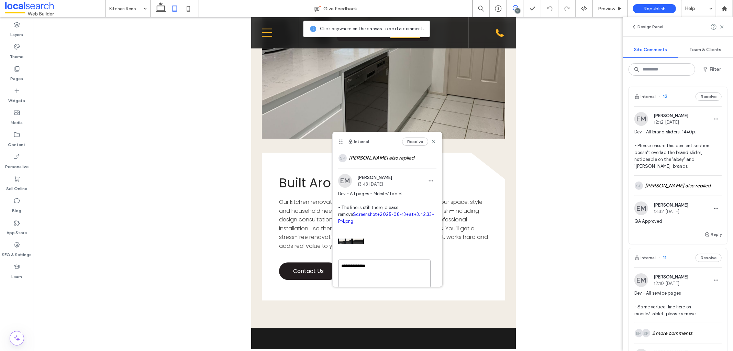
scroll to position [91, 0]
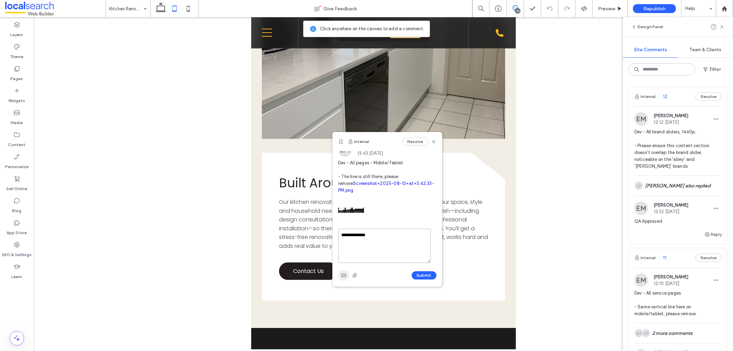
type textarea "**********"
click at [347, 272] on span "button" at bounding box center [343, 275] width 11 height 11
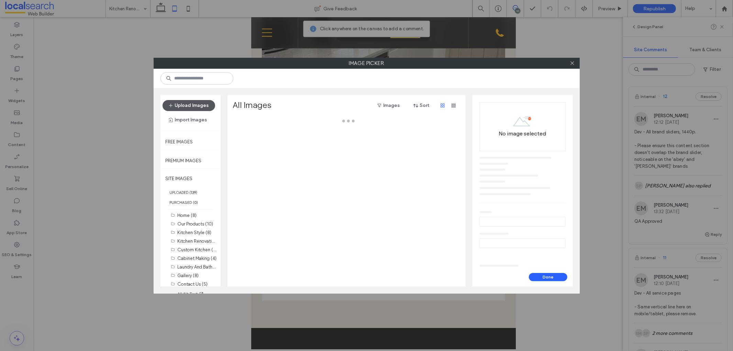
click at [202, 105] on button "Upload Images" at bounding box center [188, 105] width 53 height 11
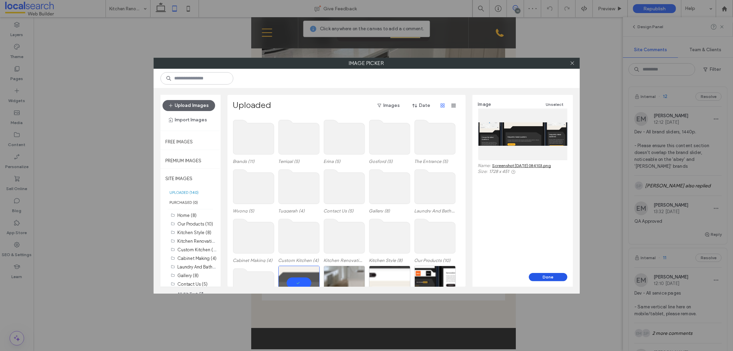
click at [540, 276] on button "Done" at bounding box center [548, 277] width 38 height 8
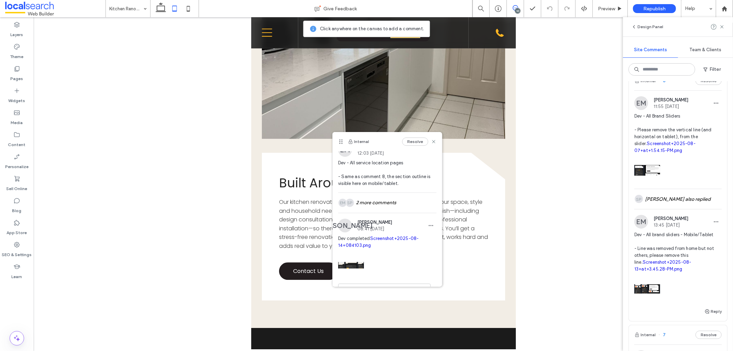
scroll to position [763, 0]
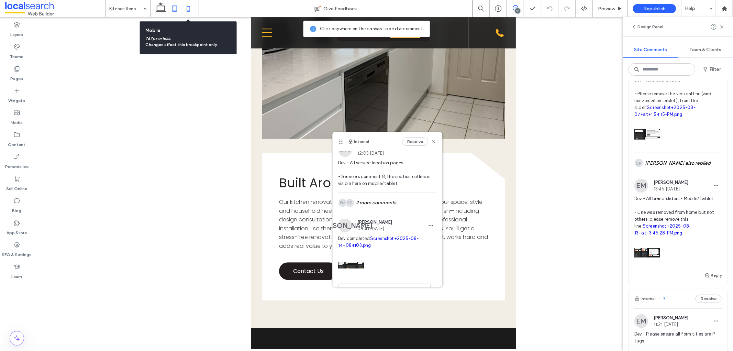
click at [183, 7] on icon at bounding box center [188, 9] width 14 height 14
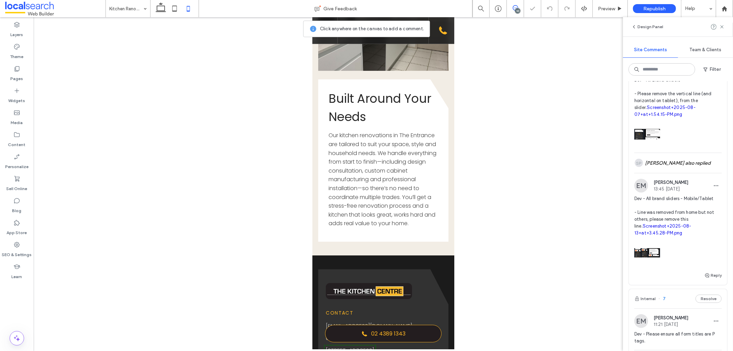
scroll to position [0, 0]
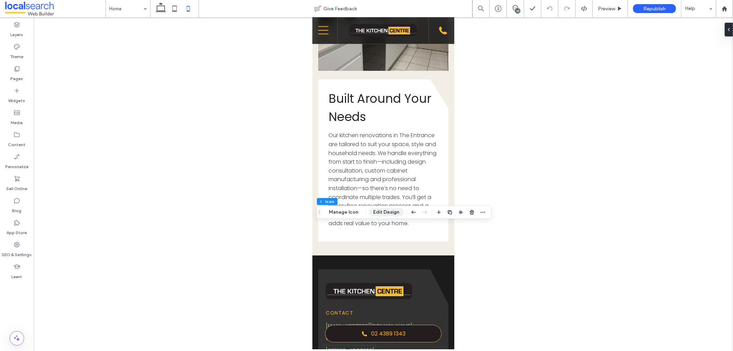
click at [383, 211] on button "Edit Design" at bounding box center [386, 212] width 35 height 8
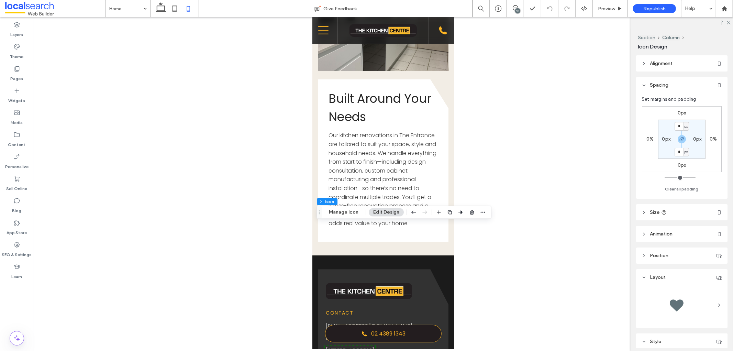
click at [678, 163] on label "0px" at bounding box center [681, 165] width 9 height 6
type input "**"
type input "*"
type input "**"
type input "*"
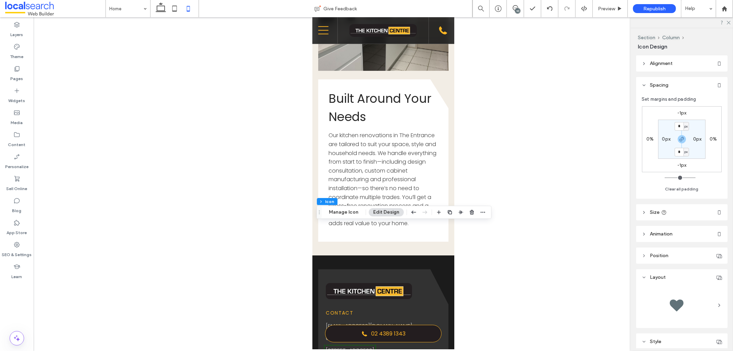
click at [679, 114] on label "-1px" at bounding box center [681, 113] width 9 height 6
click at [679, 114] on input "**" at bounding box center [678, 113] width 9 height 9
click at [679, 139] on icon "button" at bounding box center [681, 138] width 5 height 5
type input "*"
click at [681, 116] on input "**" at bounding box center [678, 113] width 9 height 9
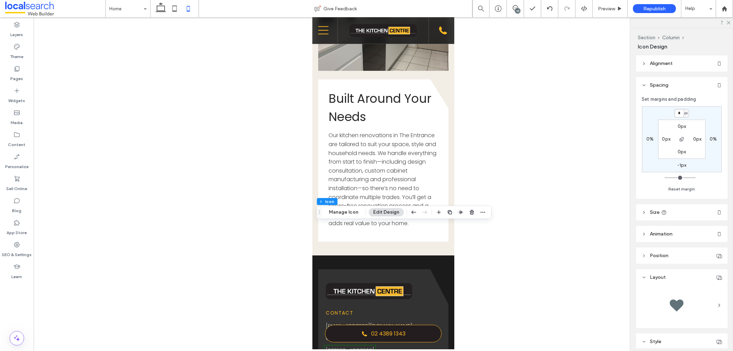
type input "*"
click at [532, 184] on div at bounding box center [383, 183] width 699 height 332
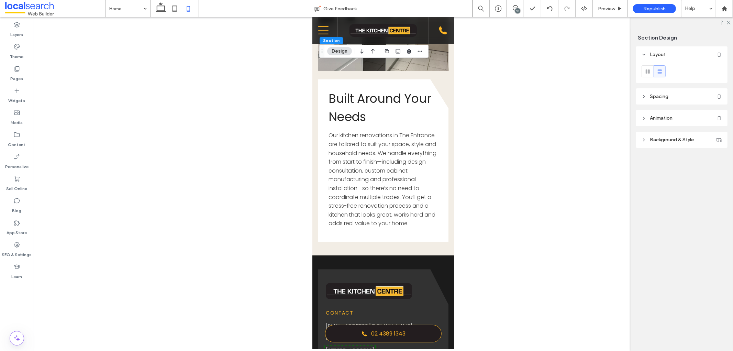
click at [515, 11] on div "10" at bounding box center [517, 10] width 5 height 5
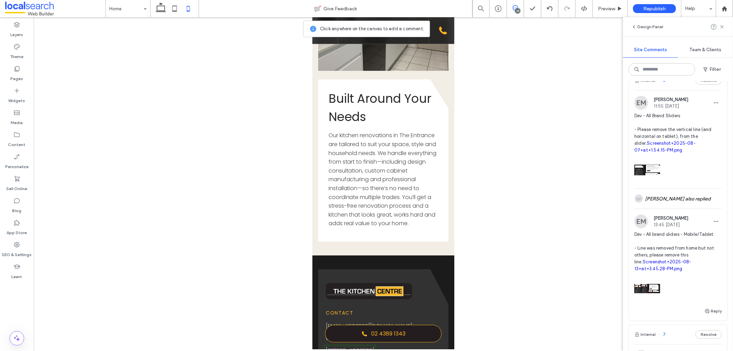
scroll to position [725, 0]
click at [674, 87] on div "Internal 8 Resolve" at bounding box center [678, 82] width 98 height 19
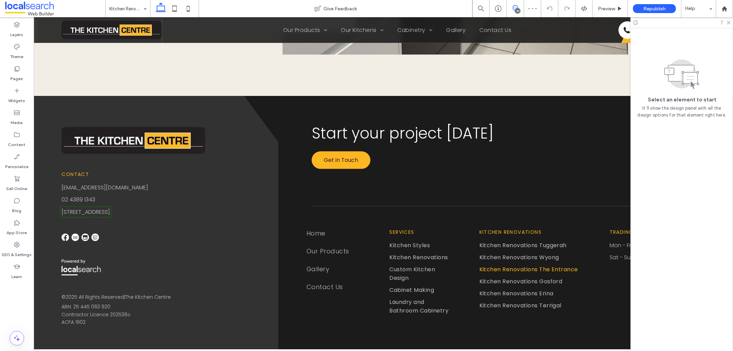
click at [513, 7] on use at bounding box center [515, 7] width 5 height 5
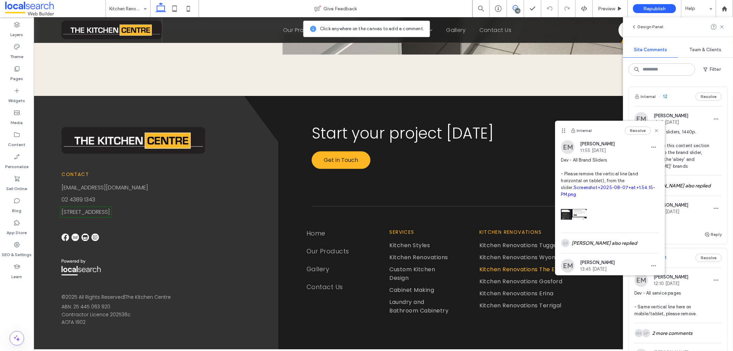
click at [583, 196] on link "Screenshot+2025-08-07+at+1.54.15-PM.png" at bounding box center [608, 191] width 94 height 12
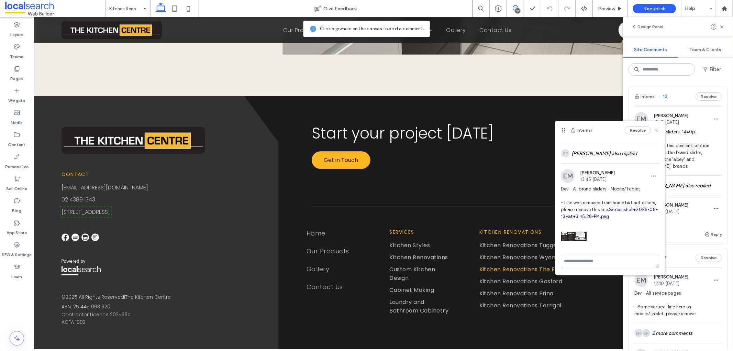
click at [655, 131] on use at bounding box center [656, 130] width 3 height 3
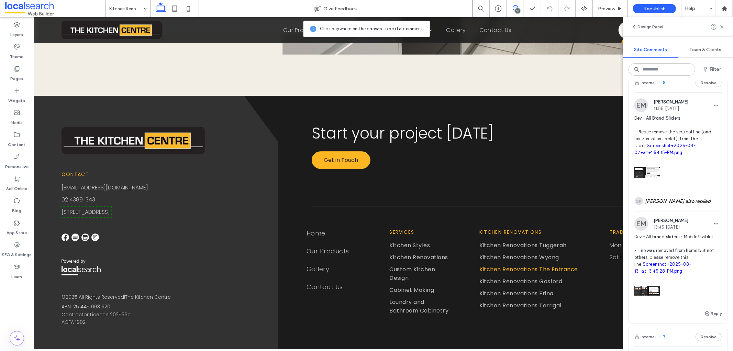
scroll to position [801, 0]
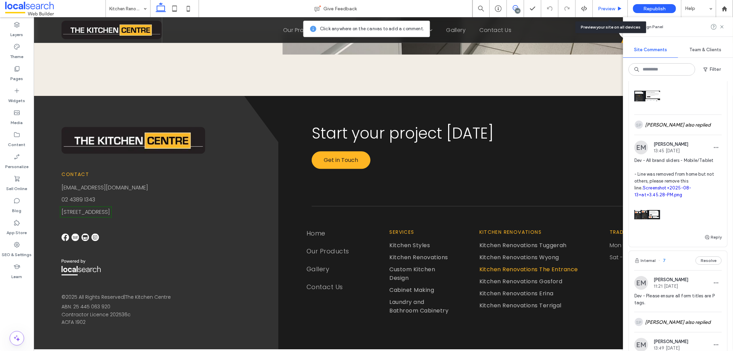
click at [615, 6] on div "Preview" at bounding box center [610, 9] width 35 height 6
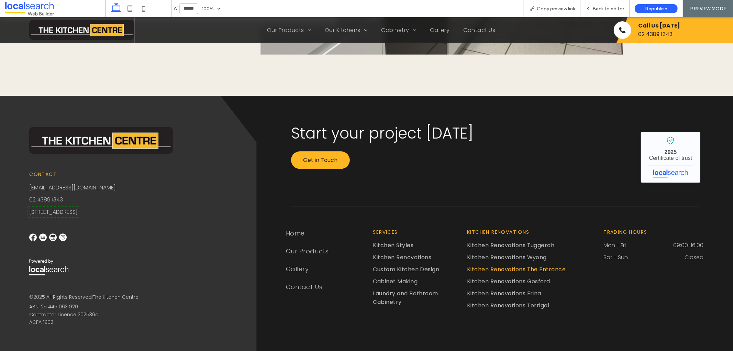
click at [610, 8] on span "Back to editor" at bounding box center [608, 9] width 32 height 6
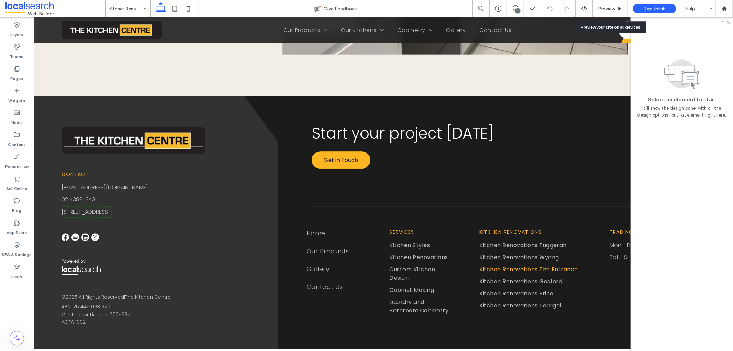
click at [610, 8] on span "Preview" at bounding box center [606, 9] width 17 height 6
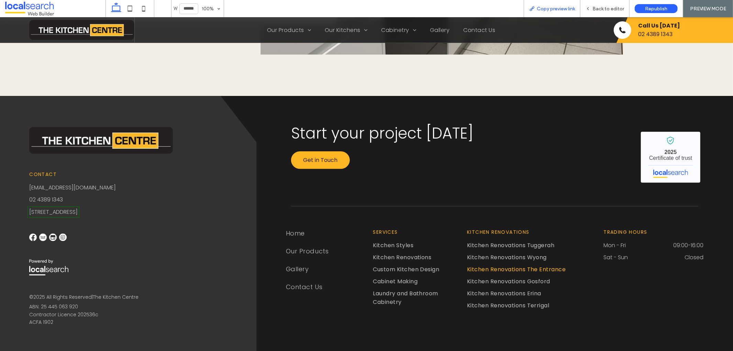
click at [565, 8] on span "Copy preview link" at bounding box center [556, 9] width 38 height 6
click at [555, 7] on span "Copy preview link" at bounding box center [556, 9] width 38 height 6
click at [599, 9] on span "Back to editor" at bounding box center [608, 9] width 32 height 6
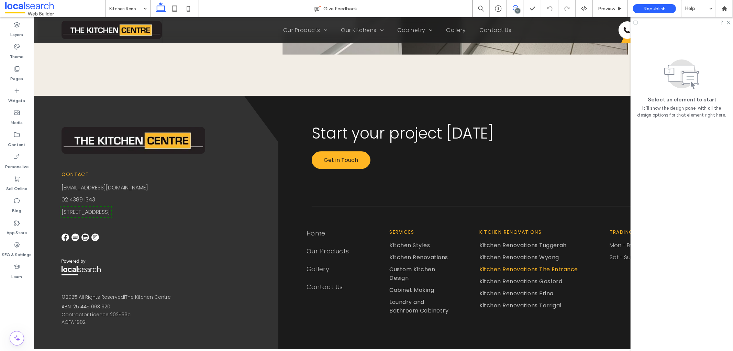
click at [515, 7] on icon at bounding box center [515, 7] width 5 height 5
click at [728, 23] on use at bounding box center [729, 23] width 4 height 4
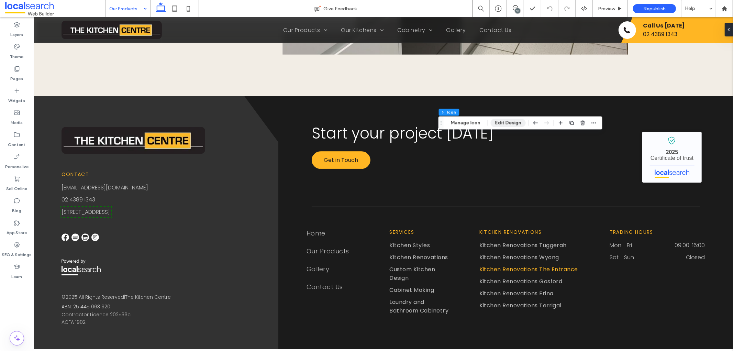
click at [503, 125] on button "Edit Design" at bounding box center [508, 123] width 35 height 8
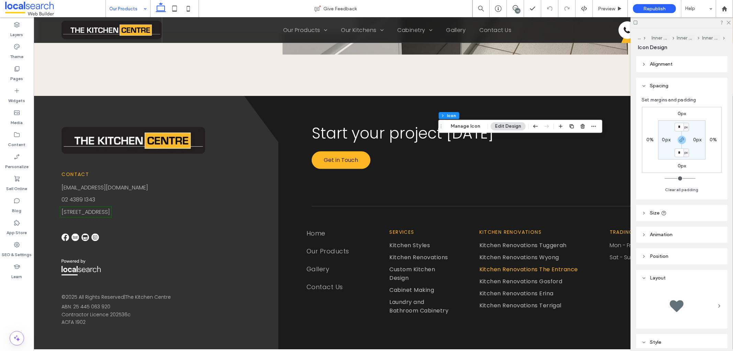
click at [678, 166] on label "0px" at bounding box center [681, 166] width 9 height 6
click at [681, 139] on icon "button" at bounding box center [681, 139] width 5 height 5
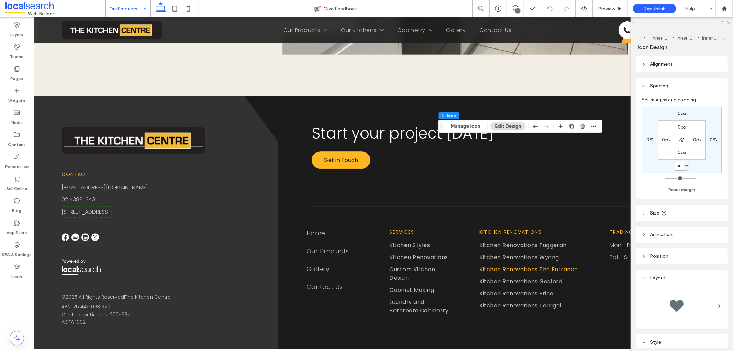
click at [678, 165] on input "*" at bounding box center [678, 166] width 9 height 9
type input "**"
type input "*"
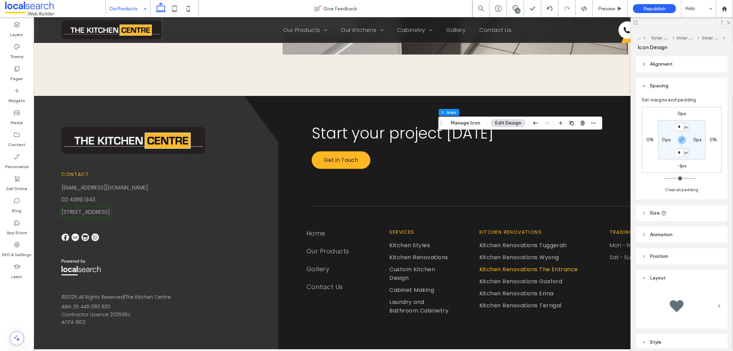
click at [686, 212] on header "Size" at bounding box center [681, 213] width 91 height 16
click at [701, 287] on button "More Size Options" at bounding box center [703, 288] width 37 height 8
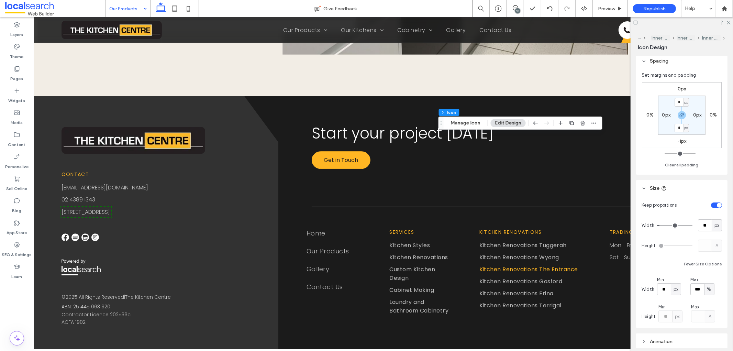
scroll to position [38, 0]
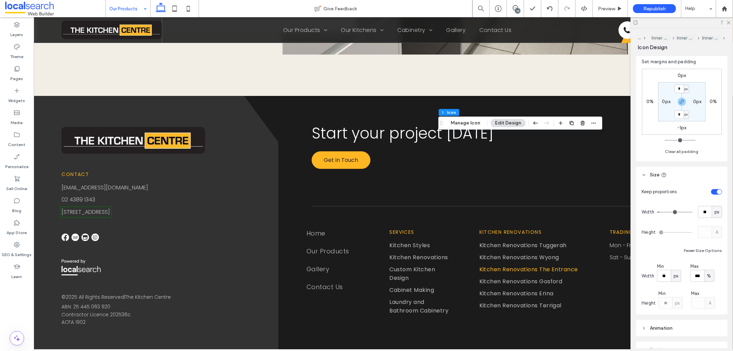
click at [681, 126] on label "-1px" at bounding box center [681, 128] width 9 height 6
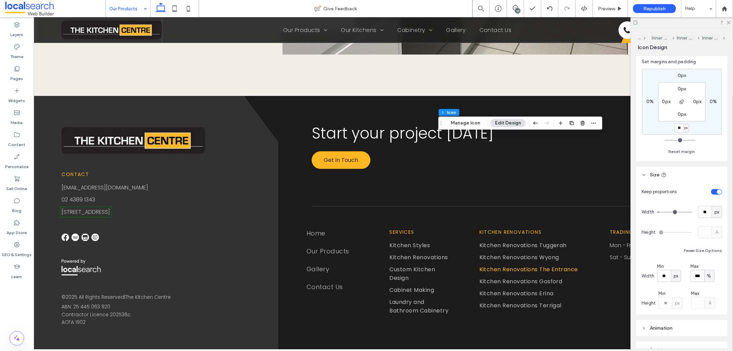
type input "*"
type input "***"
type input "*"
click at [703, 140] on div "0px 0% **** px 0% 0px 0px 0px 0px Reset margin" at bounding box center [681, 110] width 80 height 90
click at [678, 130] on input "****" at bounding box center [678, 128] width 9 height 9
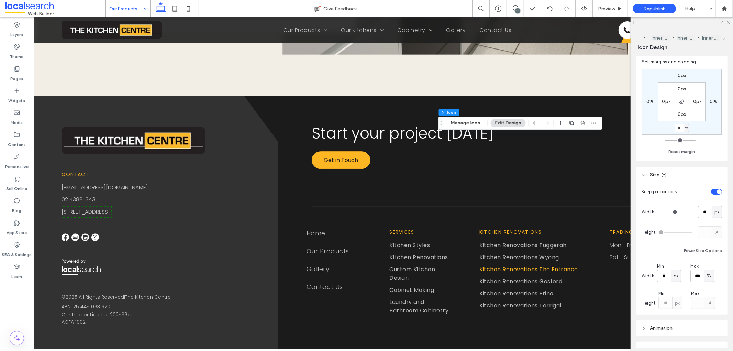
type input "*"
click at [701, 133] on div "0px 0% * px 0% 0px 0px 0px 0px" at bounding box center [682, 102] width 80 height 66
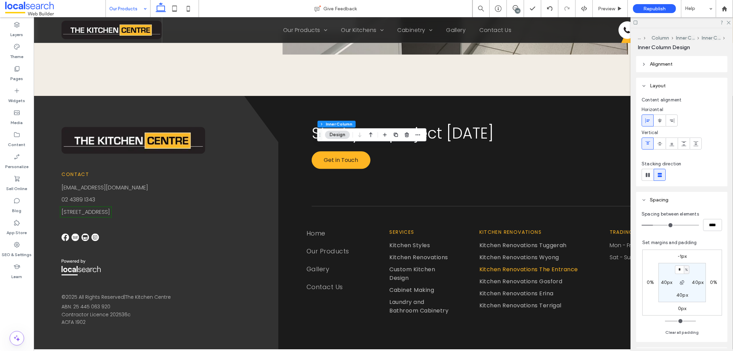
click at [677, 256] on label "-1px" at bounding box center [681, 256] width 9 height 6
type input "*"
type input "**"
click at [184, 8] on icon at bounding box center [188, 9] width 14 height 14
type input "*"
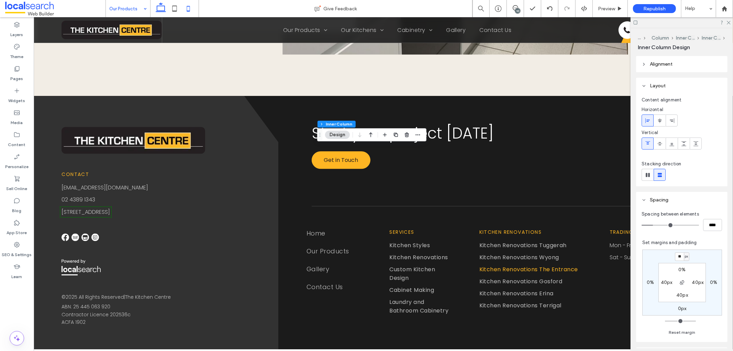
type input "**"
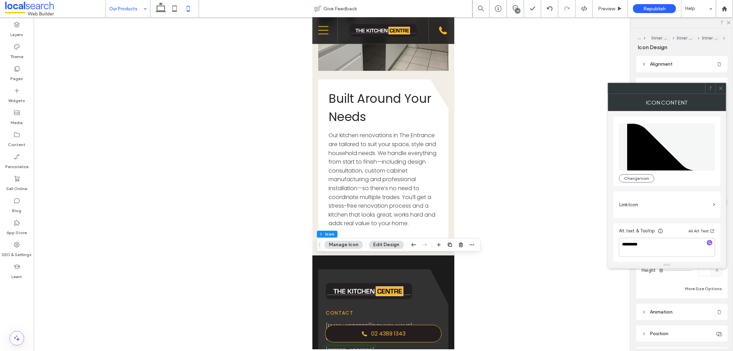
click at [719, 86] on icon at bounding box center [720, 88] width 5 height 5
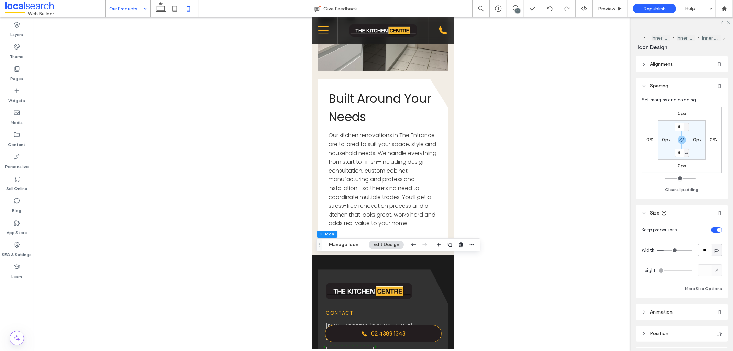
click at [680, 115] on label "0px" at bounding box center [681, 114] width 9 height 6
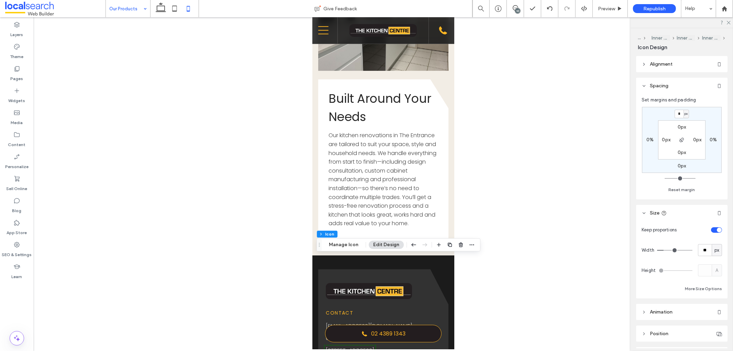
click at [680, 115] on input "*" at bounding box center [678, 114] width 9 height 9
type input "**"
click at [179, 7] on icon at bounding box center [175, 9] width 14 height 14
type input "*"
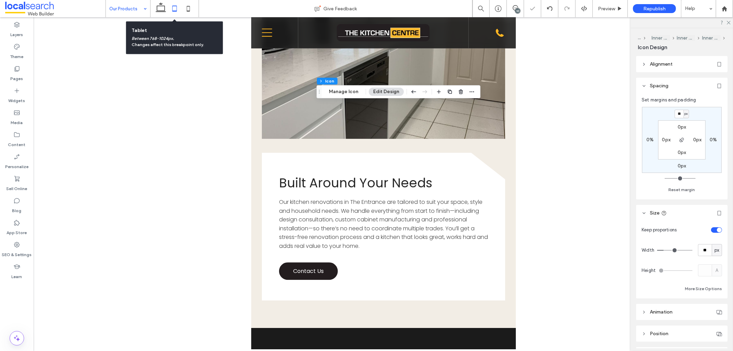
type input "*"
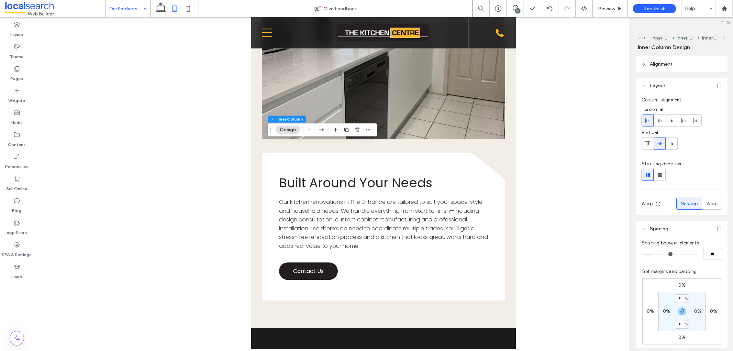
click at [678, 337] on label "0%" at bounding box center [681, 337] width 7 height 6
click at [685, 338] on span "%" at bounding box center [686, 337] width 2 height 7
click at [682, 293] on span "px" at bounding box center [680, 290] width 5 height 7
click at [679, 312] on icon "button" at bounding box center [681, 310] width 5 height 5
click at [677, 339] on input "*" at bounding box center [679, 337] width 9 height 9
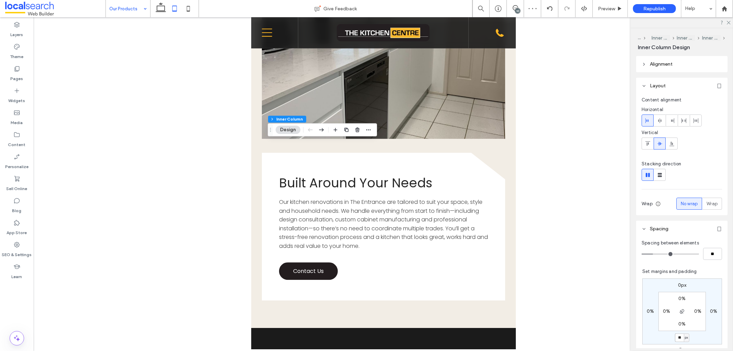
type input "**"
type input "*"
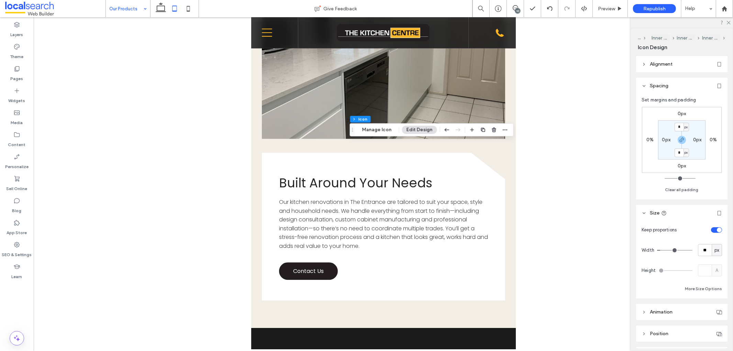
click at [681, 167] on label "0px" at bounding box center [681, 166] width 9 height 6
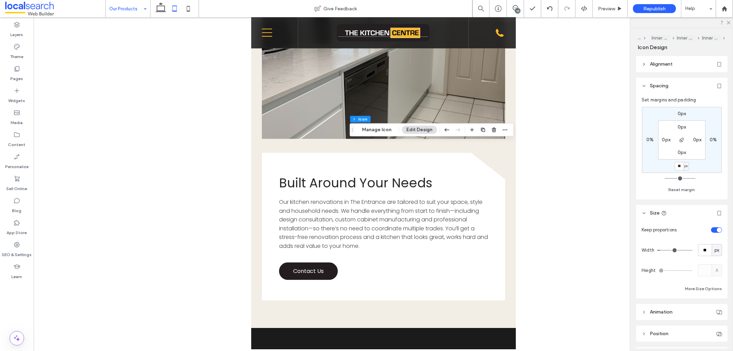
type input "**"
type input "*"
drag, startPoint x: 681, startPoint y: 164, endPoint x: 658, endPoint y: 164, distance: 22.7
click at [658, 164] on div "0px 0% ** px 0% 0px 0px 0px 0px" at bounding box center [682, 140] width 80 height 66
type input "***"
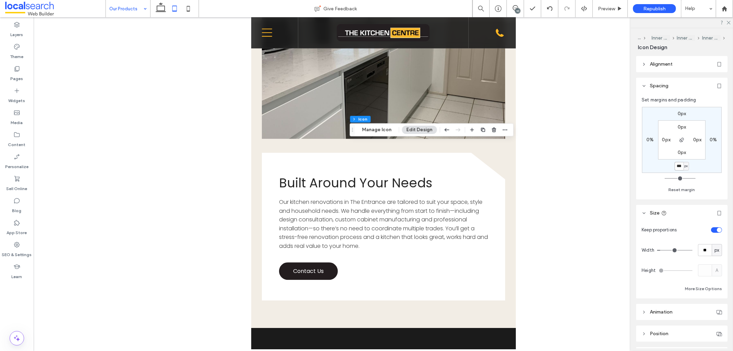
type input "*"
click at [678, 169] on input "****" at bounding box center [678, 166] width 9 height 9
type input "*"
type input "**"
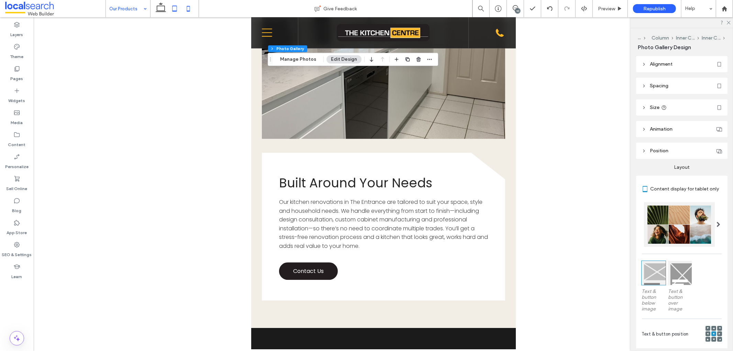
click at [184, 5] on icon at bounding box center [188, 9] width 14 height 14
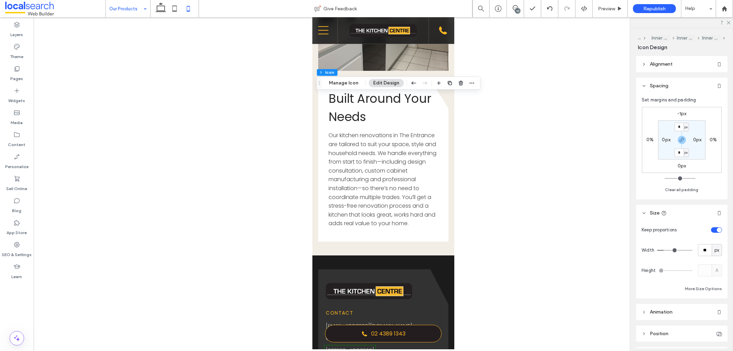
click at [682, 114] on label "-1px" at bounding box center [681, 114] width 9 height 6
type input "*"
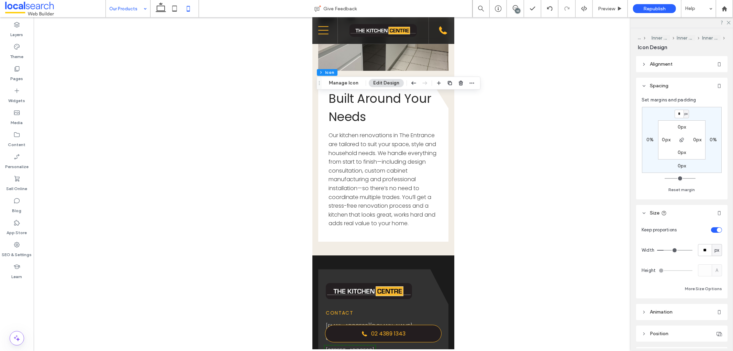
type input "*"
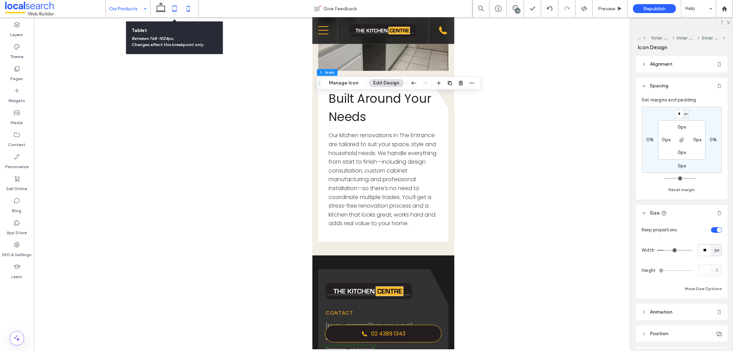
click at [177, 7] on icon at bounding box center [175, 9] width 14 height 14
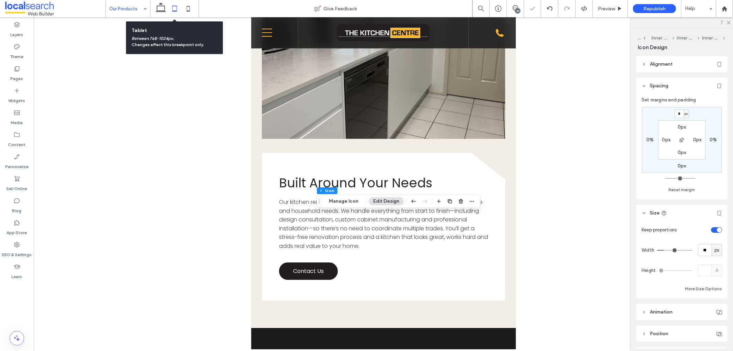
type input "**"
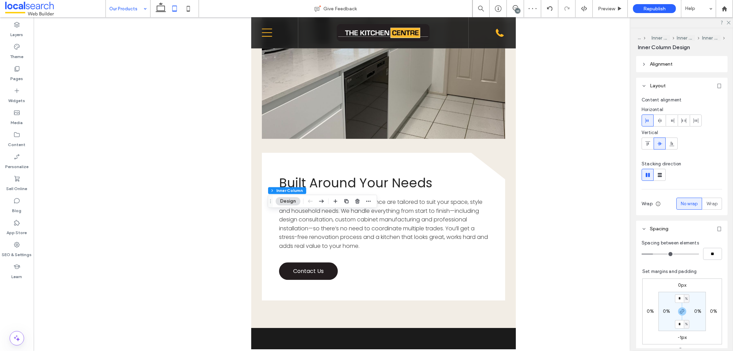
click at [680, 336] on label "-1px" at bounding box center [681, 337] width 9 height 6
type input "*"
type input "**"
click at [186, 5] on icon at bounding box center [188, 9] width 14 height 14
type input "*"
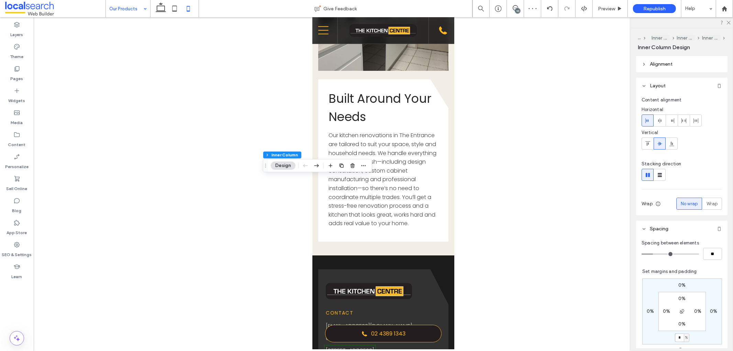
click at [675, 339] on input "*" at bounding box center [679, 337] width 9 height 9
click at [684, 340] on div "%" at bounding box center [686, 337] width 4 height 7
click at [680, 286] on div "px" at bounding box center [681, 291] width 10 height 12
click at [675, 338] on input "*" at bounding box center [679, 337] width 9 height 9
type input "**"
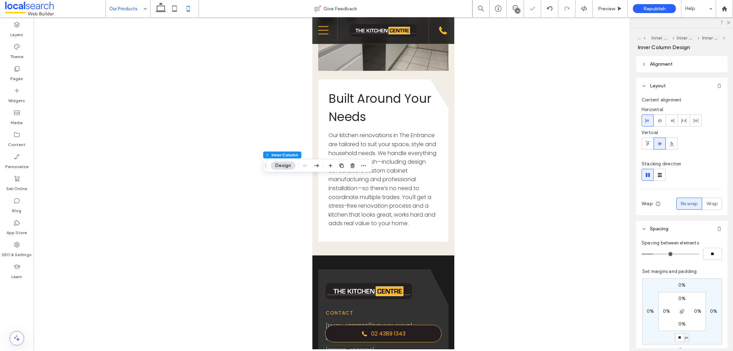
type input "*"
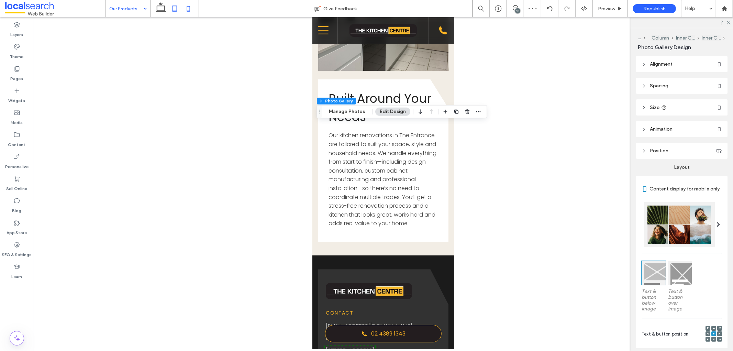
click at [176, 9] on icon at bounding box center [175, 9] width 14 height 14
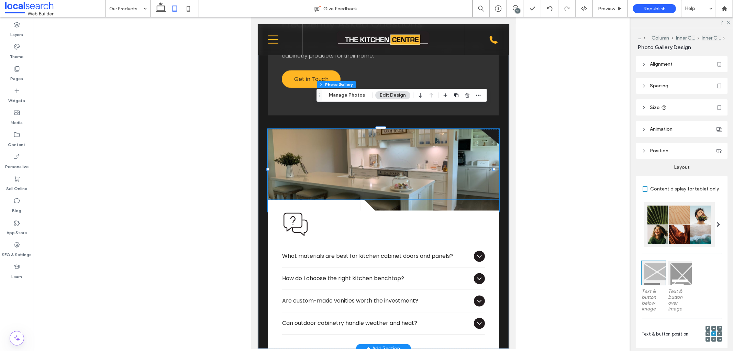
click at [363, 199] on icon at bounding box center [370, 205] width 20 height 12
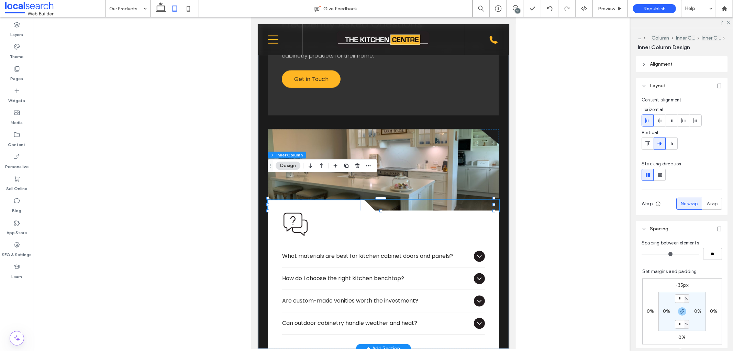
click at [363, 199] on icon at bounding box center [370, 205] width 20 height 12
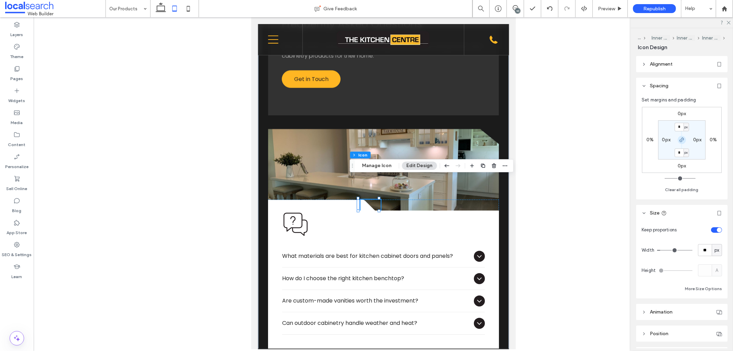
click at [681, 140] on icon "button" at bounding box center [681, 139] width 5 height 5
click at [679, 167] on label "0px" at bounding box center [681, 166] width 9 height 6
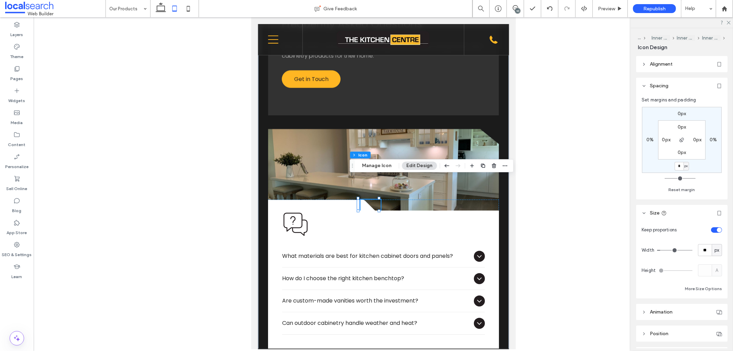
click at [686, 167] on span "px" at bounding box center [685, 165] width 3 height 7
click at [676, 166] on input "*" at bounding box center [678, 166] width 9 height 9
type input "**"
click at [685, 165] on span "px" at bounding box center [685, 165] width 3 height 7
click at [683, 187] on span "%" at bounding box center [683, 188] width 4 height 7
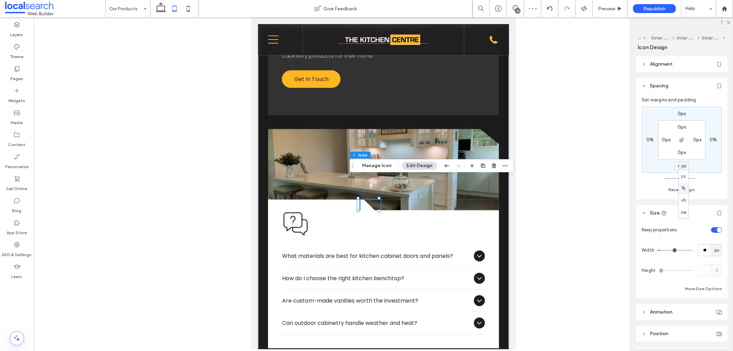
type input "*"
type input "****"
click at [715, 166] on div "0px 0% **** % 0% 0px 0px 0px 0px" at bounding box center [682, 140] width 80 height 66
click at [186, 9] on icon at bounding box center [188, 9] width 14 height 14
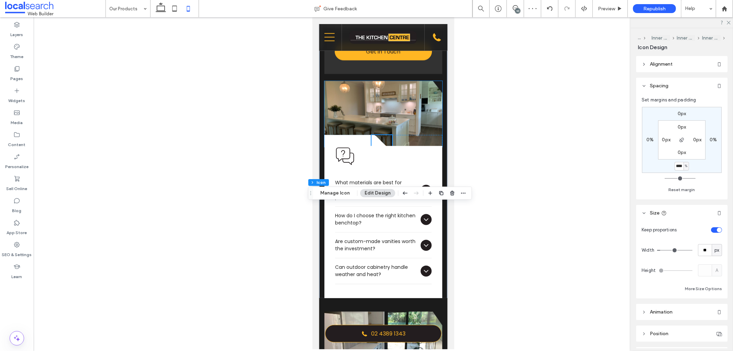
type input "**"
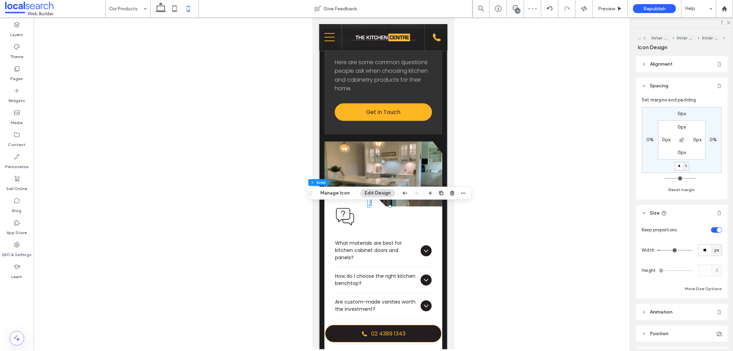
click at [679, 167] on input "*" at bounding box center [678, 166] width 9 height 9
click at [686, 168] on span "%" at bounding box center [686, 165] width 2 height 7
click at [686, 175] on div "px" at bounding box center [683, 176] width 10 height 12
click at [680, 167] on input "*" at bounding box center [678, 166] width 9 height 9
type input "**"
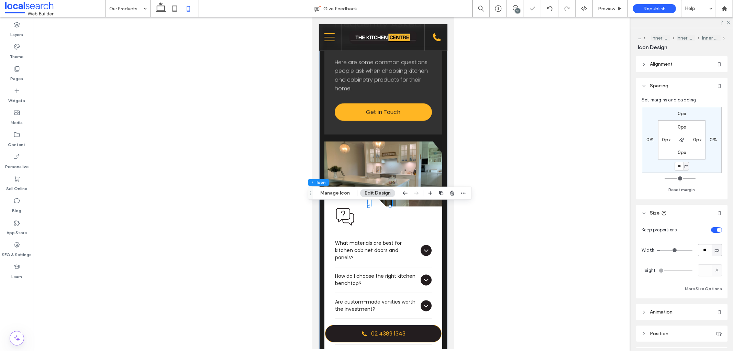
click at [686, 167] on span "px" at bounding box center [685, 165] width 3 height 7
click at [685, 190] on span "%" at bounding box center [683, 188] width 4 height 7
type input "*"
type input "****"
click at [336, 207] on span at bounding box center [347, 201] width 47 height 12
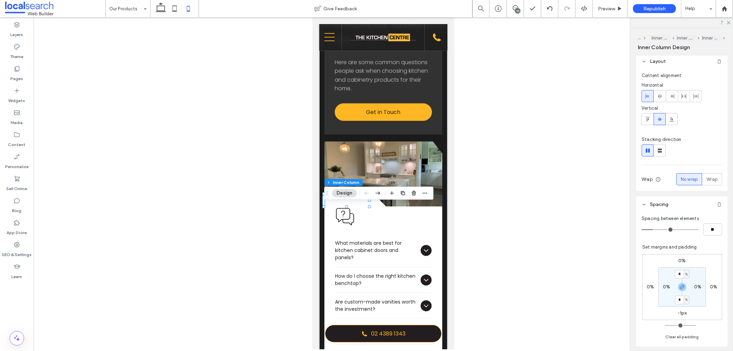
scroll to position [38, 0]
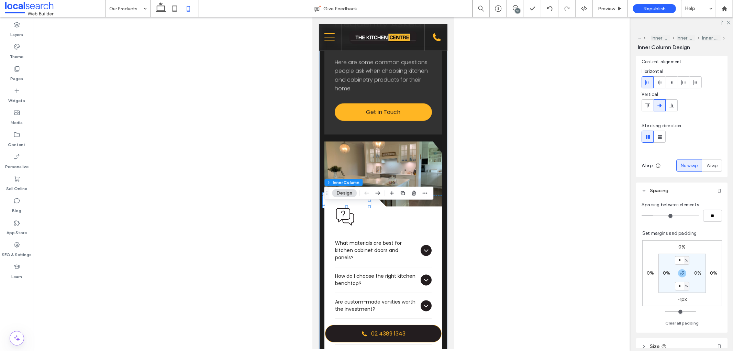
click at [680, 300] on label "-1px" at bounding box center [681, 299] width 9 height 6
type input "*"
click at [685, 299] on span "px" at bounding box center [686, 299] width 3 height 7
click at [675, 299] on input "**" at bounding box center [679, 299] width 9 height 9
type input "**"
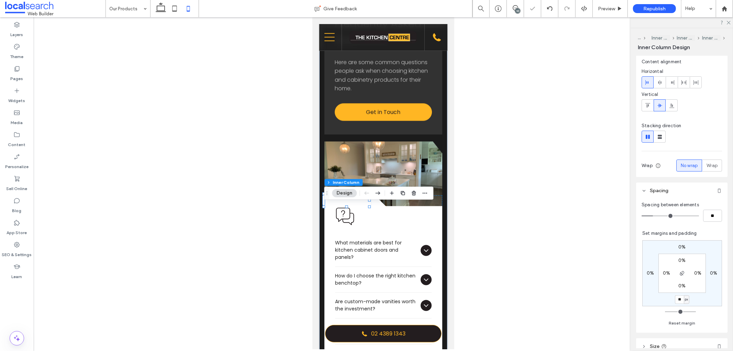
click at [685, 299] on span "px" at bounding box center [686, 299] width 3 height 7
click at [681, 263] on span "%" at bounding box center [680, 264] width 4 height 7
type input "*"
click at [701, 304] on div "0% 0% **** % 0% 0% 0% 0% 0%" at bounding box center [682, 273] width 80 height 66
click at [677, 301] on input "****" at bounding box center [679, 299] width 9 height 9
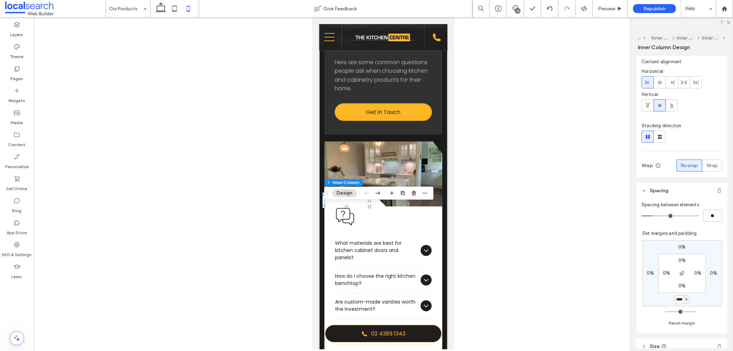
type input "****"
click at [179, 6] on icon at bounding box center [175, 9] width 14 height 14
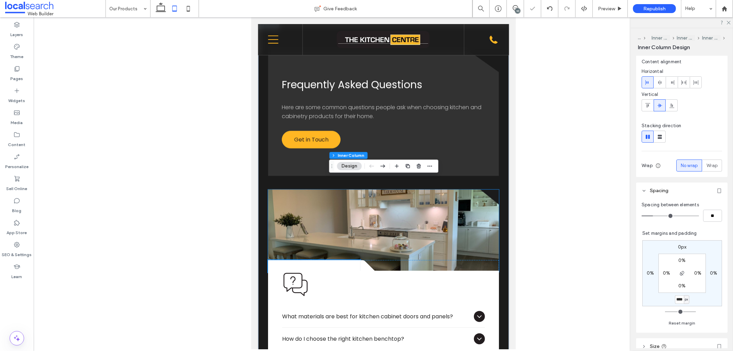
type input "*"
type input "**"
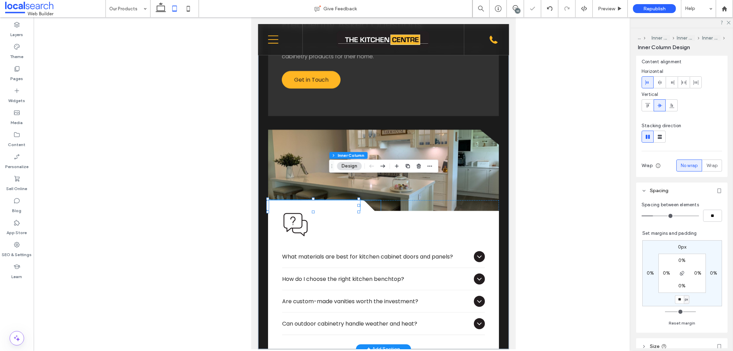
click at [364, 200] on icon at bounding box center [370, 206] width 20 height 12
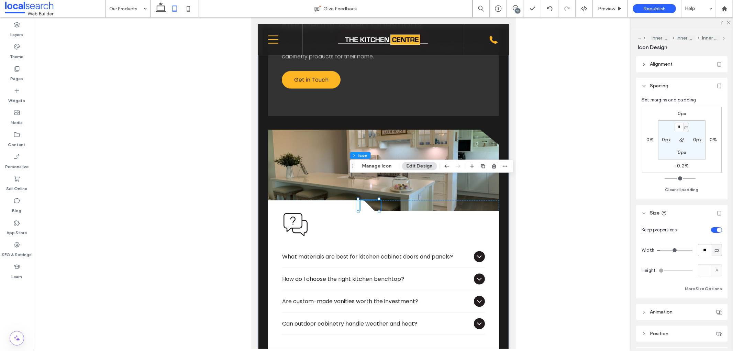
click at [683, 164] on label "-0.2%" at bounding box center [682, 166] width 14 height 6
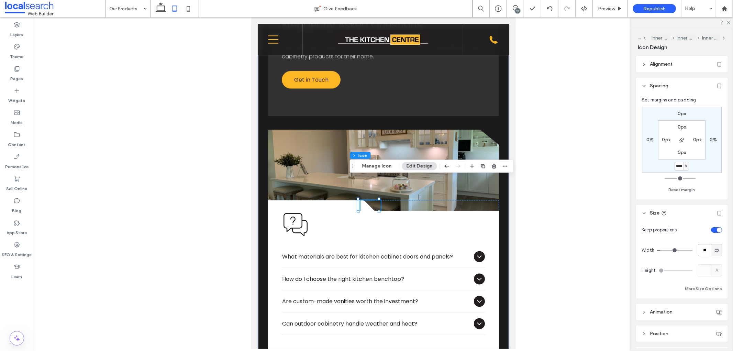
type input "****"
click at [162, 8] on icon at bounding box center [161, 9] width 14 height 14
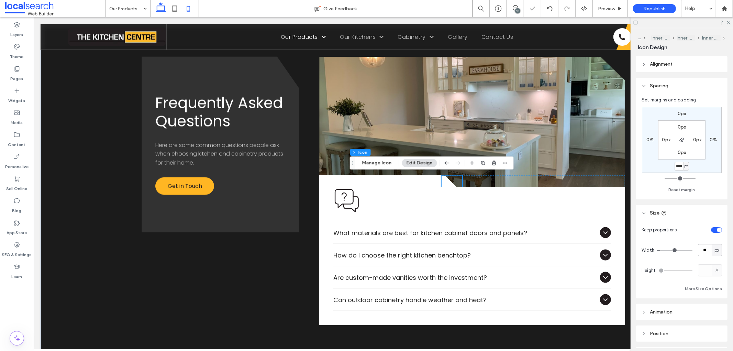
type input "**"
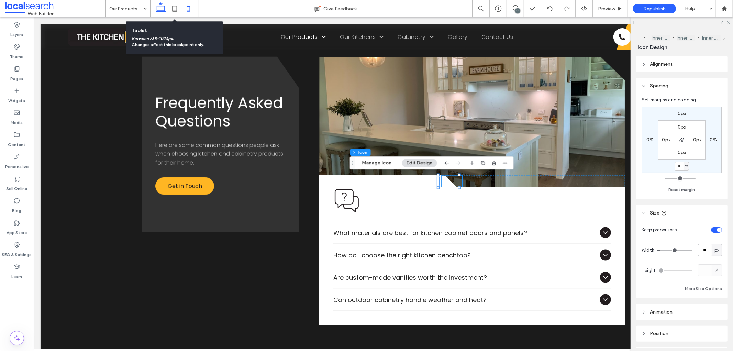
click at [187, 8] on icon at bounding box center [188, 9] width 14 height 14
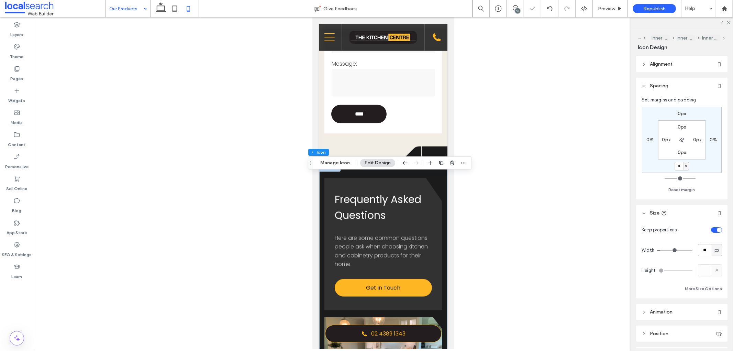
type input "****"
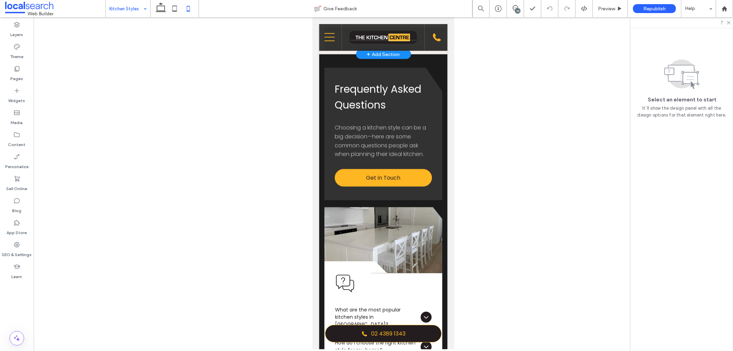
scroll to position [921, 0]
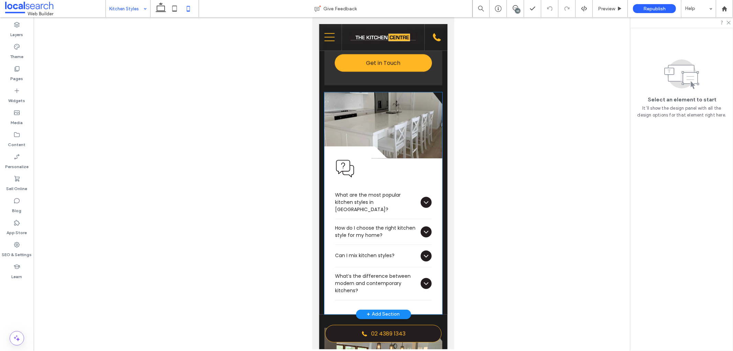
click at [373, 158] on icon at bounding box center [381, 152] width 21 height 12
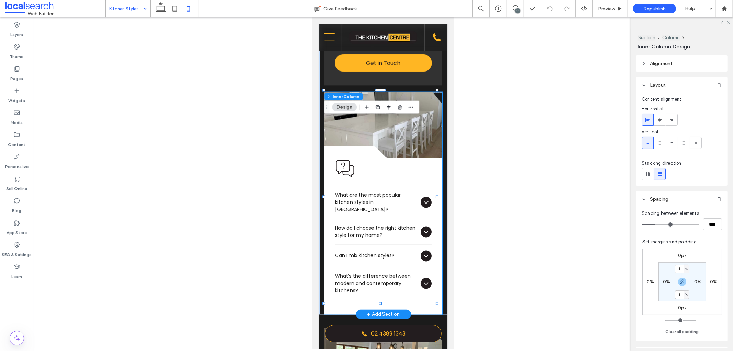
click at [373, 158] on icon at bounding box center [381, 152] width 21 height 12
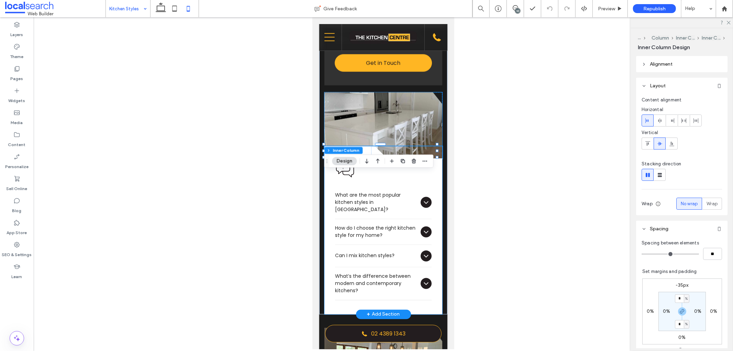
click at [373, 158] on icon at bounding box center [381, 152] width 21 height 12
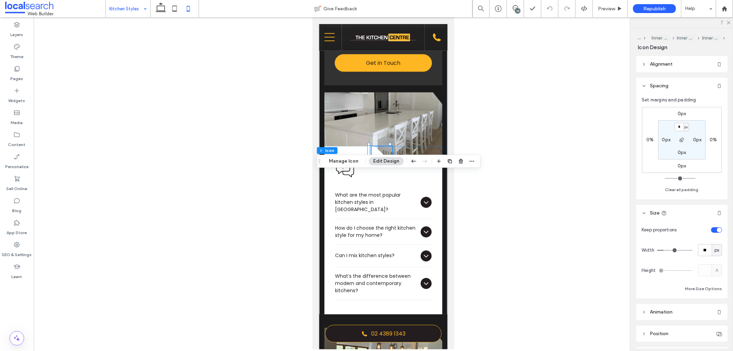
click at [678, 115] on label "0px" at bounding box center [681, 114] width 9 height 6
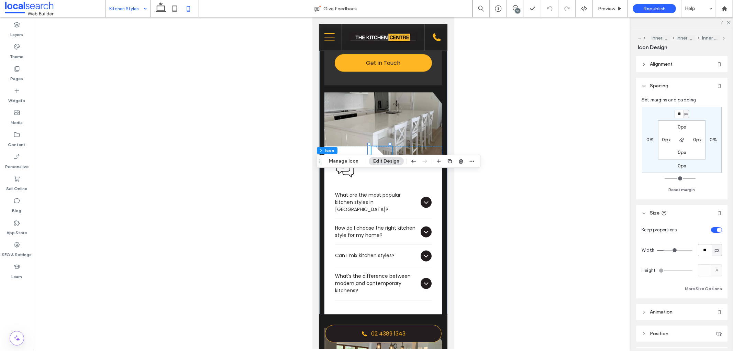
type input "**"
type input "*"
click at [409, 193] on div "Frequently Asked Icon What are the most popular kitchen styles in Australia? Ha…" at bounding box center [383, 236] width 118 height 156
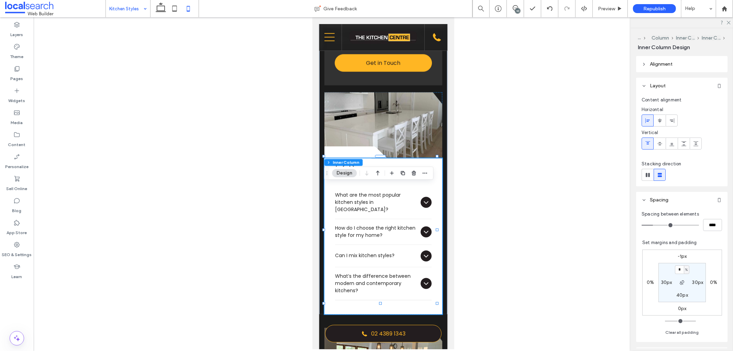
click at [678, 256] on label "-1px" at bounding box center [681, 256] width 9 height 6
type input "*"
type input "**"
type input "*"
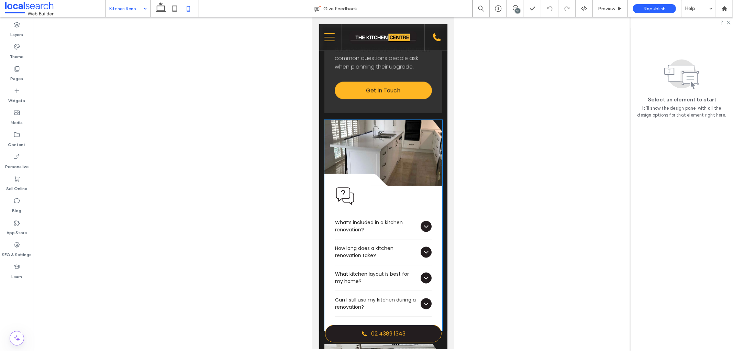
click at [380, 195] on div "Frequently Asked Icon What’s included in a kitchen renovation? A kitchen renova…" at bounding box center [383, 258] width 118 height 145
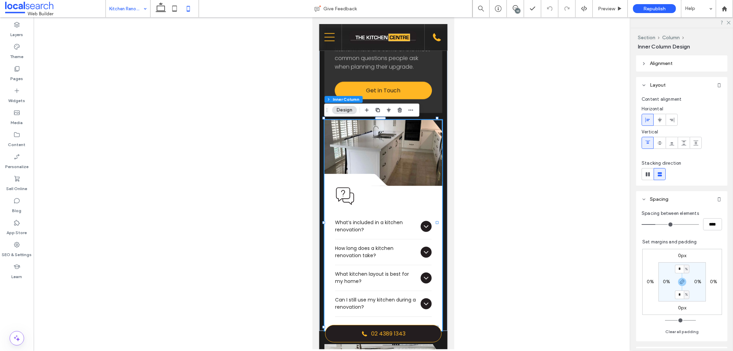
click at [381, 195] on div "Frequently Asked Icon What’s included in a kitchen renovation? A kitchen renova…" at bounding box center [383, 258] width 118 height 145
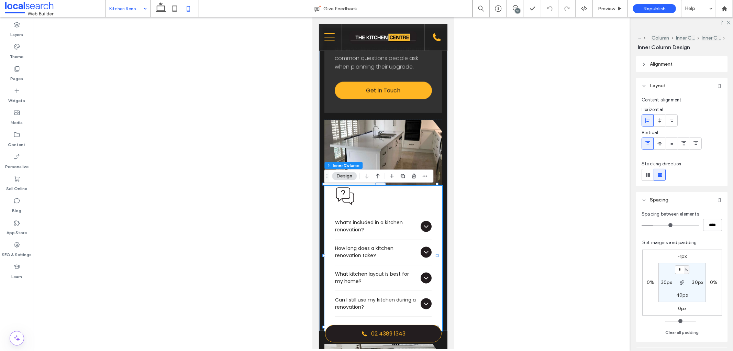
click at [677, 257] on label "-1px" at bounding box center [681, 256] width 9 height 6
type input "*"
type input "**"
type input "*"
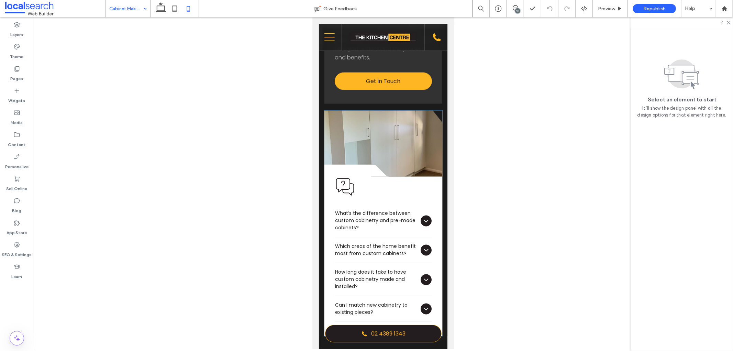
click at [373, 176] on icon at bounding box center [381, 170] width 21 height 12
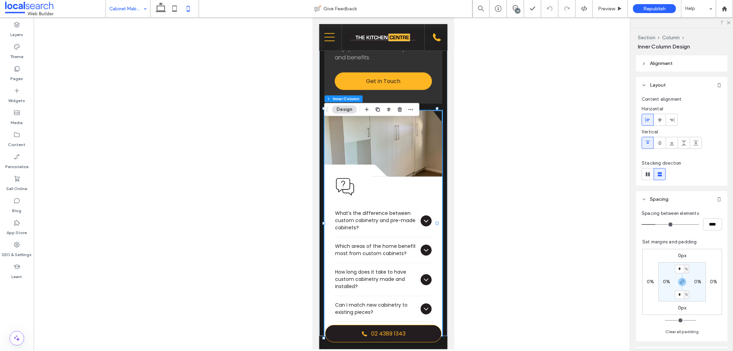
click at [373, 176] on icon at bounding box center [381, 170] width 21 height 12
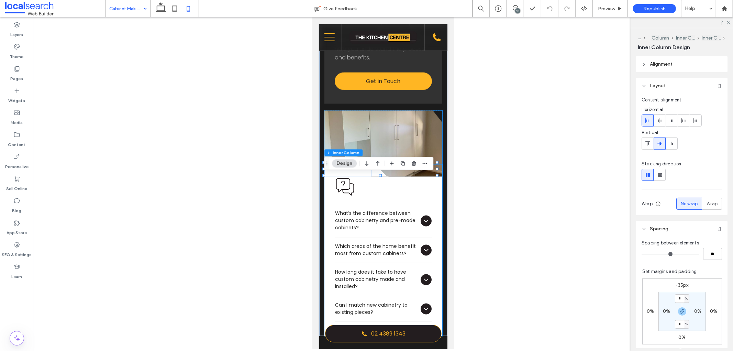
click at [373, 176] on icon at bounding box center [381, 170] width 21 height 12
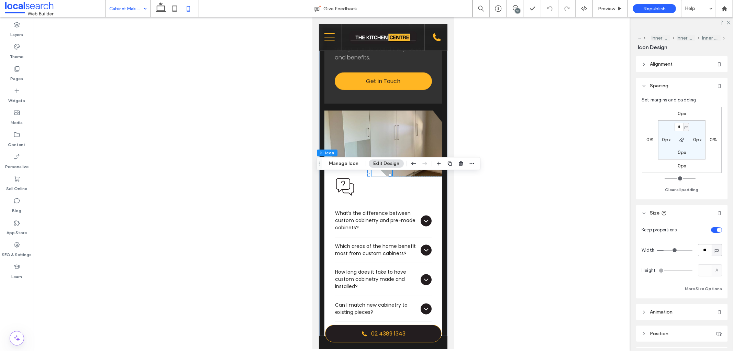
click at [678, 114] on label "0px" at bounding box center [681, 114] width 9 height 6
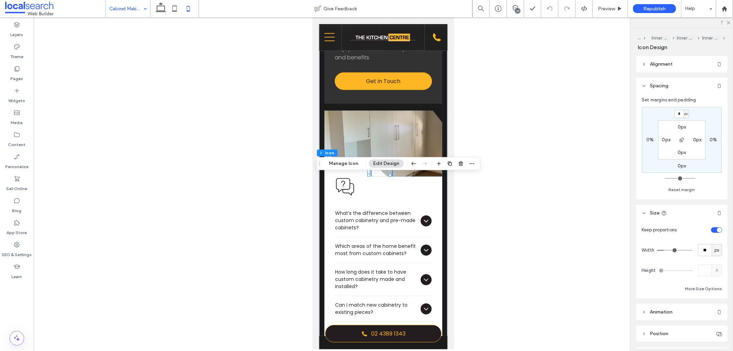
click at [688, 113] on div "px" at bounding box center [685, 114] width 5 height 9
click at [684, 132] on div "%" at bounding box center [683, 136] width 10 height 12
click at [680, 115] on input "*" at bounding box center [678, 114] width 9 height 9
type input "****"
click at [702, 111] on div "**** % 0% 0px 0% 0px 0px 0px 0px" at bounding box center [682, 140] width 80 height 66
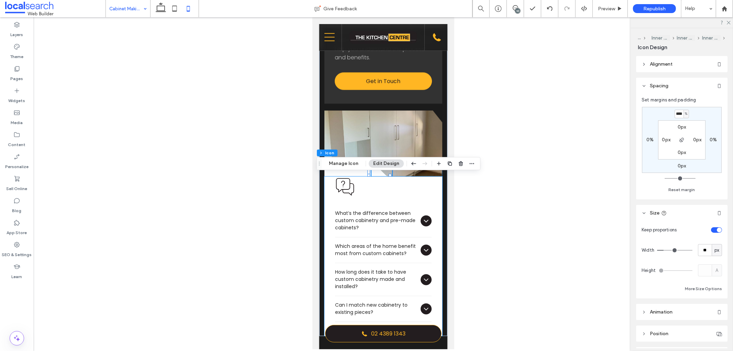
click at [407, 197] on div "Frequently Asked Icon What’s the difference between custom cabinetry and pre-ma…" at bounding box center [383, 255] width 118 height 159
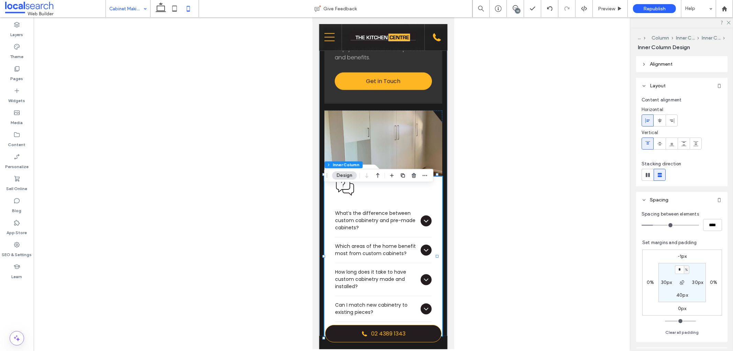
click at [677, 256] on label "-1px" at bounding box center [681, 256] width 9 height 6
type input "*"
type input "**"
click at [160, 15] on span at bounding box center [161, 8] width 14 height 17
type input "*"
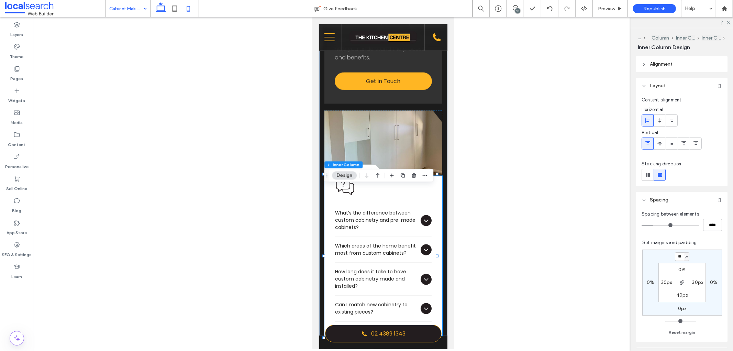
type input "**"
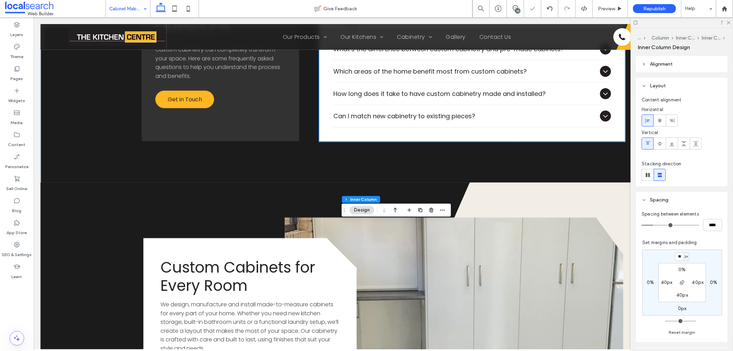
scroll to position [736, 0]
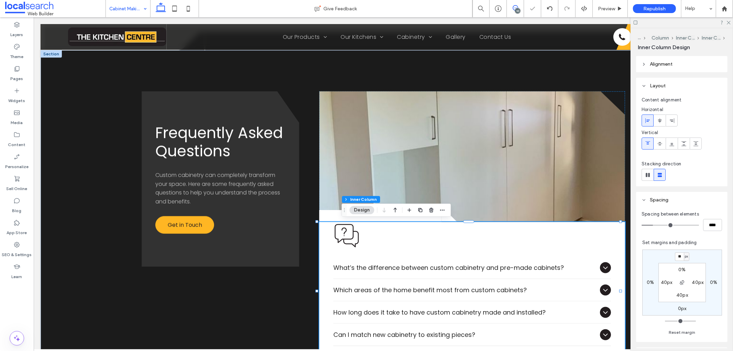
click at [514, 8] on icon at bounding box center [515, 7] width 5 height 5
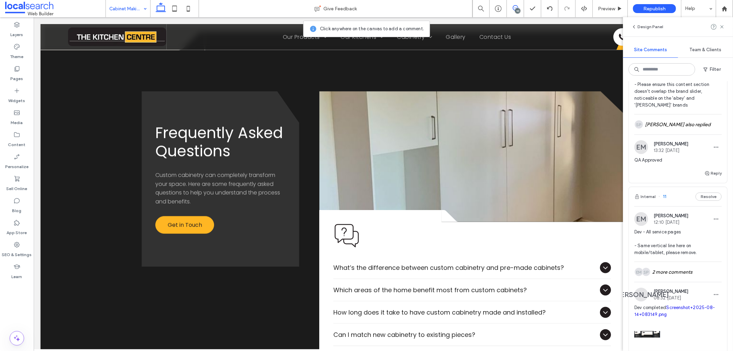
scroll to position [76, 0]
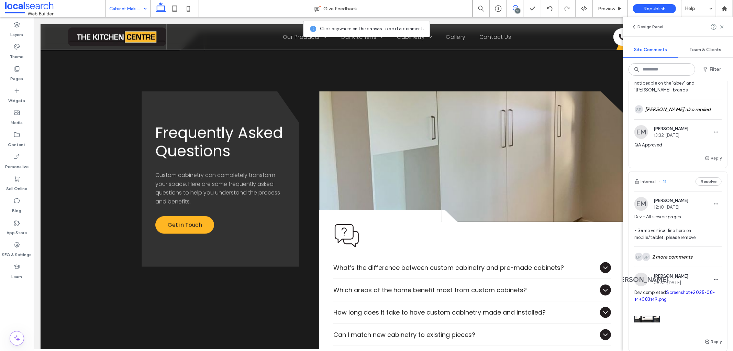
click at [682, 183] on div "Internal 11 Resolve" at bounding box center [678, 181] width 98 height 19
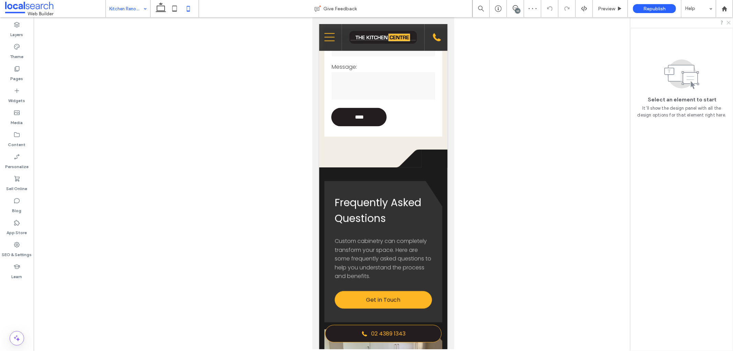
click at [728, 22] on icon at bounding box center [728, 22] width 4 height 4
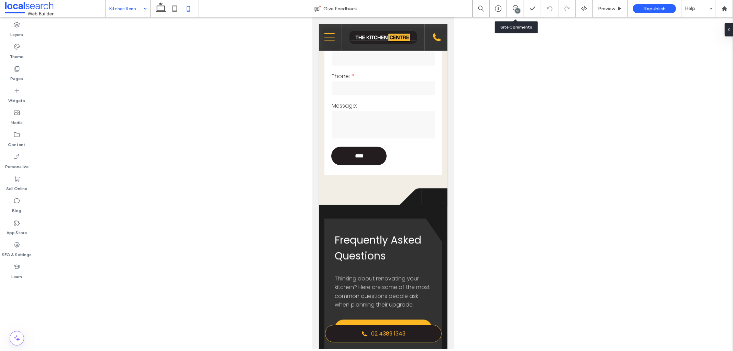
click at [519, 3] on div "10" at bounding box center [515, 8] width 17 height 17
click at [517, 7] on icon at bounding box center [515, 7] width 5 height 5
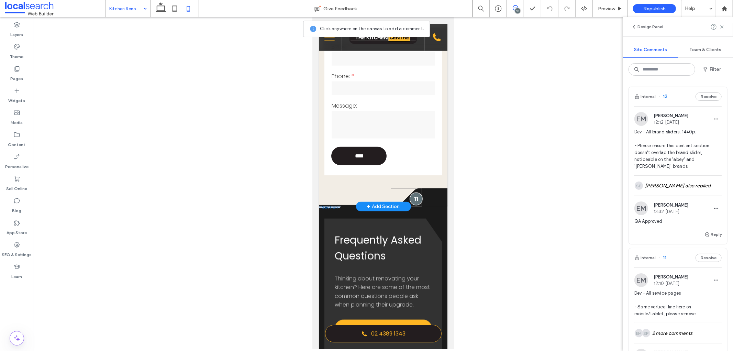
click at [412, 201] on div at bounding box center [415, 198] width 13 height 13
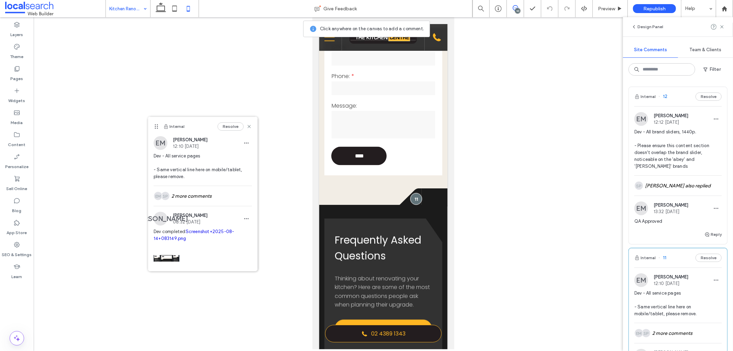
drag, startPoint x: 435, startPoint y: 133, endPoint x: 156, endPoint y: 125, distance: 279.1
click at [156, 125] on icon at bounding box center [156, 126] width 5 height 5
click at [600, 8] on span "Preview" at bounding box center [606, 9] width 17 height 6
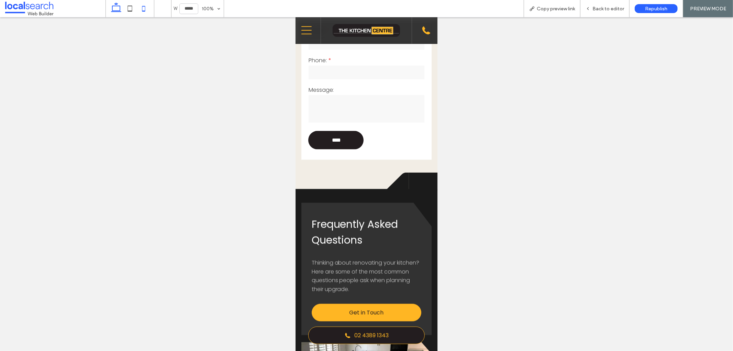
click at [119, 12] on icon at bounding box center [116, 9] width 14 height 14
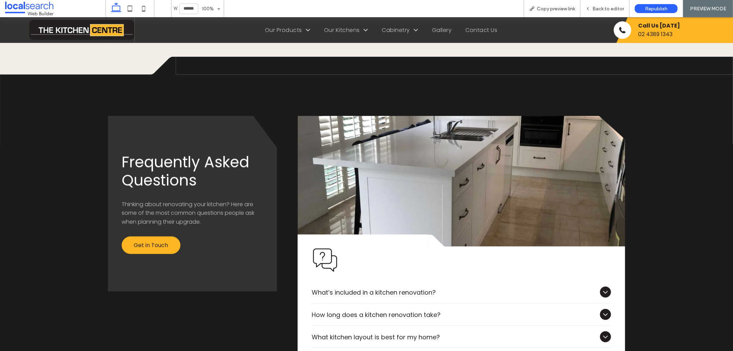
scroll to position [747, 0]
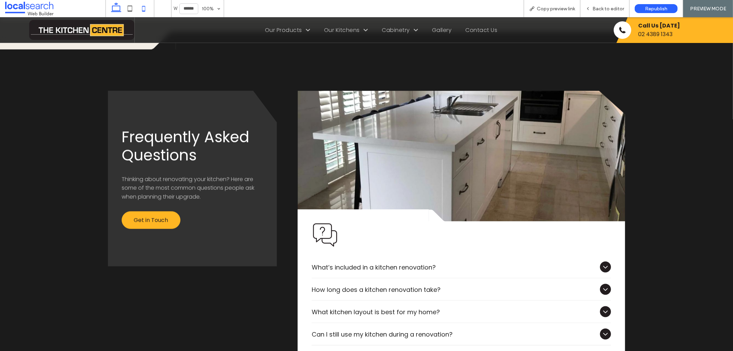
click at [141, 7] on icon at bounding box center [144, 9] width 14 height 14
type input "*****"
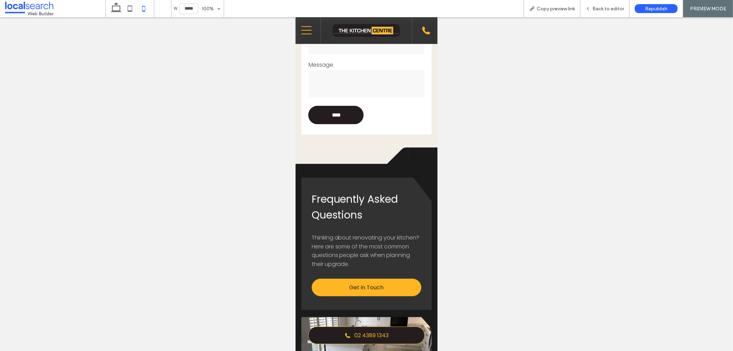
scroll to position [856, 0]
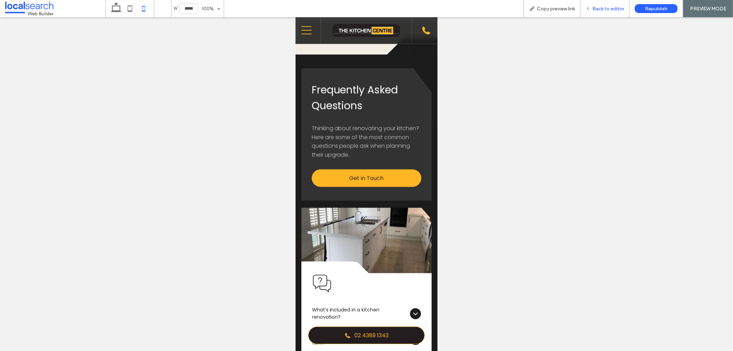
click at [615, 9] on span "Back to editor" at bounding box center [608, 9] width 32 height 6
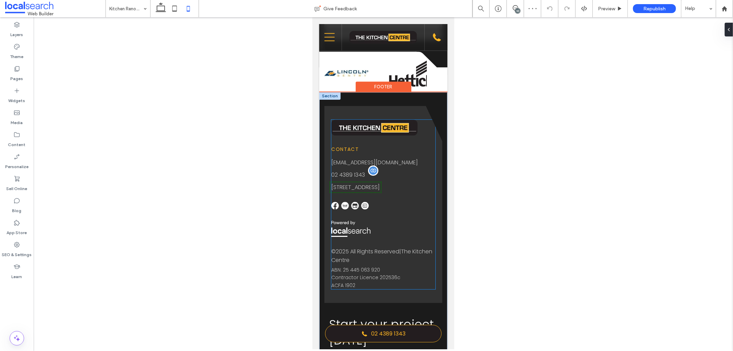
scroll to position [1429, 0]
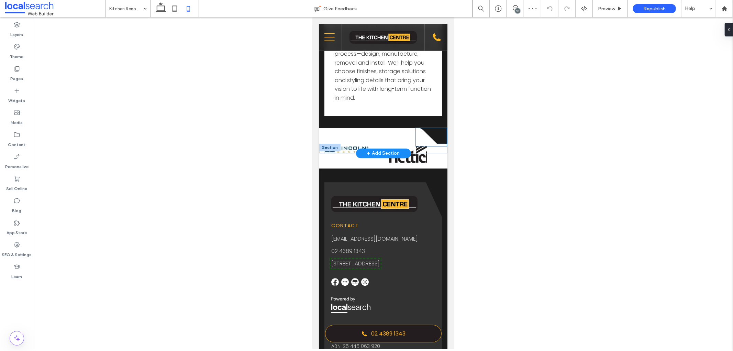
click at [417, 141] on icon at bounding box center [430, 136] width 31 height 18
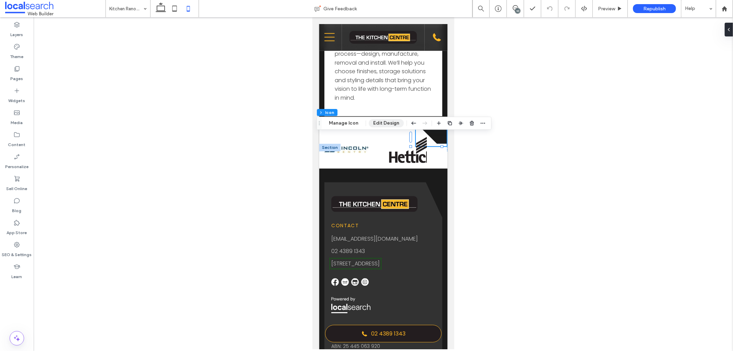
click at [390, 124] on button "Edit Design" at bounding box center [386, 123] width 35 height 8
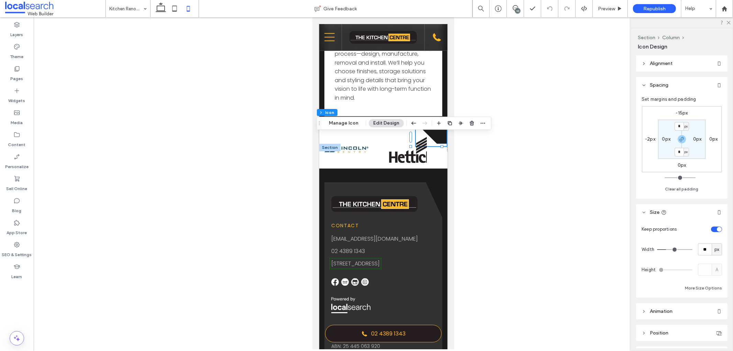
click at [682, 114] on label "-15px" at bounding box center [682, 113] width 12 height 6
type input "*"
type input "***"
type input "*"
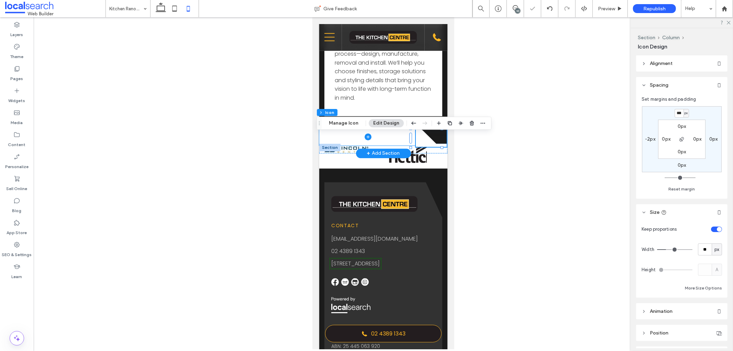
click at [387, 141] on span at bounding box center [367, 136] width 97 height 18
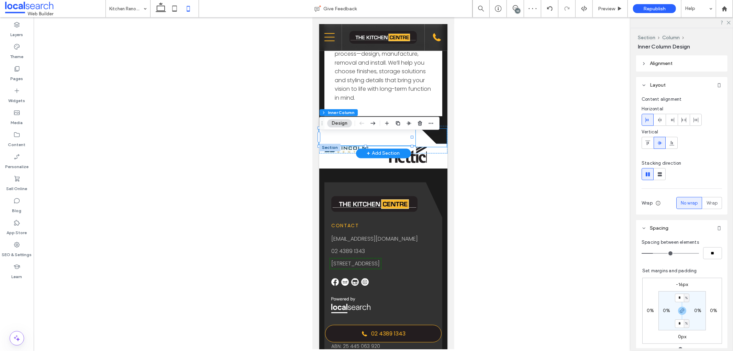
click at [423, 139] on icon "Wave Icon .cls-1-1657726529-1657726529 { fill: none; } .cls-2-1657726529-165772…" at bounding box center [430, 137] width 31 height 18
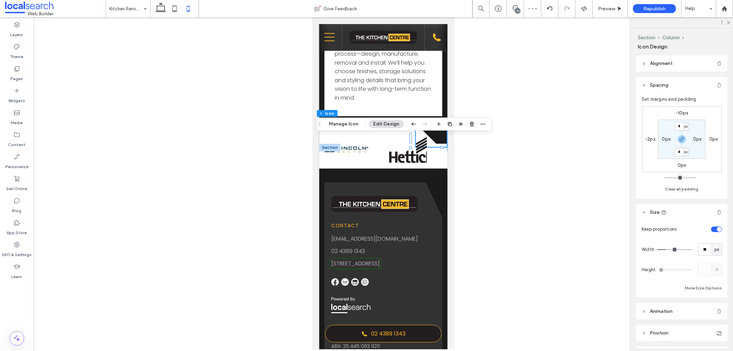
click at [682, 112] on label "-10px" at bounding box center [681, 113] width 12 height 6
type input "*"
type input "***"
type input "*"
click at [395, 142] on span at bounding box center [367, 136] width 97 height 18
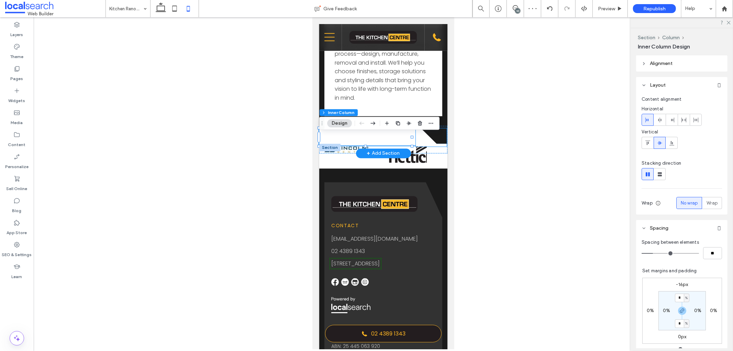
click at [434, 145] on icon "Wave Icon .cls-1-1657726529-1657726529 { fill: none; } .cls-2-1657726529-165772…" at bounding box center [430, 137] width 31 height 18
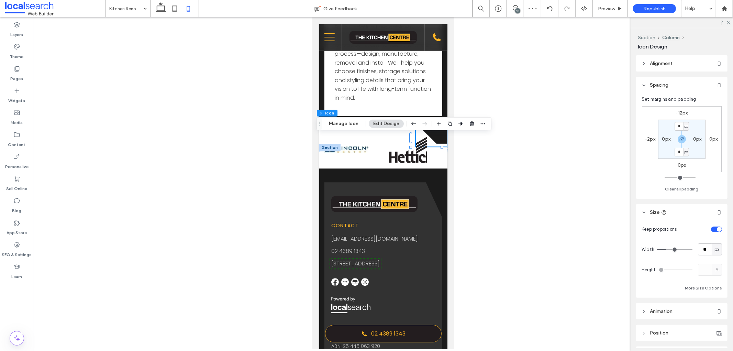
click at [681, 115] on label "-12px" at bounding box center [682, 113] width 12 height 6
type input "*"
click at [343, 139] on span at bounding box center [367, 136] width 97 height 18
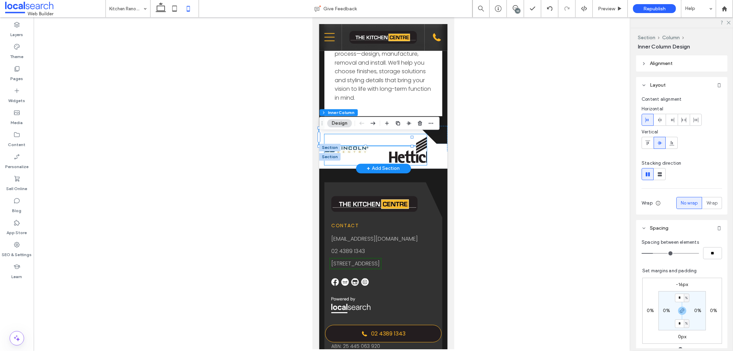
click at [635, 165] on img at bounding box center [657, 149] width 44 height 31
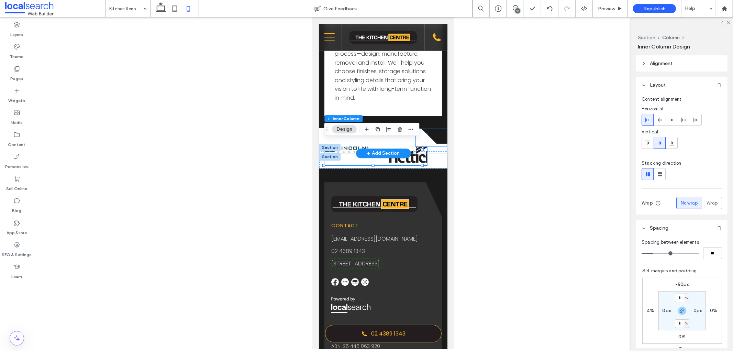
click at [430, 146] on icon "Wave Icon .cls-1-1657726529-1657726529 { fill: none; } .cls-2-1657726529-165772…" at bounding box center [430, 137] width 31 height 18
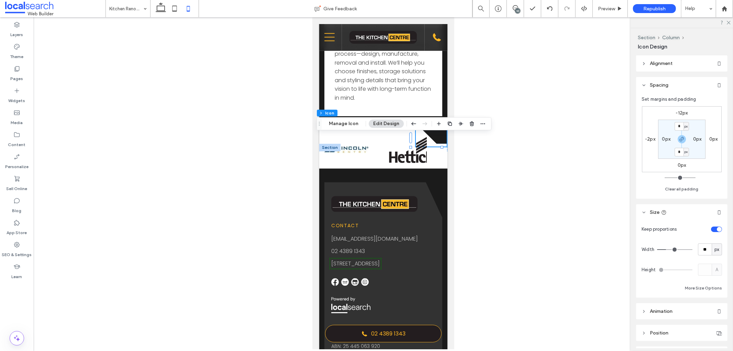
click at [677, 114] on label "-12px" at bounding box center [682, 113] width 12 height 6
type input "*"
type input "***"
type input "*"
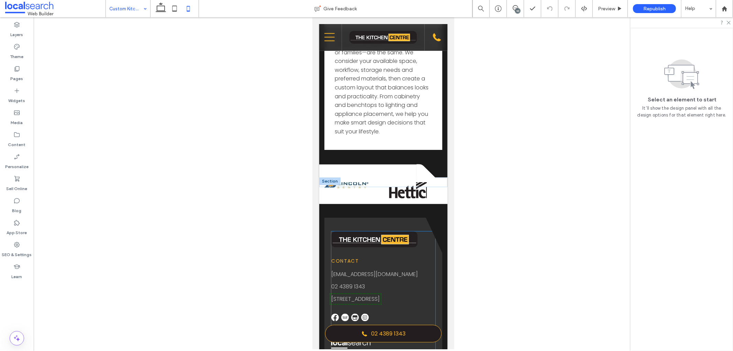
scroll to position [1318, 0]
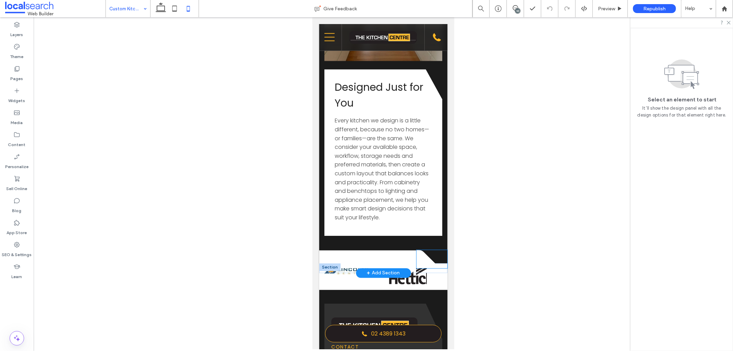
click at [420, 256] on icon at bounding box center [431, 258] width 31 height 18
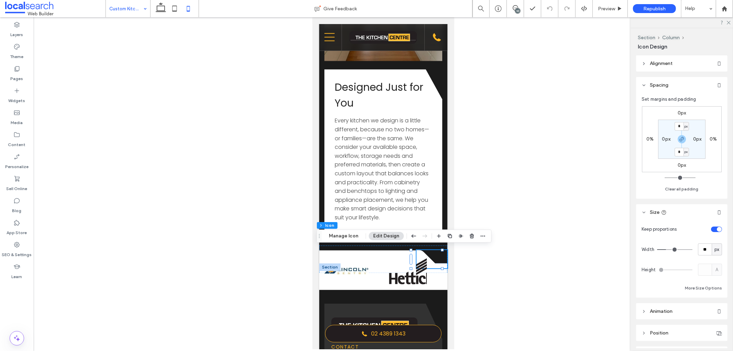
click at [677, 163] on label "0px" at bounding box center [681, 165] width 9 height 6
click at [681, 138] on icon "button" at bounding box center [681, 138] width 5 height 5
click at [686, 167] on span "px" at bounding box center [685, 165] width 3 height 7
click at [686, 188] on div "%" at bounding box center [683, 187] width 10 height 12
click at [679, 169] on input "*" at bounding box center [678, 165] width 9 height 9
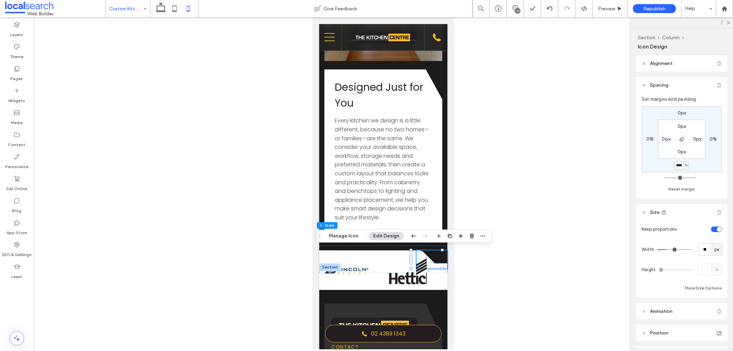
type input "****"
click at [696, 170] on div "0px 0% **** % 0% 0px 0px 0px 0px" at bounding box center [682, 139] width 80 height 66
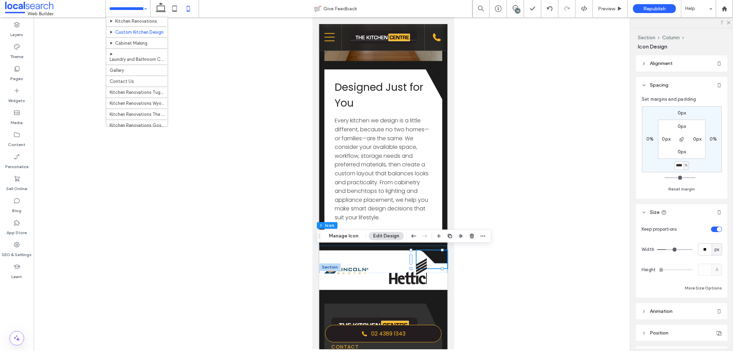
scroll to position [69, 0]
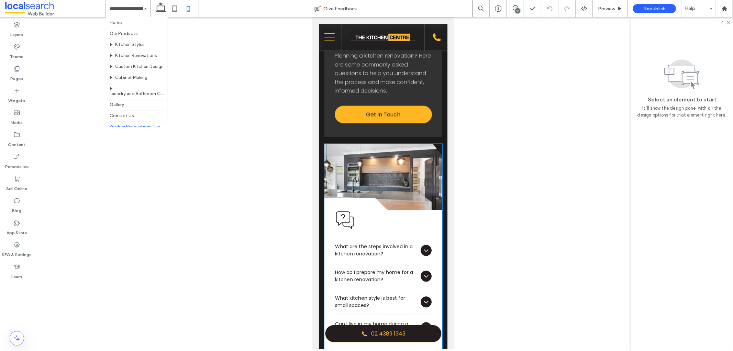
scroll to position [1221, 0]
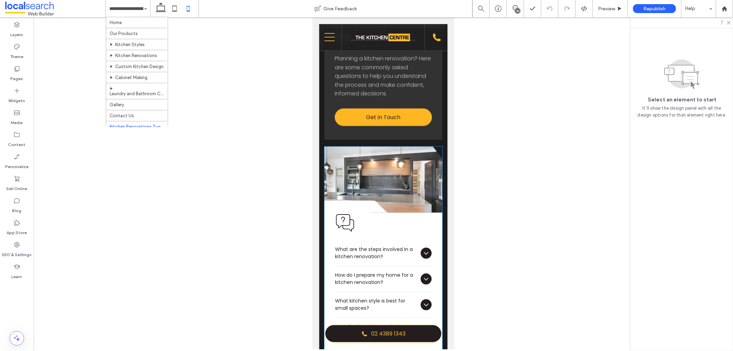
click at [377, 209] on icon at bounding box center [381, 206] width 21 height 12
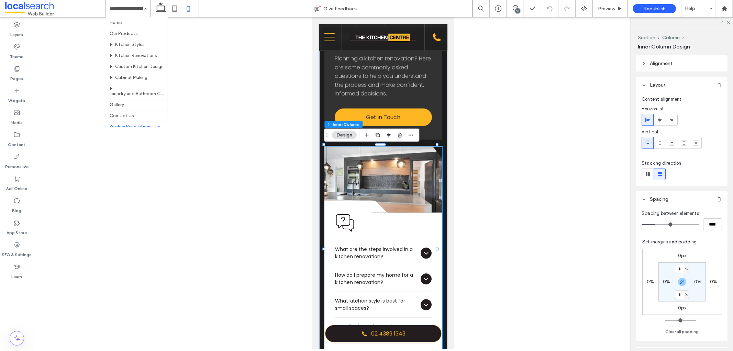
click at [375, 207] on icon at bounding box center [381, 206] width 21 height 12
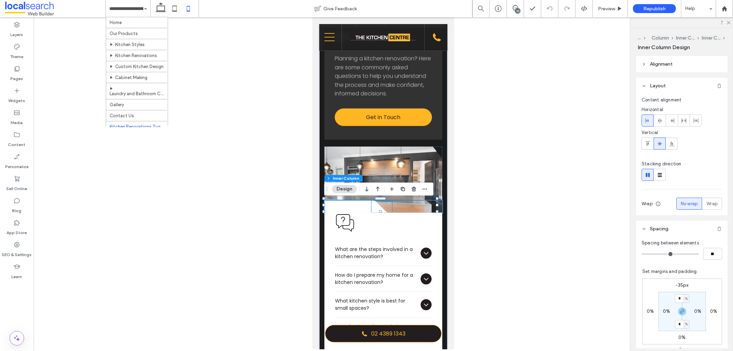
click at [378, 205] on icon "Wave Icon .cls-1-1856497771-1856497771 { fill: none; } .cls-2-1856497771-185649…" at bounding box center [381, 206] width 21 height 12
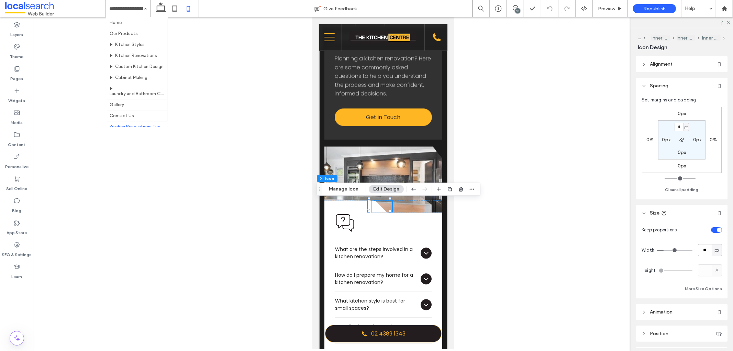
click at [681, 111] on label "0px" at bounding box center [681, 114] width 9 height 6
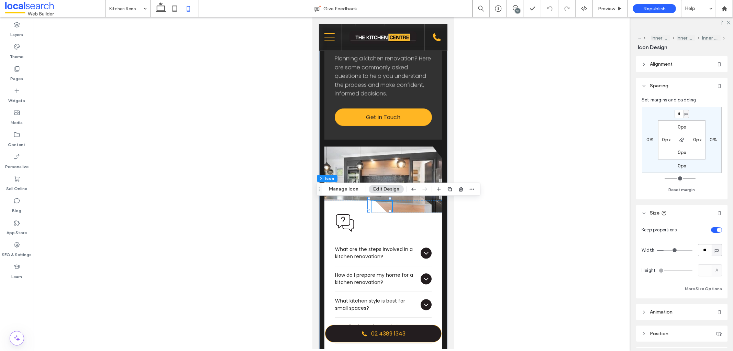
click at [684, 115] on span "px" at bounding box center [685, 113] width 3 height 7
click at [685, 136] on span "%" at bounding box center [683, 136] width 4 height 7
click at [677, 117] on input "*" at bounding box center [678, 114] width 9 height 9
type input "****"
click at [390, 225] on div "Frequently Asked Icon Frequently Asked Icon What are the steps involved in a ki…" at bounding box center [383, 284] width 118 height 145
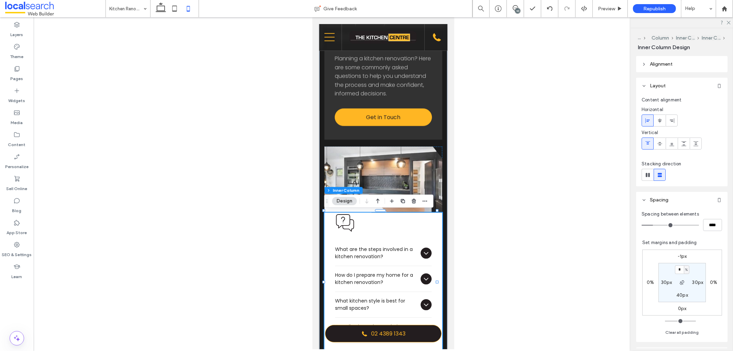
click at [677, 257] on label "-1px" at bounding box center [681, 256] width 9 height 6
type input "*"
type input "**"
click at [173, 11] on use at bounding box center [174, 8] width 4 height 6
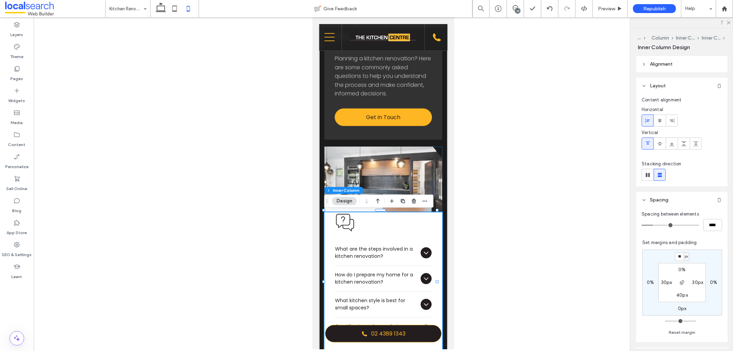
type input "*"
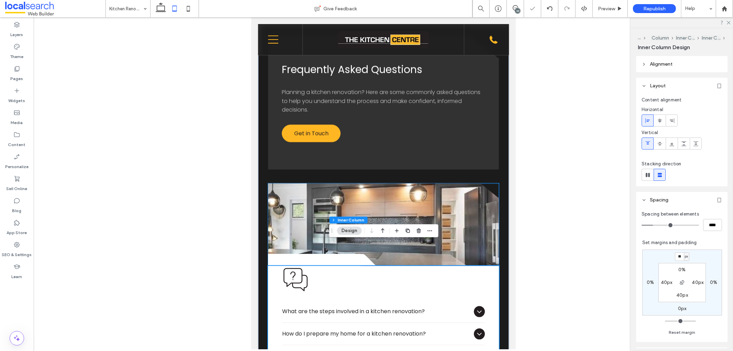
scroll to position [1152, 0]
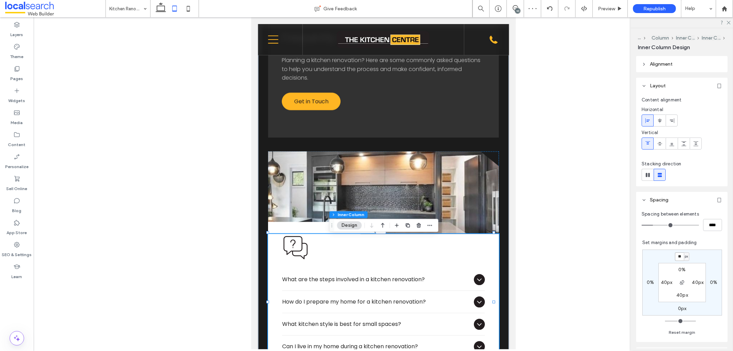
click at [676, 256] on input "**" at bounding box center [679, 256] width 9 height 9
type input "**"
click at [188, 6] on use at bounding box center [188, 8] width 3 height 5
type input "*"
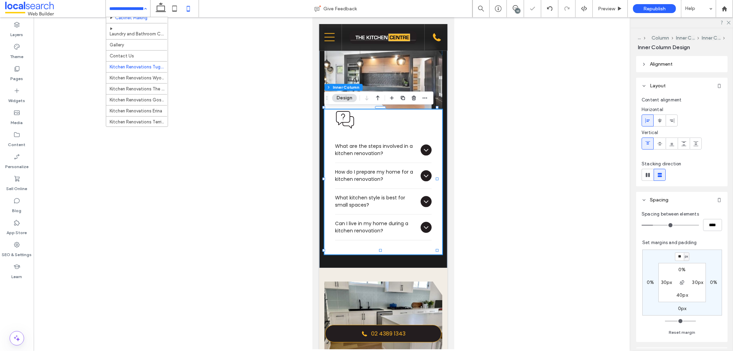
scroll to position [69, 0]
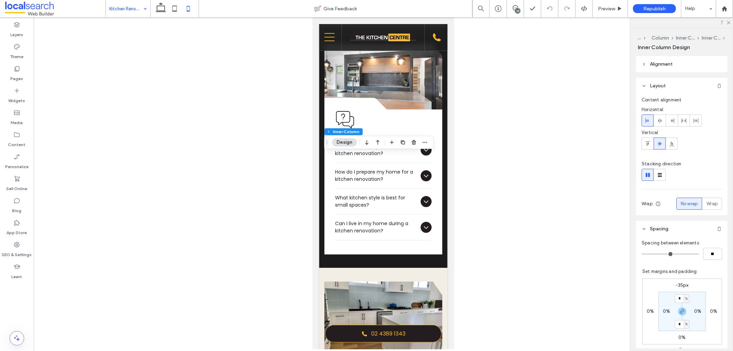
click at [677, 289] on div "-35px 0% 0% 0% * % 0% * % 0%" at bounding box center [682, 311] width 80 height 66
click at [677, 287] on label "-35px" at bounding box center [682, 285] width 13 height 6
type input "*"
type input "***"
type input "*"
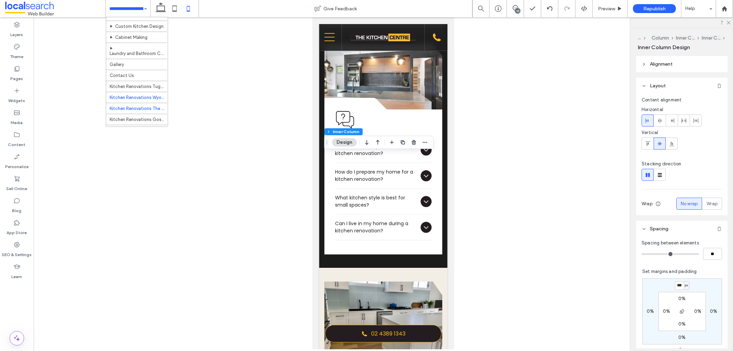
scroll to position [69, 0]
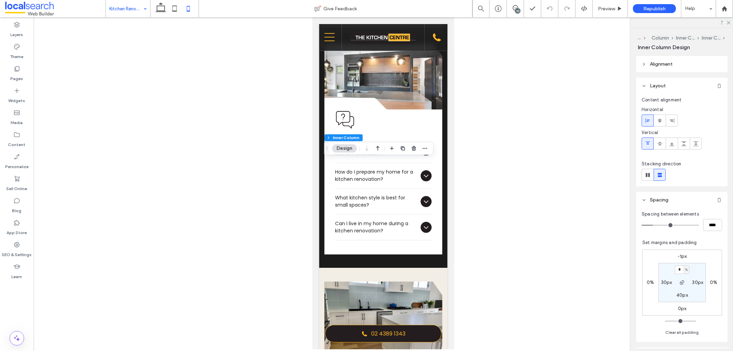
click at [678, 259] on label "-1px" at bounding box center [681, 256] width 9 height 6
type input "*"
type input "**"
type input "*"
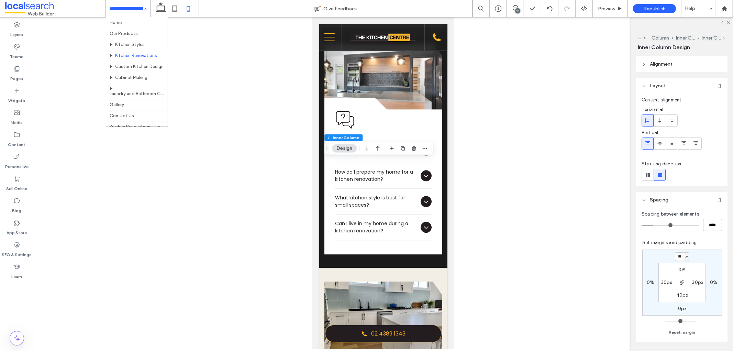
scroll to position [69, 0]
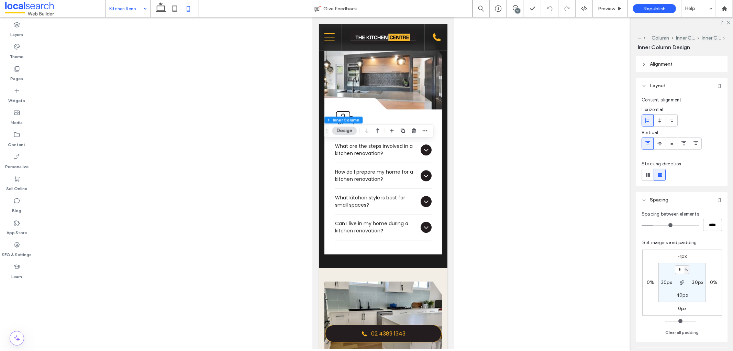
click at [677, 256] on label "-1px" at bounding box center [681, 256] width 9 height 6
type input "*"
type input "**"
type input "*"
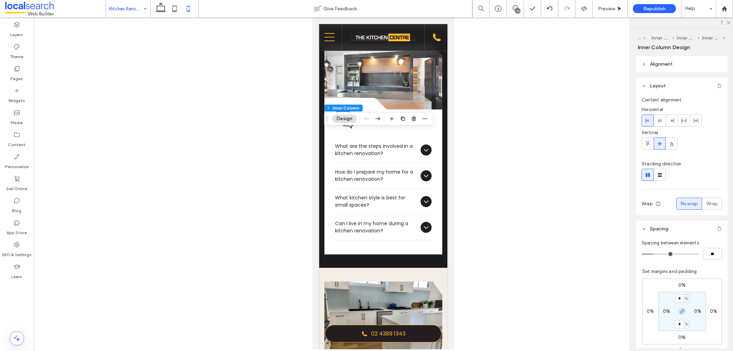
click at [680, 314] on span "button" at bounding box center [682, 311] width 8 height 8
click at [678, 338] on label "0%" at bounding box center [681, 337] width 7 height 6
type input "****"
click at [513, 10] on icon at bounding box center [515, 7] width 5 height 5
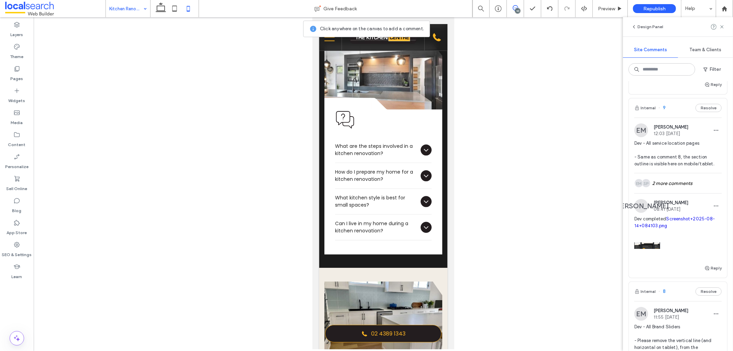
scroll to position [534, 0]
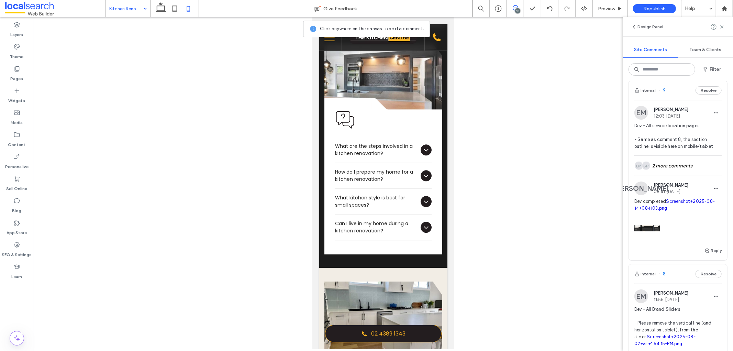
click at [677, 96] on div "Internal 9 Resolve" at bounding box center [678, 90] width 98 height 19
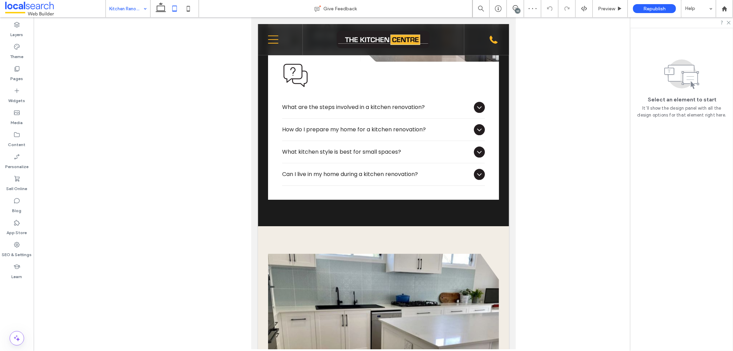
click at [517, 11] on div "10" at bounding box center [517, 10] width 5 height 5
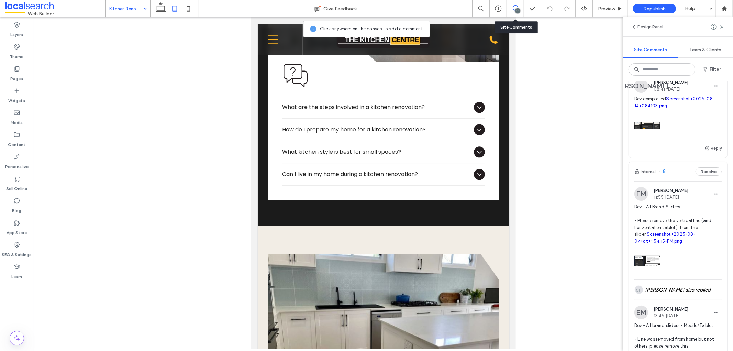
scroll to position [649, 0]
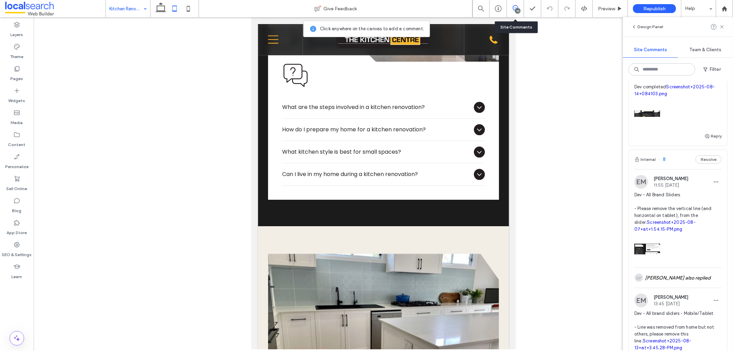
click at [676, 157] on div "Internal 8 Resolve" at bounding box center [678, 159] width 98 height 19
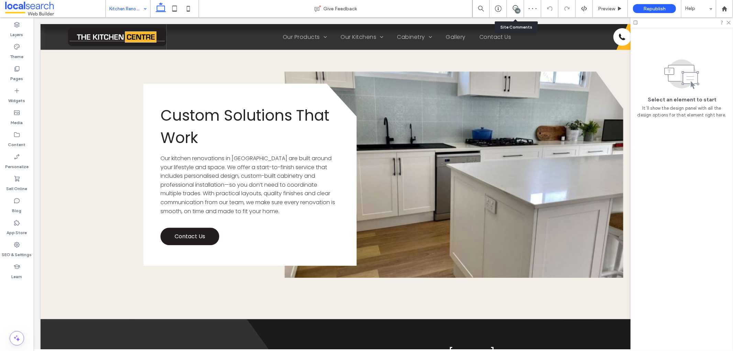
click at [514, 14] on div "10" at bounding box center [515, 8] width 17 height 17
click at [517, 13] on div "10" at bounding box center [517, 10] width 5 height 5
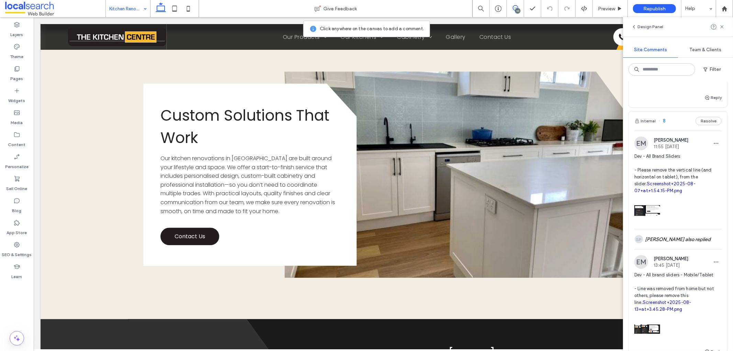
scroll to position [763, 0]
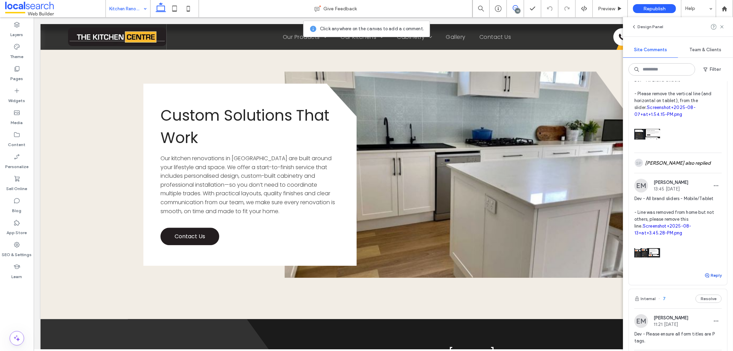
click at [704, 278] on icon "button" at bounding box center [706, 274] width 5 height 5
click at [663, 295] on textarea at bounding box center [677, 288] width 87 height 34
type textarea "**********"
click at [638, 321] on icon "button" at bounding box center [639, 317] width 5 height 5
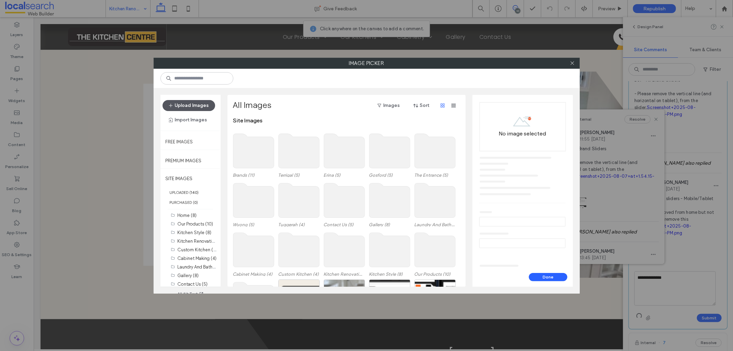
click at [190, 102] on button "Upload Images" at bounding box center [188, 105] width 53 height 11
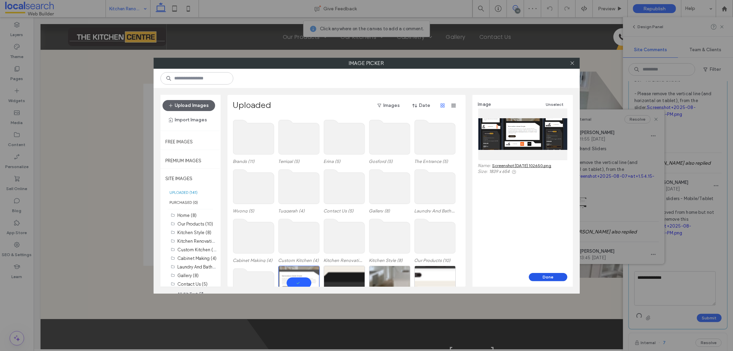
click at [536, 275] on button "Done" at bounding box center [548, 277] width 38 height 8
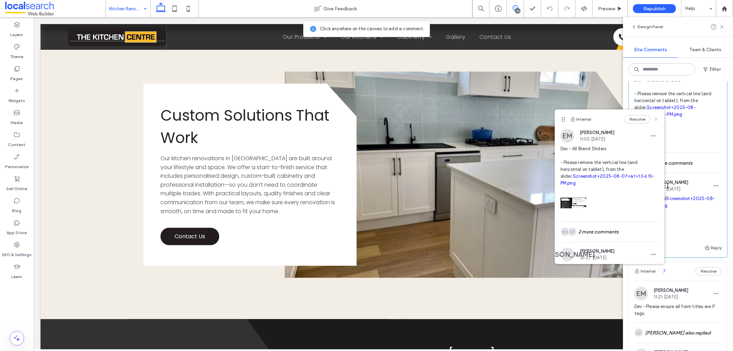
click at [654, 120] on use at bounding box center [655, 119] width 3 height 3
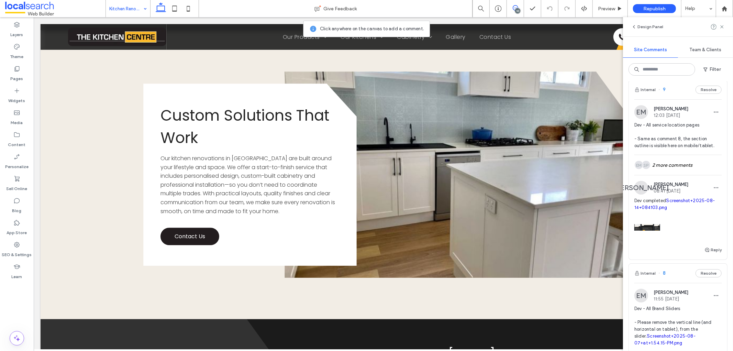
scroll to position [534, 0]
click at [605, 12] on div "Preview" at bounding box center [610, 8] width 35 height 17
click at [604, 8] on span "Preview" at bounding box center [606, 9] width 17 height 6
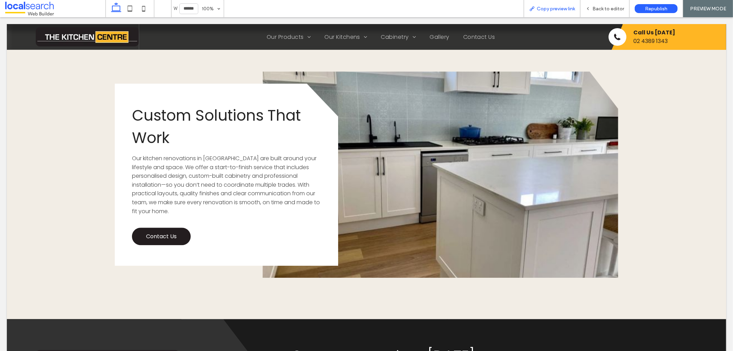
click at [551, 7] on span "Copy preview link" at bounding box center [556, 9] width 38 height 6
